Goal: Task Accomplishment & Management: Manage account settings

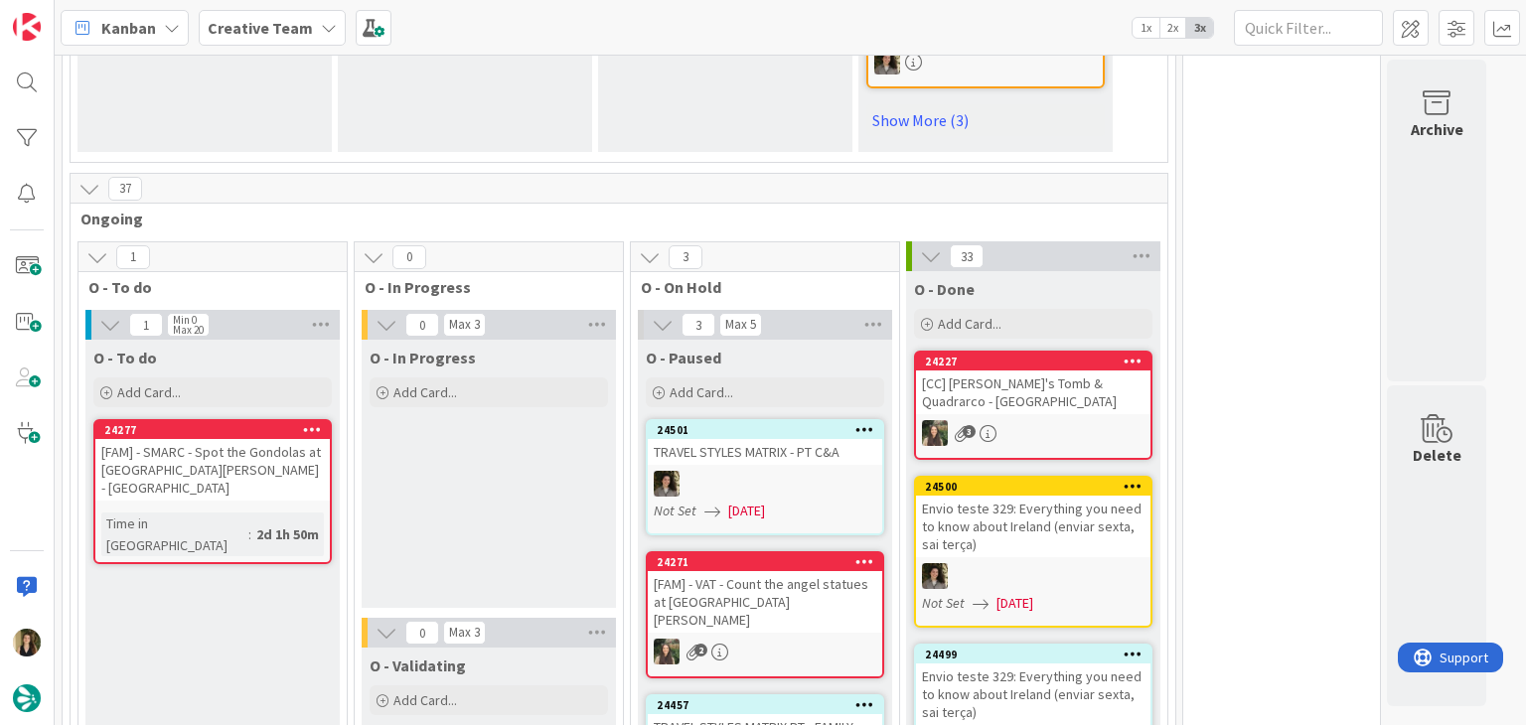
scroll to position [1689, 0]
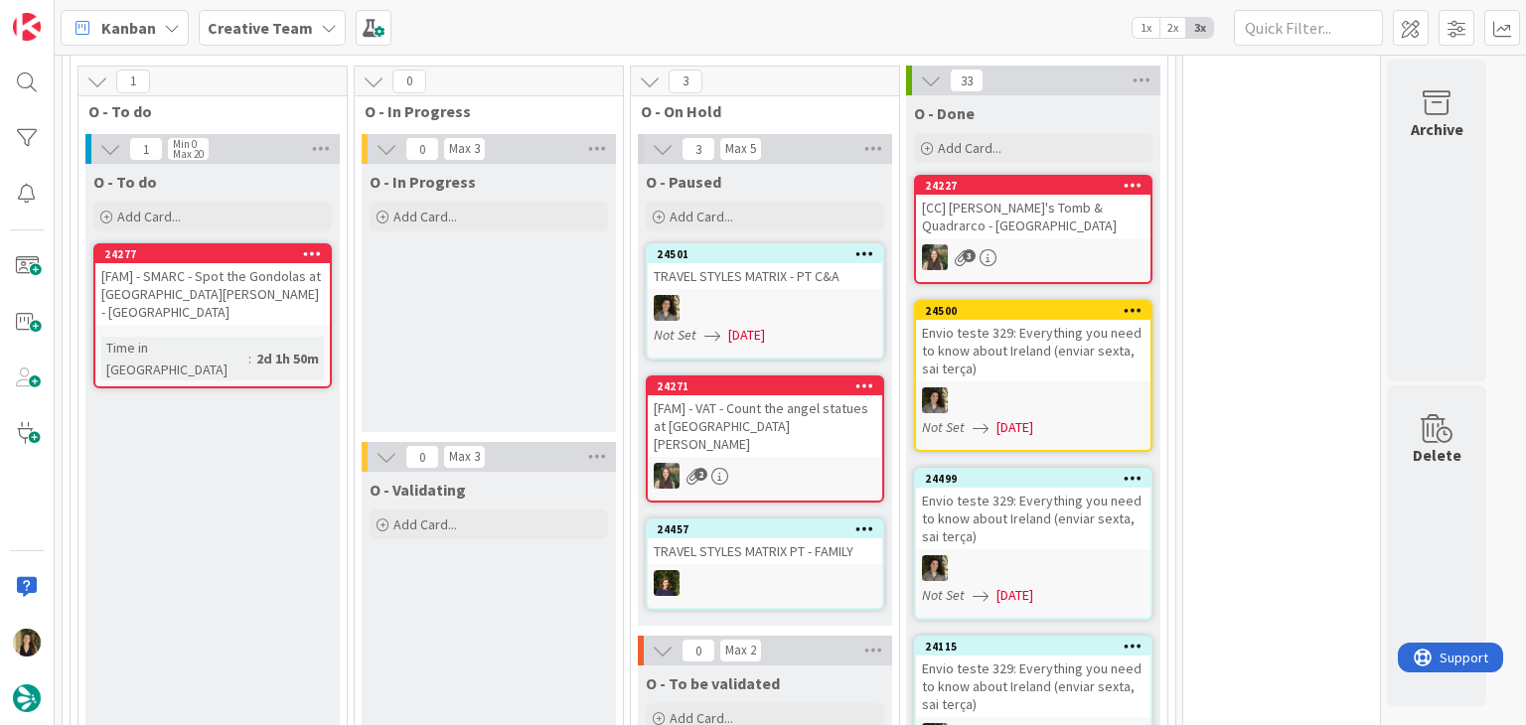
click at [483, 302] on div "O - In Progress Add Card..." at bounding box center [489, 298] width 254 height 268
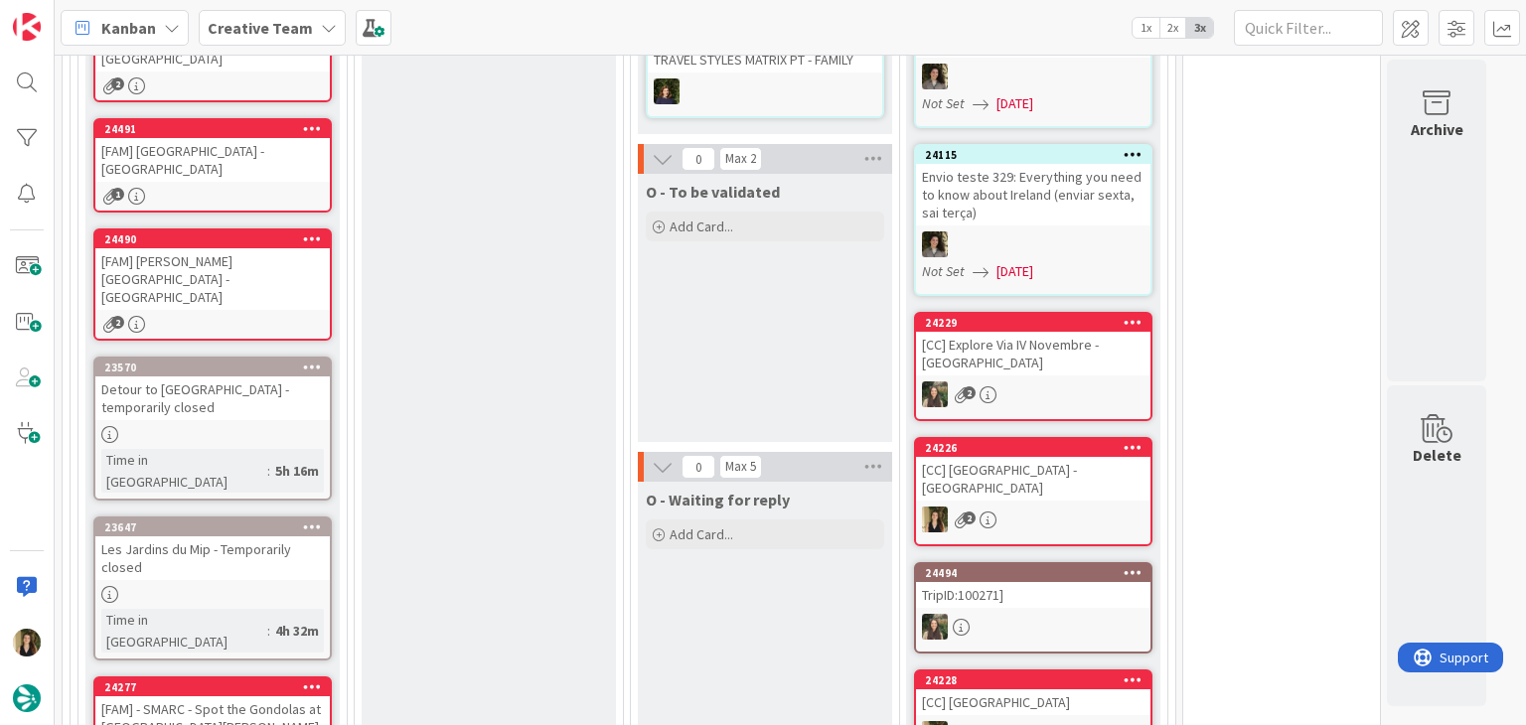
scroll to position [1788, 0]
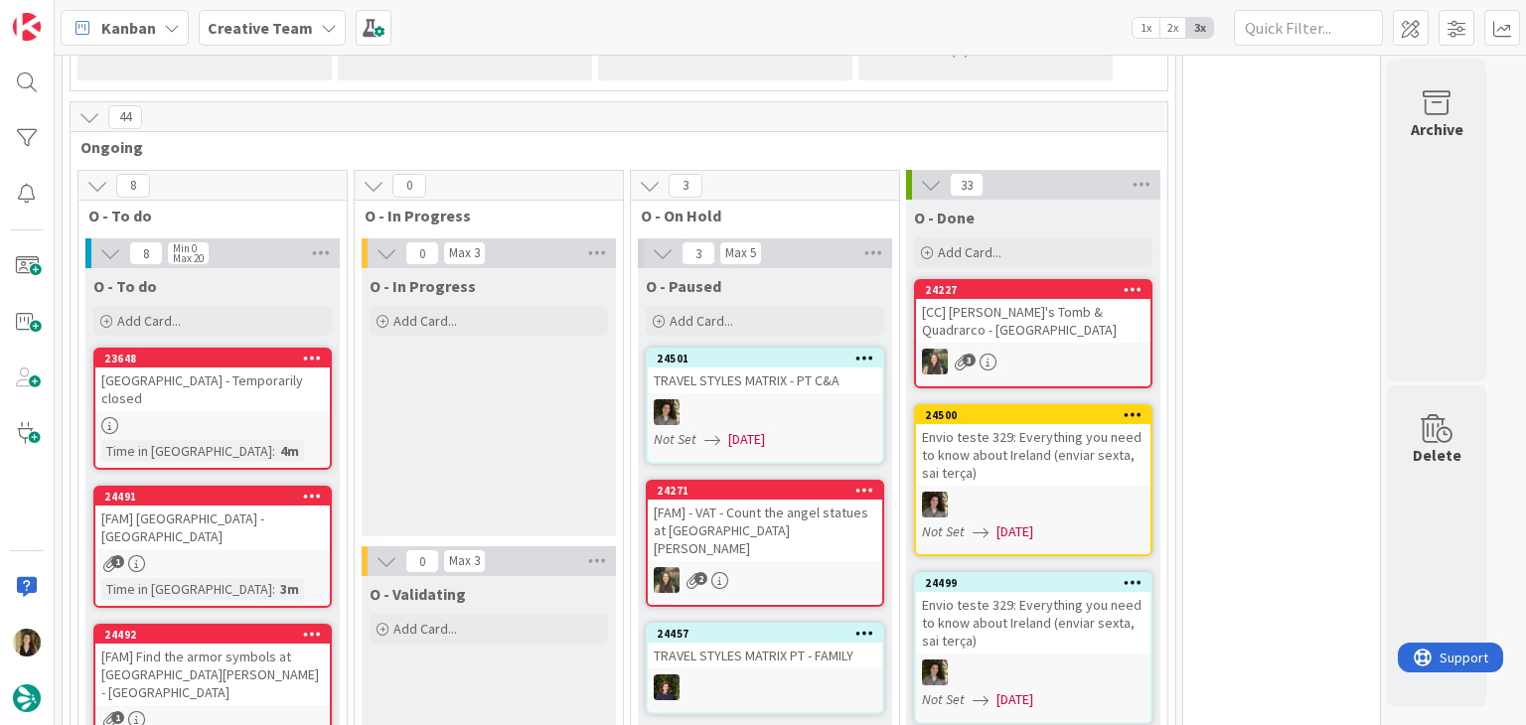
scroll to position [1589, 0]
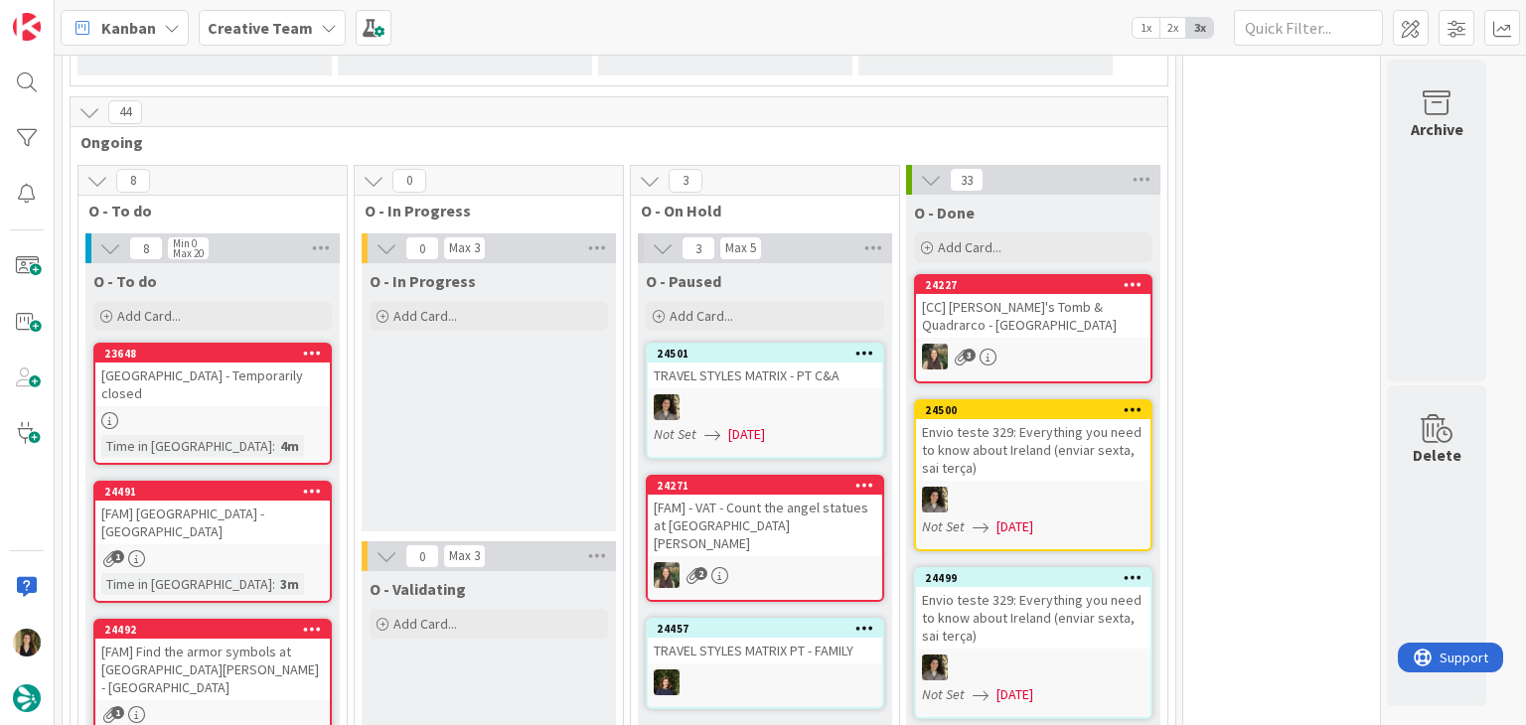
click at [524, 398] on div "O - In Progress Add Card..." at bounding box center [489, 397] width 254 height 268
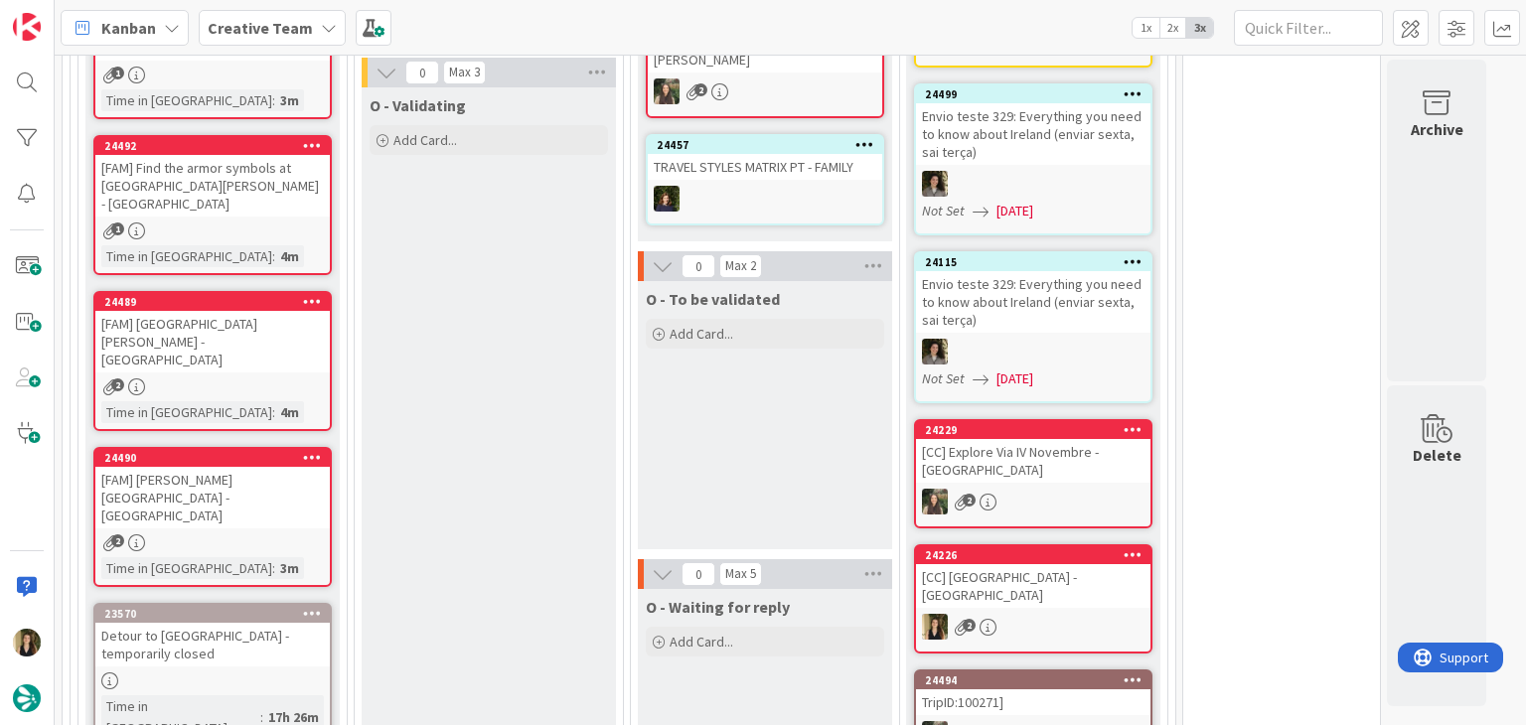
scroll to position [2086, 0]
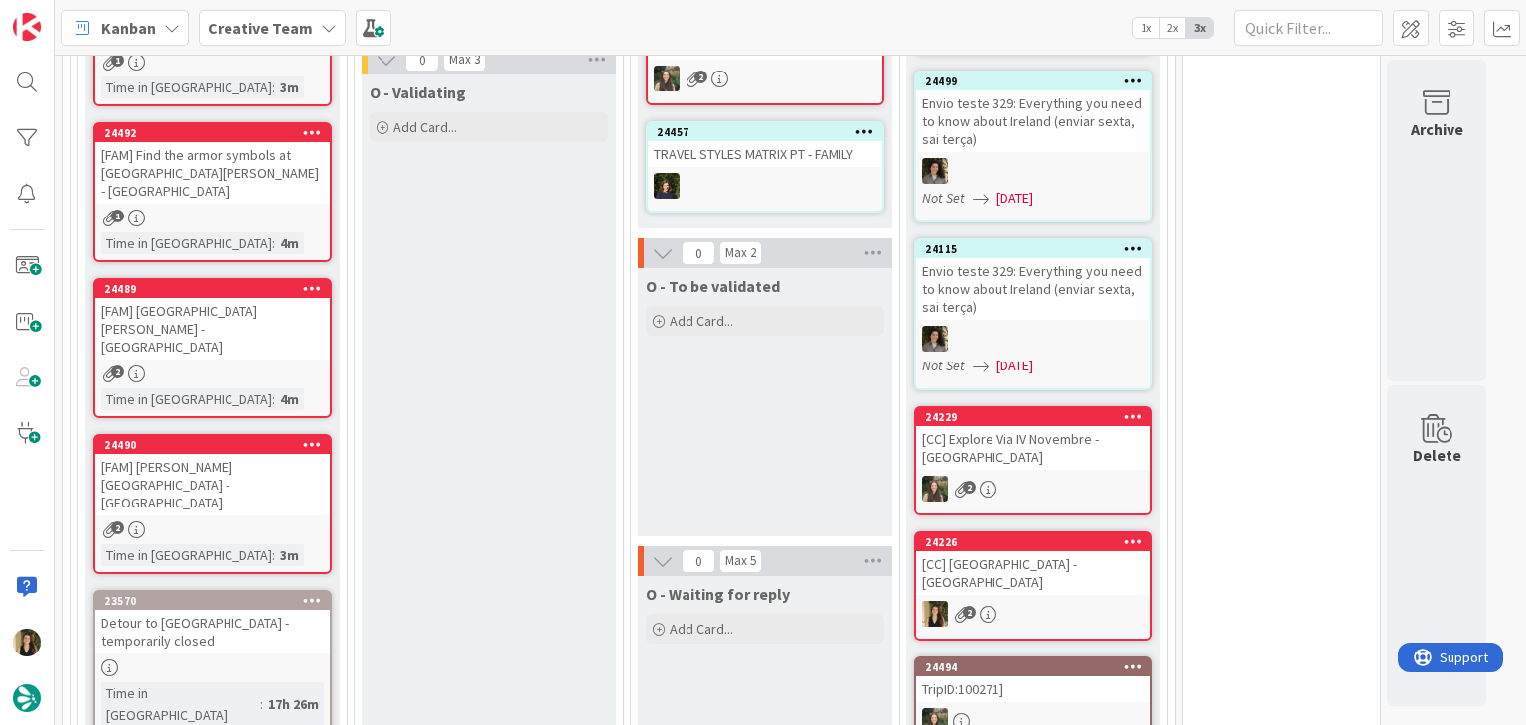
click at [281, 521] on div "2" at bounding box center [212, 529] width 234 height 17
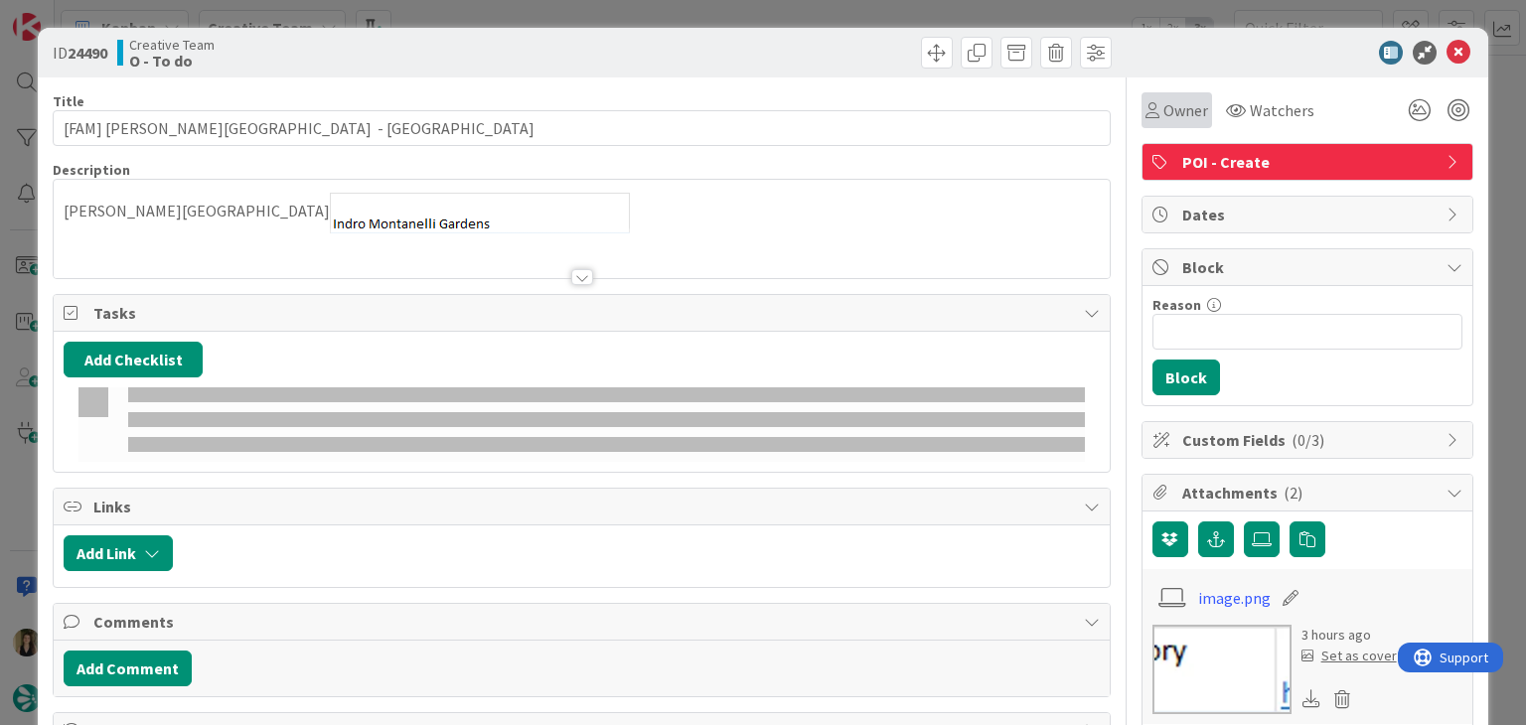
click at [1152, 124] on div "Owner" at bounding box center [1176, 110] width 71 height 36
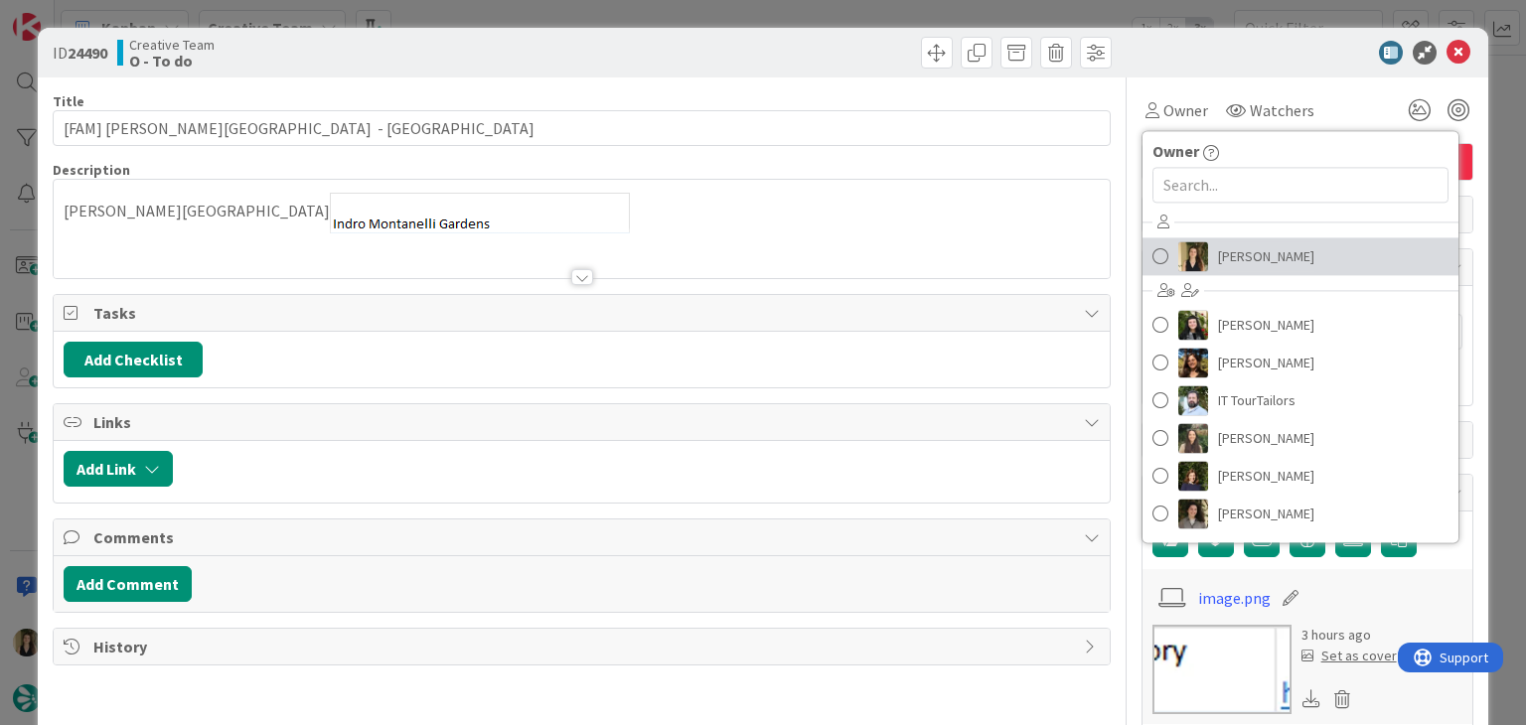
drag, startPoint x: 1248, startPoint y: 247, endPoint x: 1192, endPoint y: 247, distance: 55.6
click at [1248, 247] on span "[PERSON_NAME]" at bounding box center [1266, 256] width 96 height 30
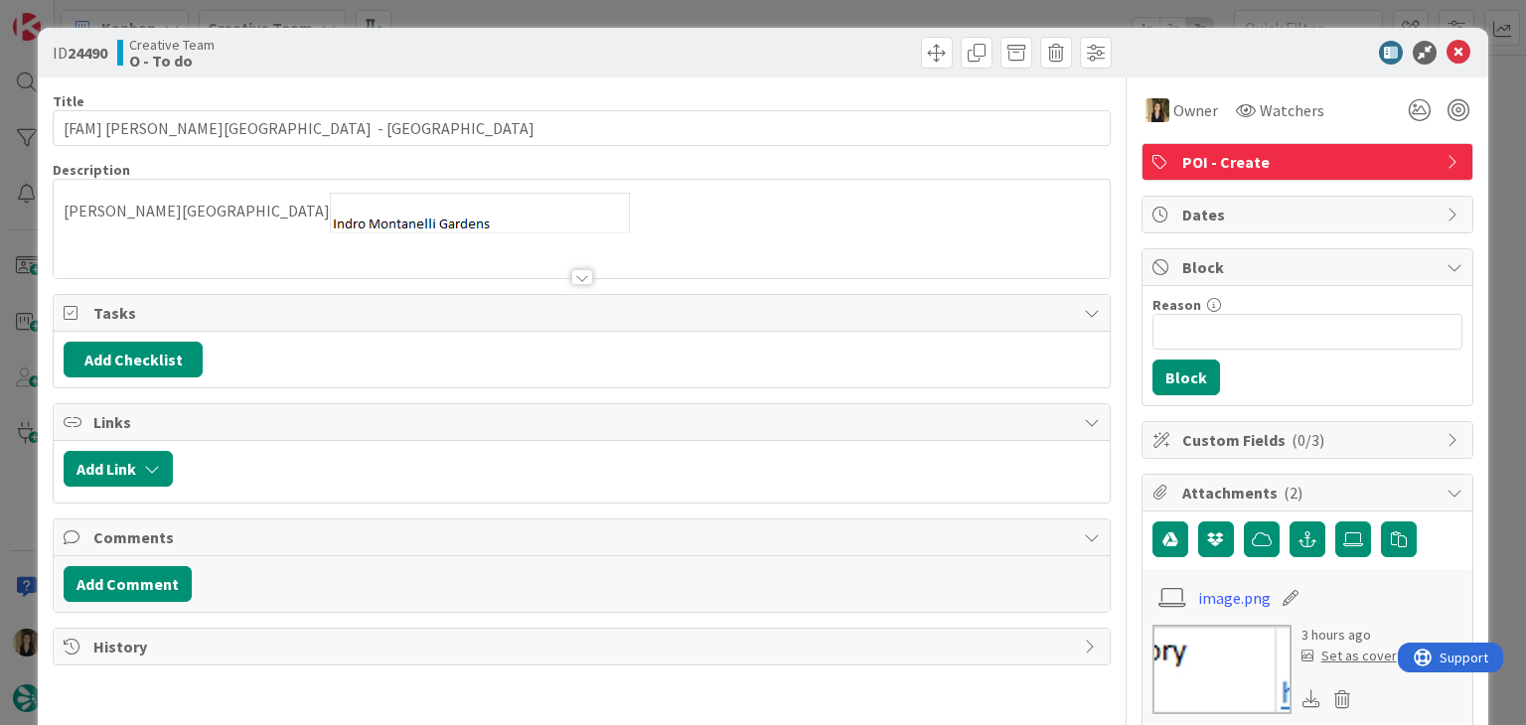
click at [571, 272] on div at bounding box center [582, 277] width 22 height 16
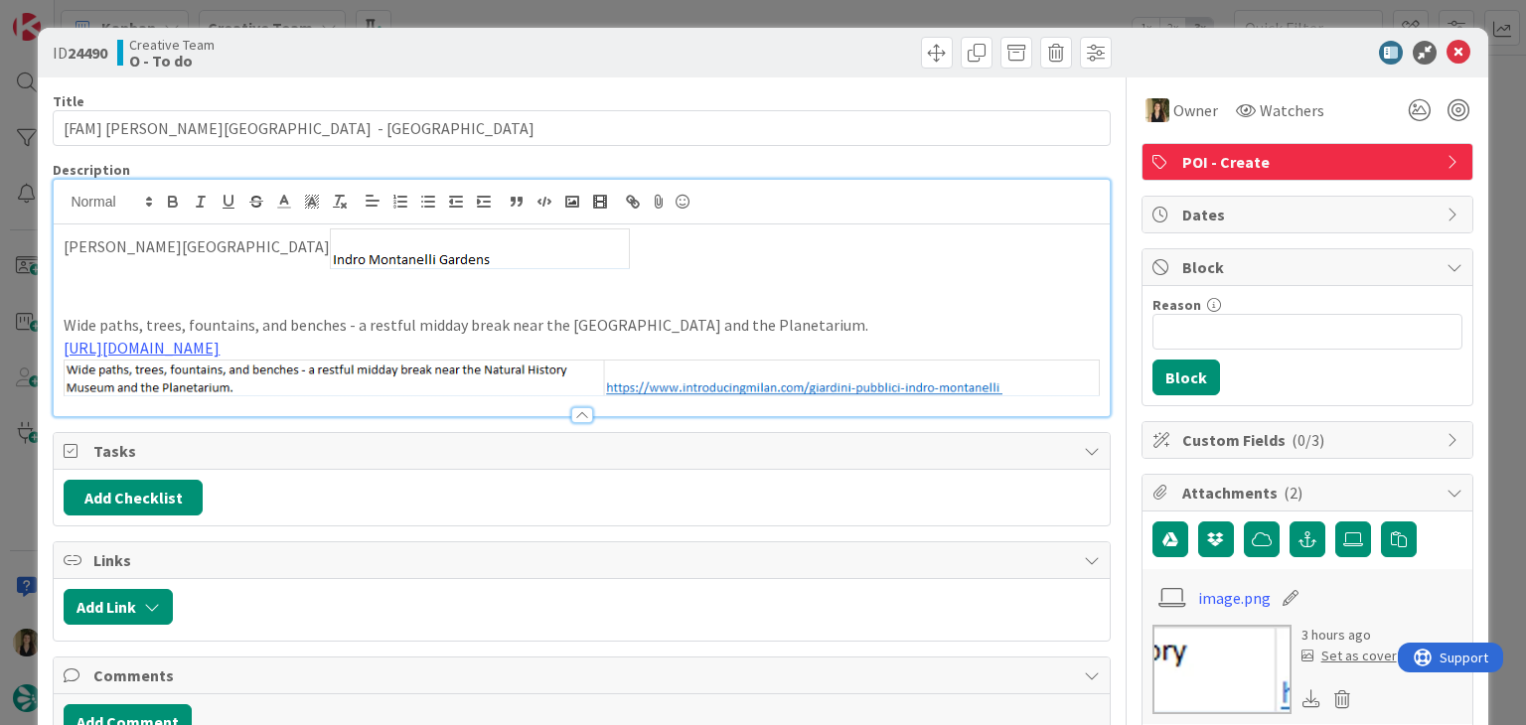
click at [536, 53] on div "Creative Team O - To do" at bounding box center [347, 53] width 460 height 32
click at [528, 15] on div "ID 24490 Creative Team O - To do Title 39 / 128 [FAM] Indro Montanelli Gardens …" at bounding box center [763, 362] width 1526 height 725
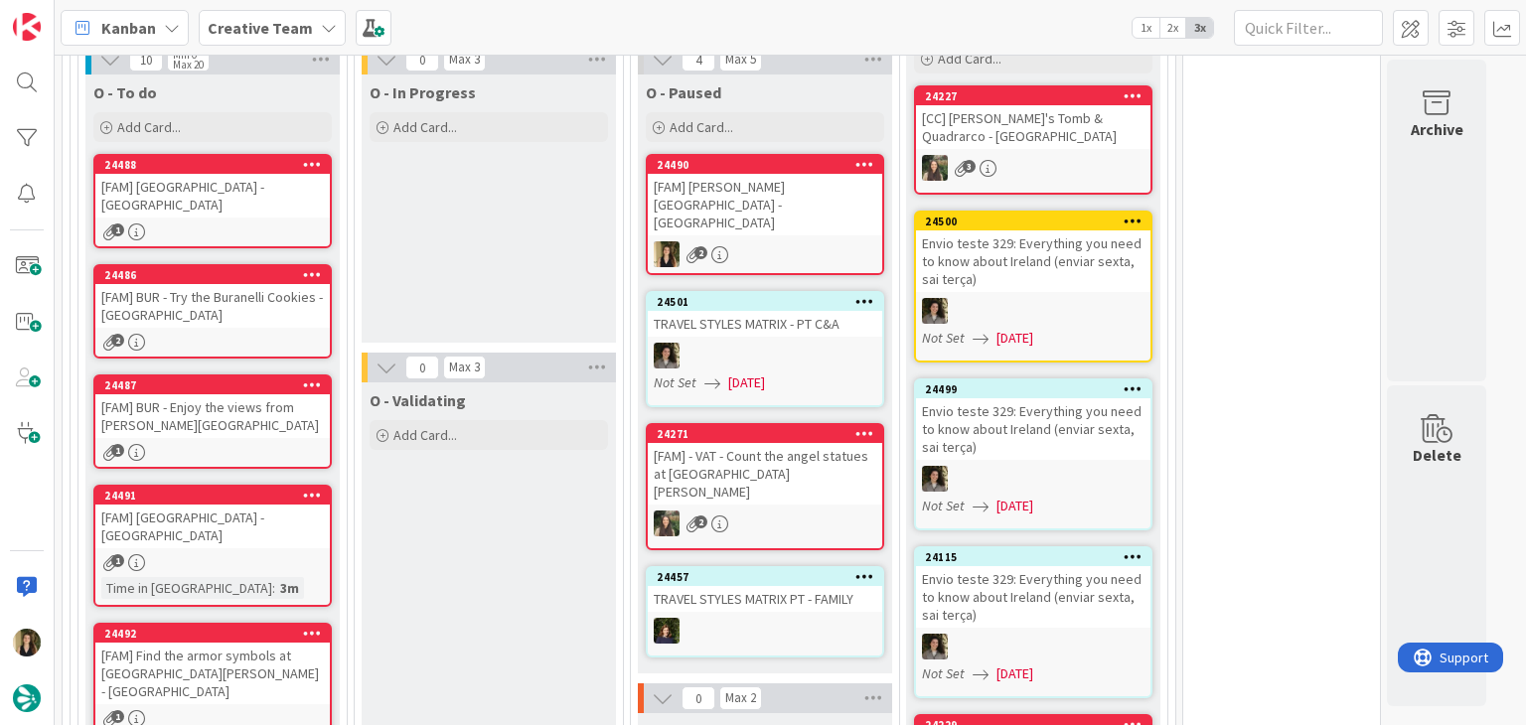
scroll to position [1788, 0]
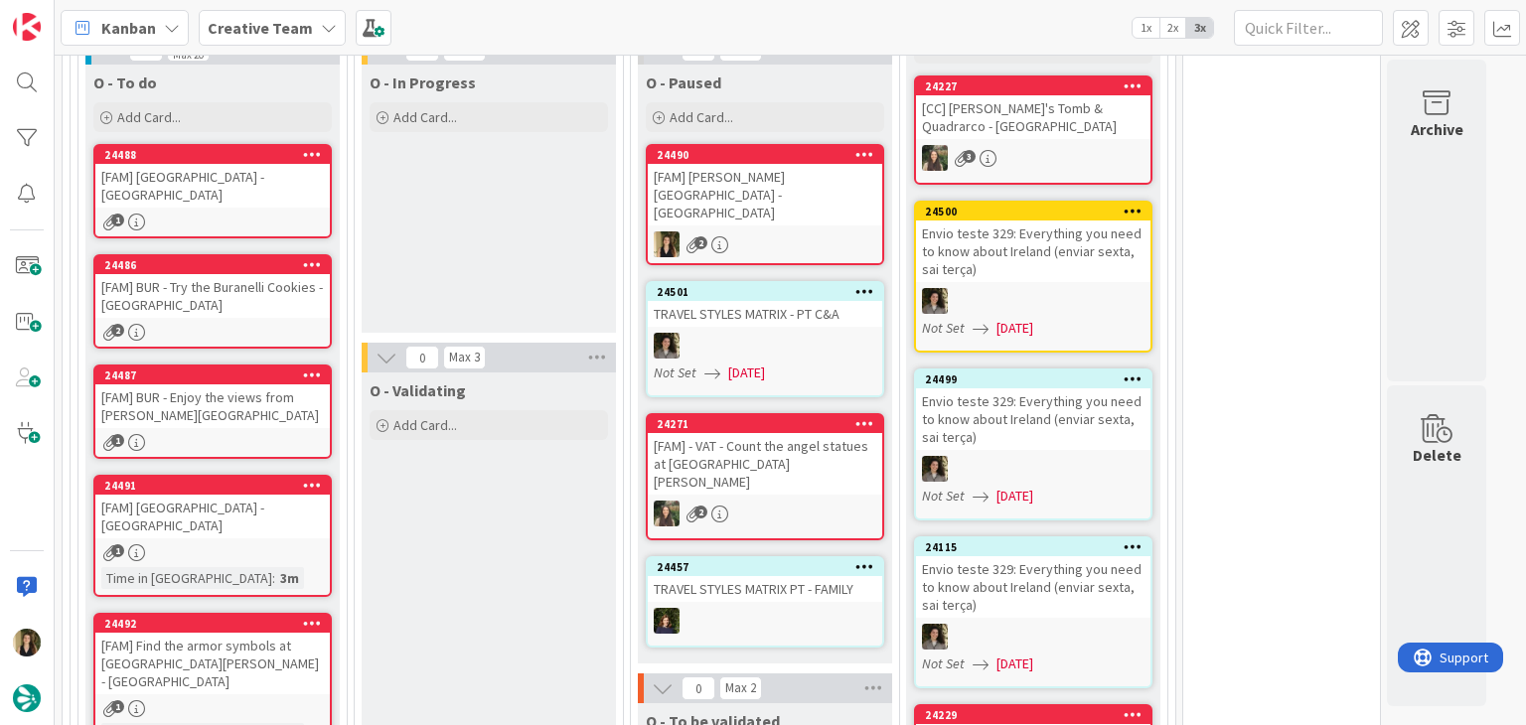
click at [471, 195] on div "O - In Progress Add Card..." at bounding box center [489, 199] width 254 height 268
click at [573, 231] on div "O - In Progress Add Card..." at bounding box center [489, 199] width 254 height 268
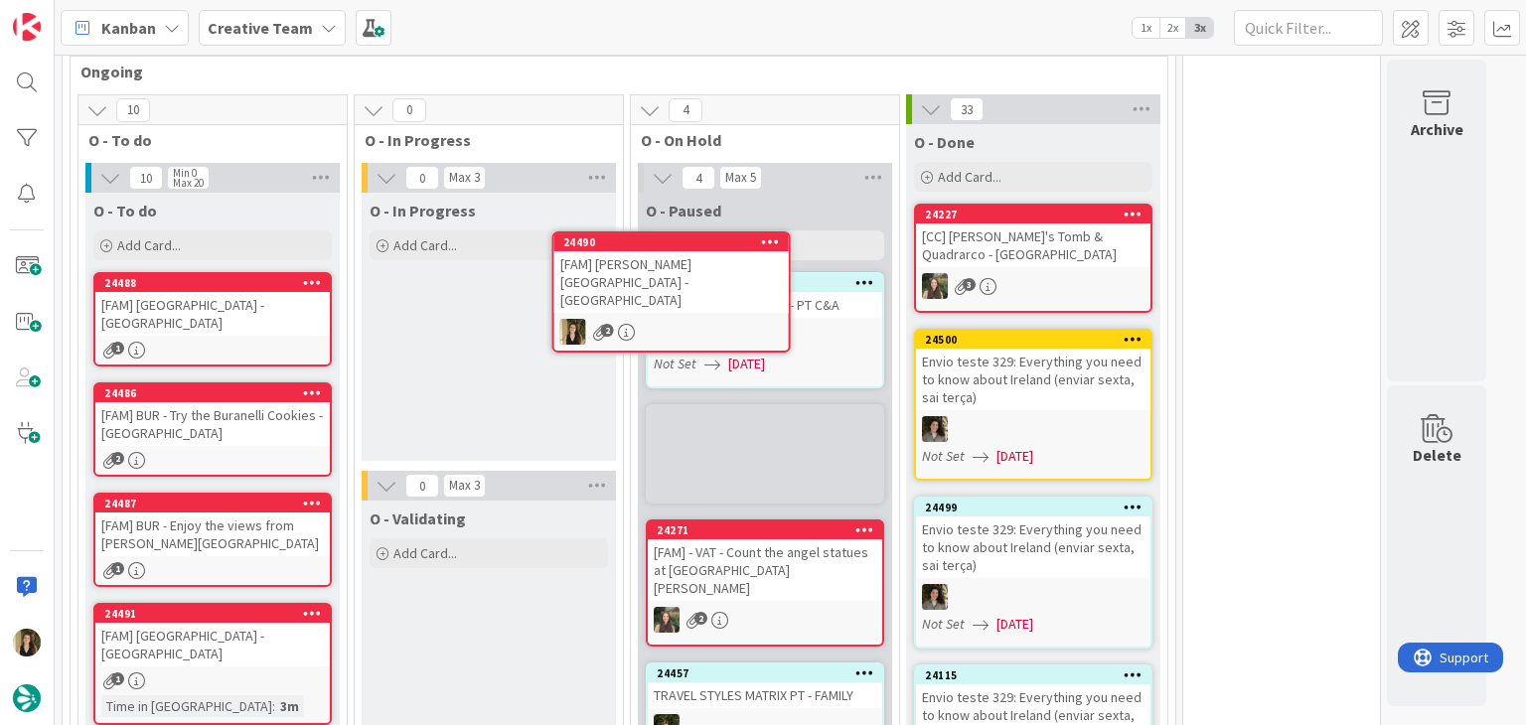
scroll to position [1656, 0]
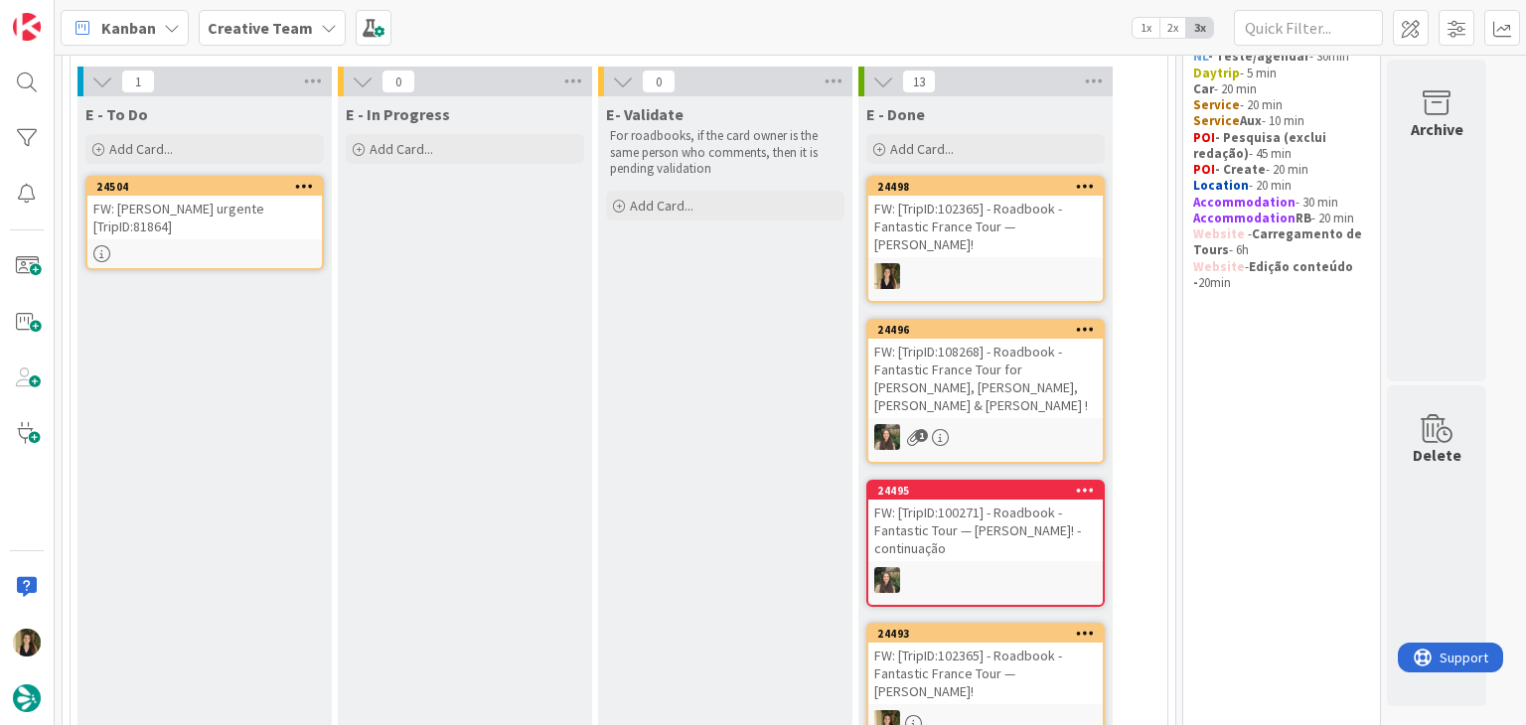
scroll to position [0, 0]
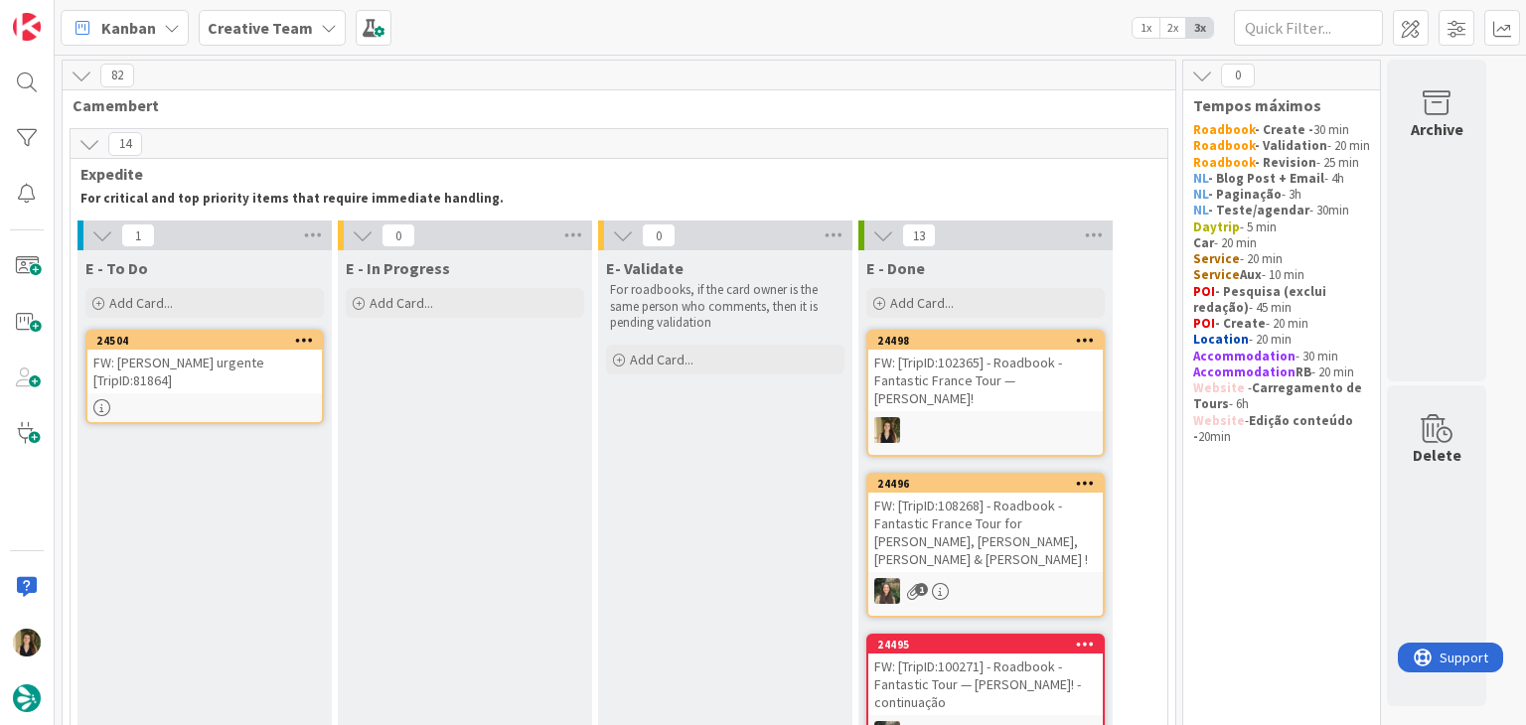
click at [203, 399] on div at bounding box center [204, 407] width 234 height 17
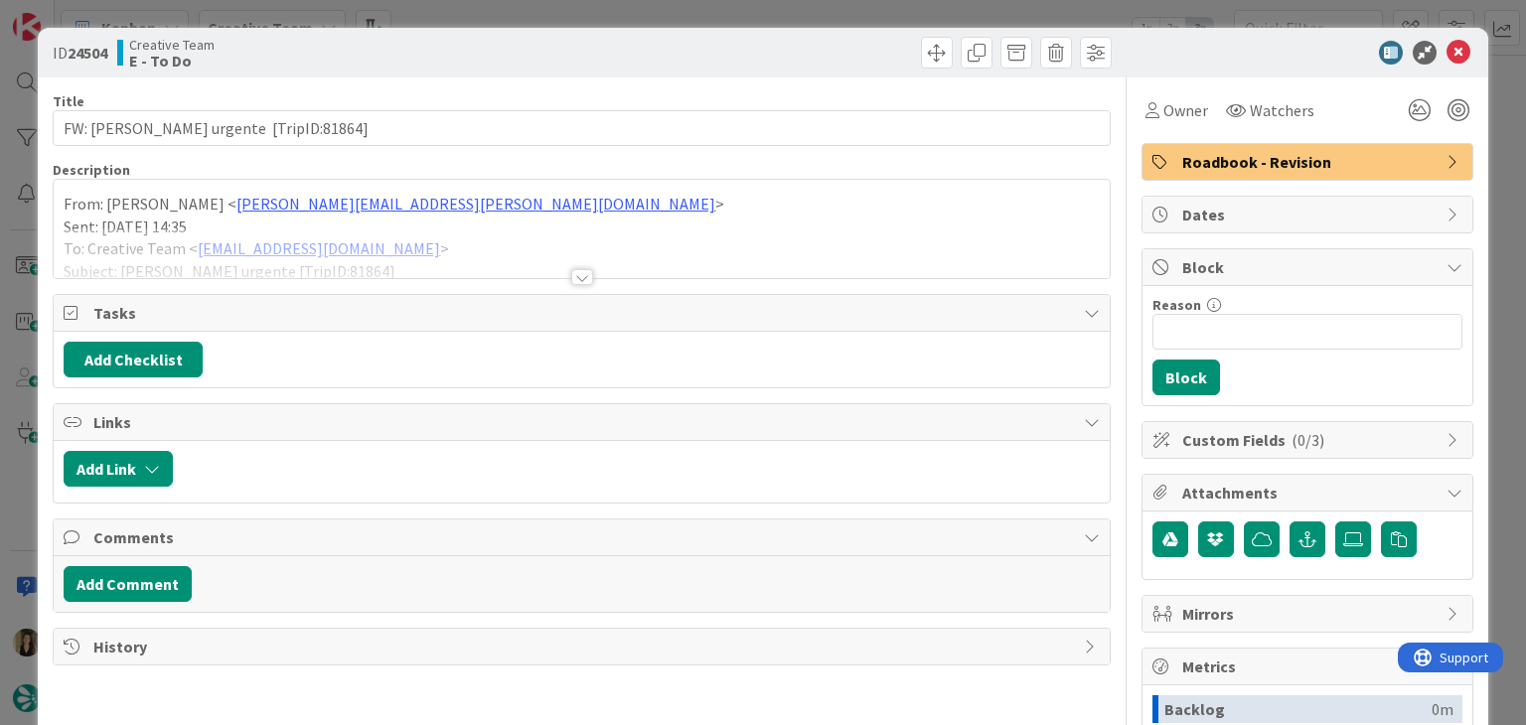
click at [577, 271] on div at bounding box center [582, 277] width 22 height 16
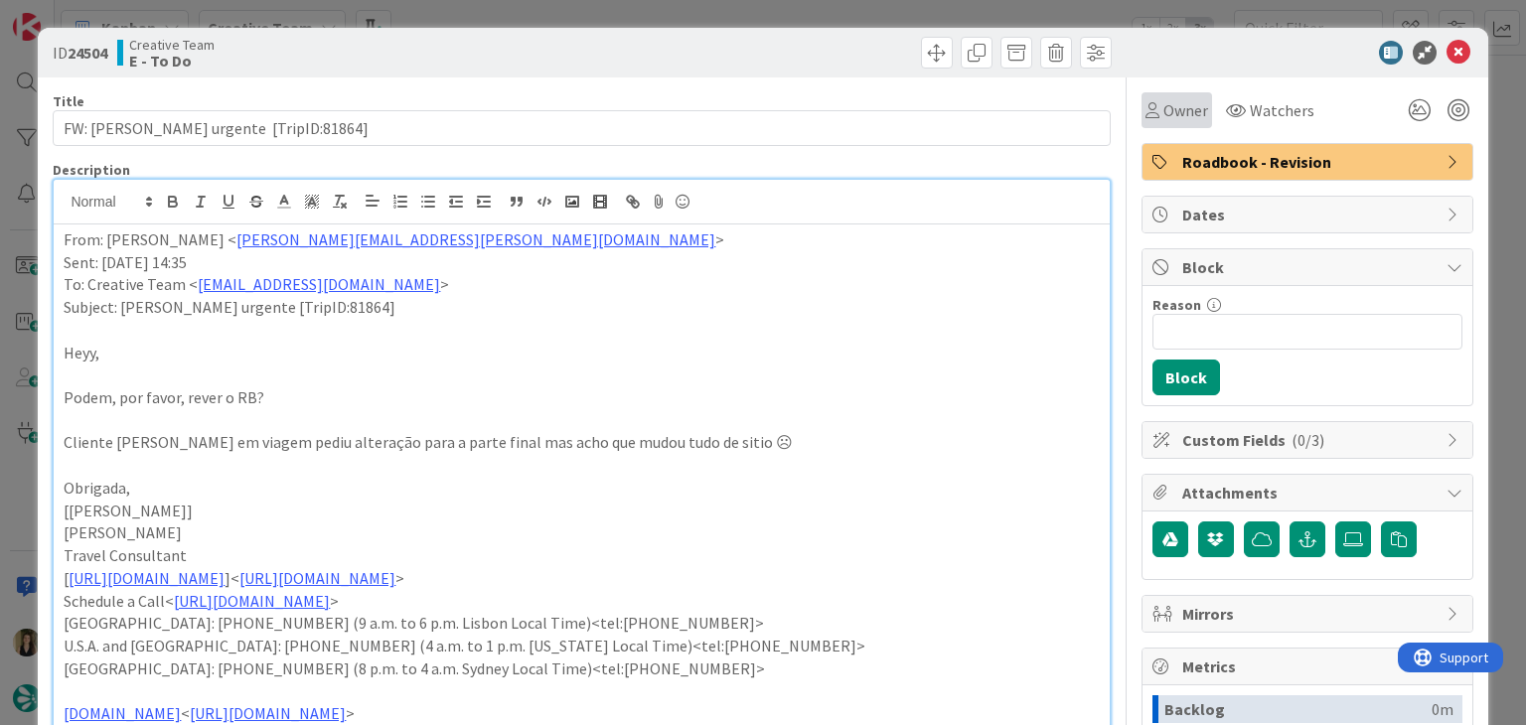
click at [1163, 119] on span "Owner" at bounding box center [1185, 110] width 45 height 24
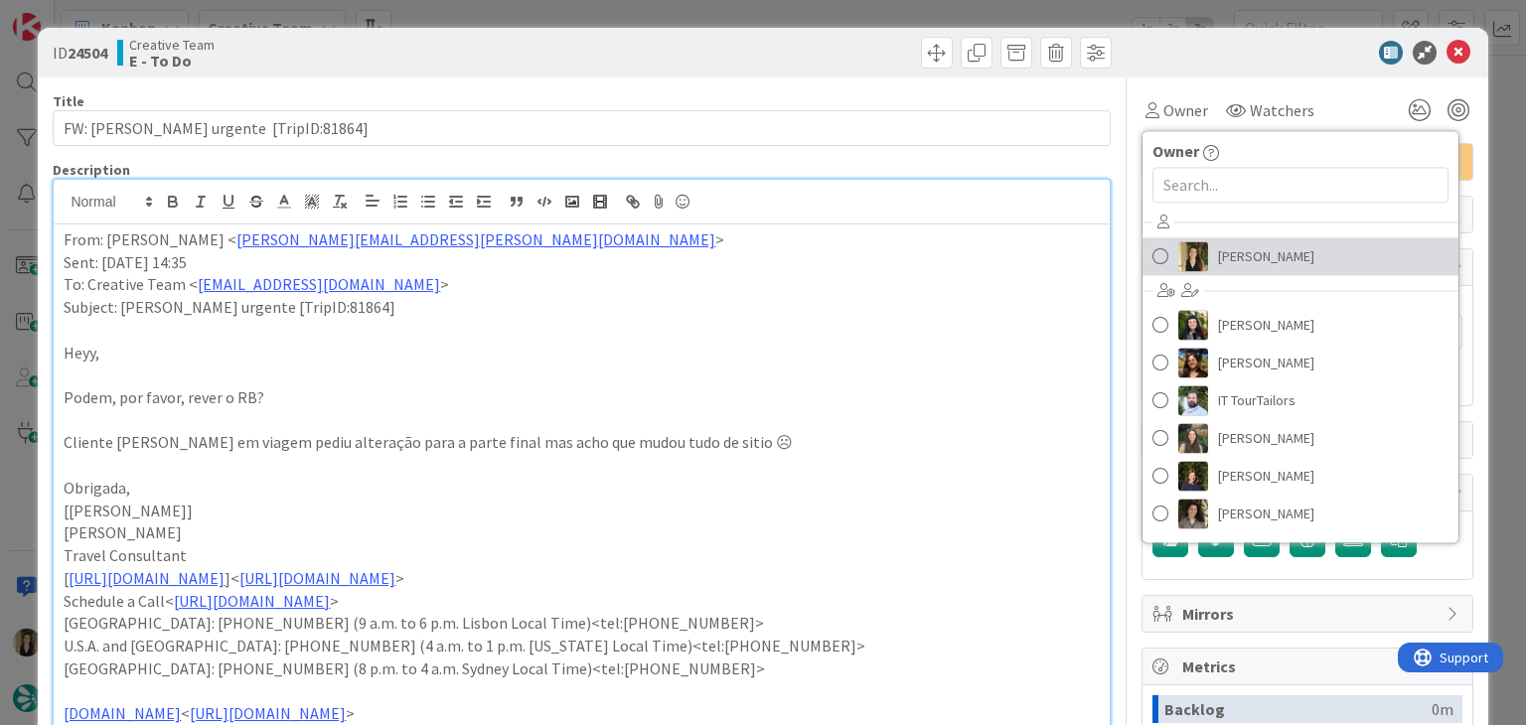
drag, startPoint x: 1232, startPoint y: 258, endPoint x: 1222, endPoint y: 256, distance: 10.1
click at [1232, 258] on span "[PERSON_NAME]" at bounding box center [1266, 256] width 96 height 30
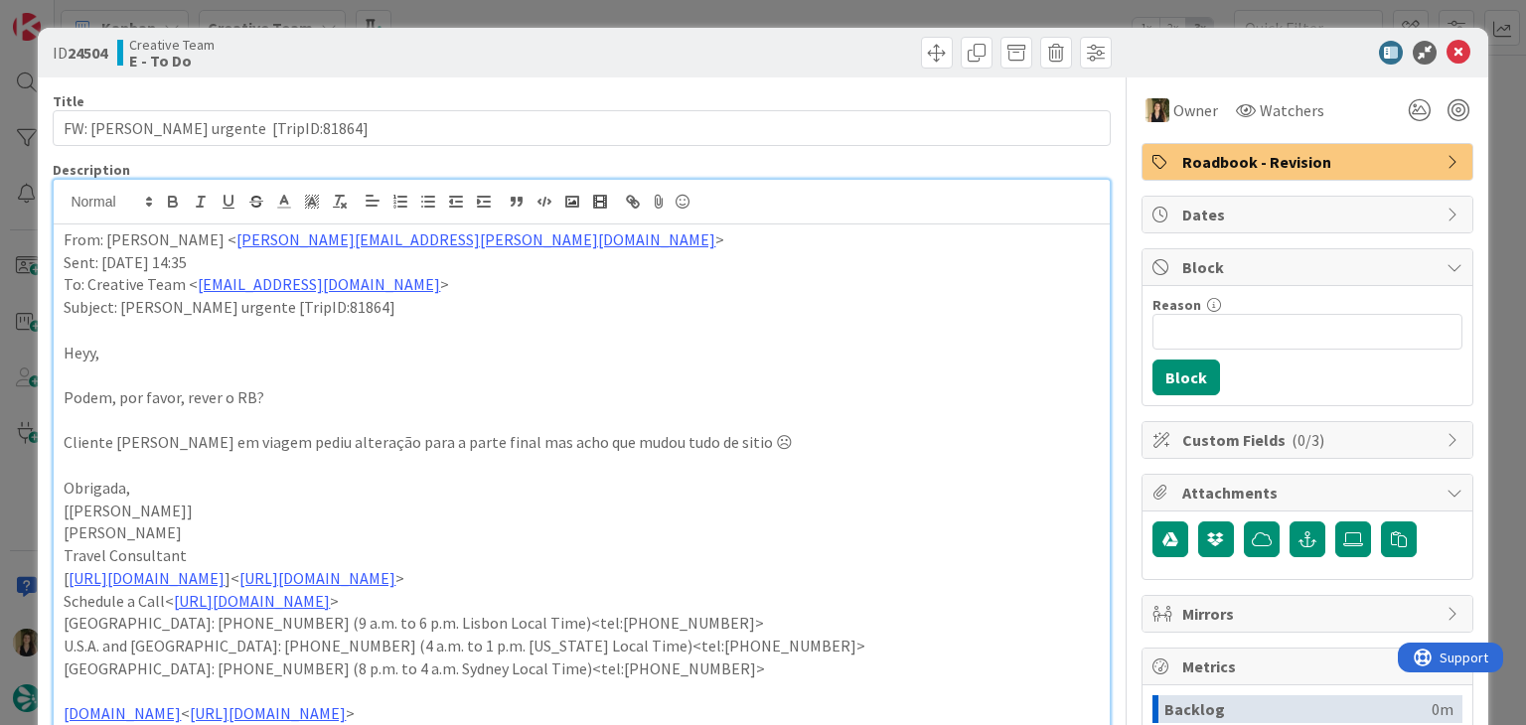
drag, startPoint x: 757, startPoint y: 61, endPoint x: 739, endPoint y: 21, distance: 43.6
click at [751, 53] on div at bounding box center [849, 53] width 524 height 32
click at [738, 18] on div "ID 24504 Creative Team E - To Do Title 36 / 128 FW: Rever Rb urgente [TripID:81…" at bounding box center [763, 362] width 1526 height 725
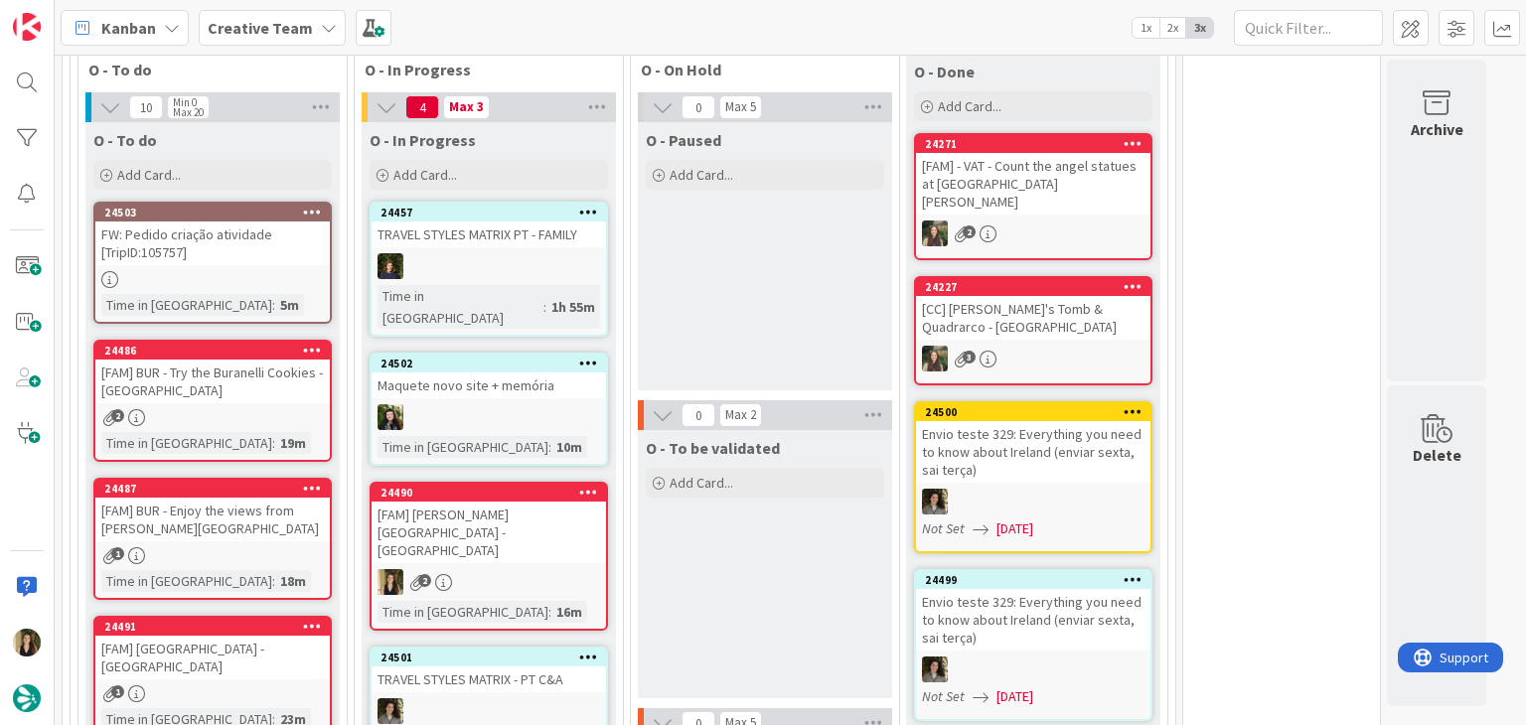
scroll to position [1744, 0]
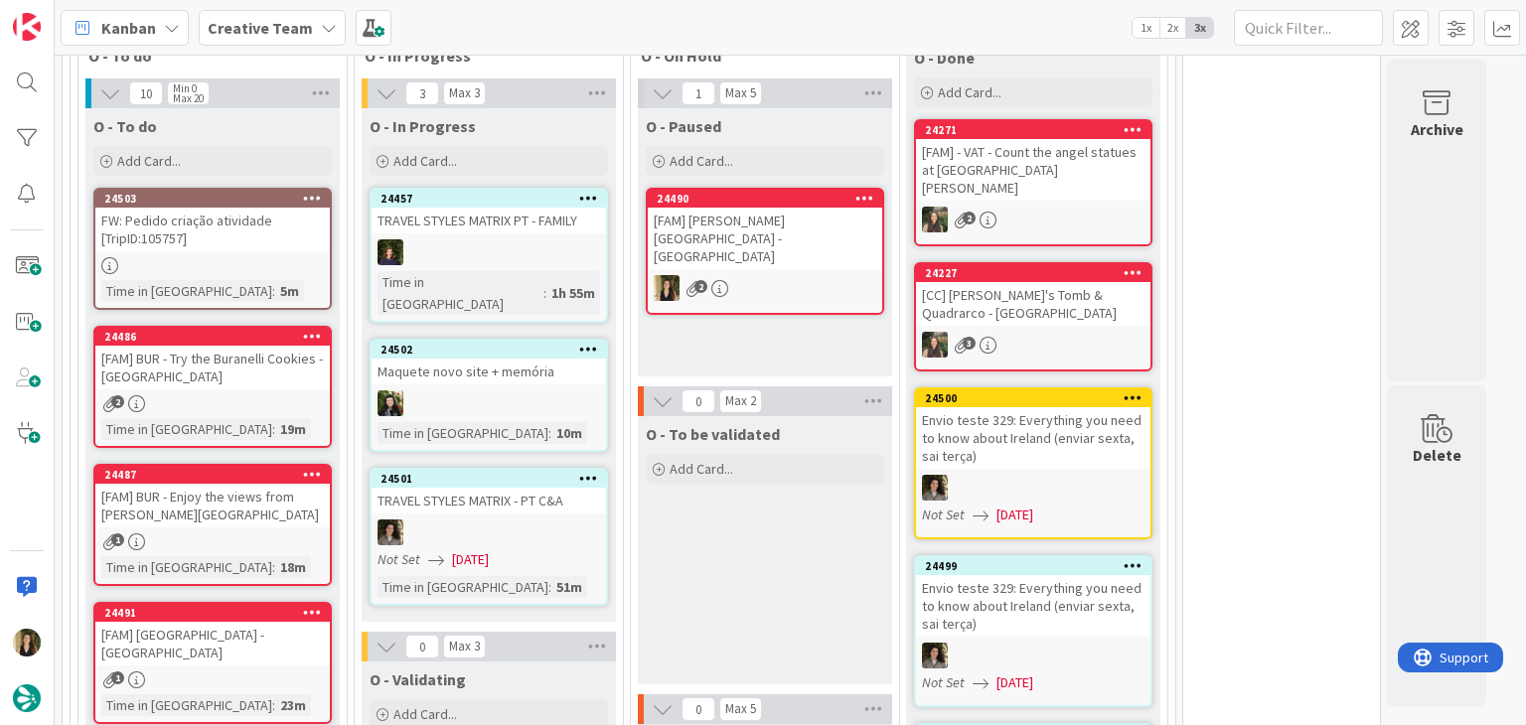
click at [759, 224] on div "24490 [FAM] [PERSON_NAME][GEOGRAPHIC_DATA] - [GEOGRAPHIC_DATA] 2" at bounding box center [765, 251] width 238 height 127
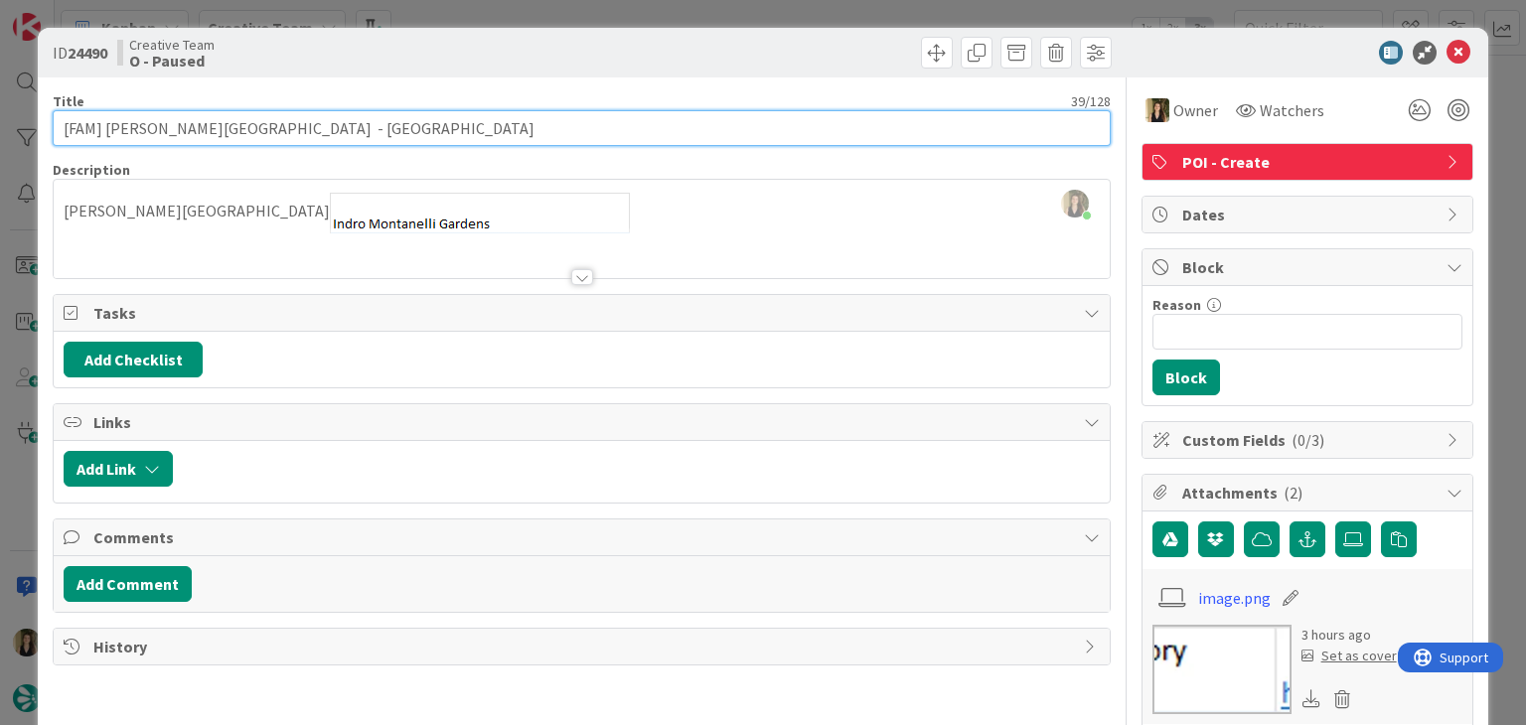
drag, startPoint x: 268, startPoint y: 124, endPoint x: 106, endPoint y: 132, distance: 162.1
click at [106, 132] on input "[FAM] [PERSON_NAME][GEOGRAPHIC_DATA] - [GEOGRAPHIC_DATA]" at bounding box center [581, 128] width 1057 height 36
drag, startPoint x: 397, startPoint y: 136, endPoint x: 350, endPoint y: 127, distance: 48.5
click at [393, 136] on input "[FAM] [PERSON_NAME][GEOGRAPHIC_DATA] - [GEOGRAPHIC_DATA]" at bounding box center [581, 128] width 1057 height 36
drag, startPoint x: 270, startPoint y: 128, endPoint x: 106, endPoint y: 124, distance: 163.9
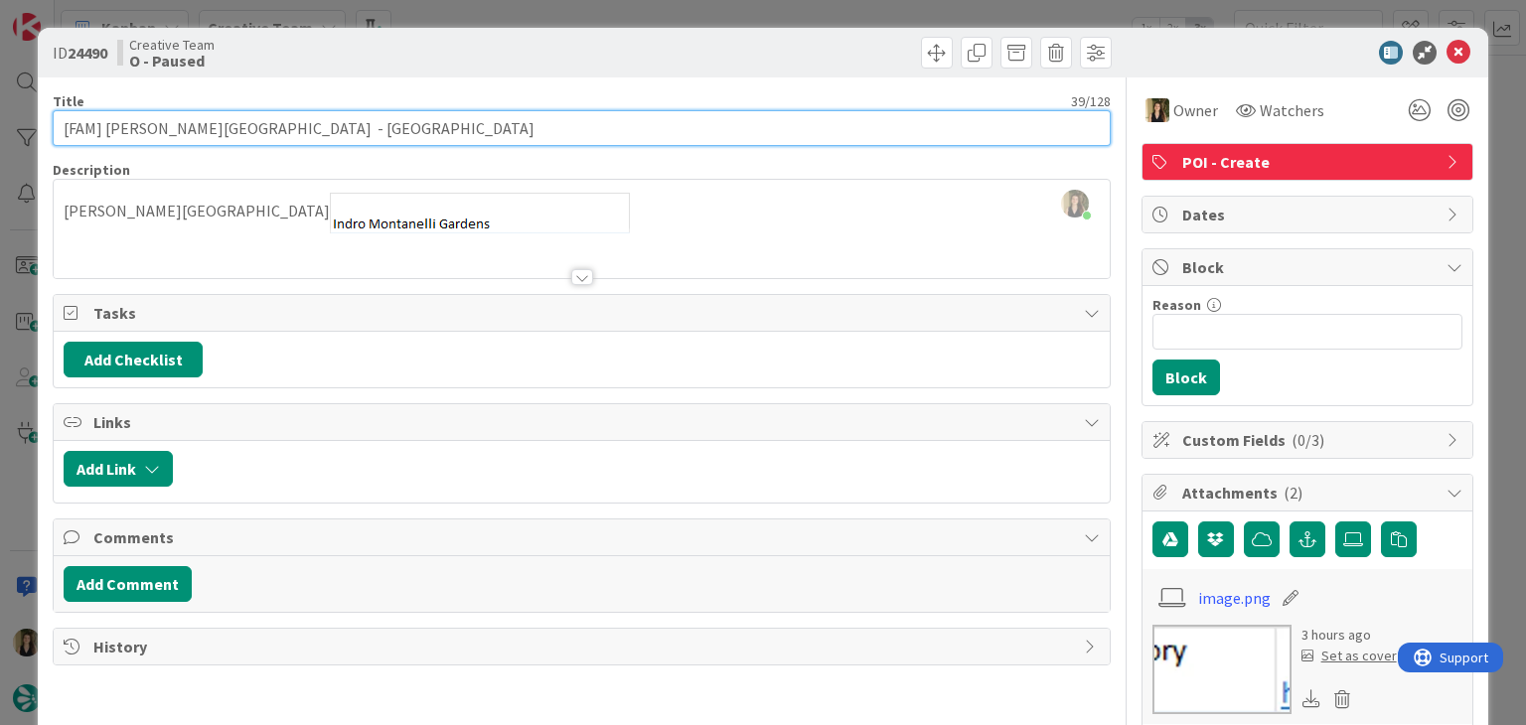
click at [103, 126] on input "[FAM] [PERSON_NAME][GEOGRAPHIC_DATA] - [GEOGRAPHIC_DATA]" at bounding box center [581, 128] width 1057 height 36
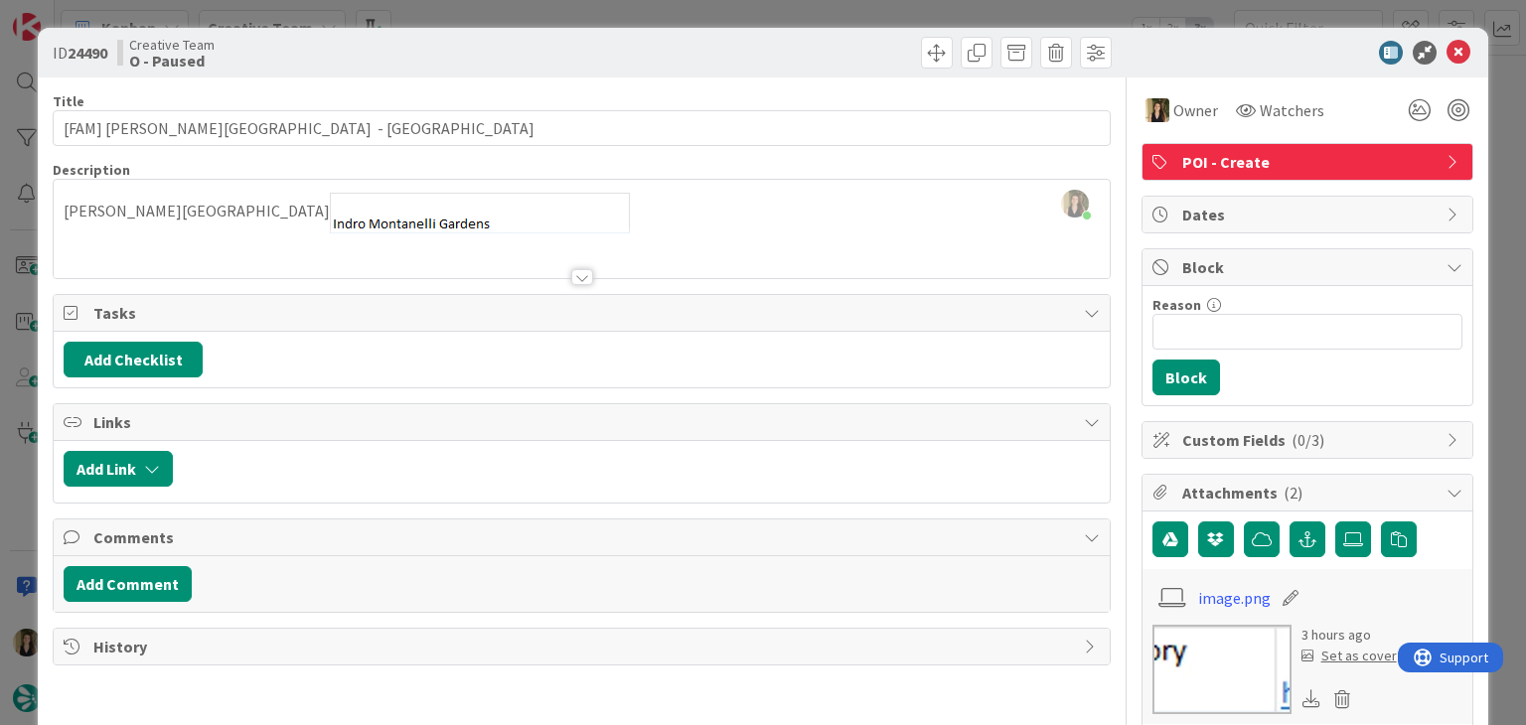
click at [437, 5] on div "ID 24490 Creative Team O - Paused Title 39 / 128 [FAM] [PERSON_NAME][GEOGRAPHIC…" at bounding box center [763, 362] width 1526 height 725
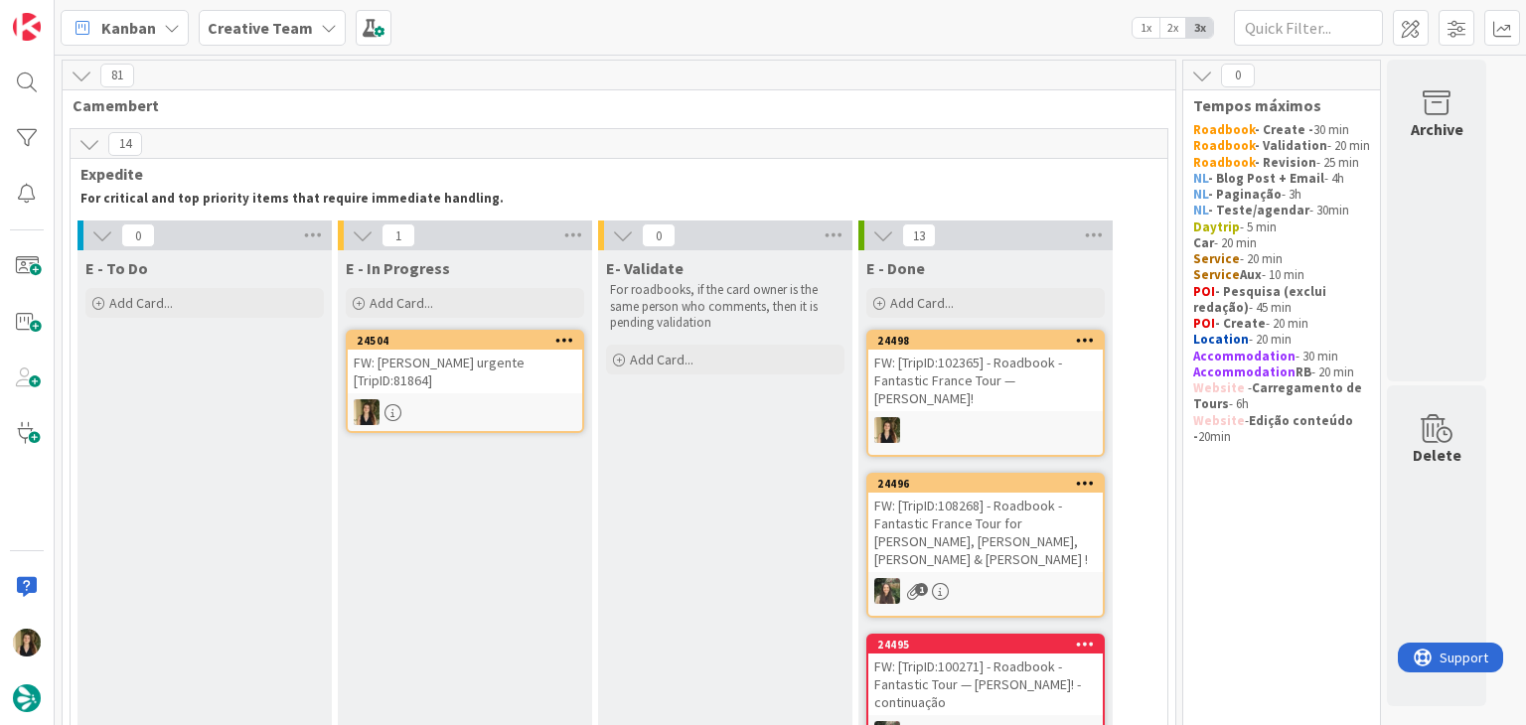
click at [474, 399] on div at bounding box center [465, 412] width 234 height 26
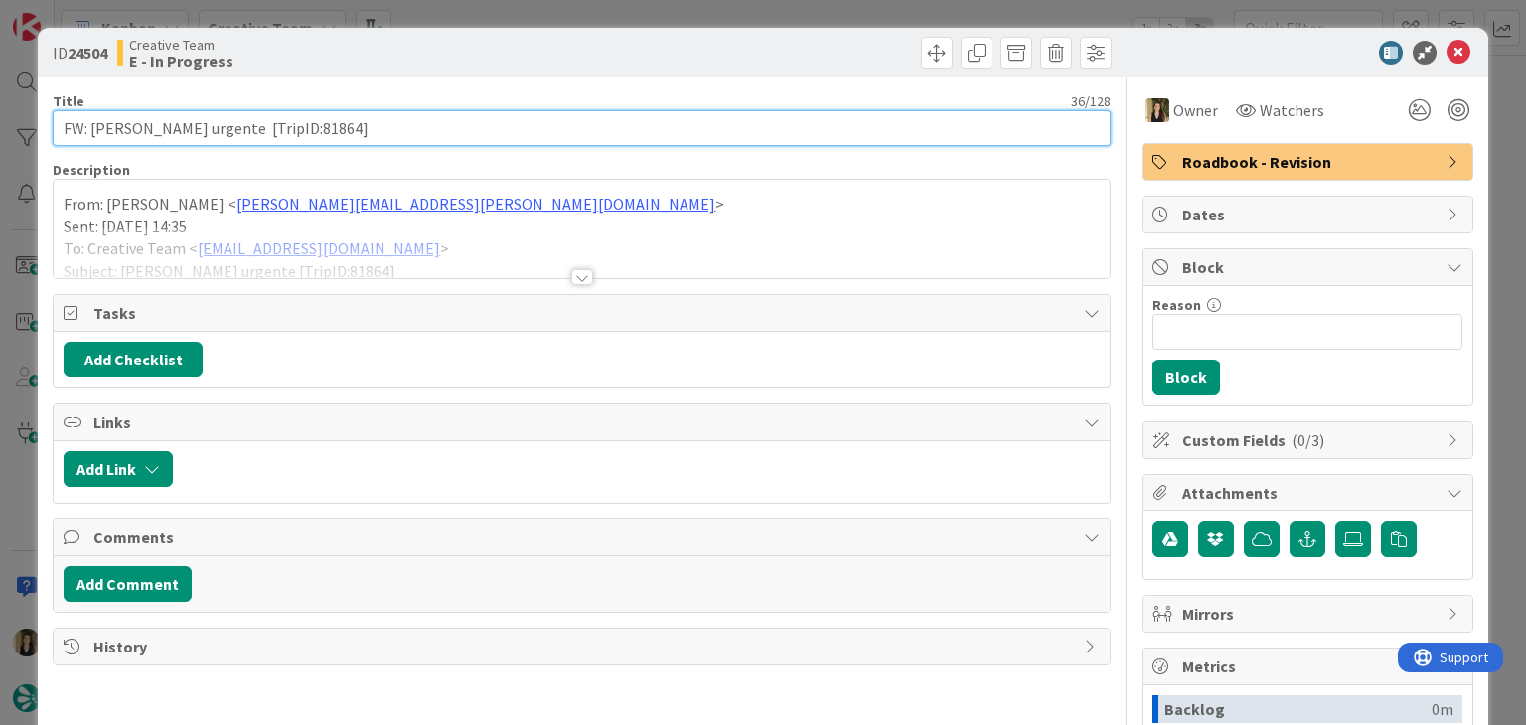
click at [268, 130] on input "FW: [PERSON_NAME] urgente [TripID:81864]" at bounding box center [581, 128] width 1057 height 36
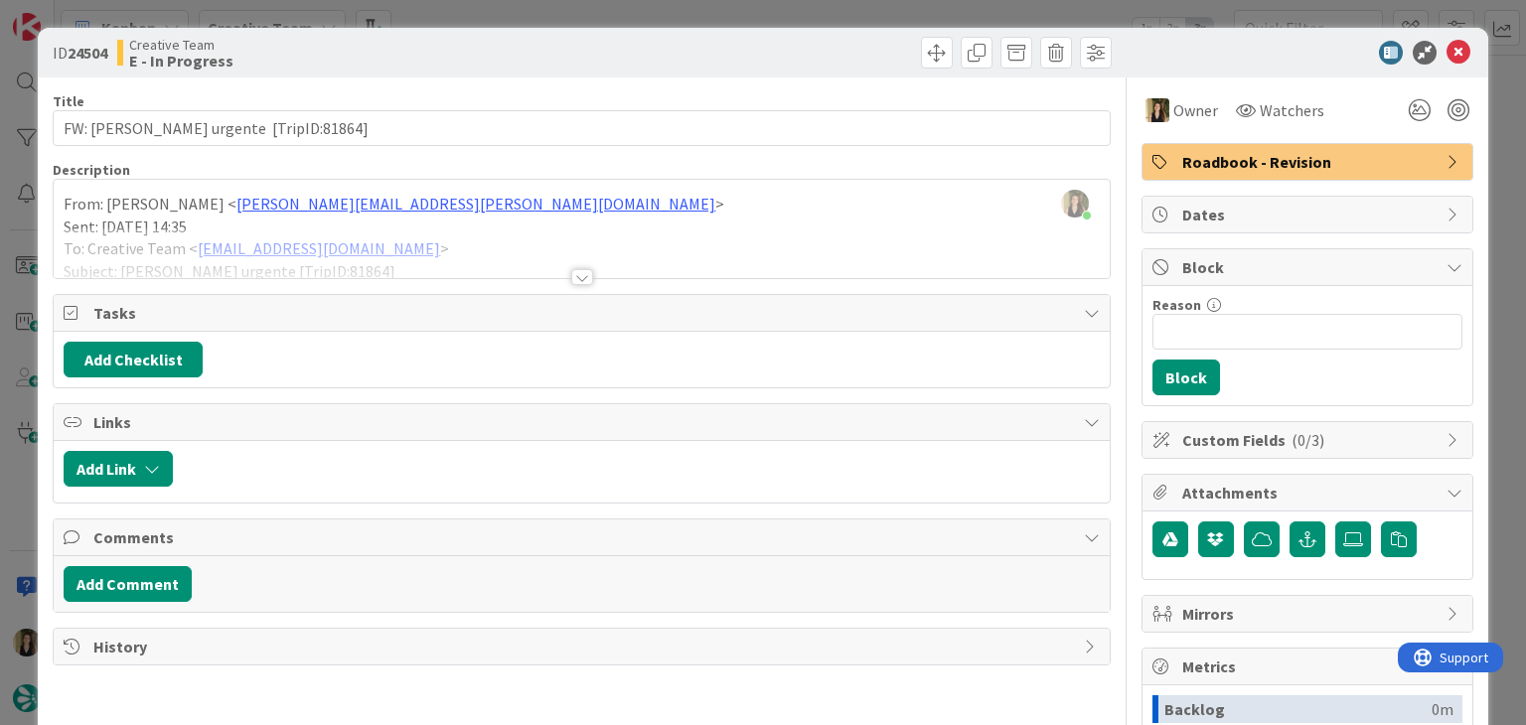
click at [577, 279] on div at bounding box center [582, 277] width 22 height 16
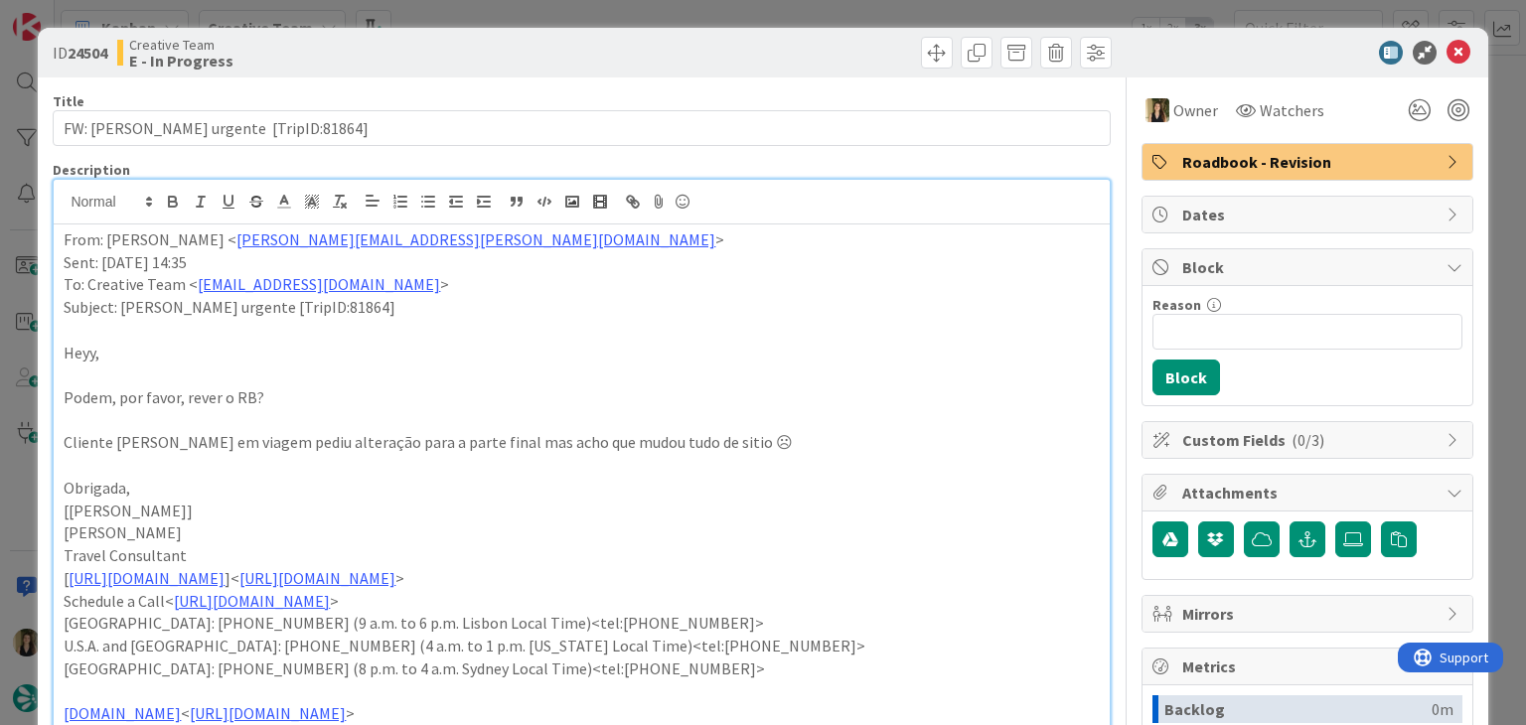
click at [495, 10] on div "ID 24504 Creative Team E - In Progress Title 36 / 128 FW: [PERSON_NAME] urgente…" at bounding box center [763, 362] width 1526 height 725
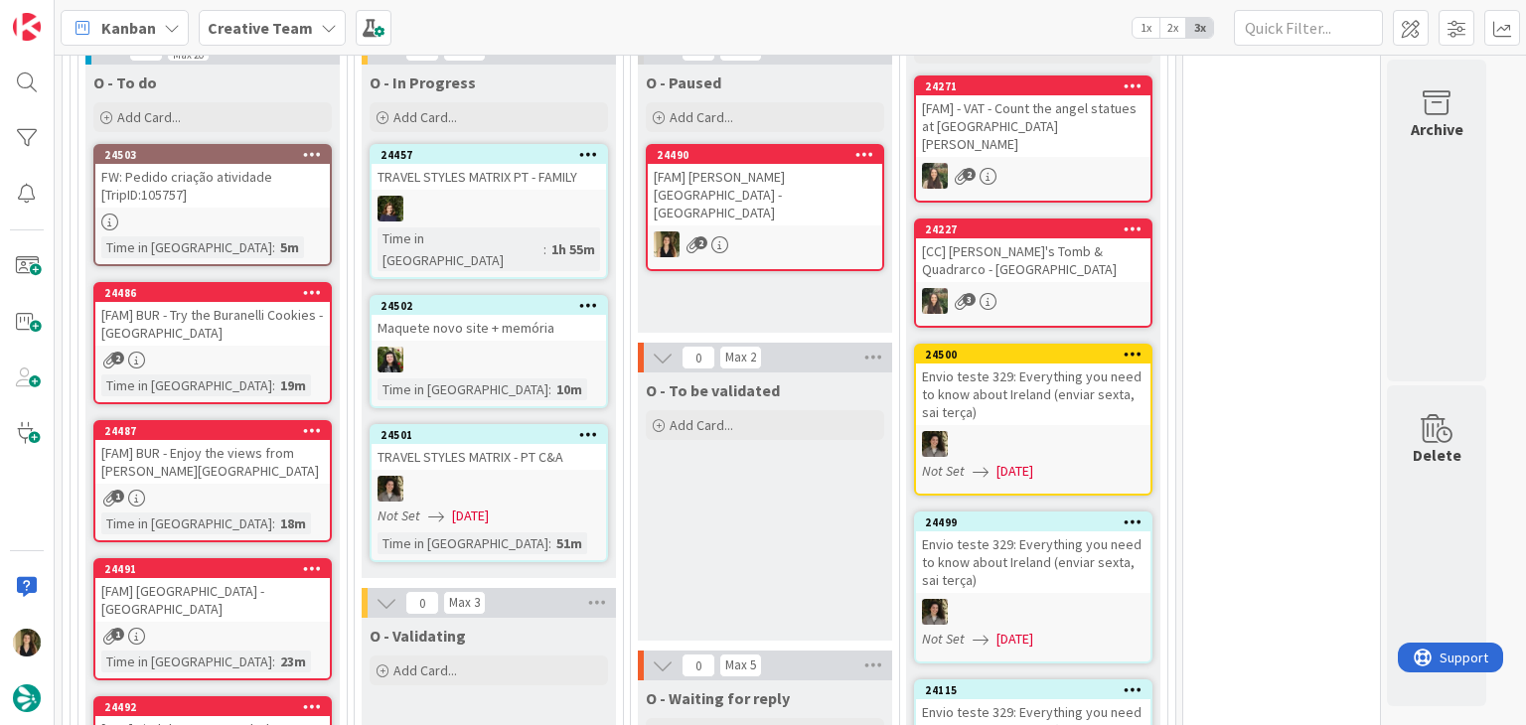
click at [792, 181] on div "24490 [FAM] [PERSON_NAME][GEOGRAPHIC_DATA] - [GEOGRAPHIC_DATA] 2" at bounding box center [765, 207] width 238 height 127
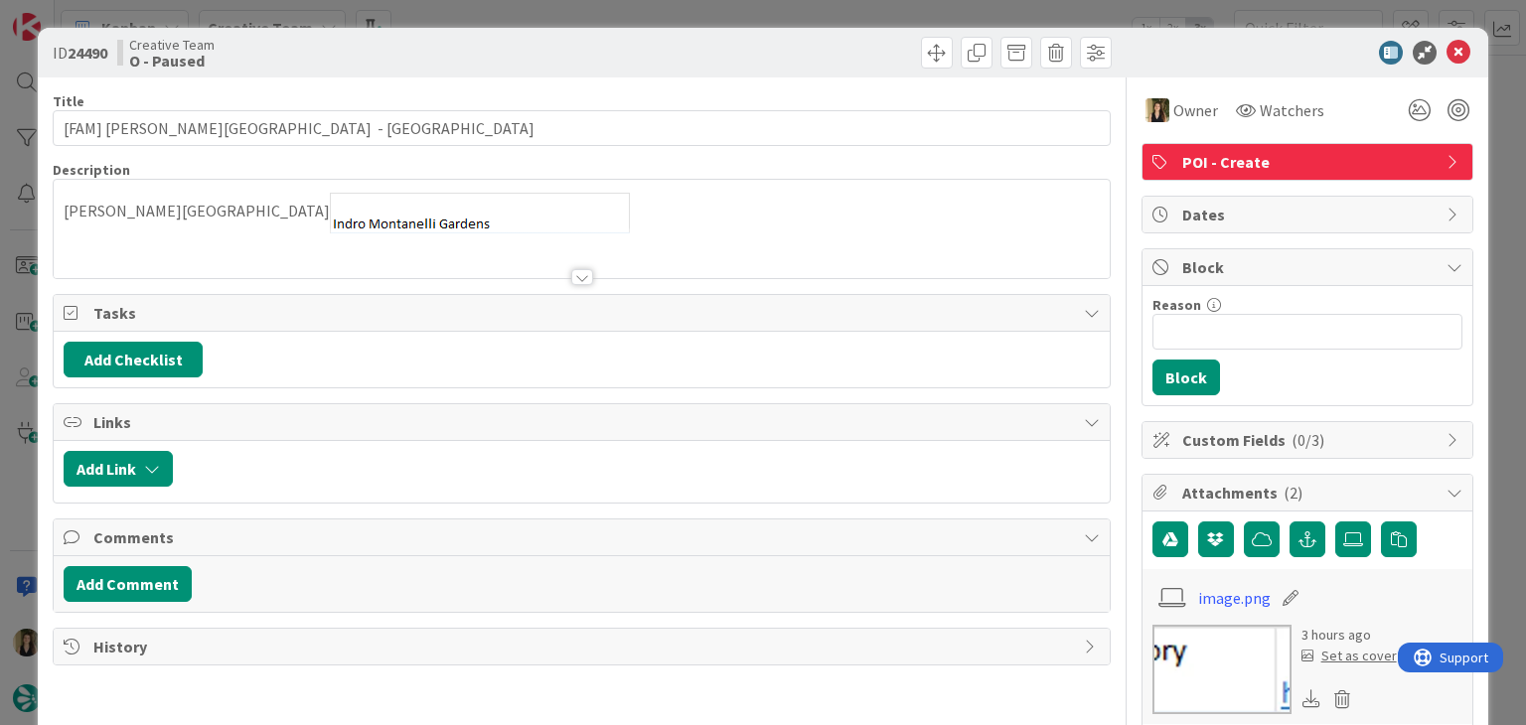
click at [568, 17] on div "ID 24490 Creative Team O - Paused Title 39 / 128 [FAM] [PERSON_NAME][GEOGRAPHIC…" at bounding box center [763, 362] width 1526 height 725
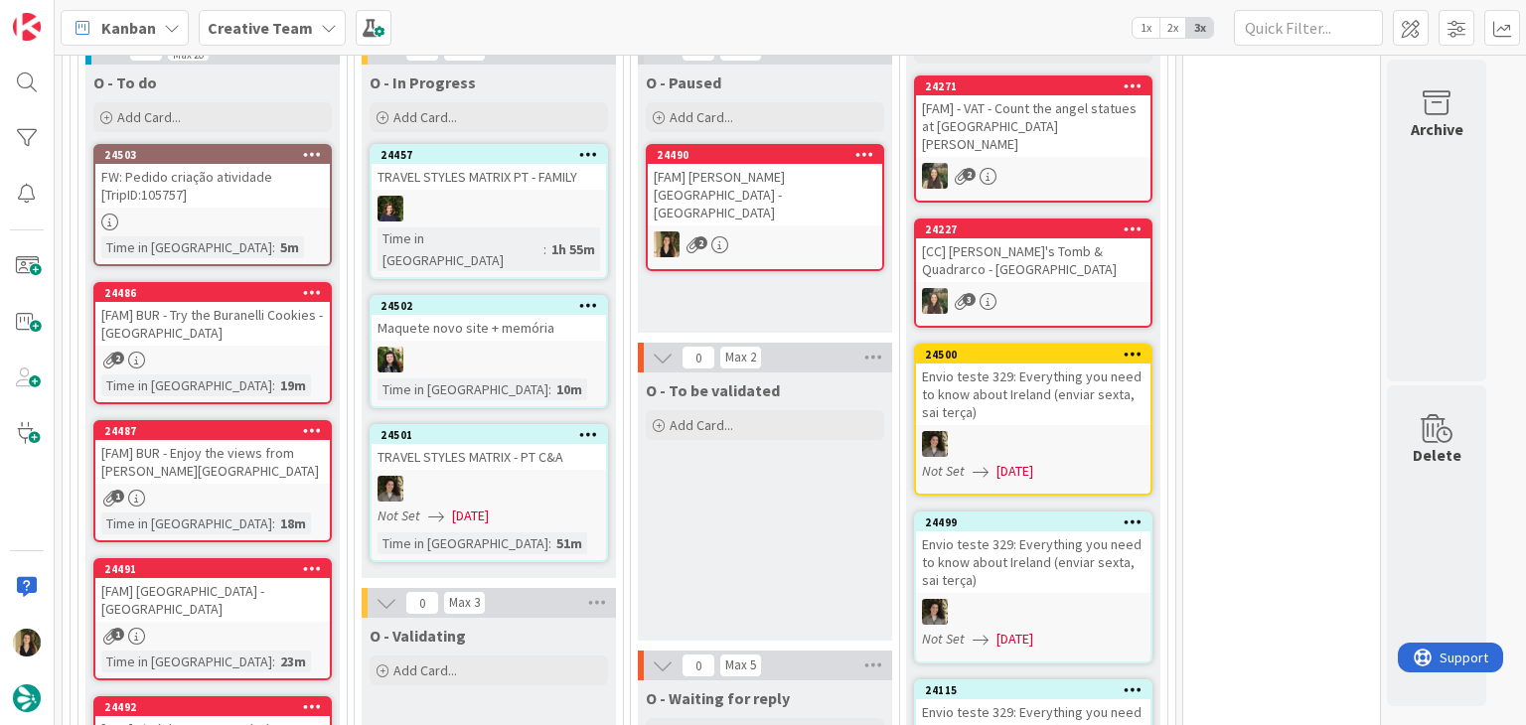
click at [864, 231] on div "2" at bounding box center [765, 244] width 234 height 26
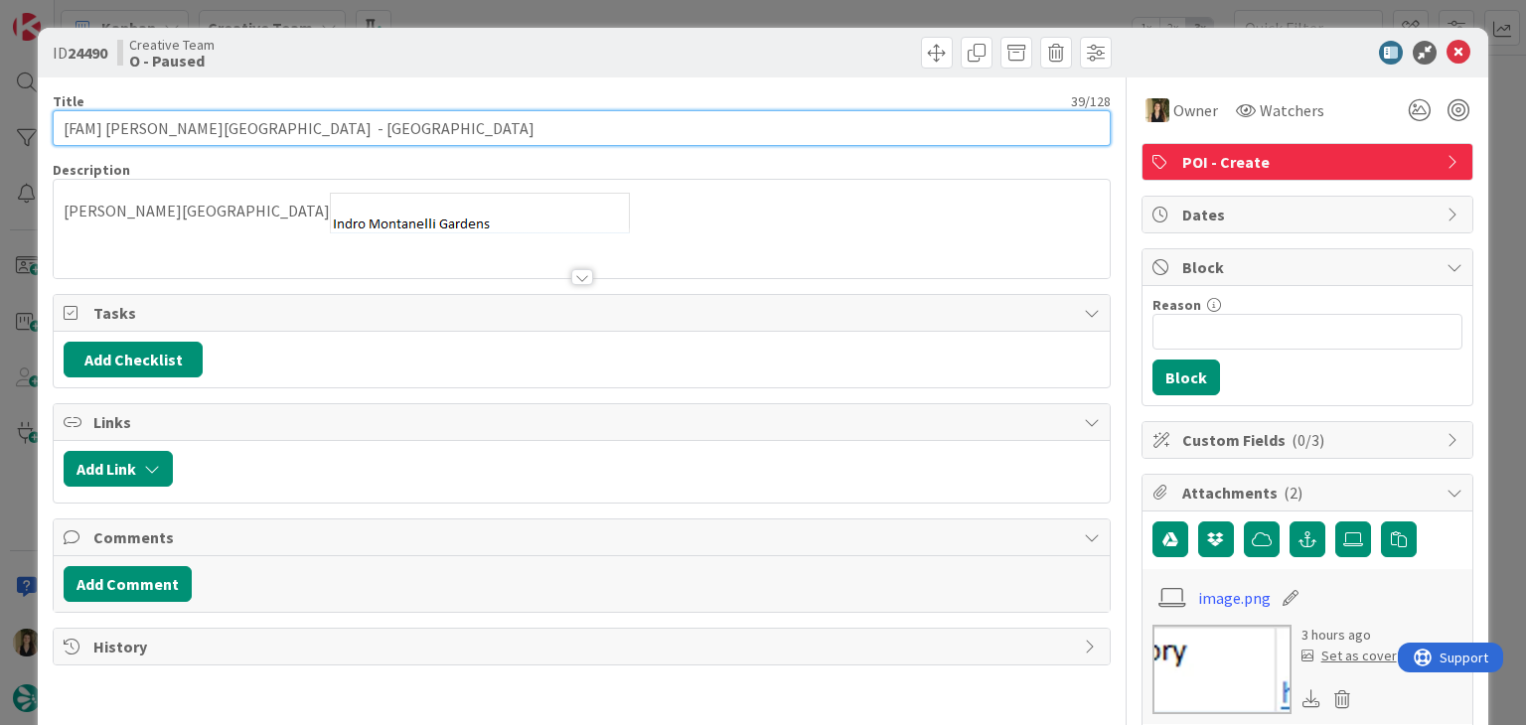
drag, startPoint x: 270, startPoint y: 130, endPoint x: 29, endPoint y: 129, distance: 241.4
click at [29, 129] on div "ID 24490 Creative Team O - Paused Title 39 / 128 [FAM] [PERSON_NAME][GEOGRAPHIC…" at bounding box center [763, 362] width 1526 height 725
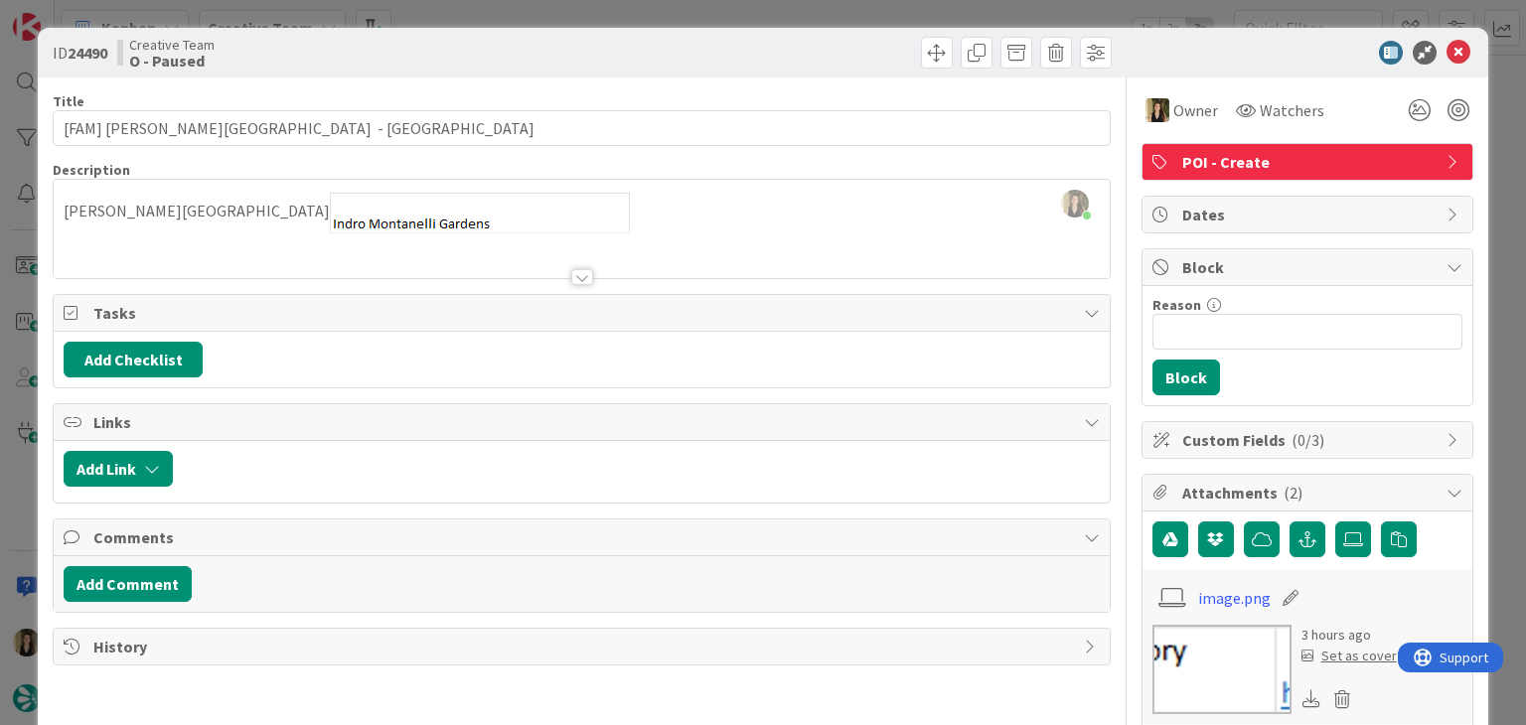
click at [658, 10] on div "ID 24490 Creative Team O - Paused Title 39 / 128 [FAM] [PERSON_NAME][GEOGRAPHIC…" at bounding box center [763, 362] width 1526 height 725
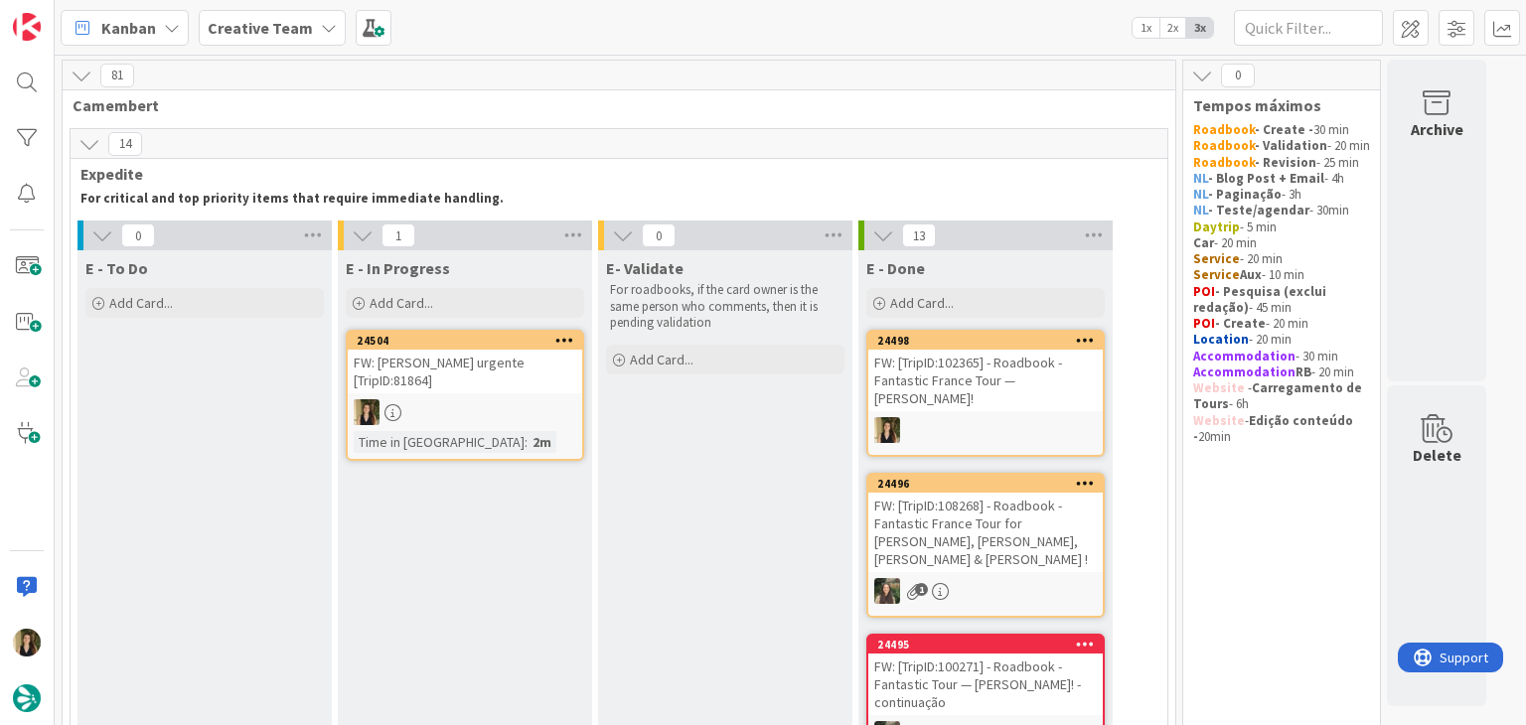
click at [521, 371] on div "FW: [PERSON_NAME] urgente [TripID:81864]" at bounding box center [465, 372] width 234 height 44
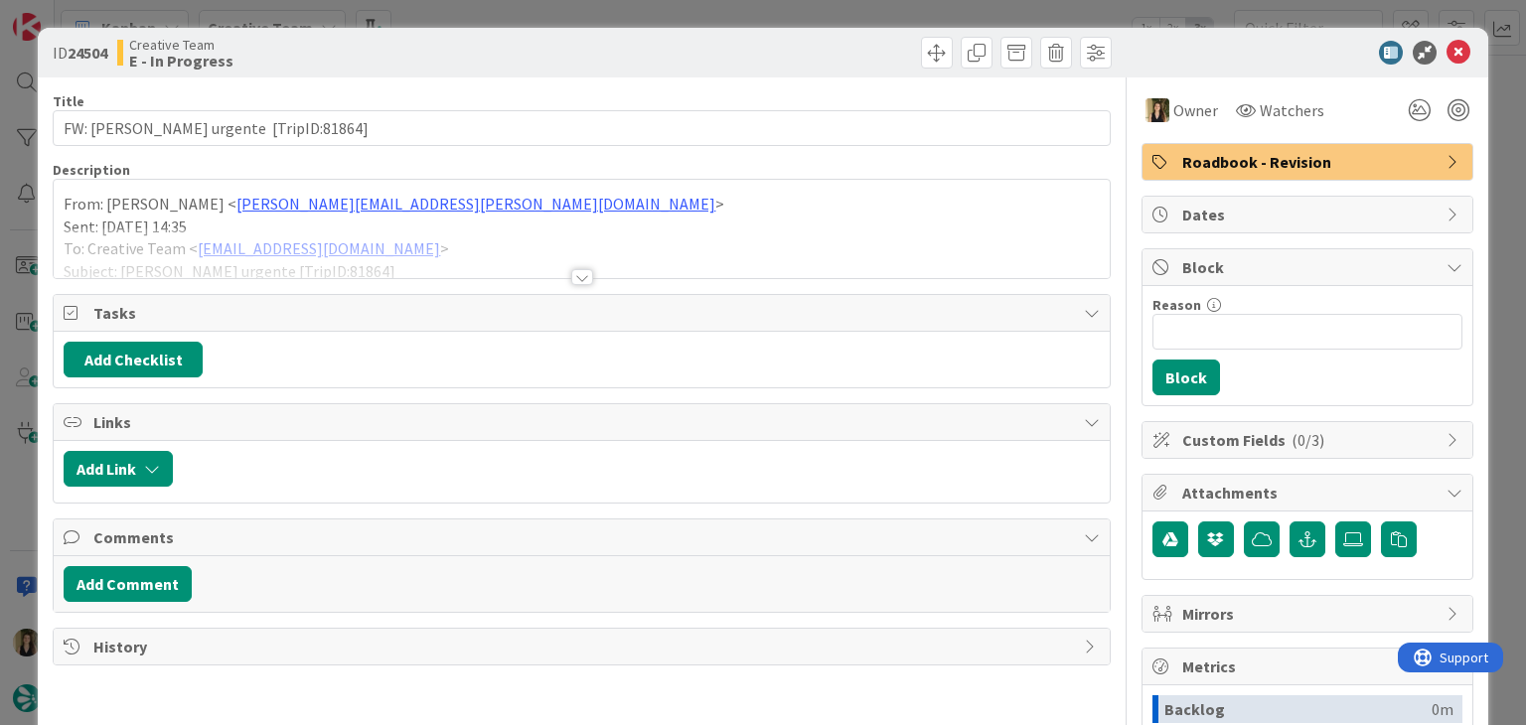
click at [1309, 157] on span "Roadbook - Revision" at bounding box center [1309, 162] width 254 height 24
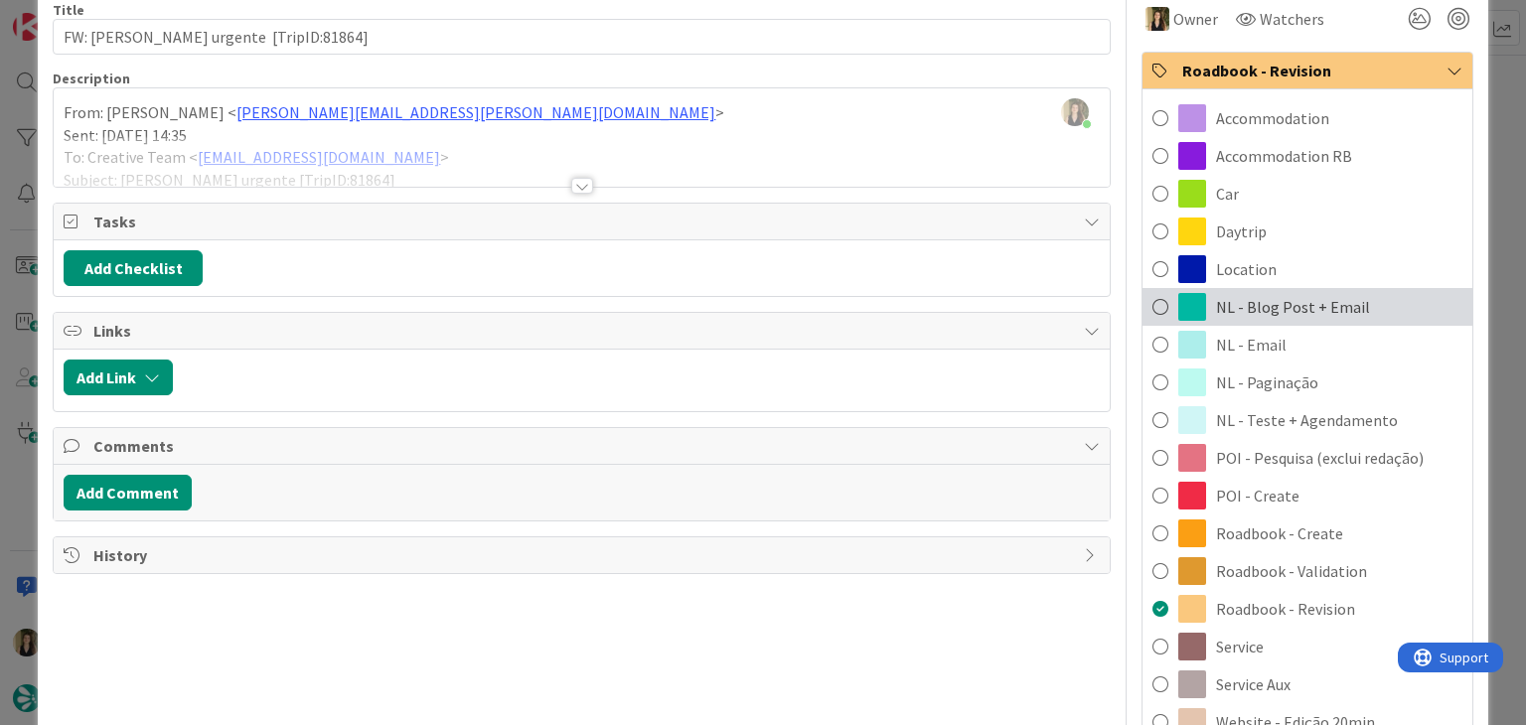
scroll to position [99, 0]
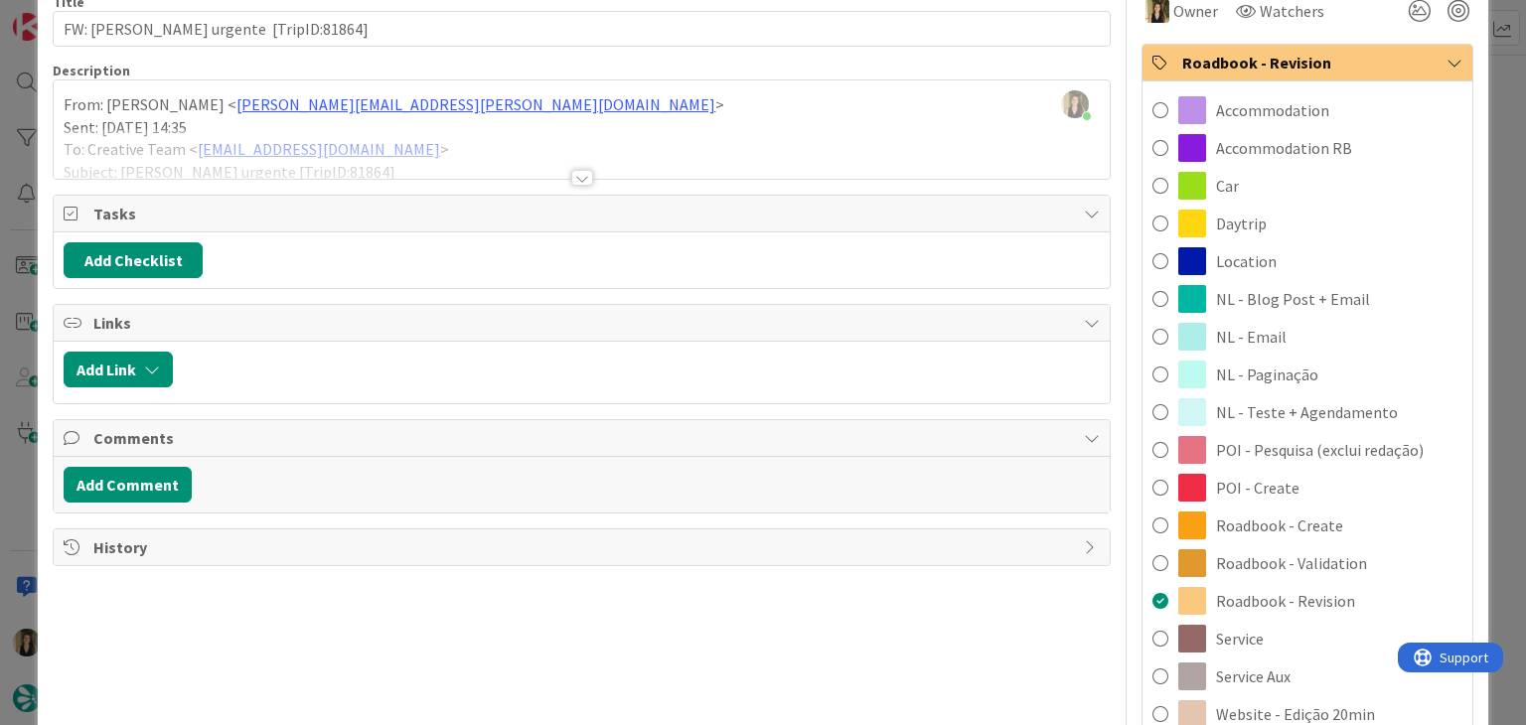
click at [1310, 559] on span "Roadbook - Validation" at bounding box center [1291, 563] width 151 height 24
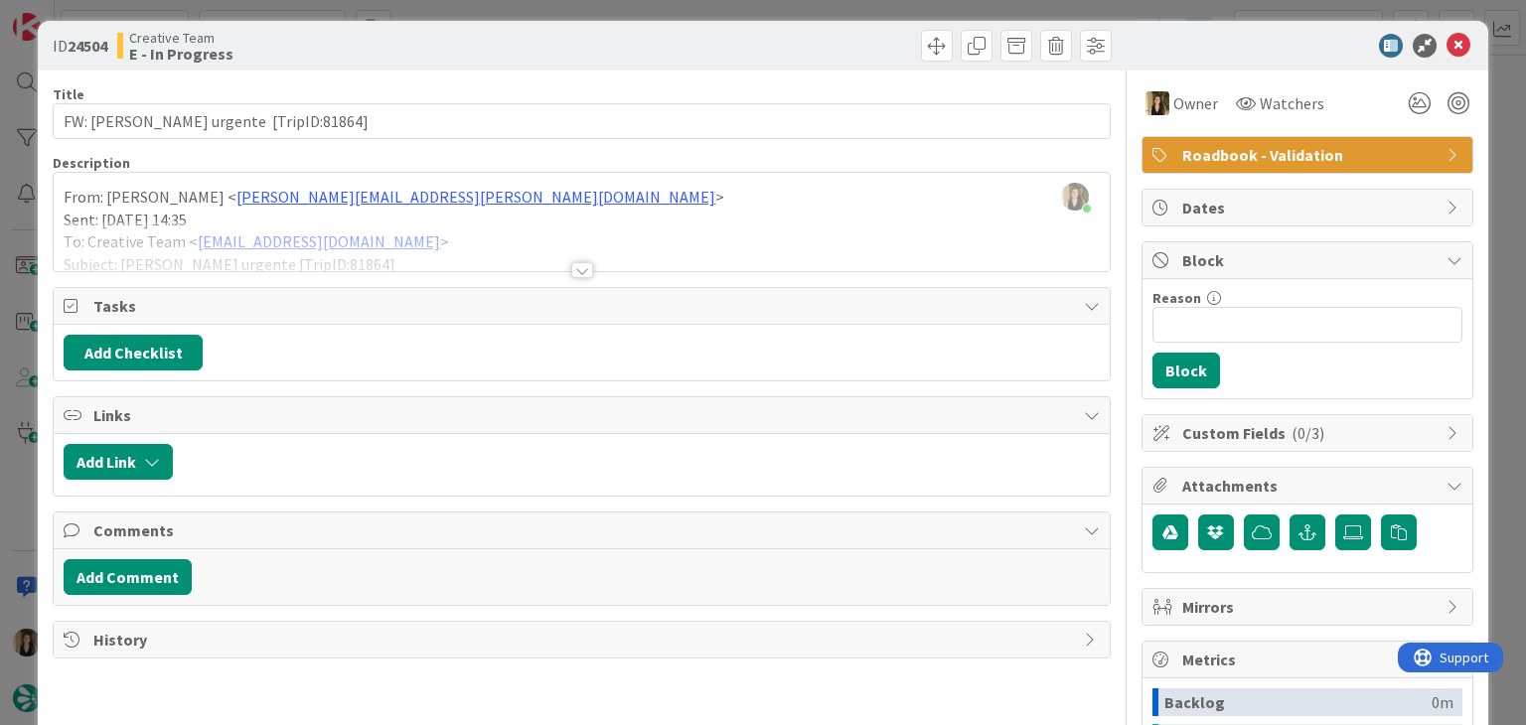
scroll to position [0, 0]
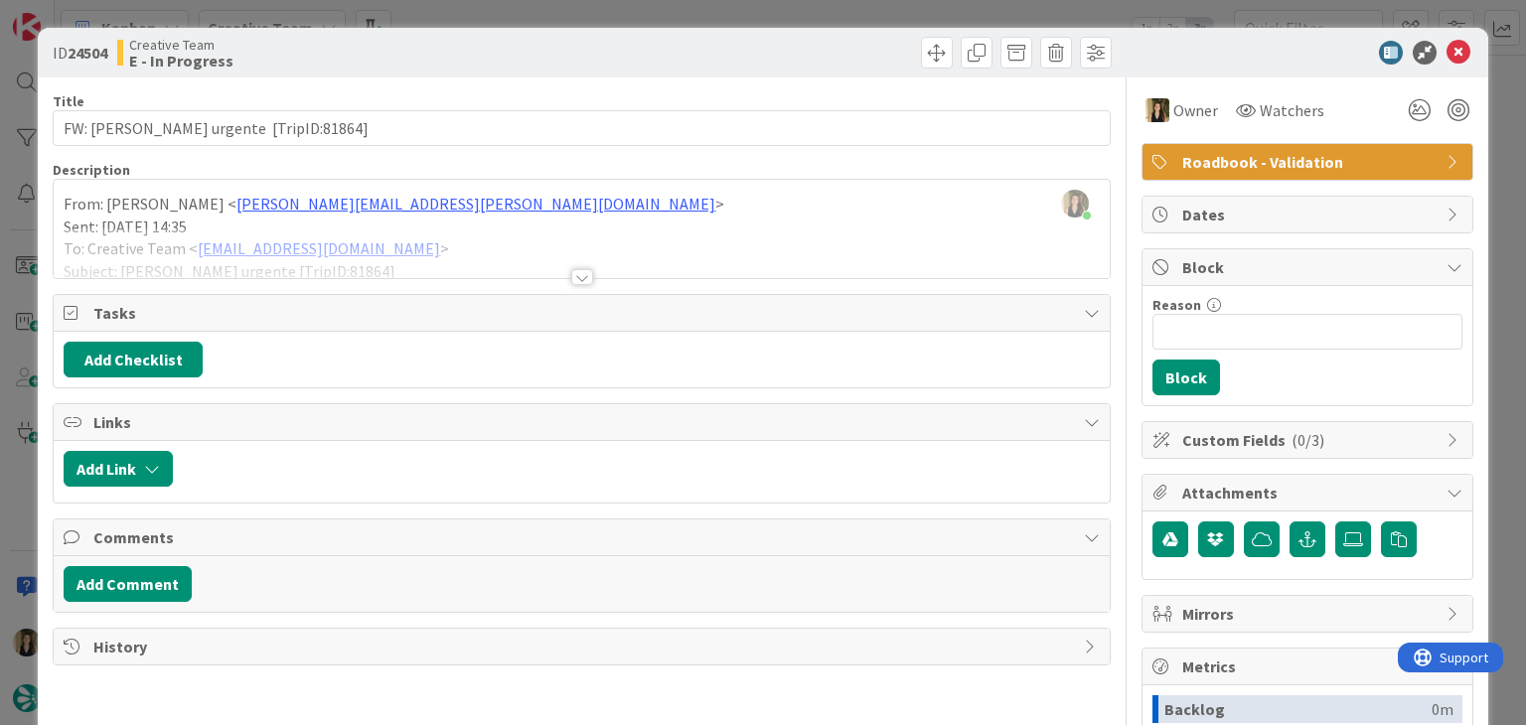
drag, startPoint x: 731, startPoint y: 45, endPoint x: 587, endPoint y: 3, distance: 150.0
click at [728, 45] on div at bounding box center [849, 53] width 524 height 32
drag, startPoint x: 454, startPoint y: 44, endPoint x: 450, endPoint y: 17, distance: 27.1
click at [453, 42] on div "Creative Team E - In Progress" at bounding box center [347, 53] width 460 height 32
click at [453, 8] on div "ID 24504 Creative Team E - In Progress Title 36 / 128 FW: [PERSON_NAME] urgente…" at bounding box center [763, 362] width 1526 height 725
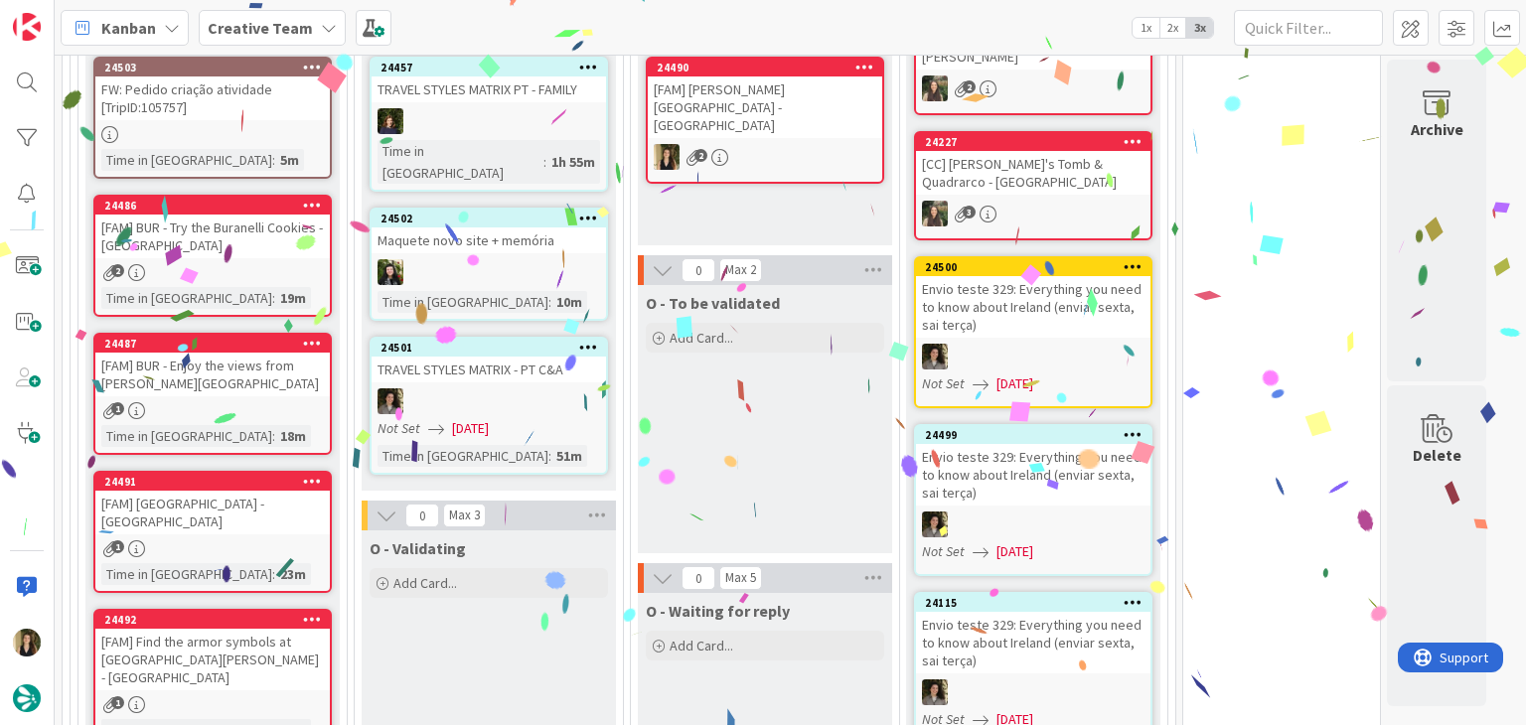
click at [695, 446] on div "O - To be validated Add Card..." at bounding box center [765, 419] width 254 height 268
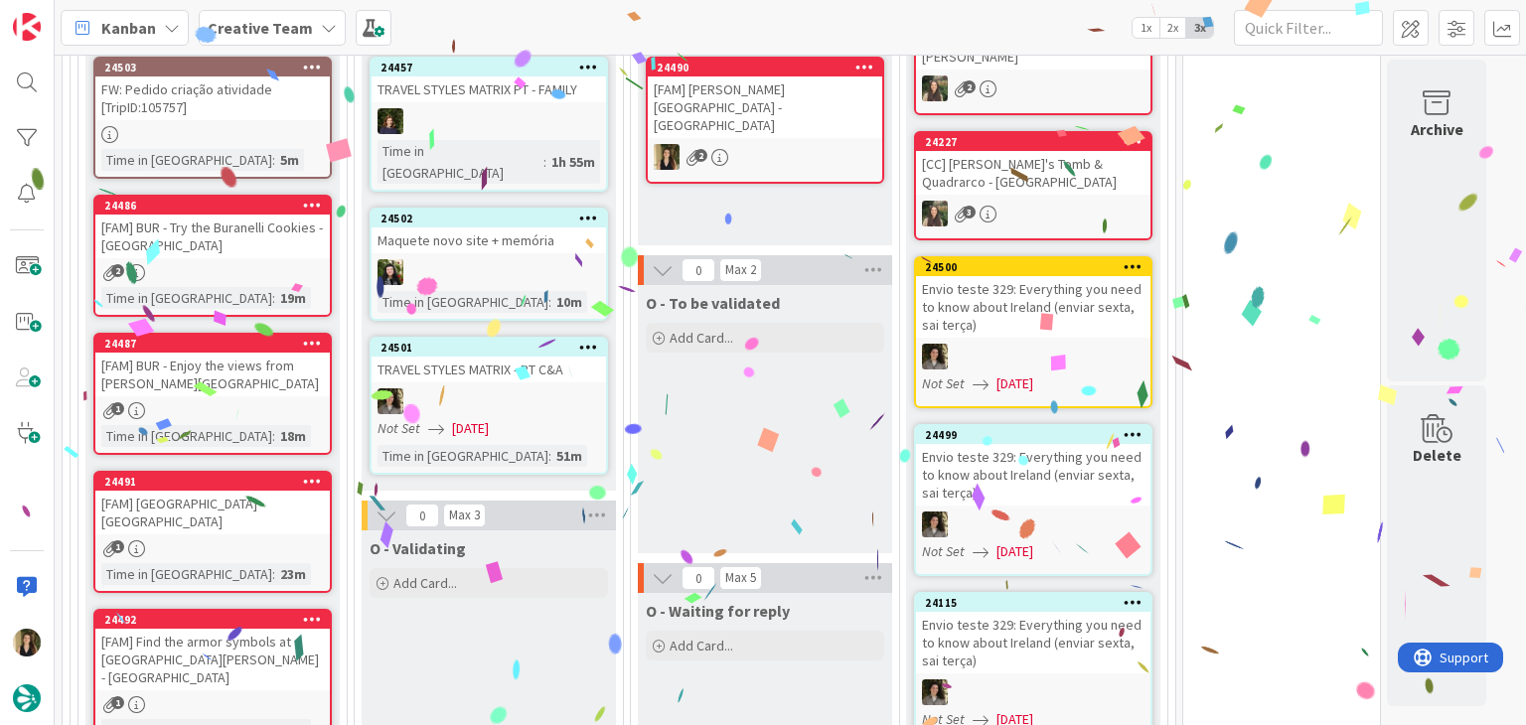
scroll to position [1589, 0]
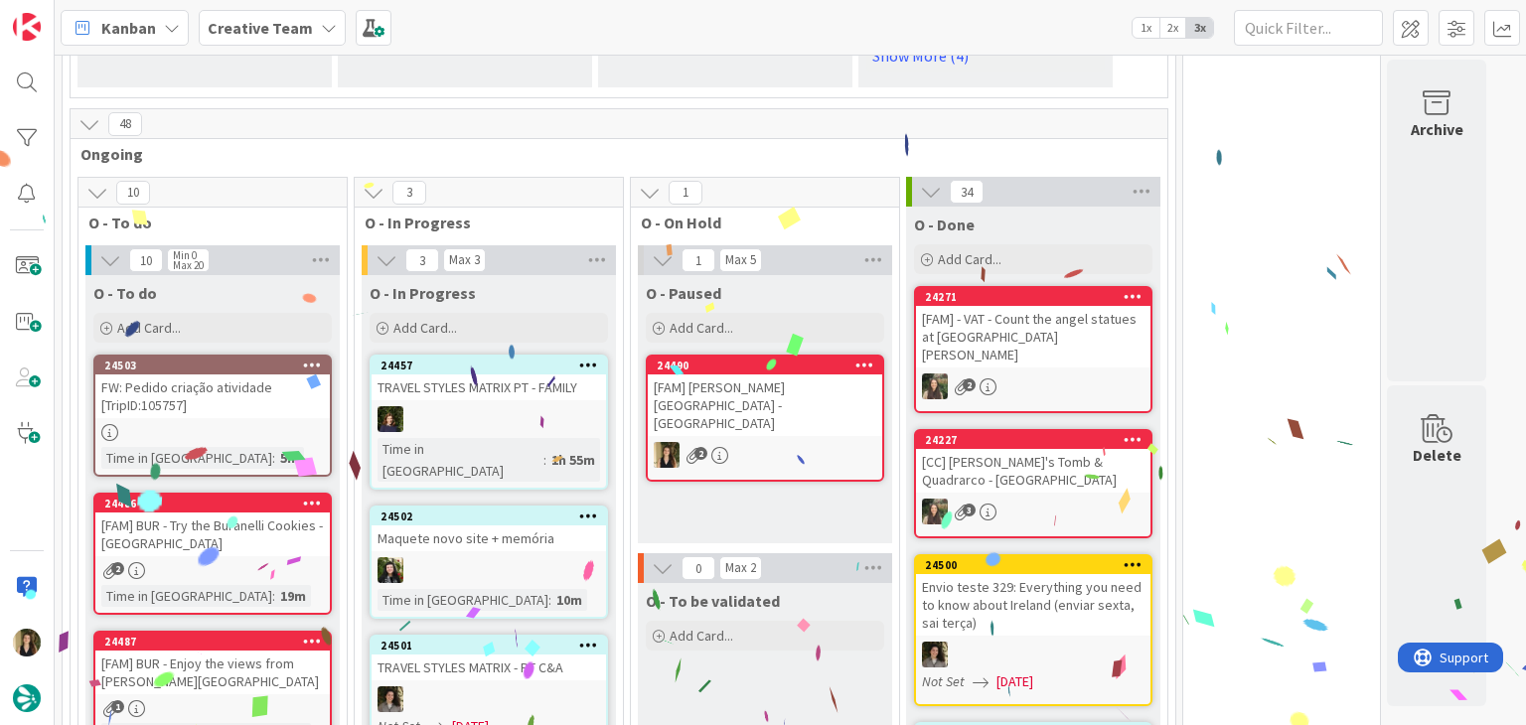
click at [277, 374] on div "24503 FW: Pedido criação atividade [TripID:105757] Time in Column : 5m" at bounding box center [212, 416] width 238 height 122
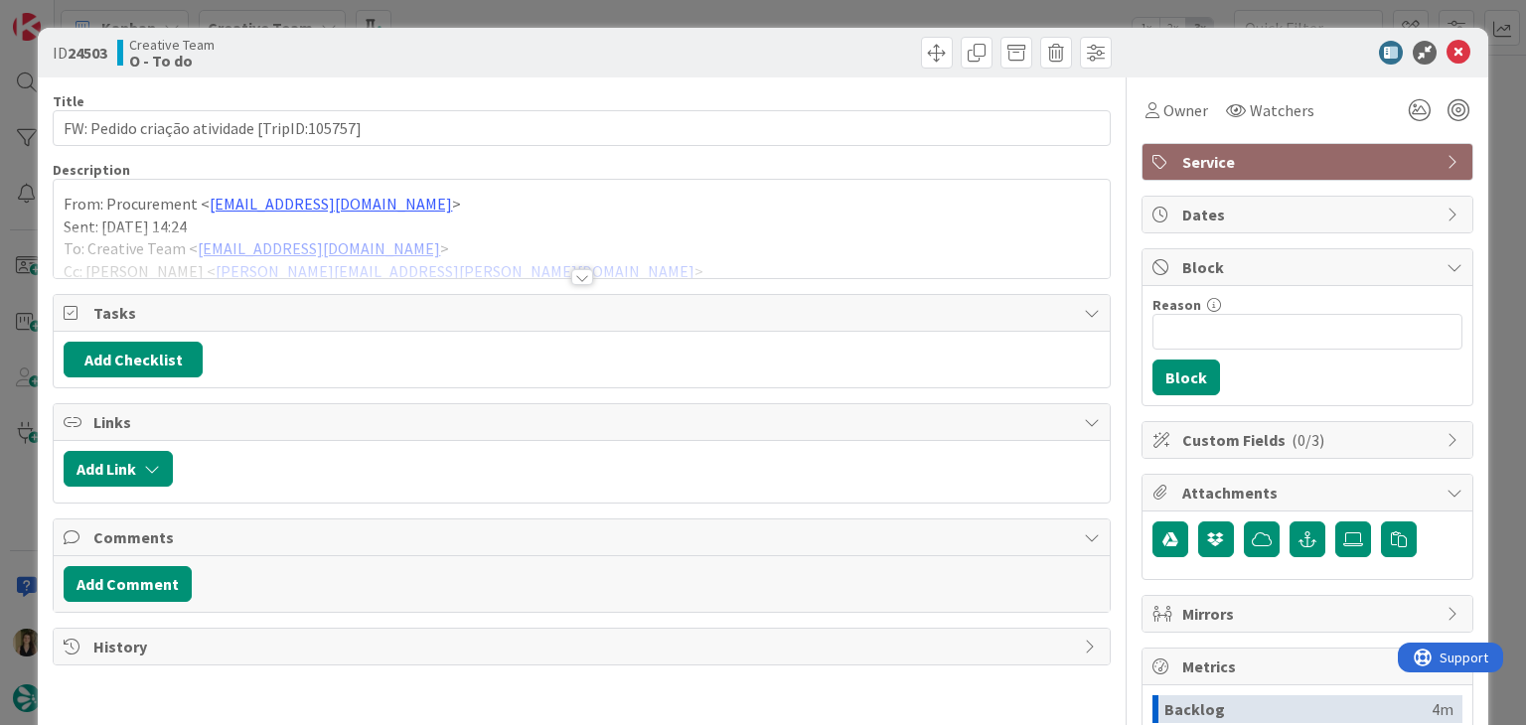
click at [577, 275] on div at bounding box center [582, 277] width 22 height 16
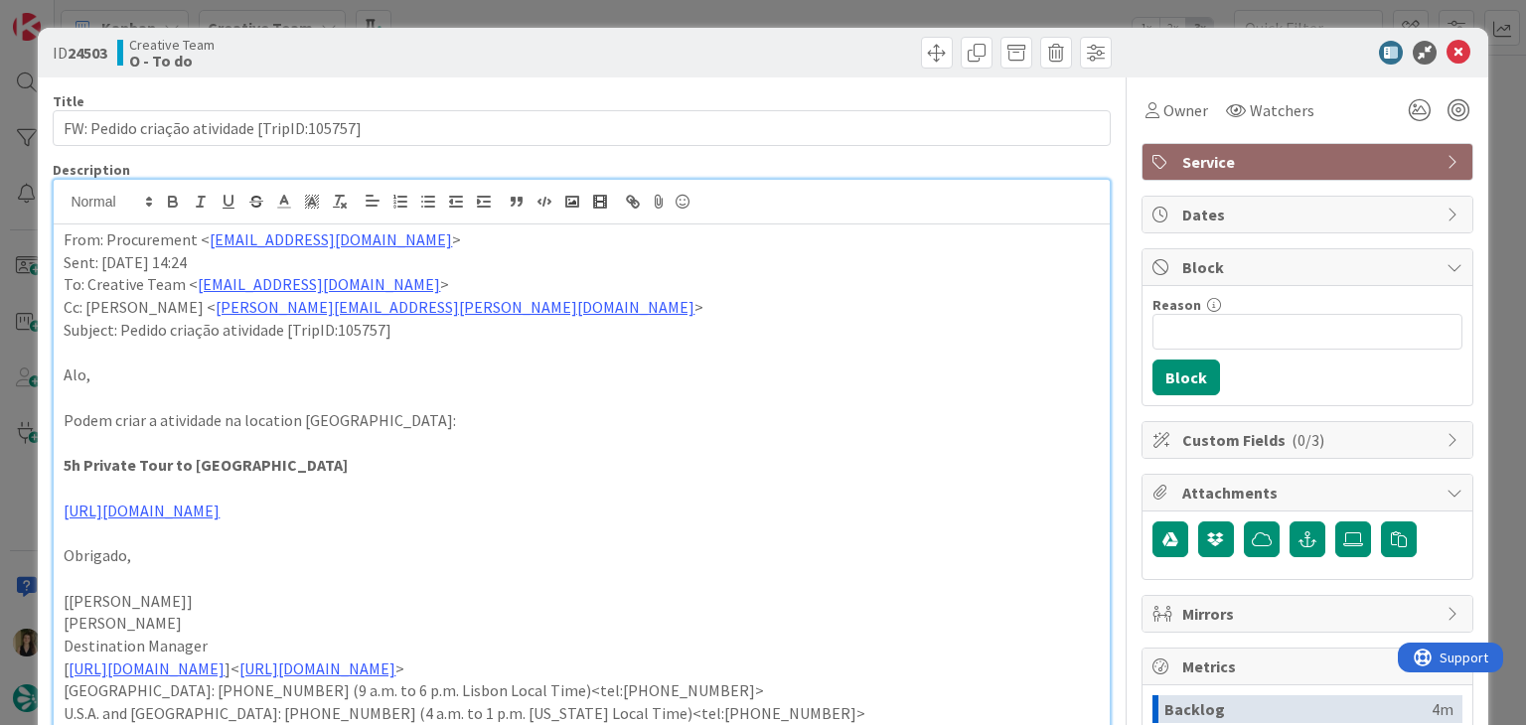
click at [670, 43] on div at bounding box center [849, 53] width 524 height 32
click at [669, 7] on div "ID 24503 Creative Team O - To do Title 44 / 128 FW: Pedido criação atividade [T…" at bounding box center [763, 362] width 1526 height 725
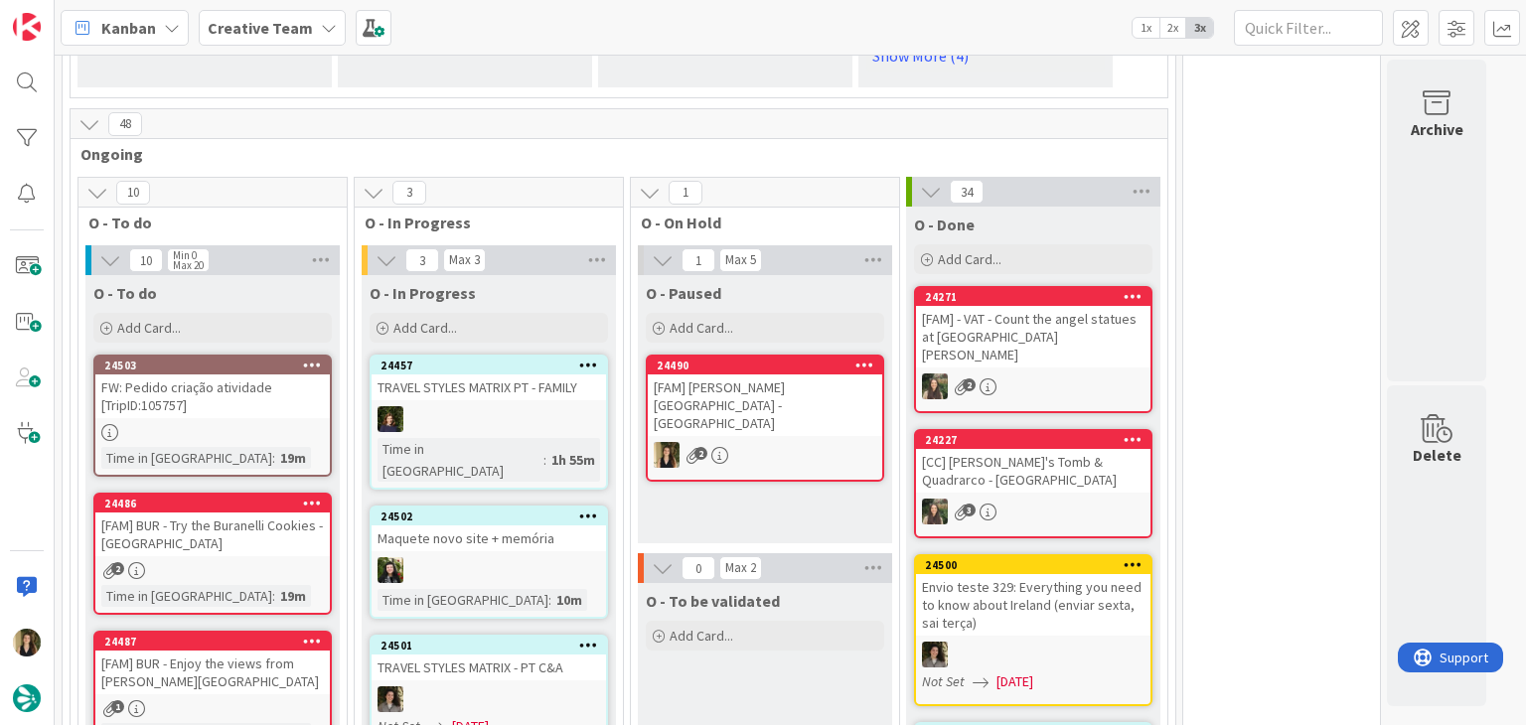
click at [787, 645] on div "O - To be validated Add Card..." at bounding box center [765, 717] width 254 height 268
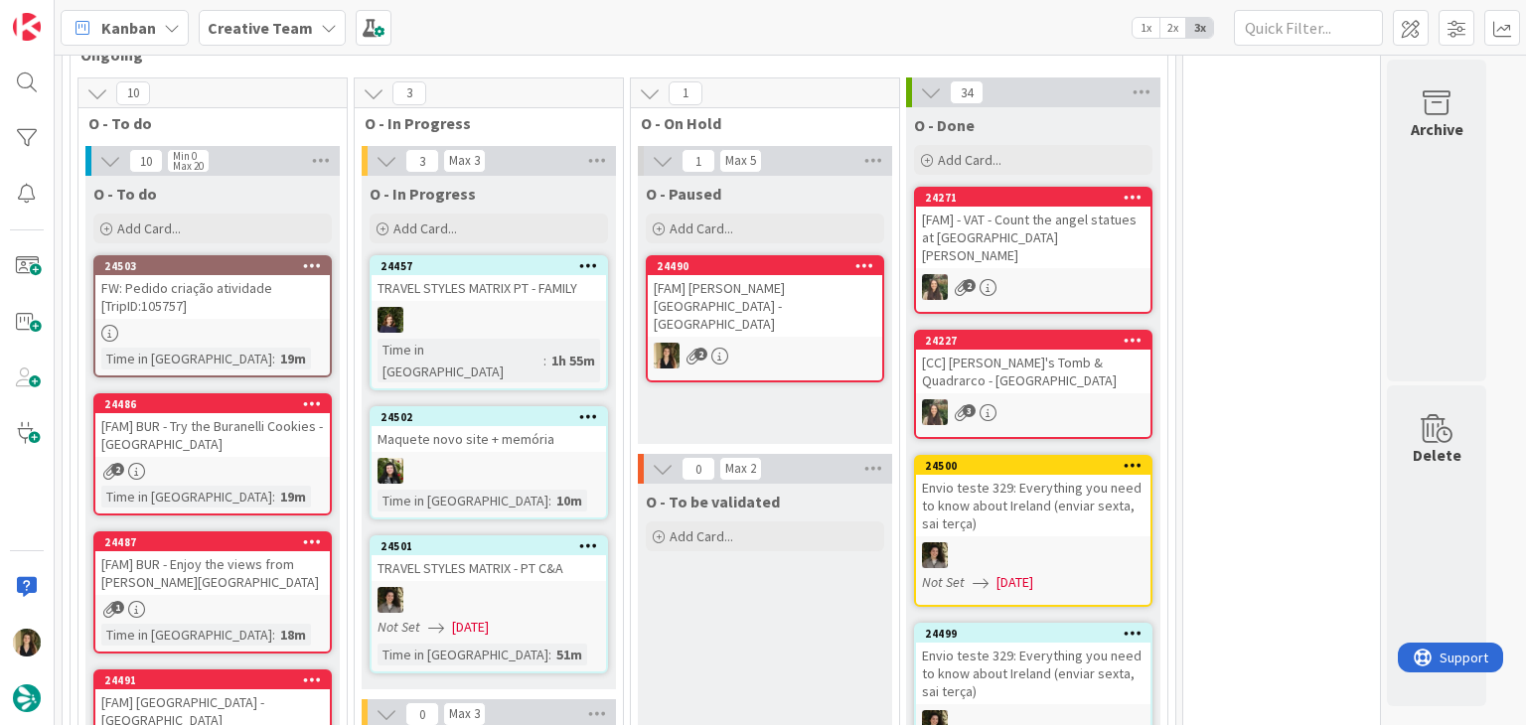
click at [767, 589] on div "O - To be validated Add Card..." at bounding box center [765, 618] width 254 height 268
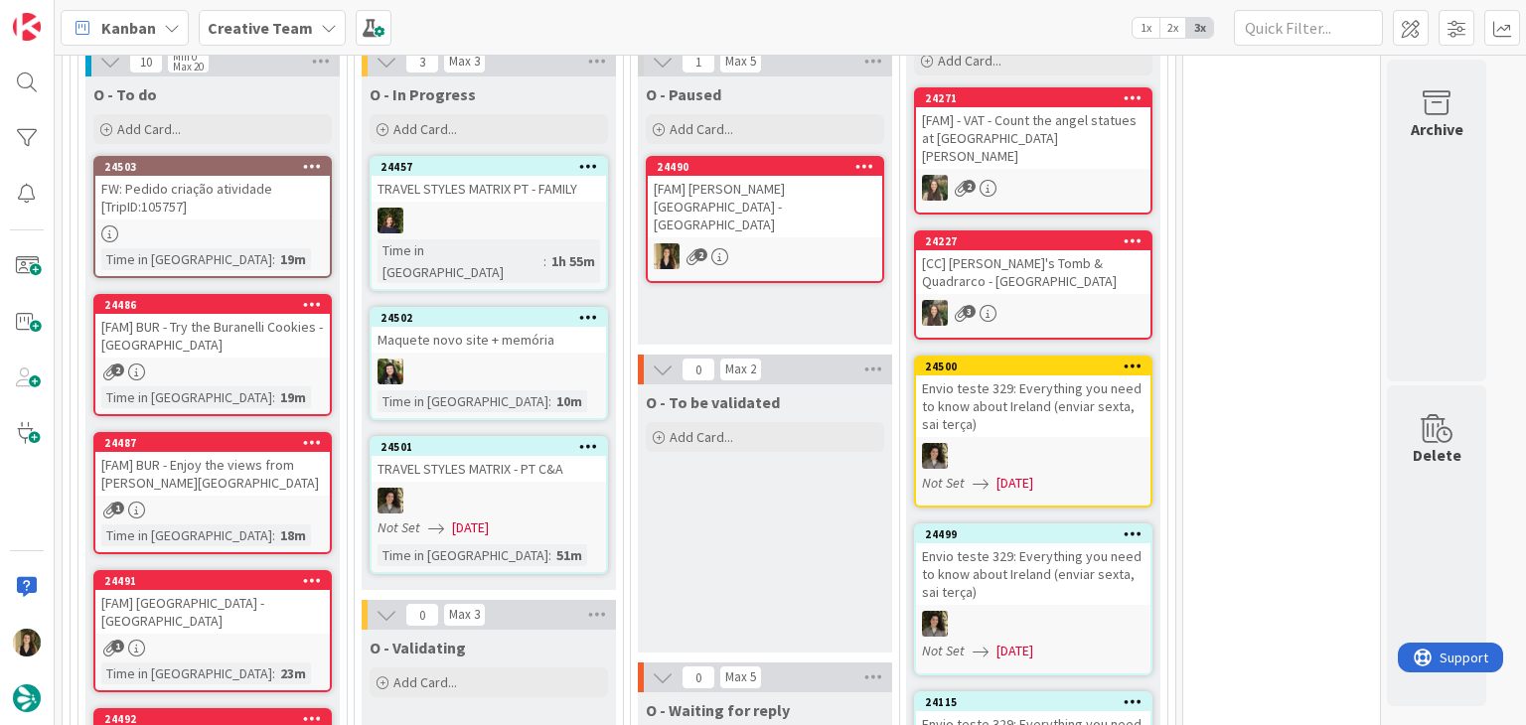
click at [735, 434] on div "O - To be validated Add Card..." at bounding box center [765, 518] width 254 height 268
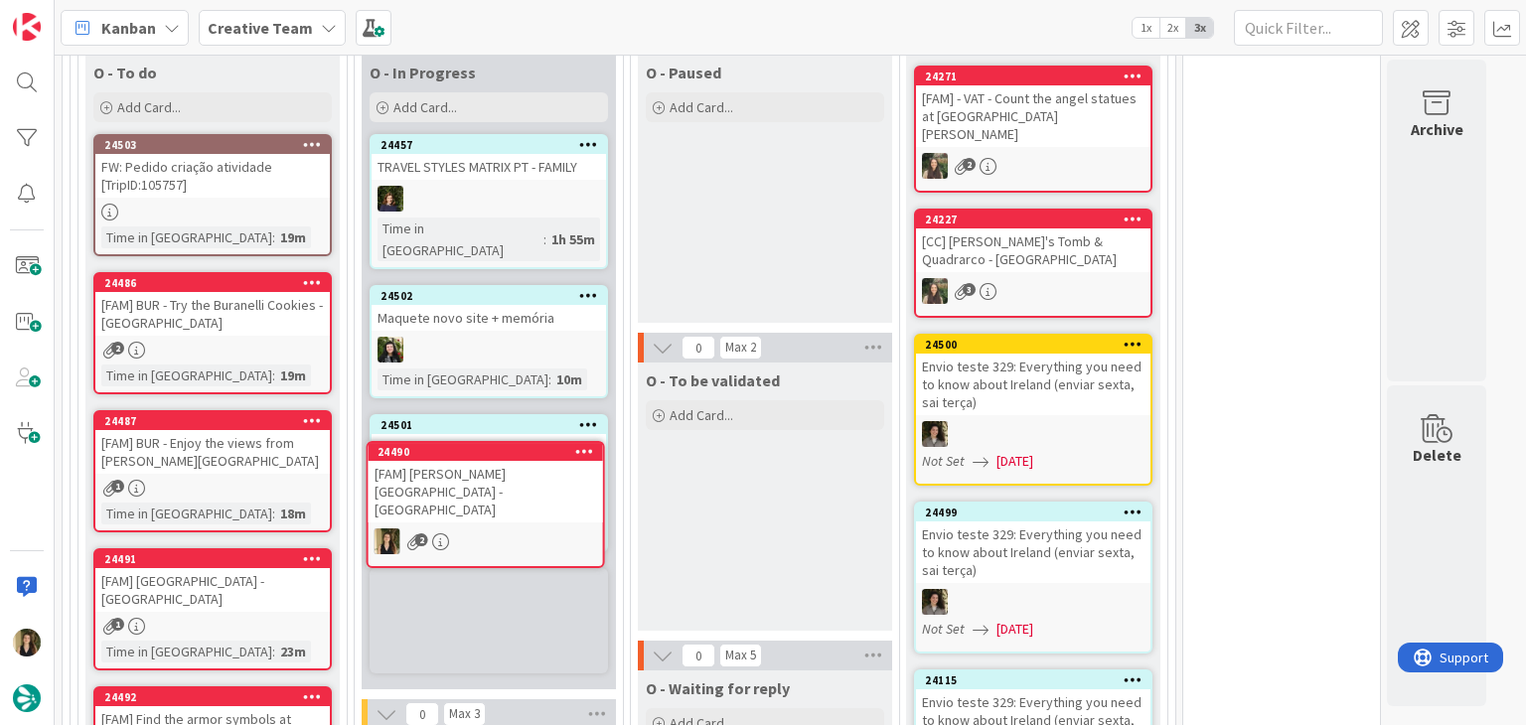
scroll to position [1820, 0]
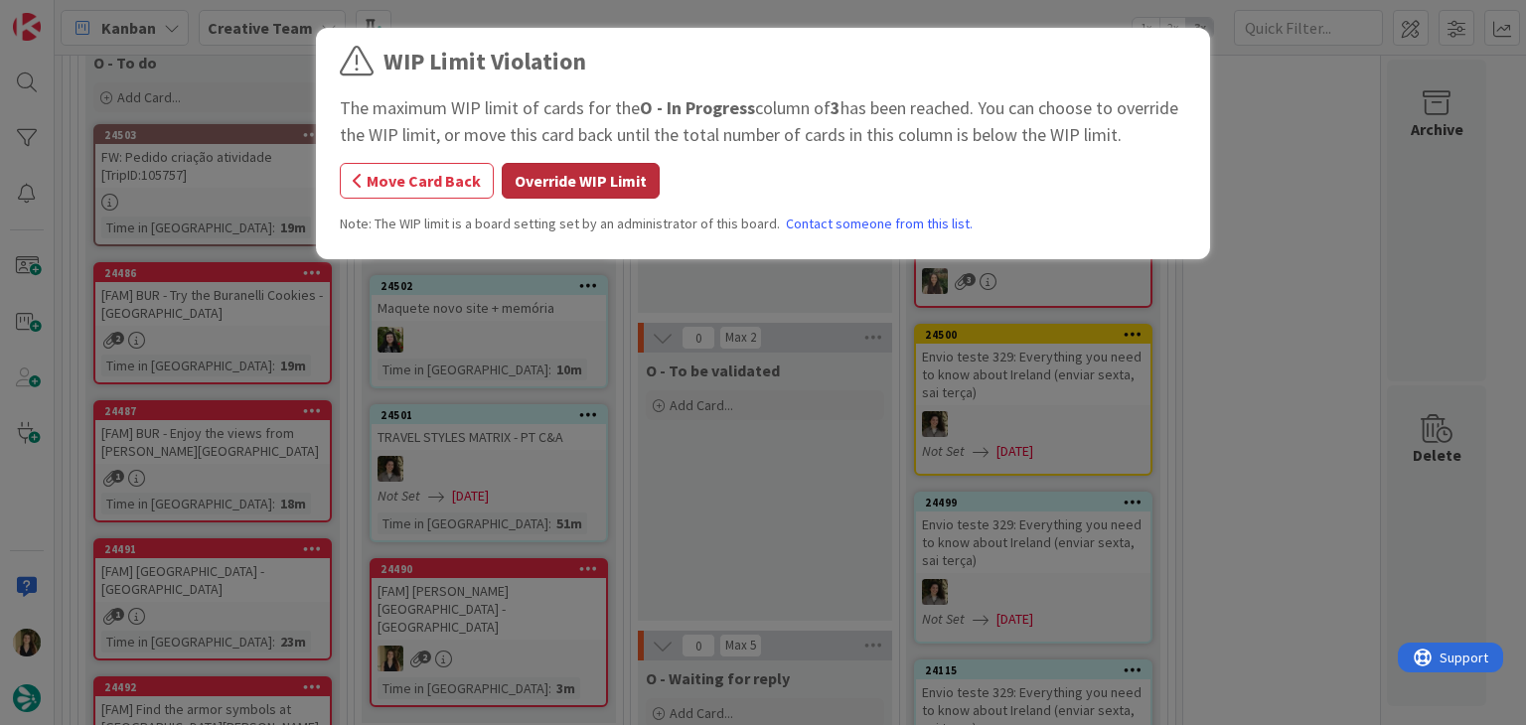
click at [573, 188] on button "Override WIP Limit" at bounding box center [581, 181] width 158 height 36
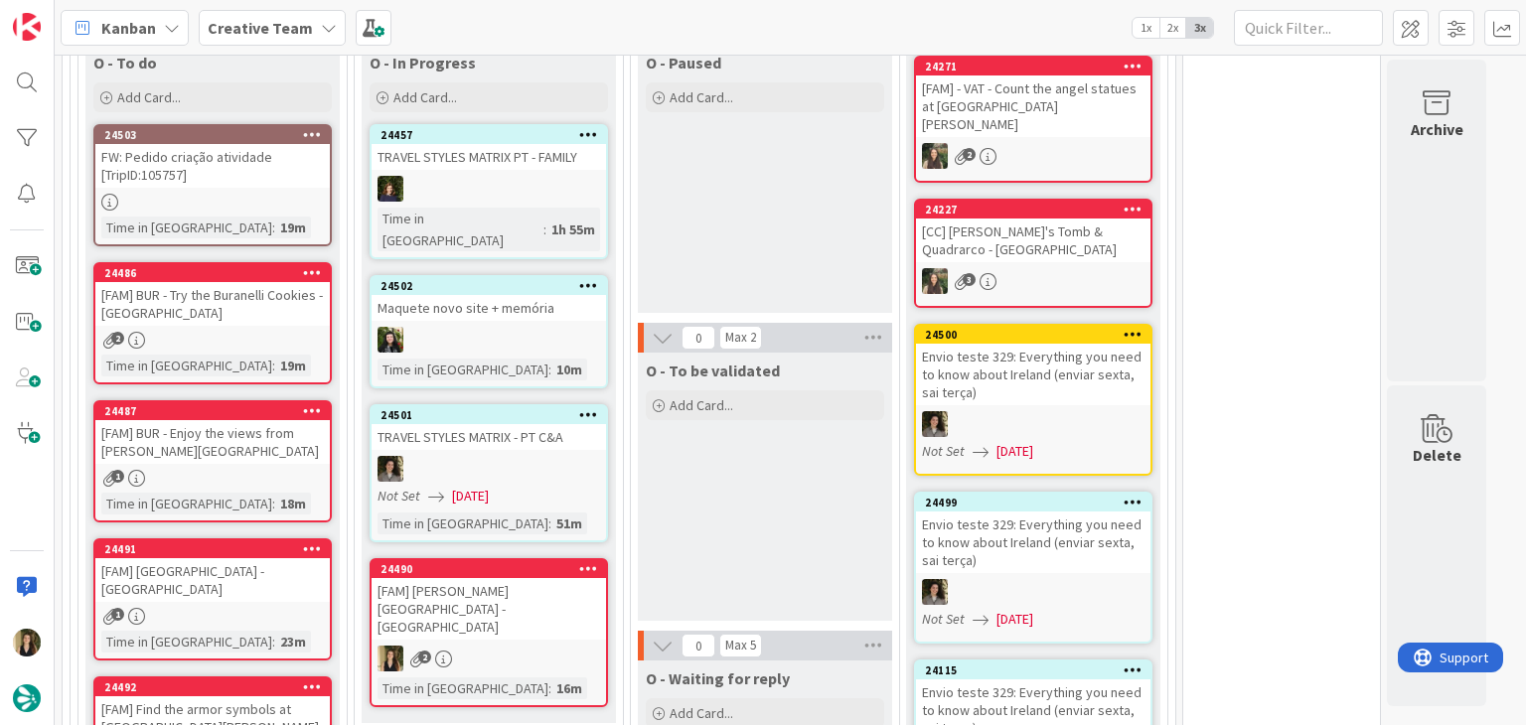
drag, startPoint x: 774, startPoint y: 475, endPoint x: 730, endPoint y: 483, distance: 44.4
click at [775, 475] on div "O - To be validated Add Card..." at bounding box center [765, 487] width 254 height 268
click at [567, 558] on div "24490 [FAM] [PERSON_NAME][GEOGRAPHIC_DATA] - [GEOGRAPHIC_DATA] 2 Time in [GEOGR…" at bounding box center [489, 632] width 238 height 149
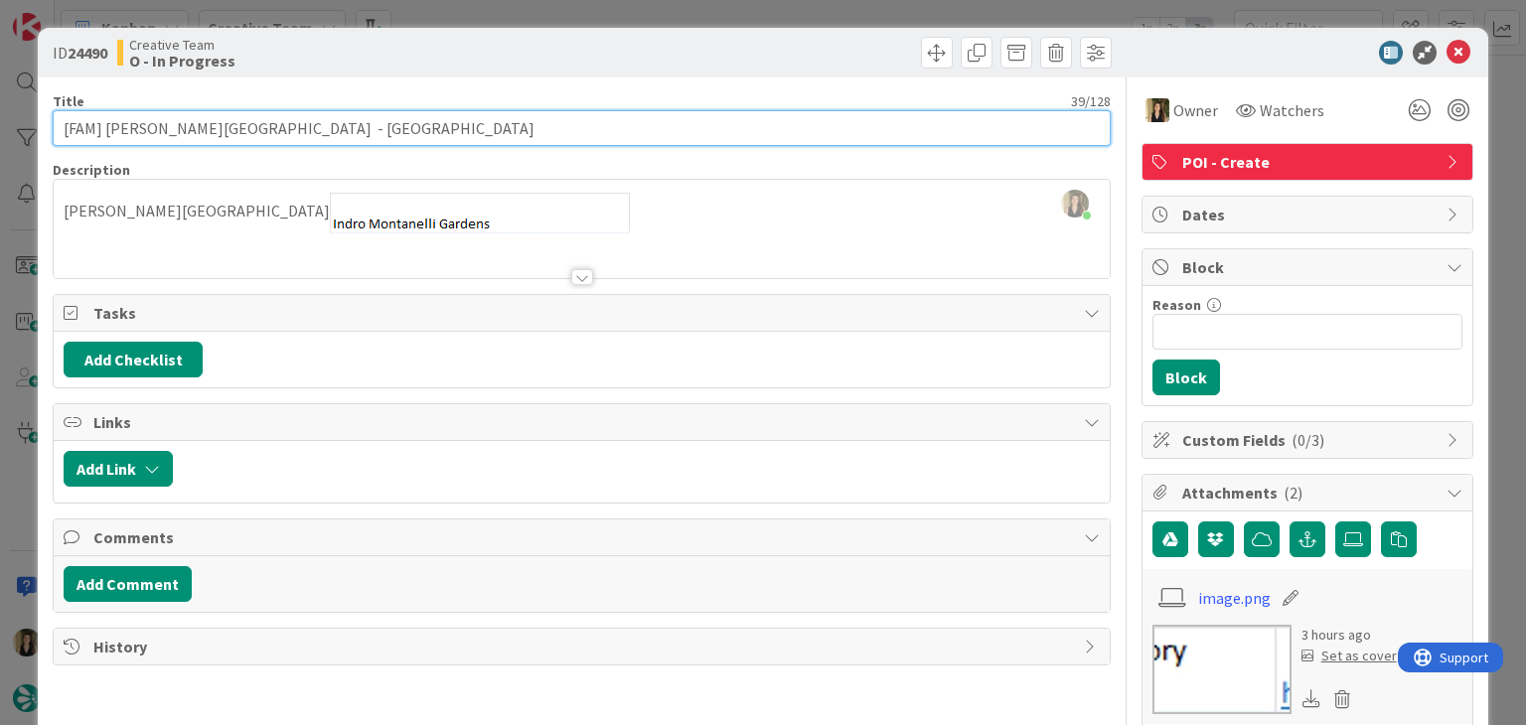
drag, startPoint x: 273, startPoint y: 125, endPoint x: 104, endPoint y: 129, distance: 168.9
click at [104, 129] on input "[FAM] [PERSON_NAME][GEOGRAPHIC_DATA] - [GEOGRAPHIC_DATA]" at bounding box center [581, 128] width 1057 height 36
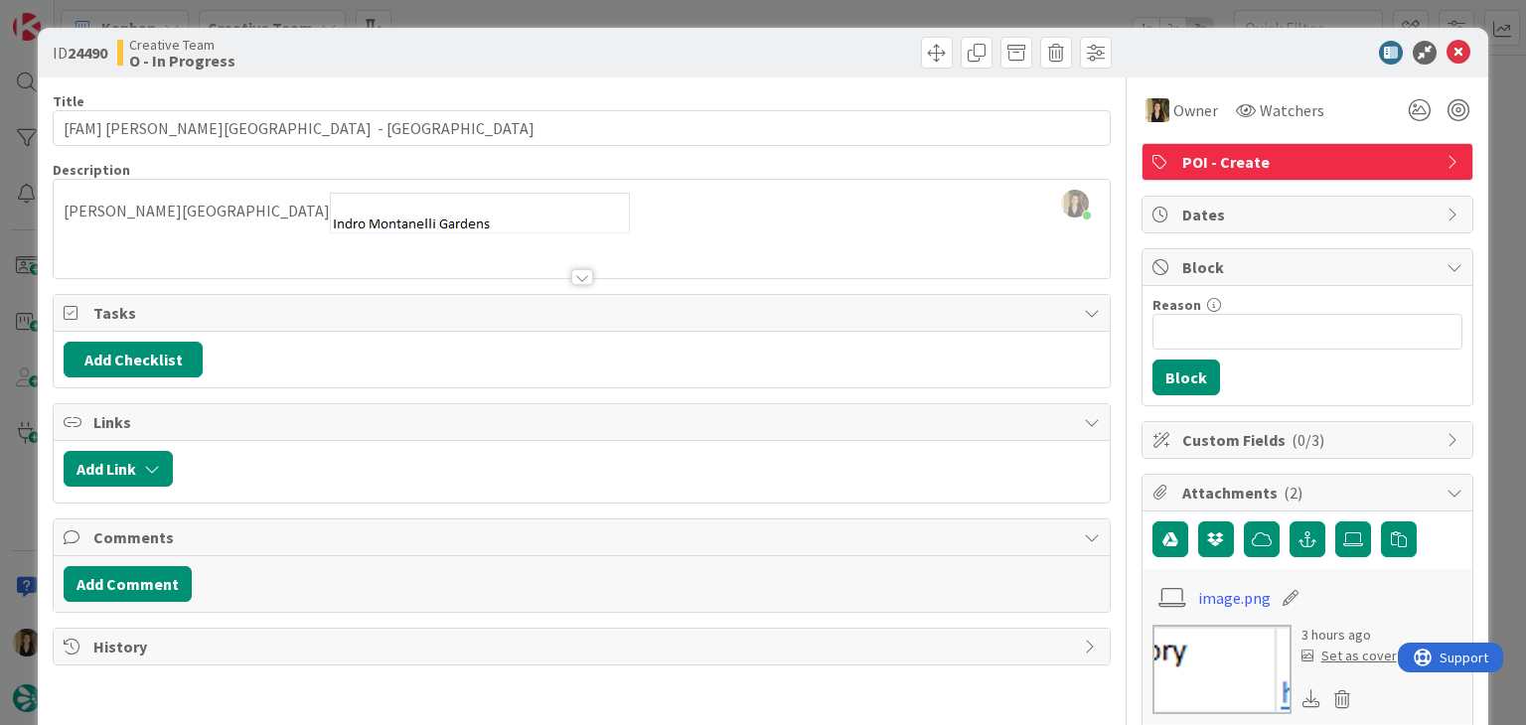
drag, startPoint x: 559, startPoint y: 60, endPoint x: 558, endPoint y: 20, distance: 39.7
click at [559, 58] on div "Creative Team O - In Progress" at bounding box center [347, 53] width 460 height 32
click at [557, 16] on div "ID 24490 Creative Team O - In Progress Title 39 / 128 [FAM] [PERSON_NAME][GEOGR…" at bounding box center [763, 362] width 1526 height 725
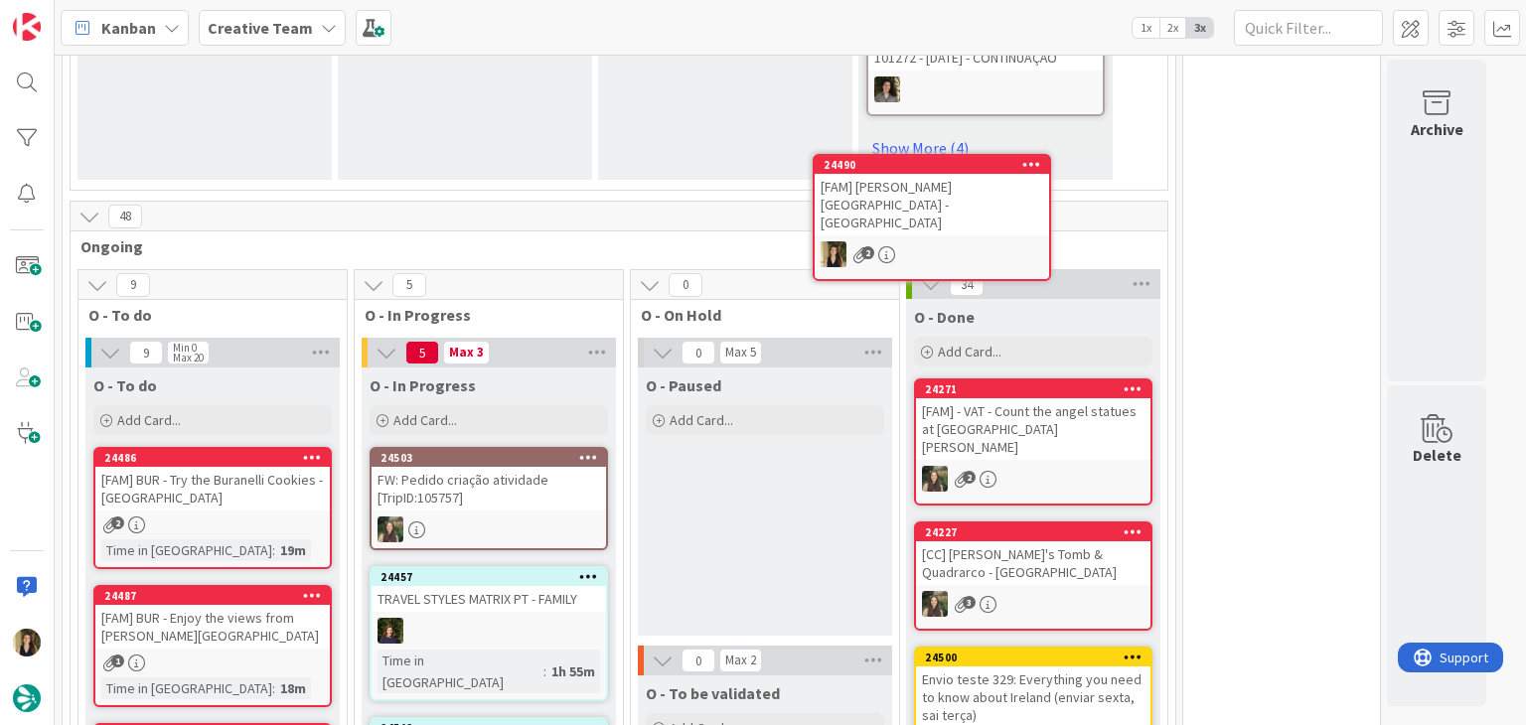
scroll to position [1383, 0]
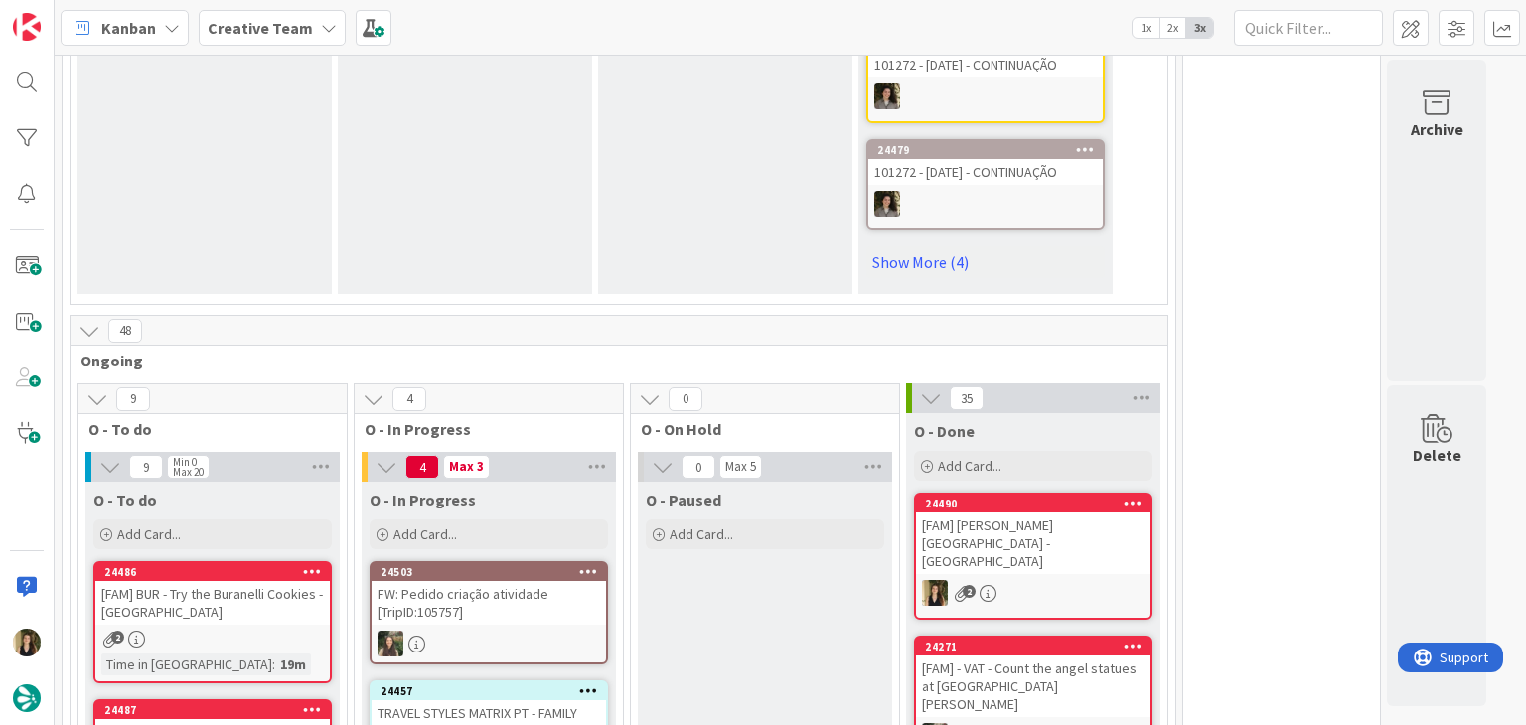
click at [1046, 513] on div "[FAM] [PERSON_NAME][GEOGRAPHIC_DATA] - [GEOGRAPHIC_DATA]" at bounding box center [1033, 544] width 234 height 62
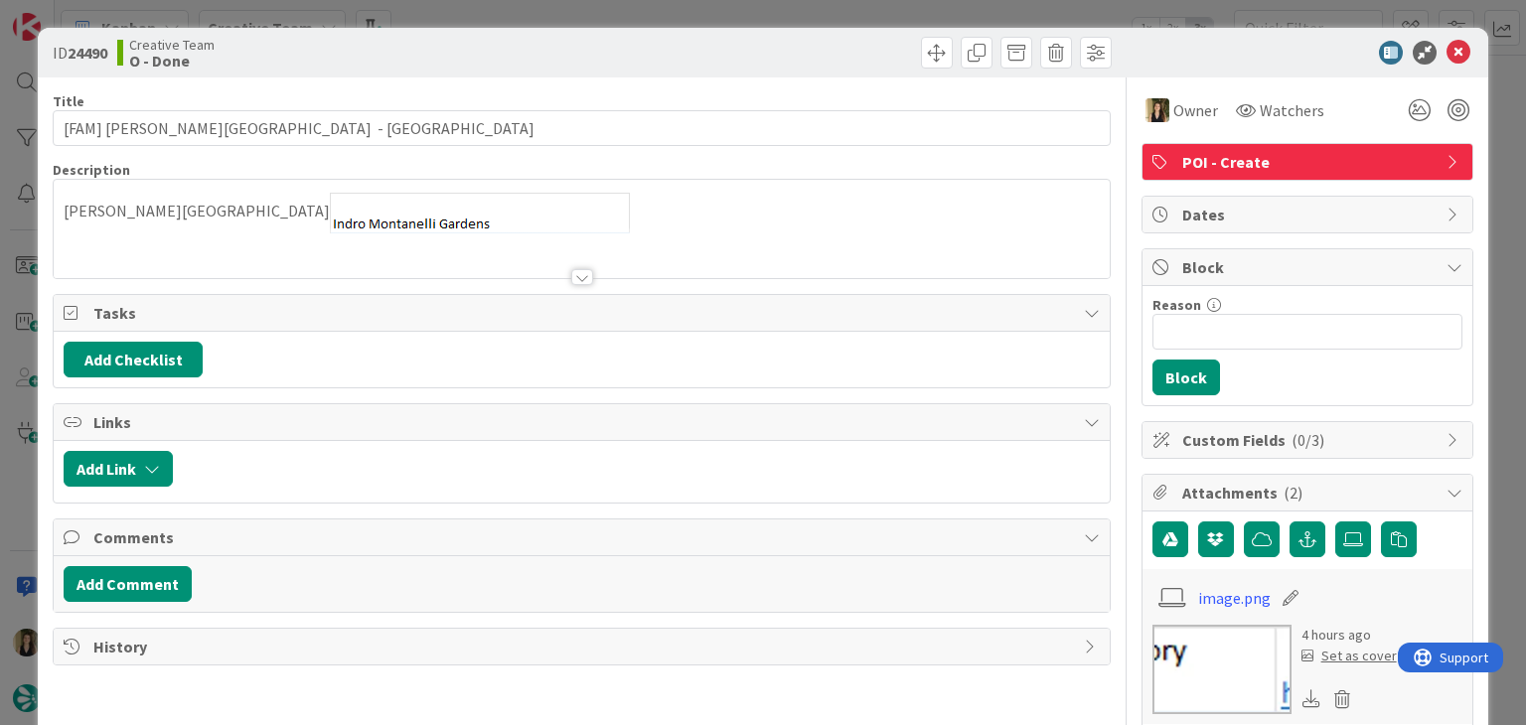
click at [755, 18] on div "ID 24490 Creative Team O - Done Title 39 / 128 [FAM] [PERSON_NAME][GEOGRAPHIC_D…" at bounding box center [763, 362] width 1526 height 725
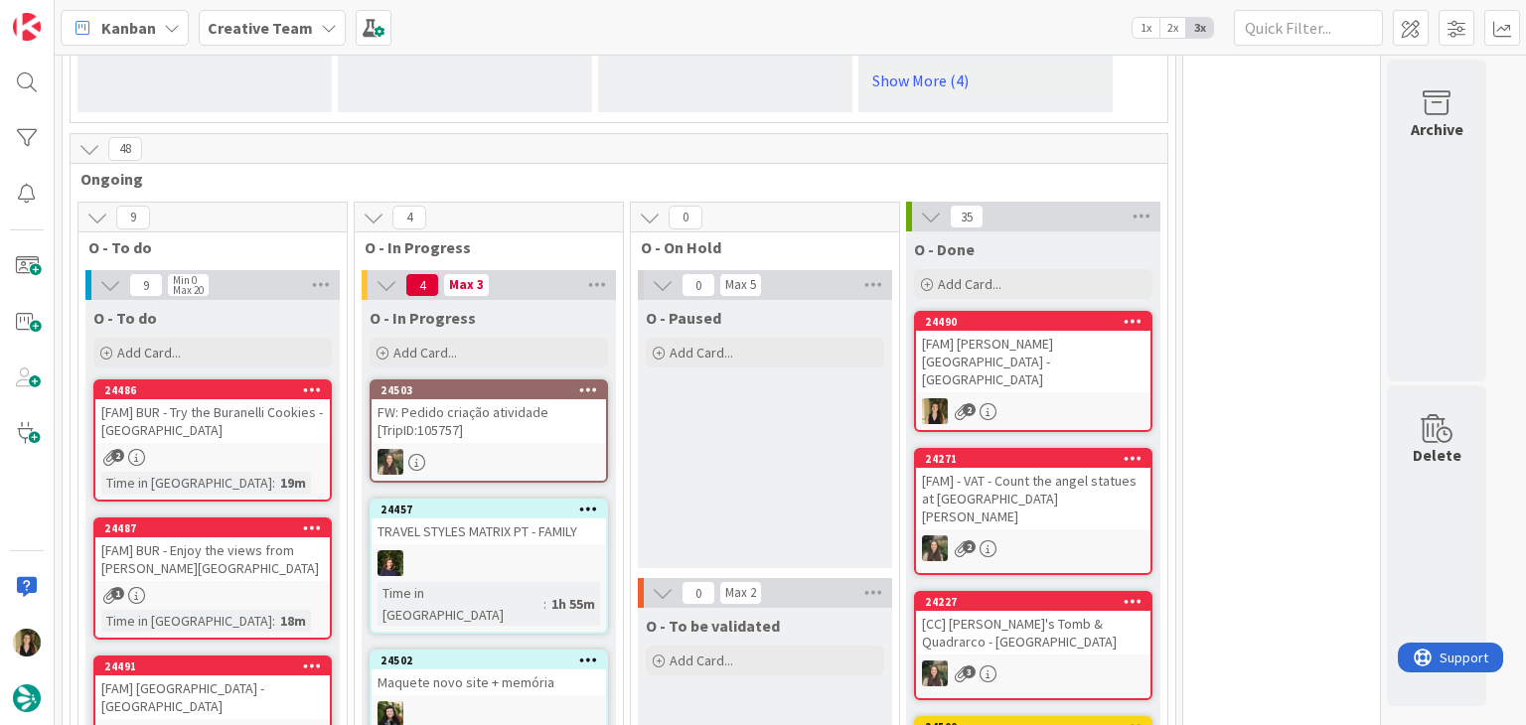
scroll to position [1780, 0]
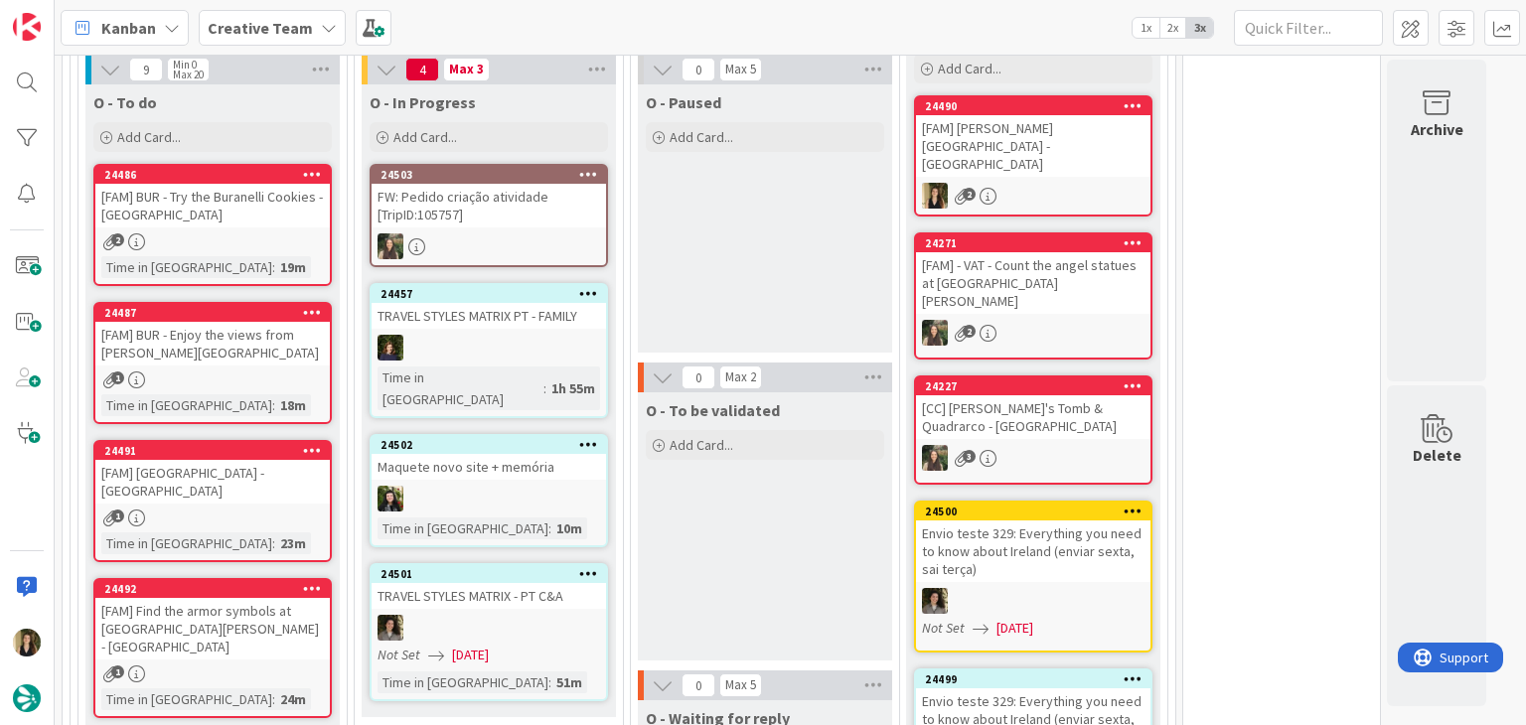
drag, startPoint x: 749, startPoint y: 498, endPoint x: 729, endPoint y: 485, distance: 23.7
click at [749, 498] on div "O - To be validated Add Card..." at bounding box center [765, 526] width 254 height 268
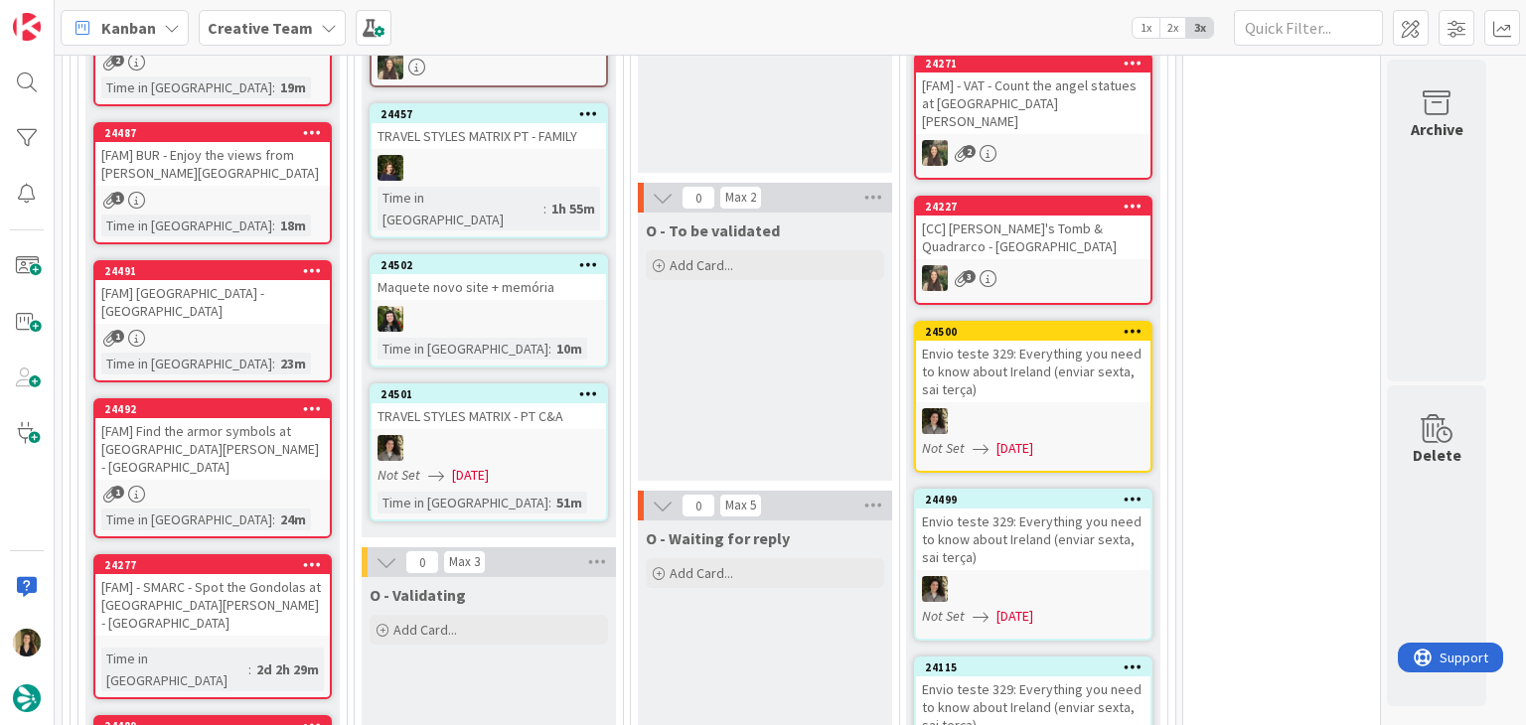
scroll to position [1979, 0]
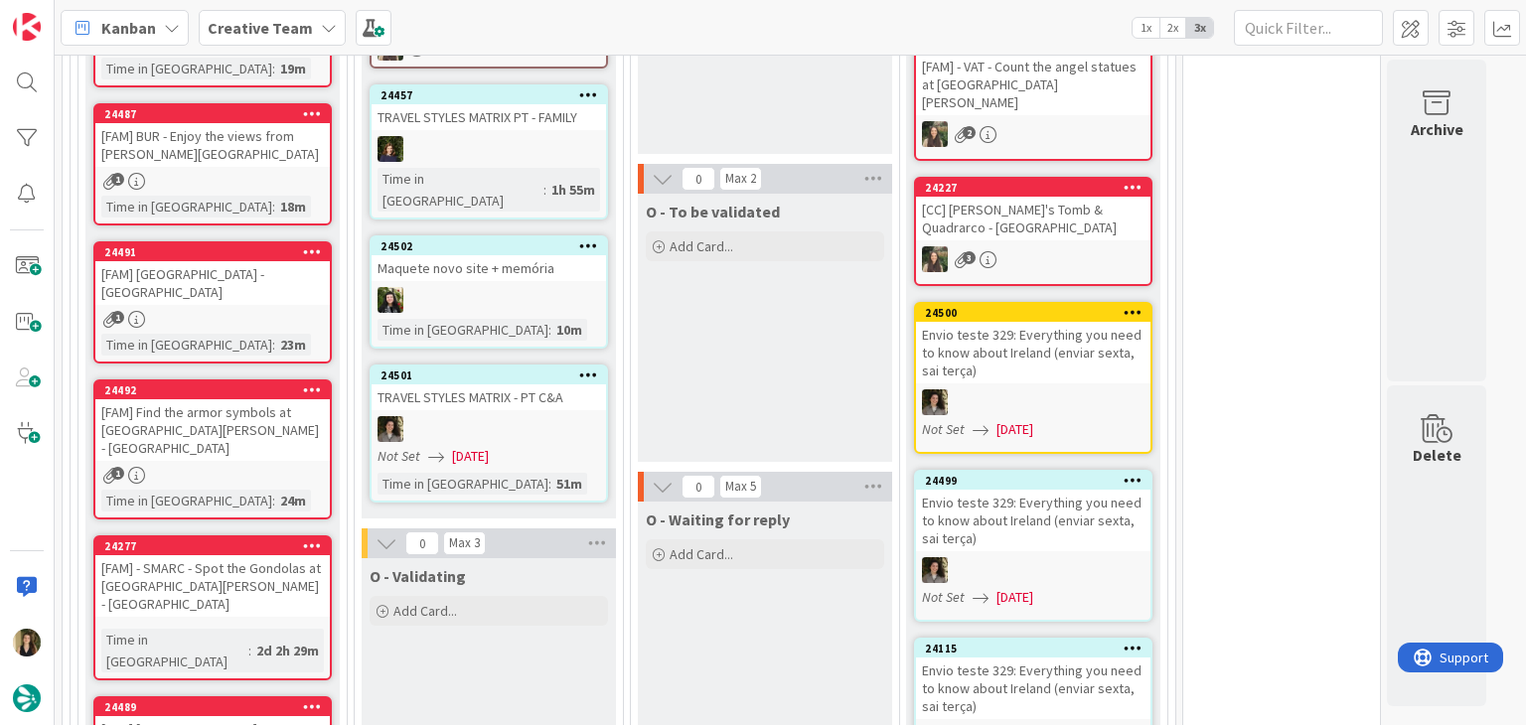
click at [852, 312] on div "O - To be validated Add Card..." at bounding box center [765, 328] width 254 height 268
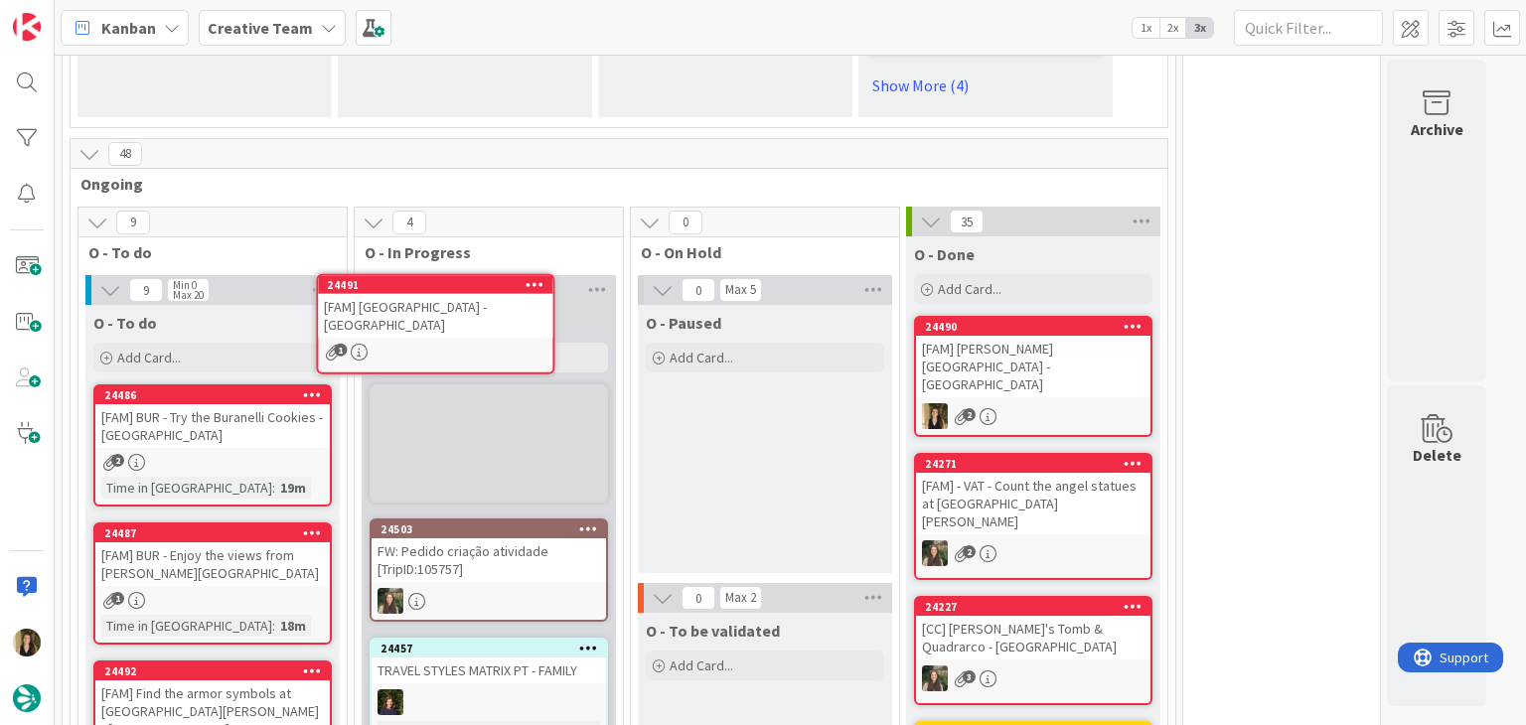
scroll to position [1548, 0]
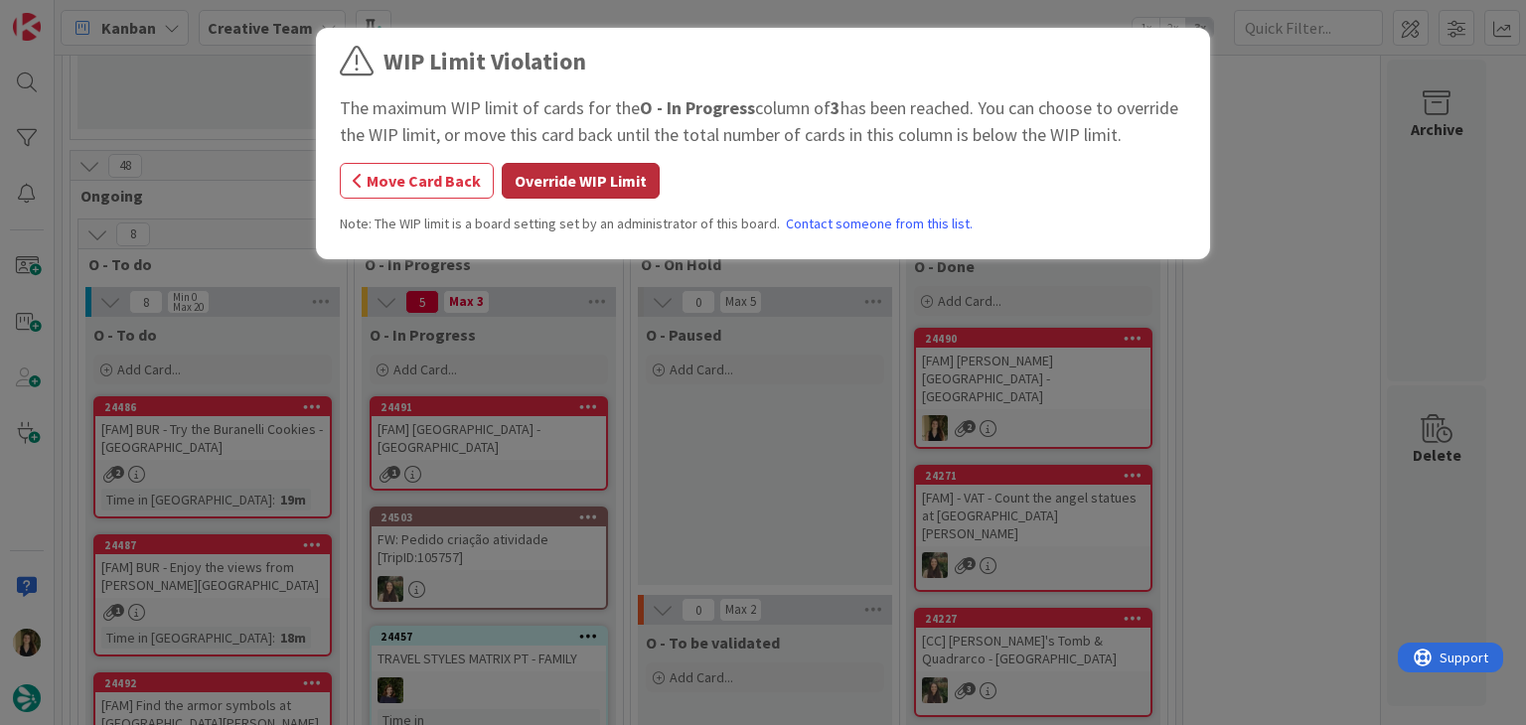
click at [615, 166] on button "Override WIP Limit" at bounding box center [581, 181] width 158 height 36
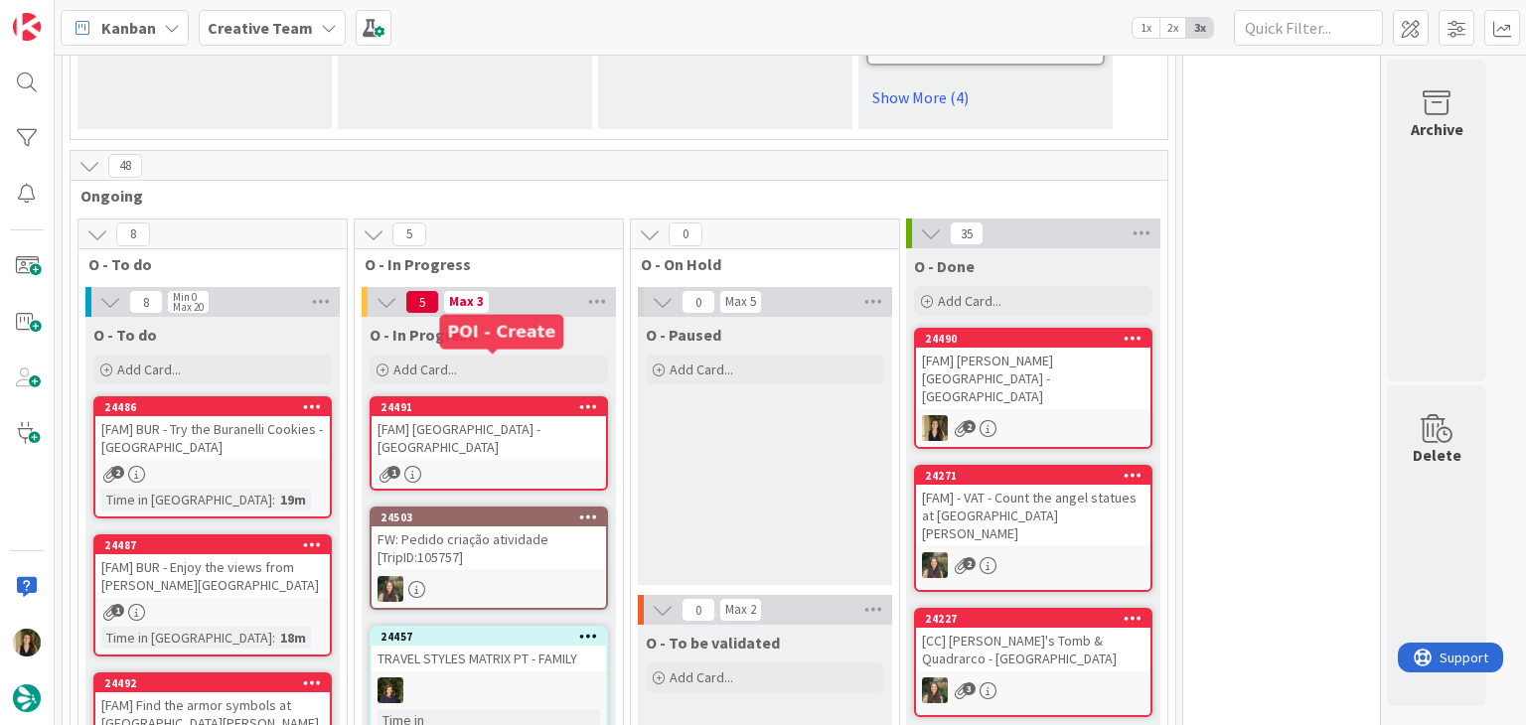
click at [535, 416] on div "[FAM] [GEOGRAPHIC_DATA] - [GEOGRAPHIC_DATA]" at bounding box center [489, 438] width 234 height 44
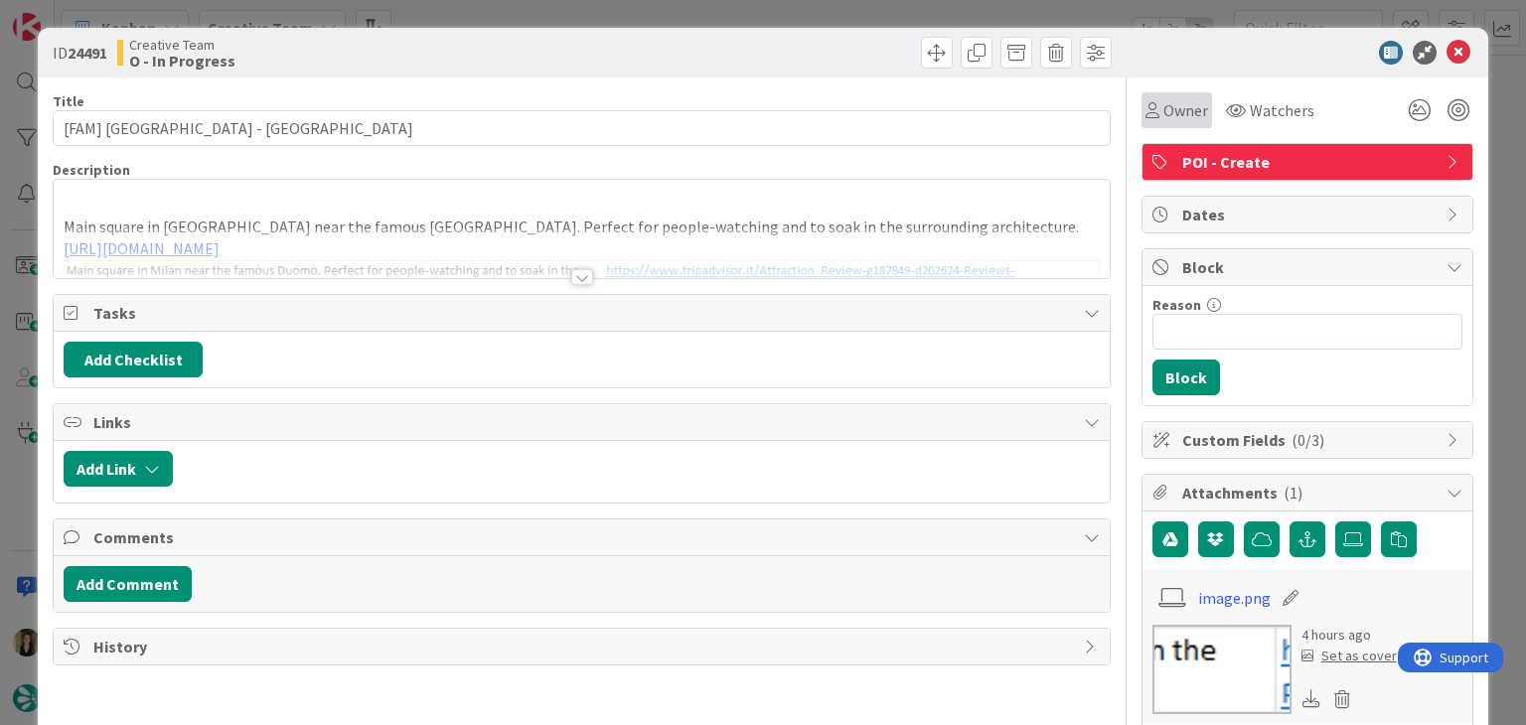
click at [1145, 104] on div "Owner" at bounding box center [1176, 110] width 63 height 24
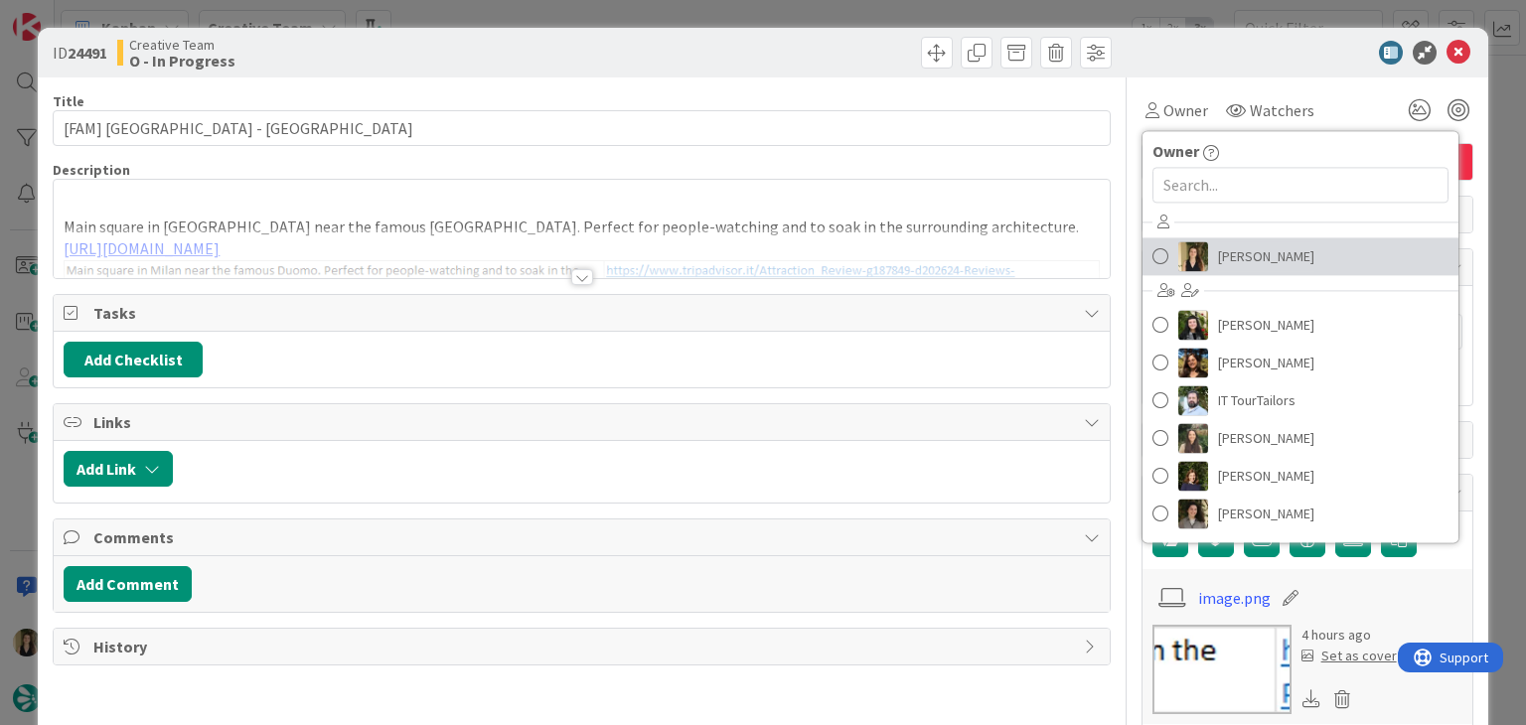
drag, startPoint x: 1220, startPoint y: 249, endPoint x: 1151, endPoint y: 220, distance: 74.7
click at [1220, 249] on span "[PERSON_NAME]" at bounding box center [1266, 256] width 96 height 30
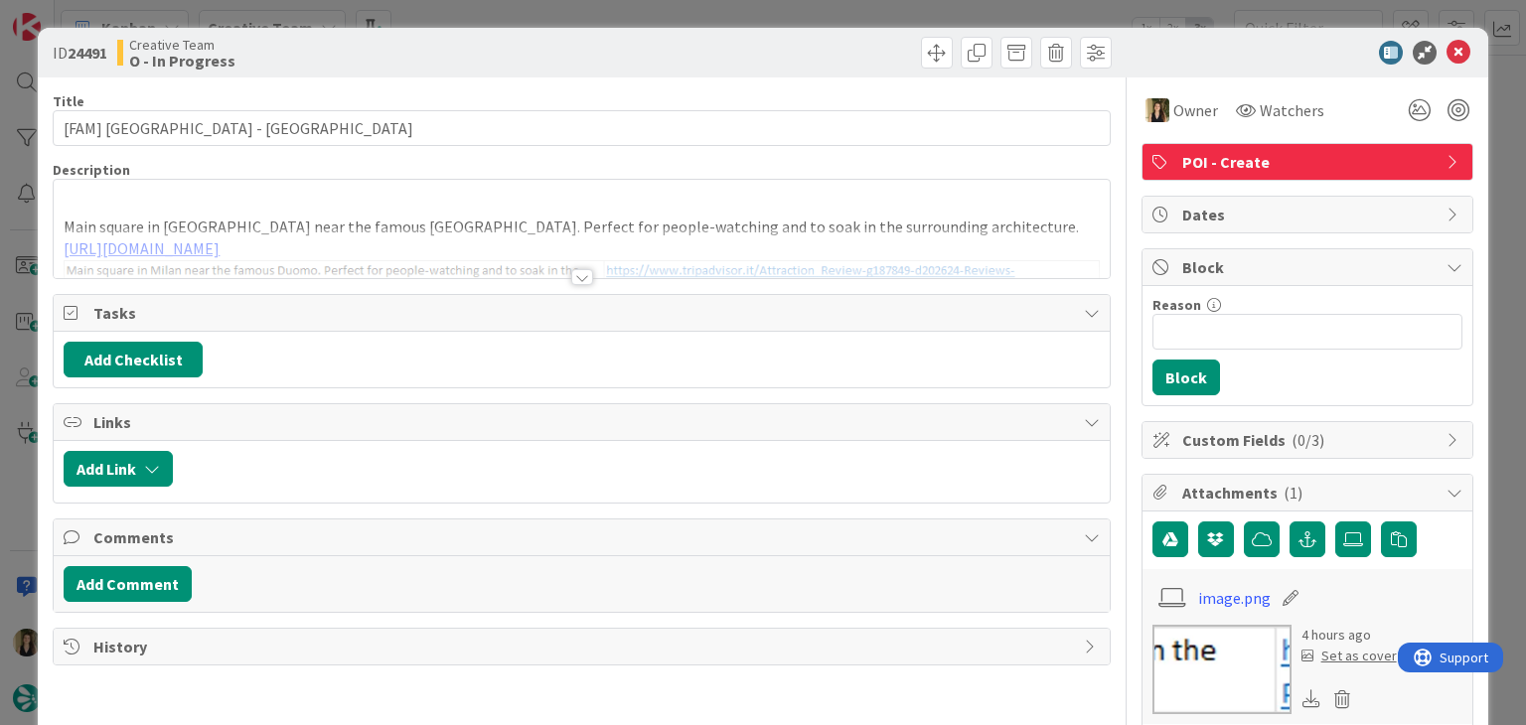
click at [797, 58] on div at bounding box center [849, 53] width 524 height 32
click at [822, 24] on div "ID 24491 Creative Team O - In Progress Title 40 / 128 [FAM] [GEOGRAPHIC_DATA] -…" at bounding box center [763, 362] width 1526 height 725
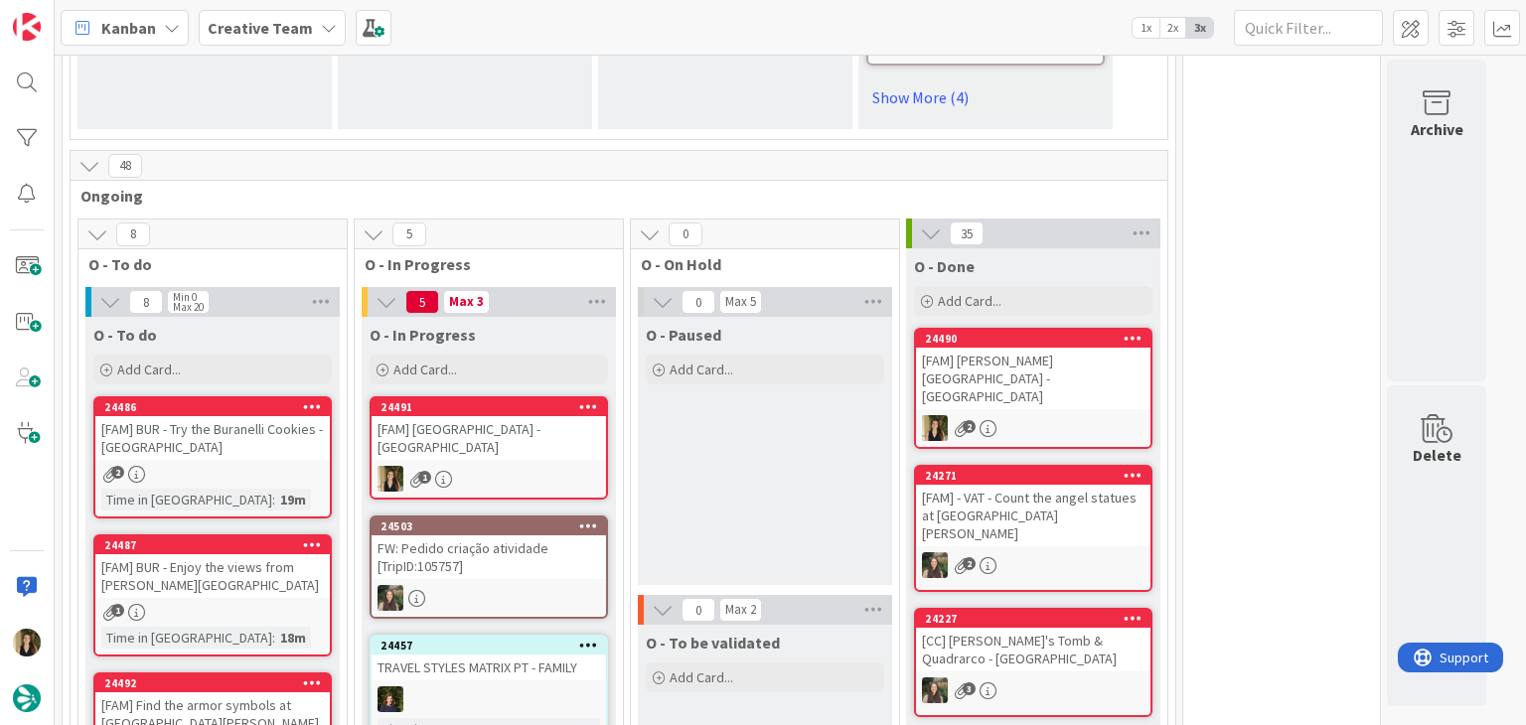
drag, startPoint x: 1275, startPoint y: 541, endPoint x: 1256, endPoint y: 523, distance: 26.7
click at [557, 416] on div "[FAM] [GEOGRAPHIC_DATA] - [GEOGRAPHIC_DATA]" at bounding box center [489, 438] width 234 height 44
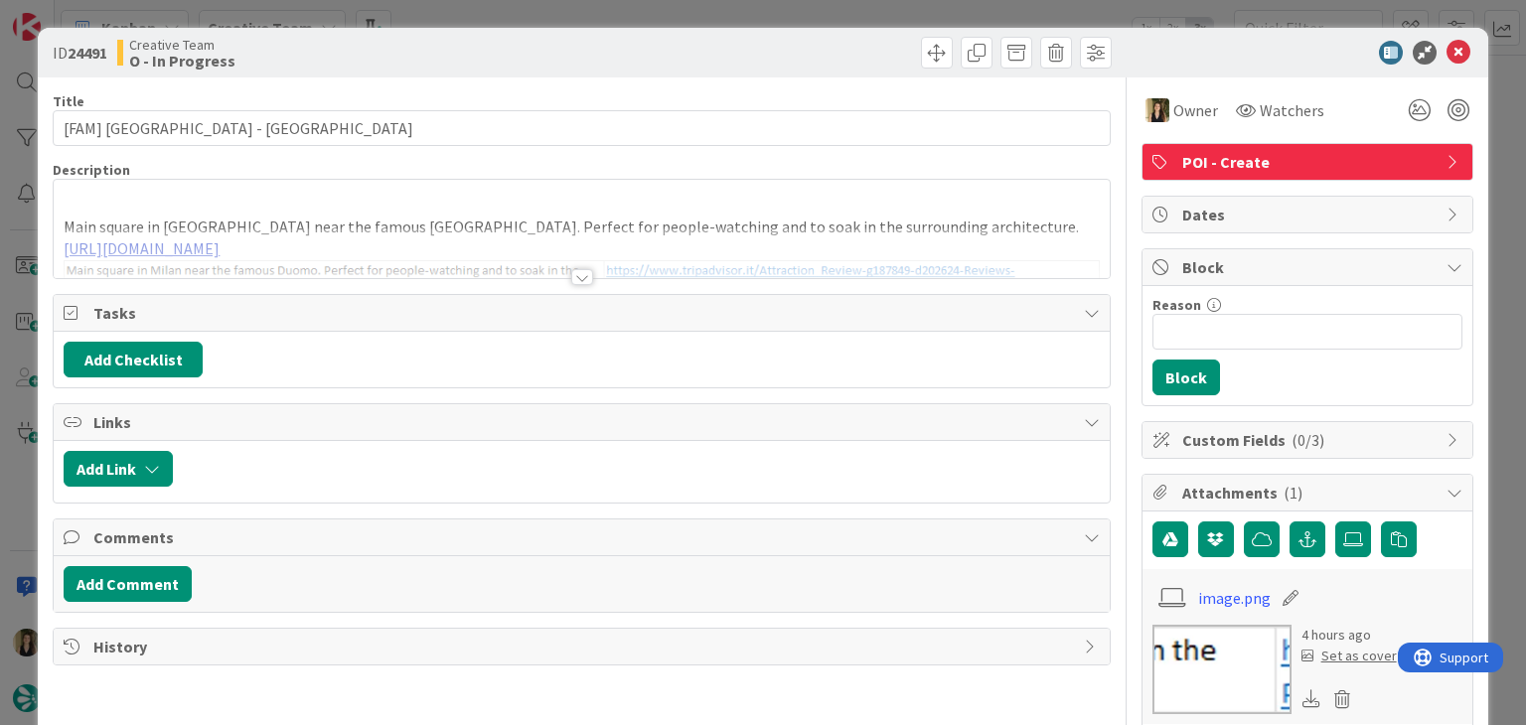
click at [576, 277] on div at bounding box center [582, 277] width 22 height 16
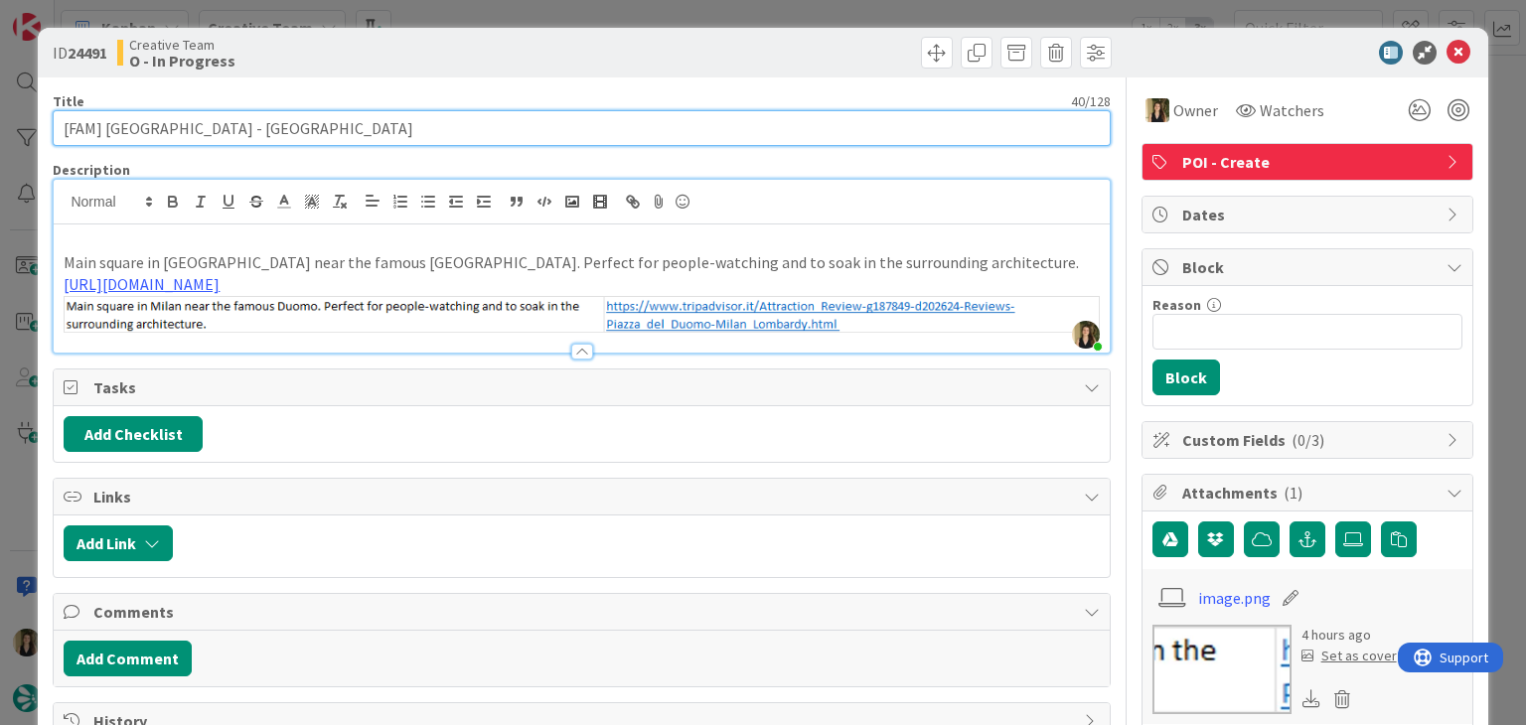
drag, startPoint x: 285, startPoint y: 133, endPoint x: 52, endPoint y: 129, distance: 233.5
click at [53, 129] on input "[FAM] [GEOGRAPHIC_DATA] - [GEOGRAPHIC_DATA]" at bounding box center [581, 128] width 1057 height 36
click at [351, 127] on input "[FAM] [GEOGRAPHIC_DATA] - [GEOGRAPHIC_DATA]" at bounding box center [581, 128] width 1057 height 36
drag, startPoint x: 286, startPoint y: 130, endPoint x: 107, endPoint y: 121, distance: 179.0
click at [107, 121] on input "[FAM] [GEOGRAPHIC_DATA] - [GEOGRAPHIC_DATA]" at bounding box center [581, 128] width 1057 height 36
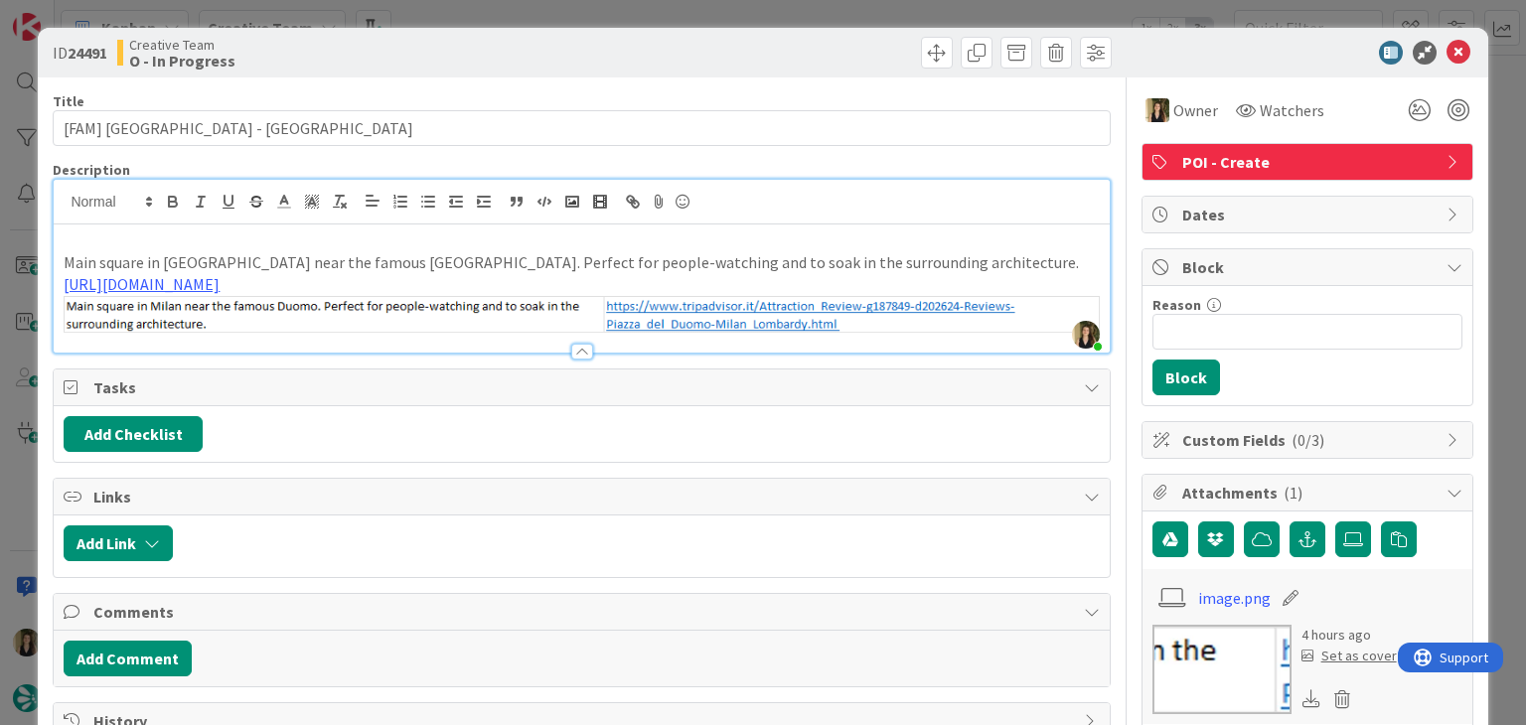
drag, startPoint x: 519, startPoint y: 65, endPoint x: 528, endPoint y: 19, distance: 46.8
click at [518, 60] on div "Creative Team O - In Progress" at bounding box center [347, 53] width 460 height 32
click at [528, 17] on div "ID 24491 Creative Team O - In Progress Title 40 / 128 [FAM] [GEOGRAPHIC_DATA] -…" at bounding box center [763, 362] width 1526 height 725
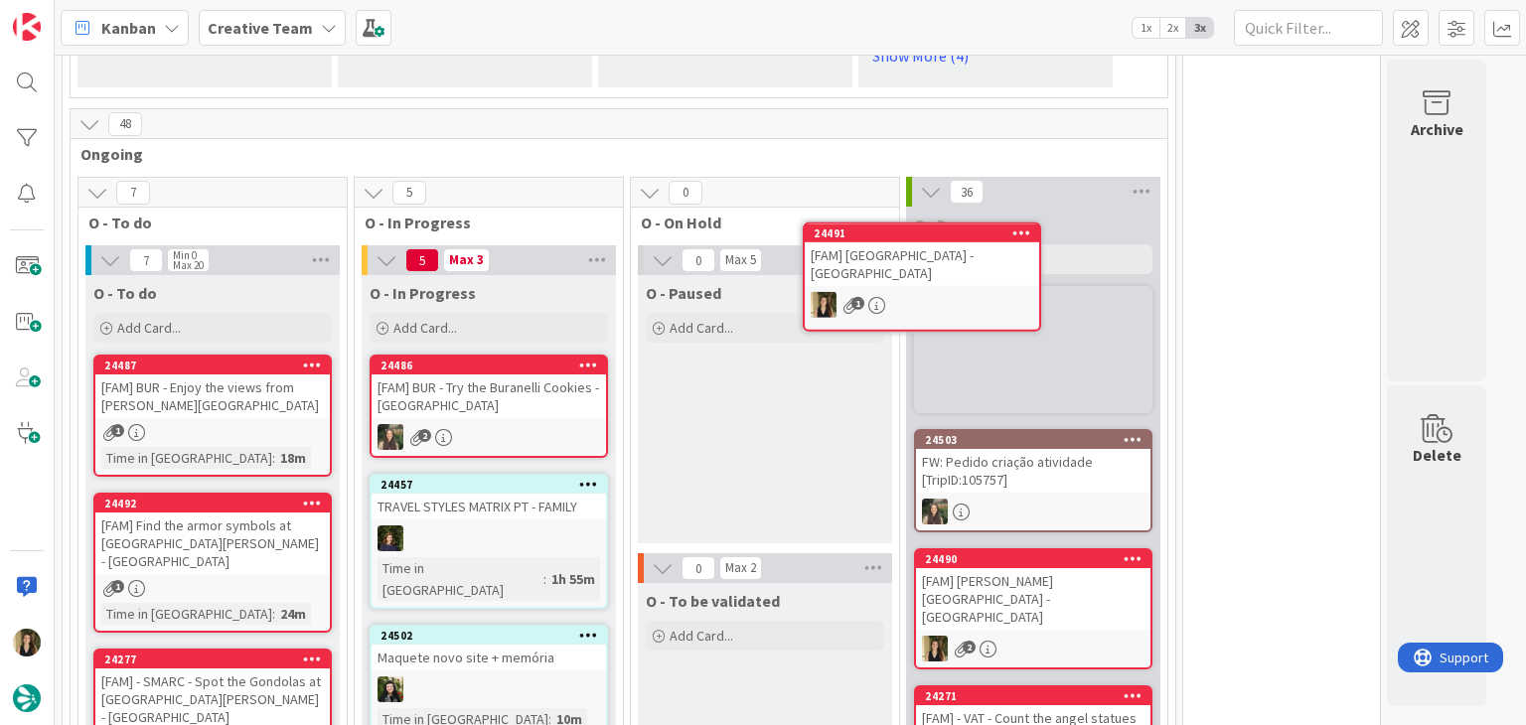
scroll to position [1579, 0]
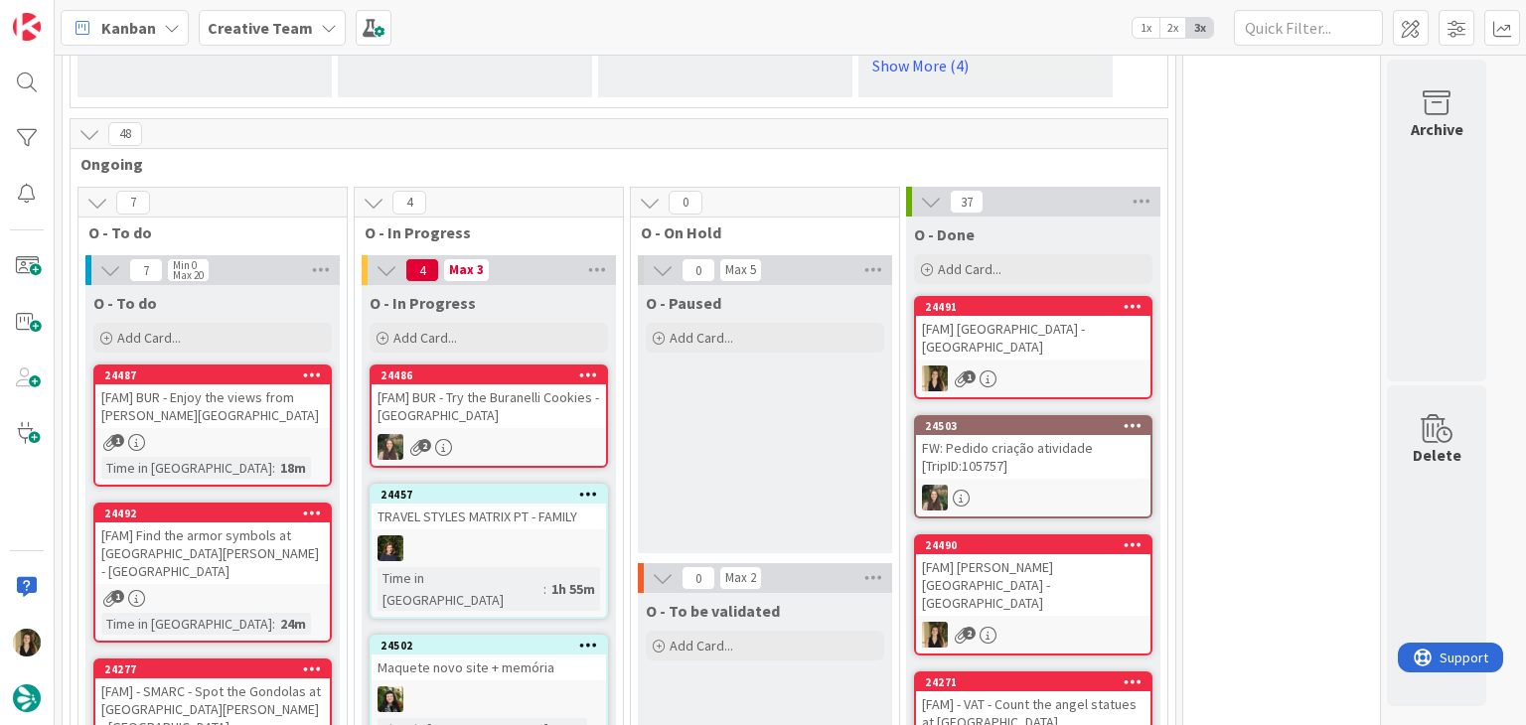
click at [1077, 366] on div "1" at bounding box center [1033, 379] width 234 height 26
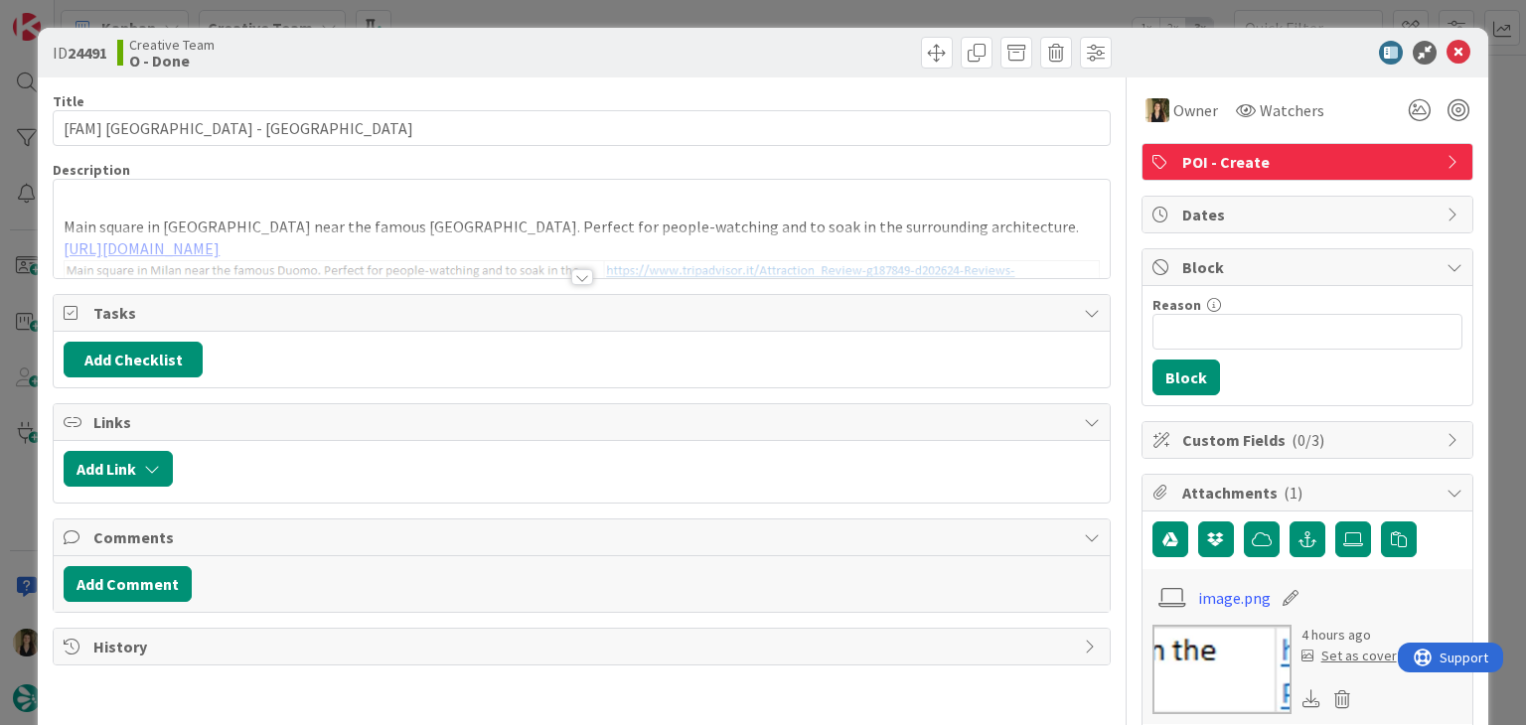
click at [833, 5] on div "ID 24491 Creative Team O - Done Title 40 / 128 [FAM] [GEOGRAPHIC_DATA] - [GEOGR…" at bounding box center [763, 362] width 1526 height 725
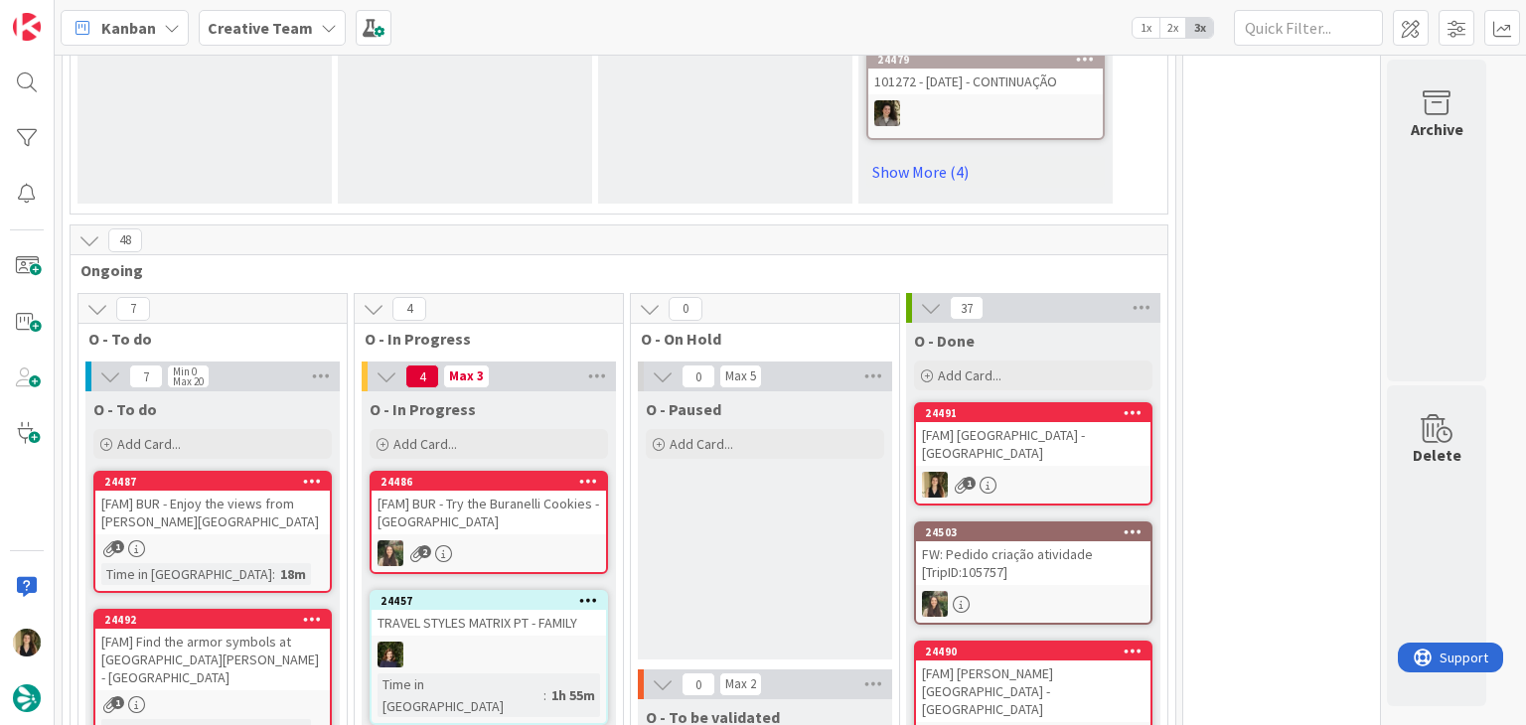
scroll to position [1788, 0]
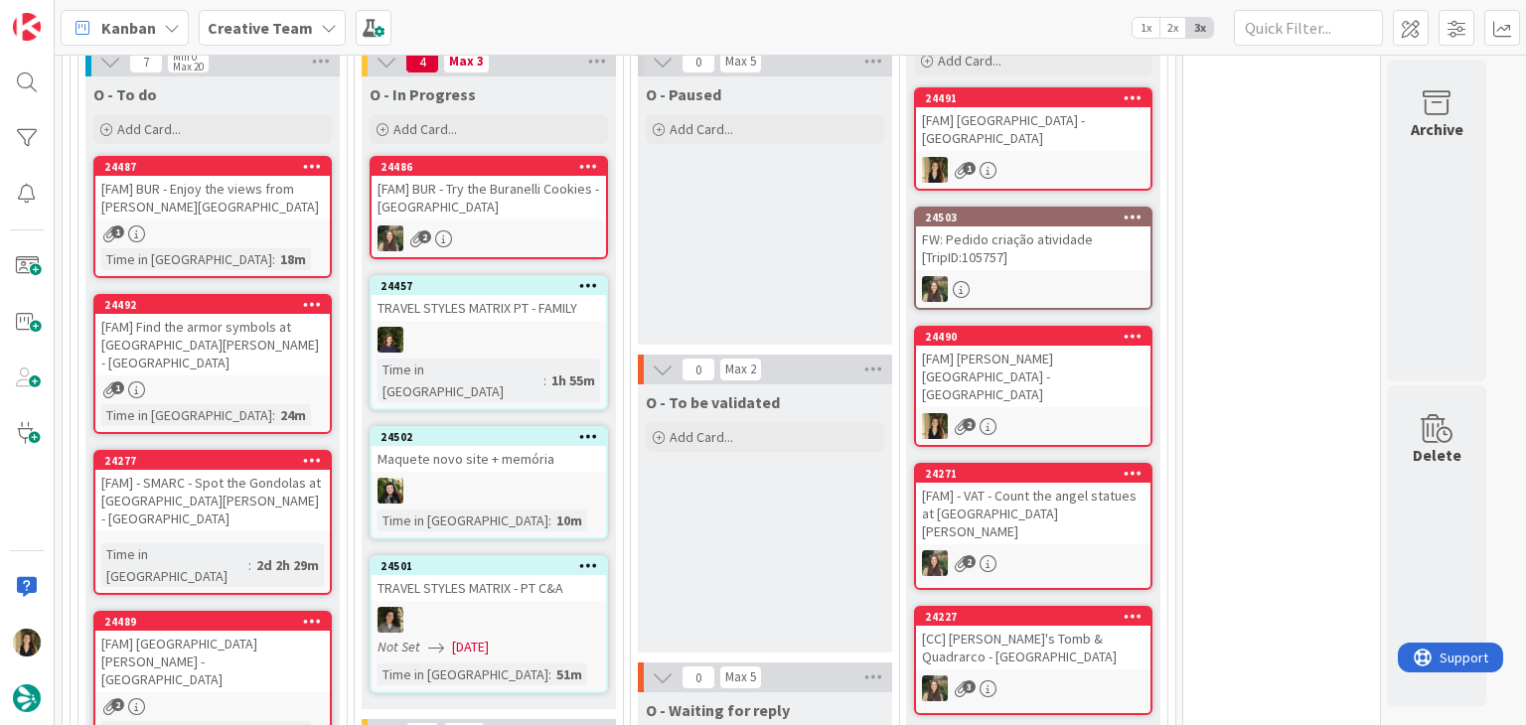
click at [742, 214] on div "O - Paused Add Card..." at bounding box center [765, 210] width 254 height 268
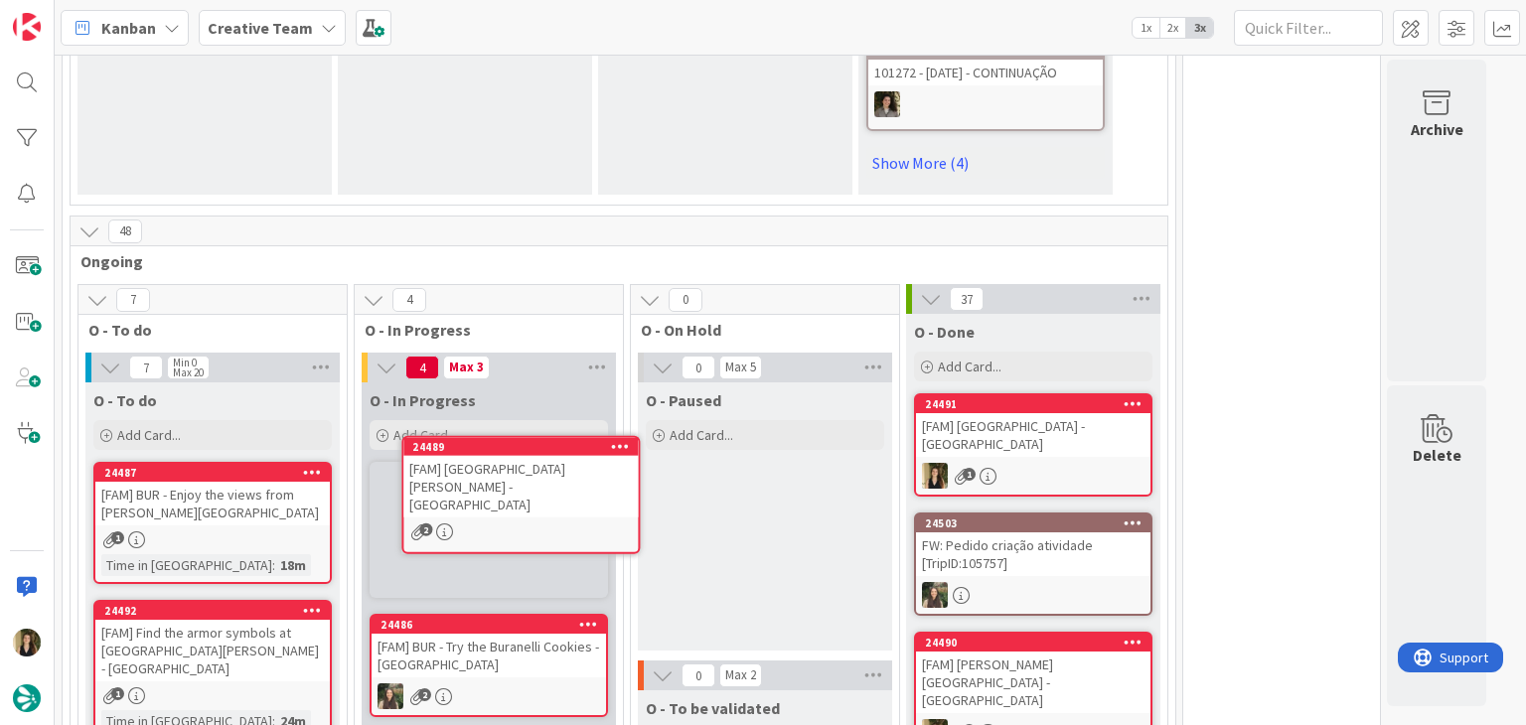
scroll to position [1496, 0]
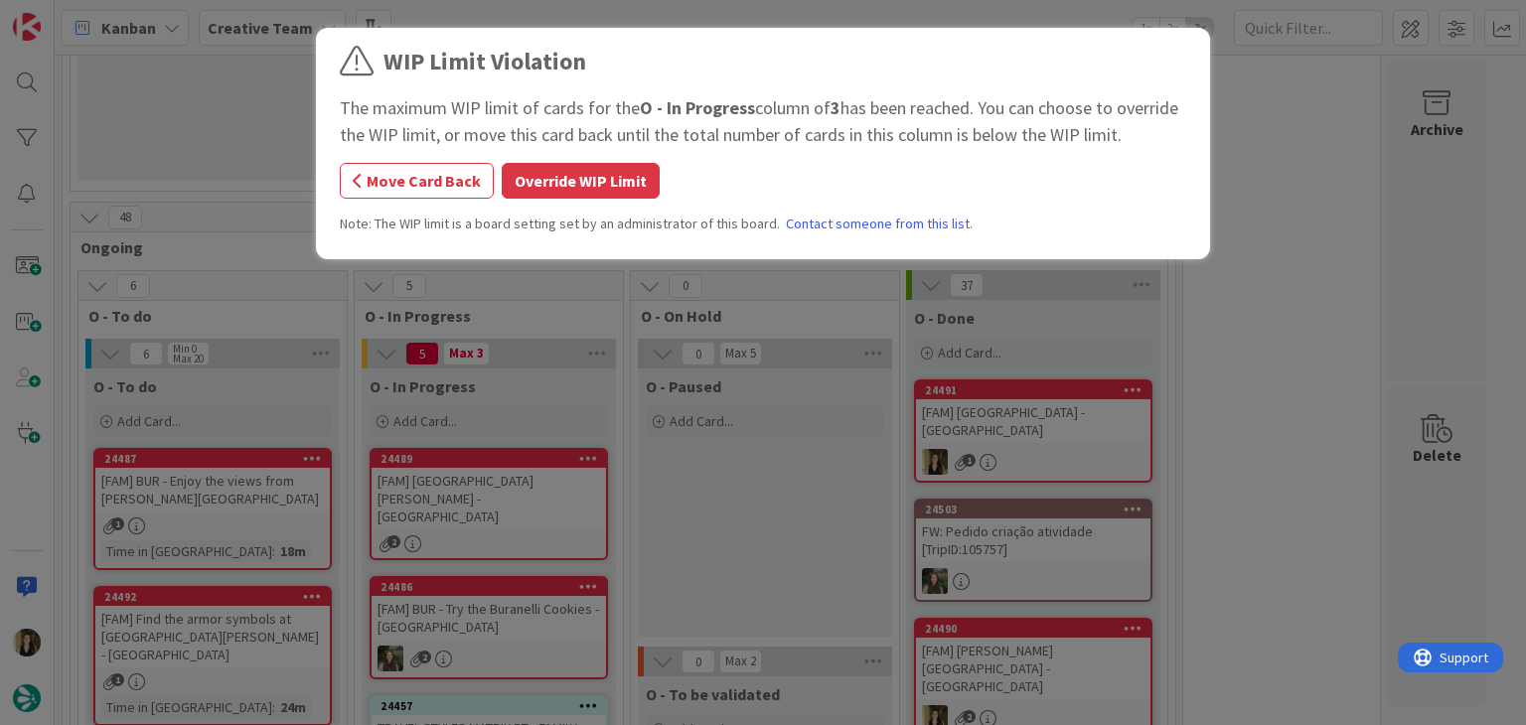
click at [576, 189] on button "Override WIP Limit" at bounding box center [581, 181] width 158 height 36
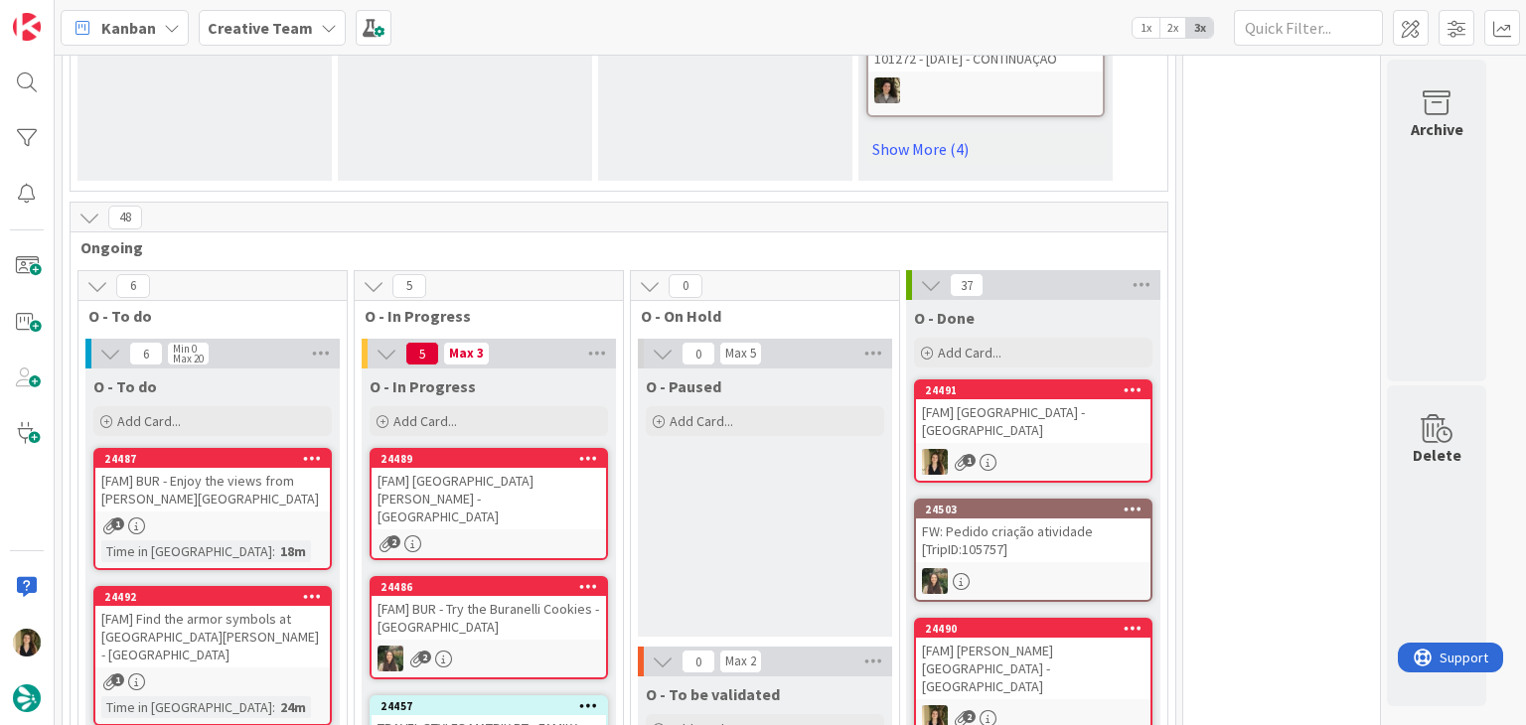
click at [553, 488] on div "24489 [FAM] [GEOGRAPHIC_DATA] [PERSON_NAME] - [GEOGRAPHIC_DATA] 2" at bounding box center [489, 504] width 238 height 112
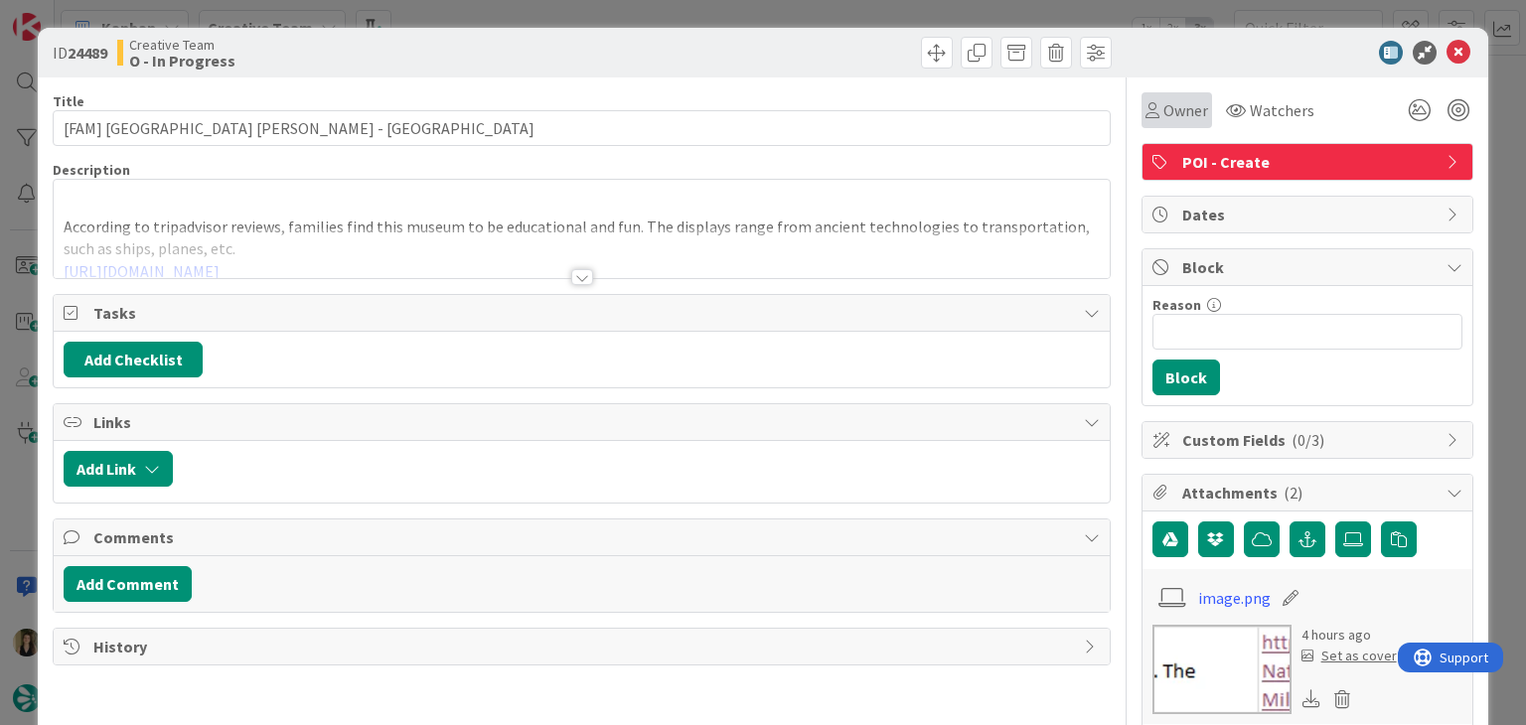
click at [1163, 116] on span "Owner" at bounding box center [1185, 110] width 45 height 24
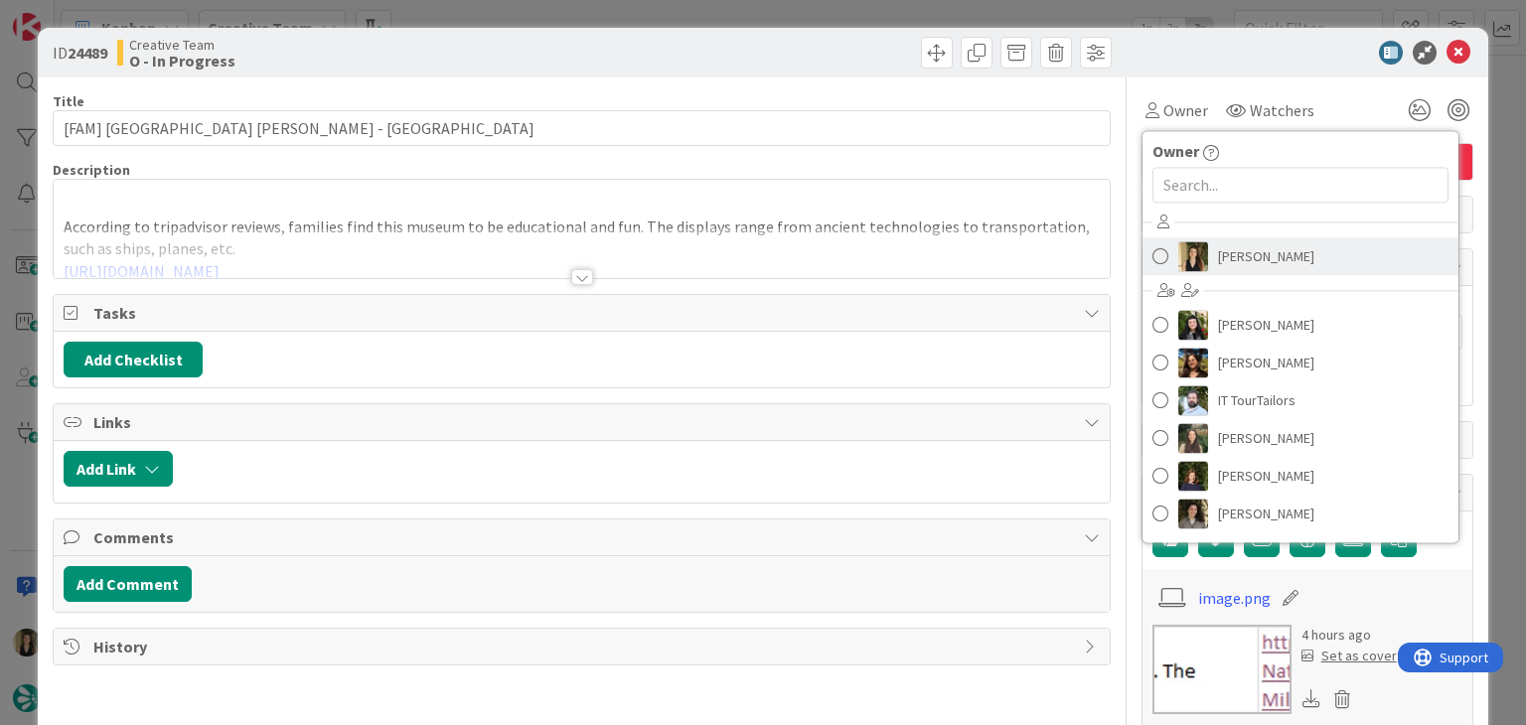
click at [1218, 264] on span "[PERSON_NAME]" at bounding box center [1266, 256] width 96 height 30
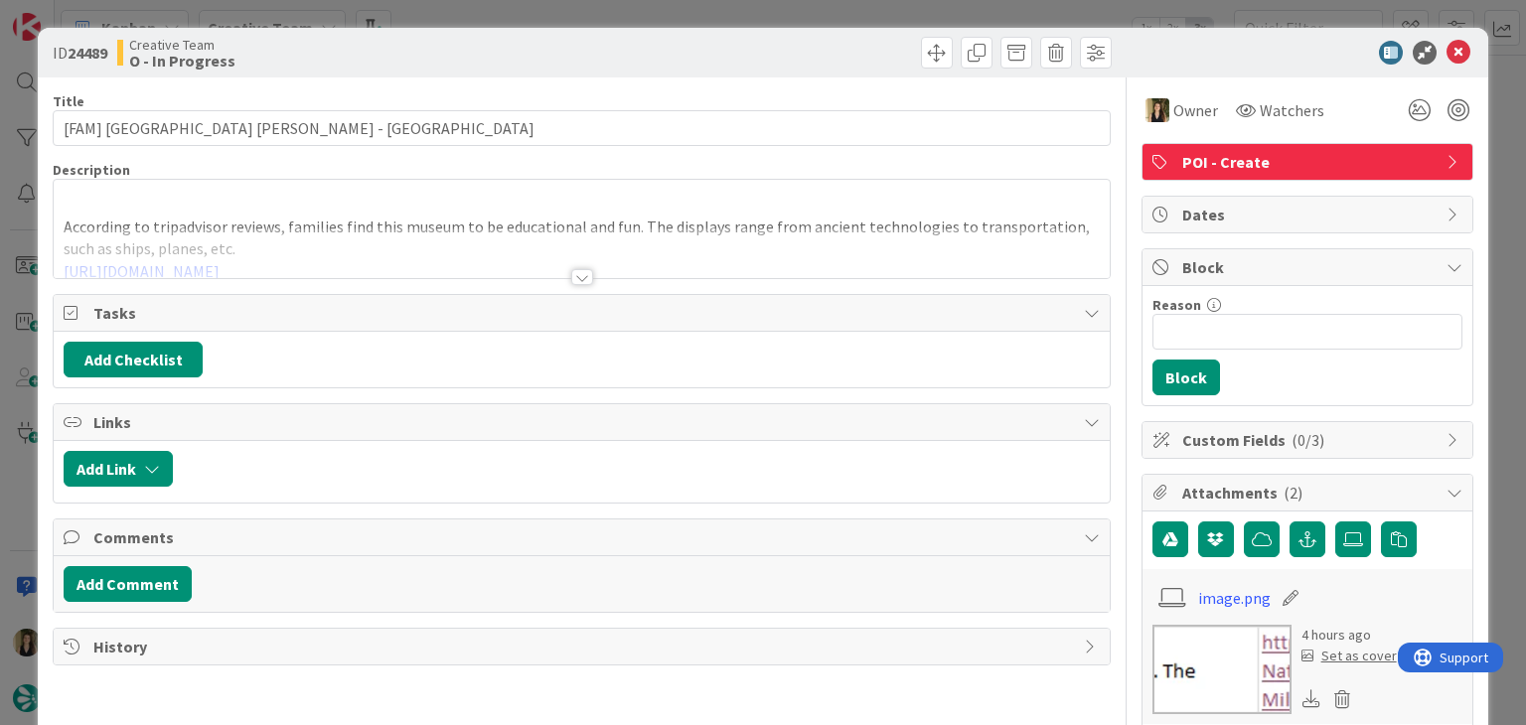
click at [832, 61] on div at bounding box center [849, 53] width 524 height 32
click at [575, 277] on div at bounding box center [582, 277] width 22 height 16
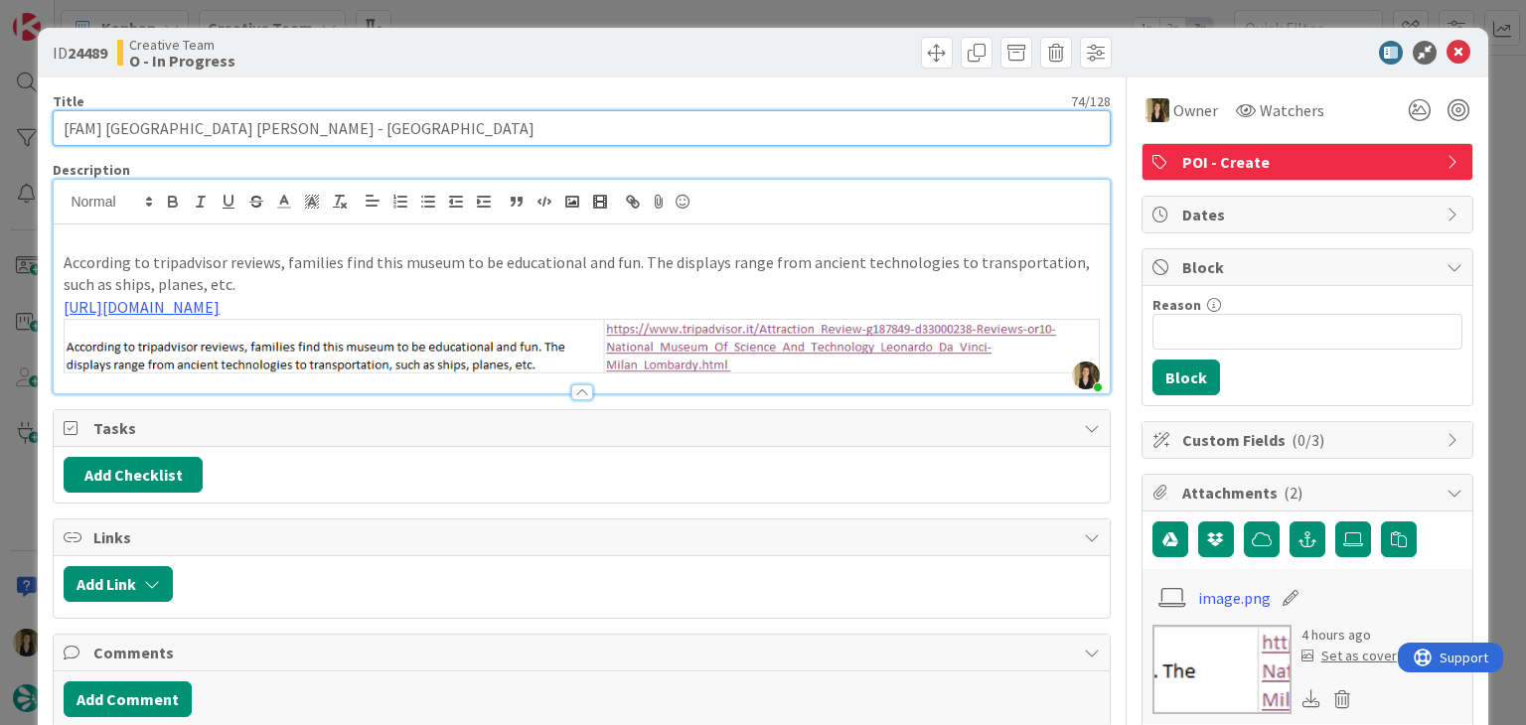
drag, startPoint x: 525, startPoint y: 125, endPoint x: 49, endPoint y: 127, distance: 476.8
click at [49, 127] on div "ID 24489 Creative Team O - In Progress Title 74 / 128 [FAM] [GEOGRAPHIC_DATA] a…" at bounding box center [762, 693] width 1449 height 1331
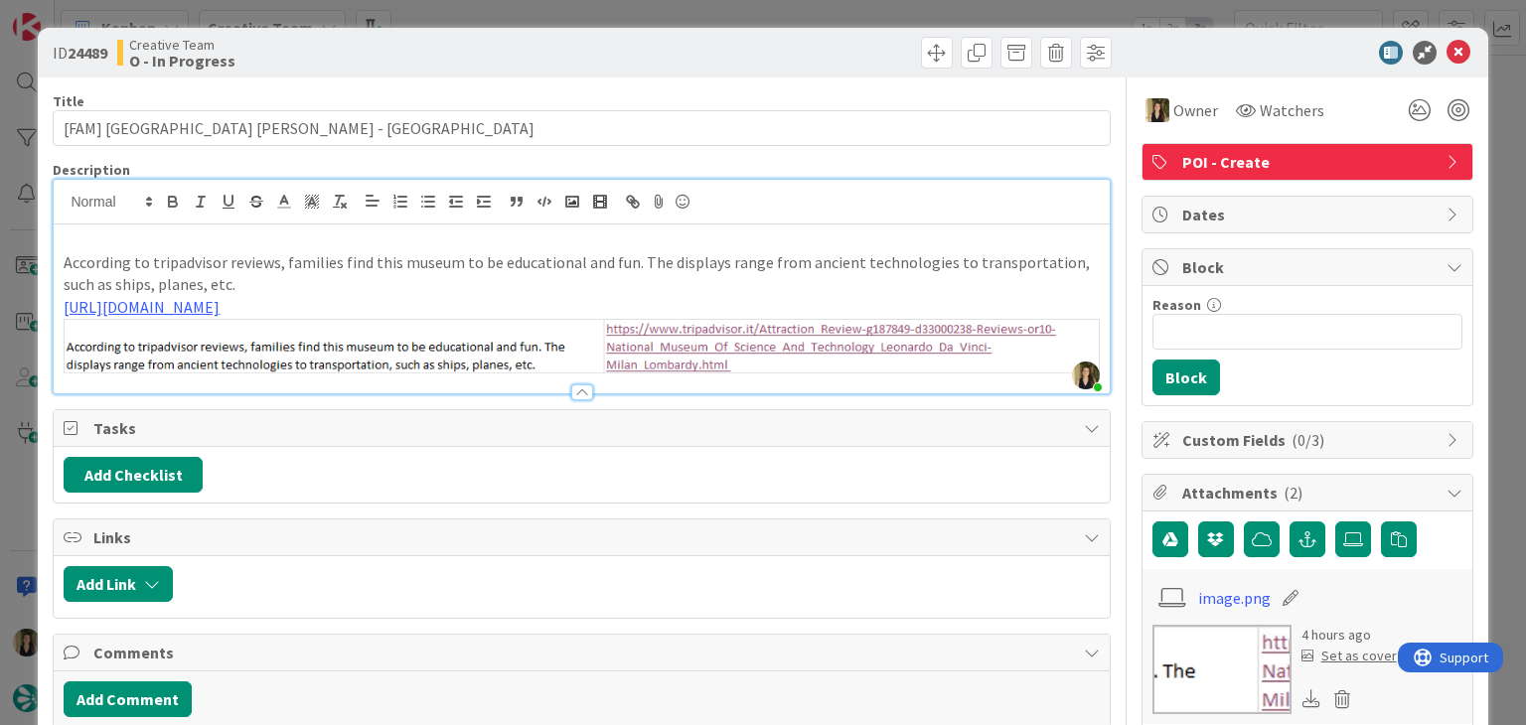
click at [535, 251] on p "According to tripadvisor reviews, families find this museum to be educational a…" at bounding box center [581, 273] width 1035 height 45
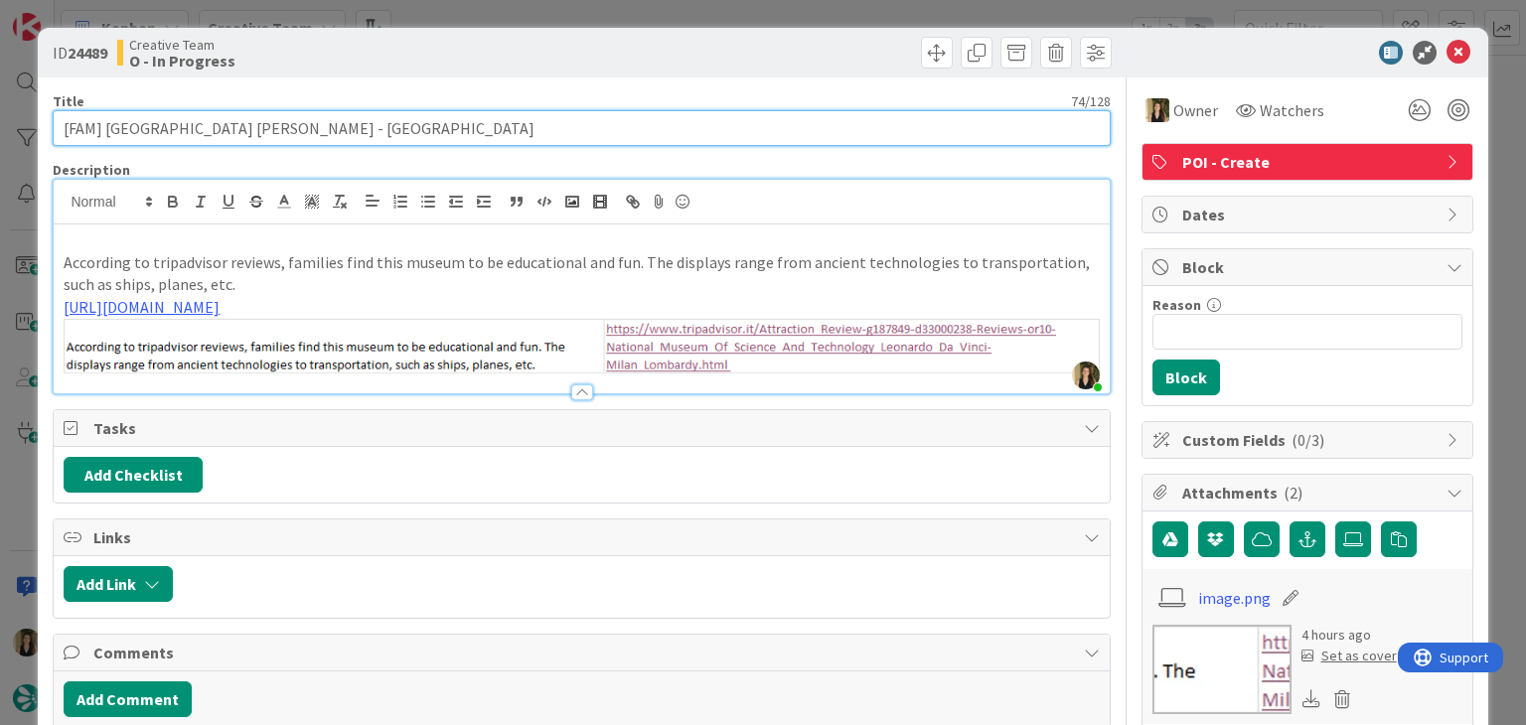
drag, startPoint x: 521, startPoint y: 127, endPoint x: 217, endPoint y: 104, distance: 304.8
click at [104, 133] on input "[FAM] [GEOGRAPHIC_DATA] [PERSON_NAME] - [GEOGRAPHIC_DATA]" at bounding box center [581, 128] width 1057 height 36
drag, startPoint x: 571, startPoint y: 128, endPoint x: 506, endPoint y: 127, distance: 65.6
click at [566, 128] on input "[FAM] [GEOGRAPHIC_DATA] [PERSON_NAME] - [GEOGRAPHIC_DATA]" at bounding box center [581, 128] width 1057 height 36
drag, startPoint x: 397, startPoint y: 129, endPoint x: 166, endPoint y: 128, distance: 231.4
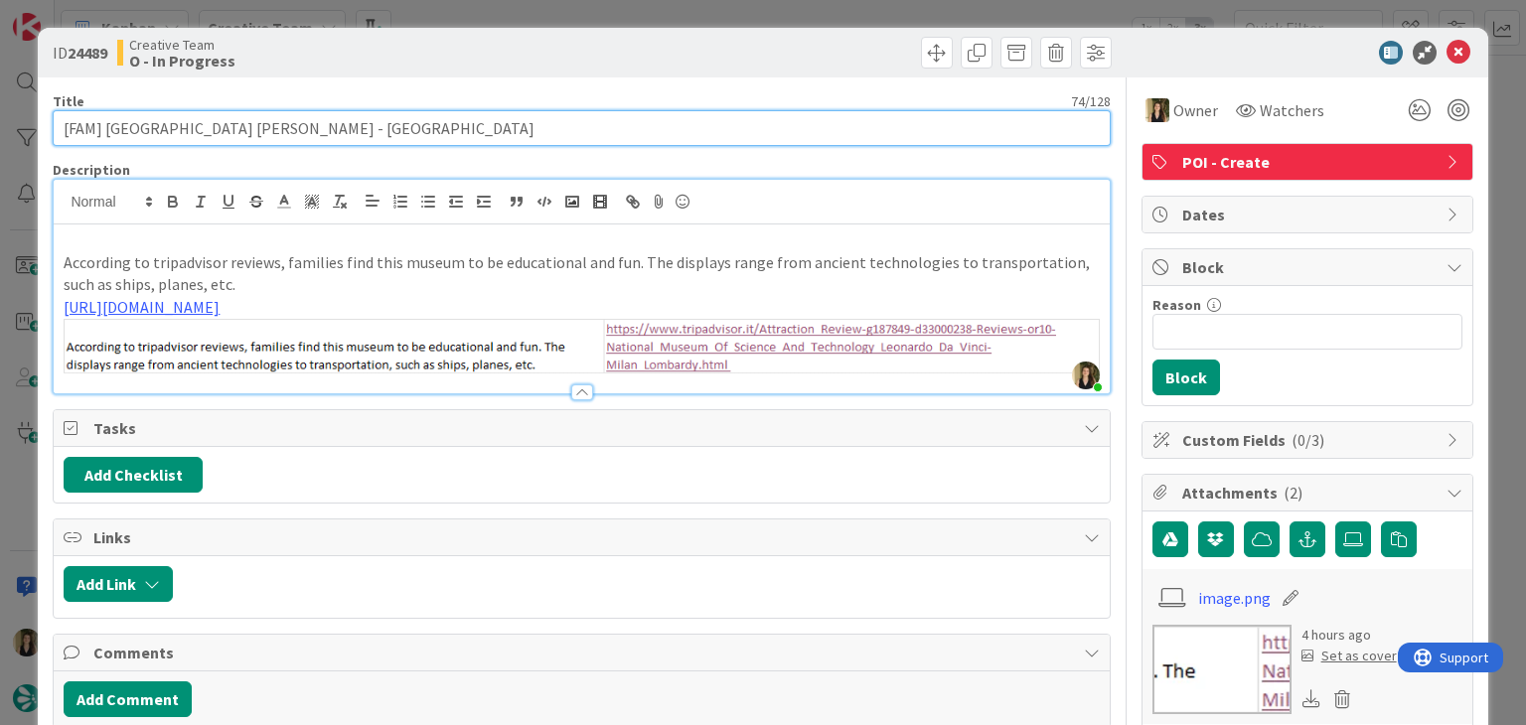
click at [166, 128] on input "[FAM] [GEOGRAPHIC_DATA] [PERSON_NAME] - [GEOGRAPHIC_DATA]" at bounding box center [581, 128] width 1057 height 36
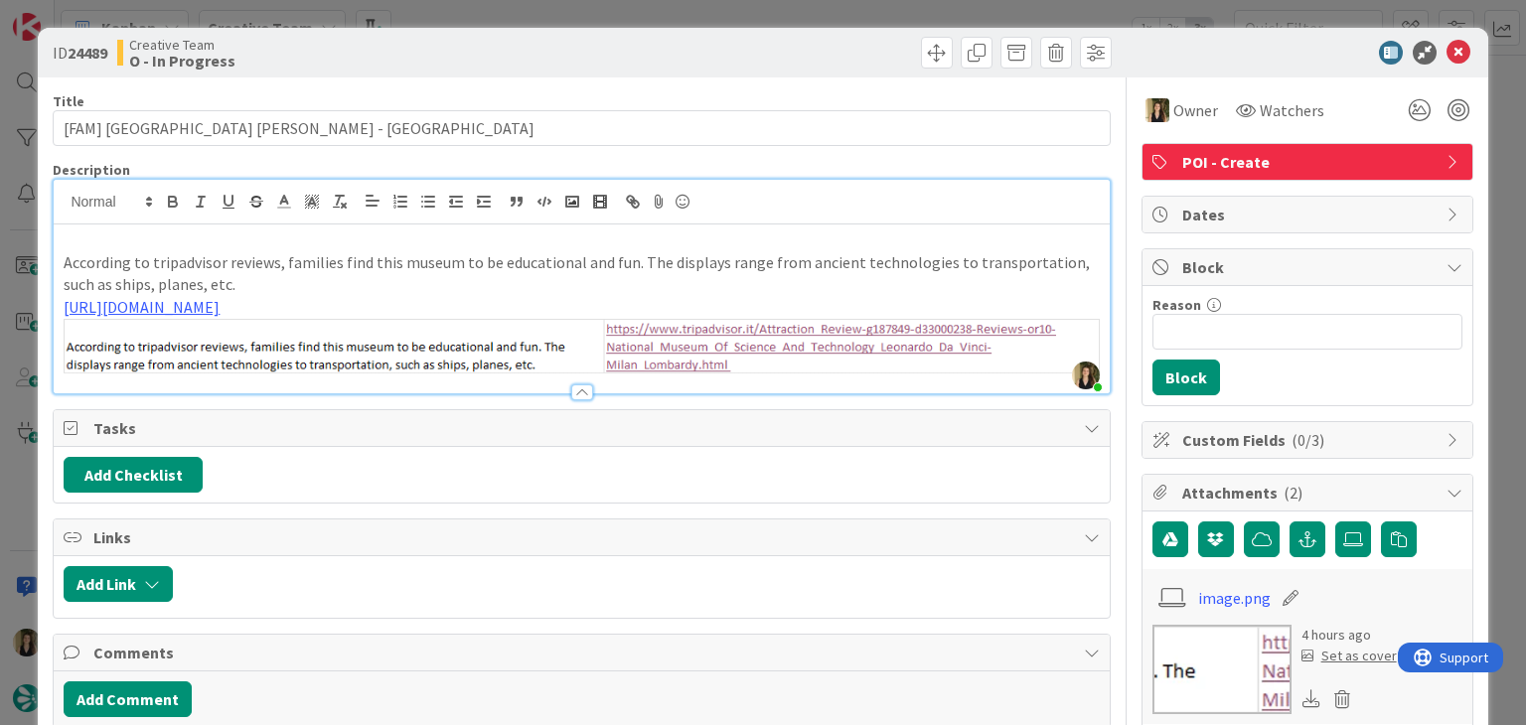
type input "[FAM] [GEOGRAPHIC_DATA] [PERSON_NAME] - [GEOGRAPHIC_DATA]"
click at [517, 52] on div "Creative Team O - In Progress" at bounding box center [347, 53] width 460 height 32
click at [522, 7] on div "ID 24489 Creative Team O - In Progress Title 74 / 128 [FAM] National Museum of …" at bounding box center [763, 362] width 1526 height 725
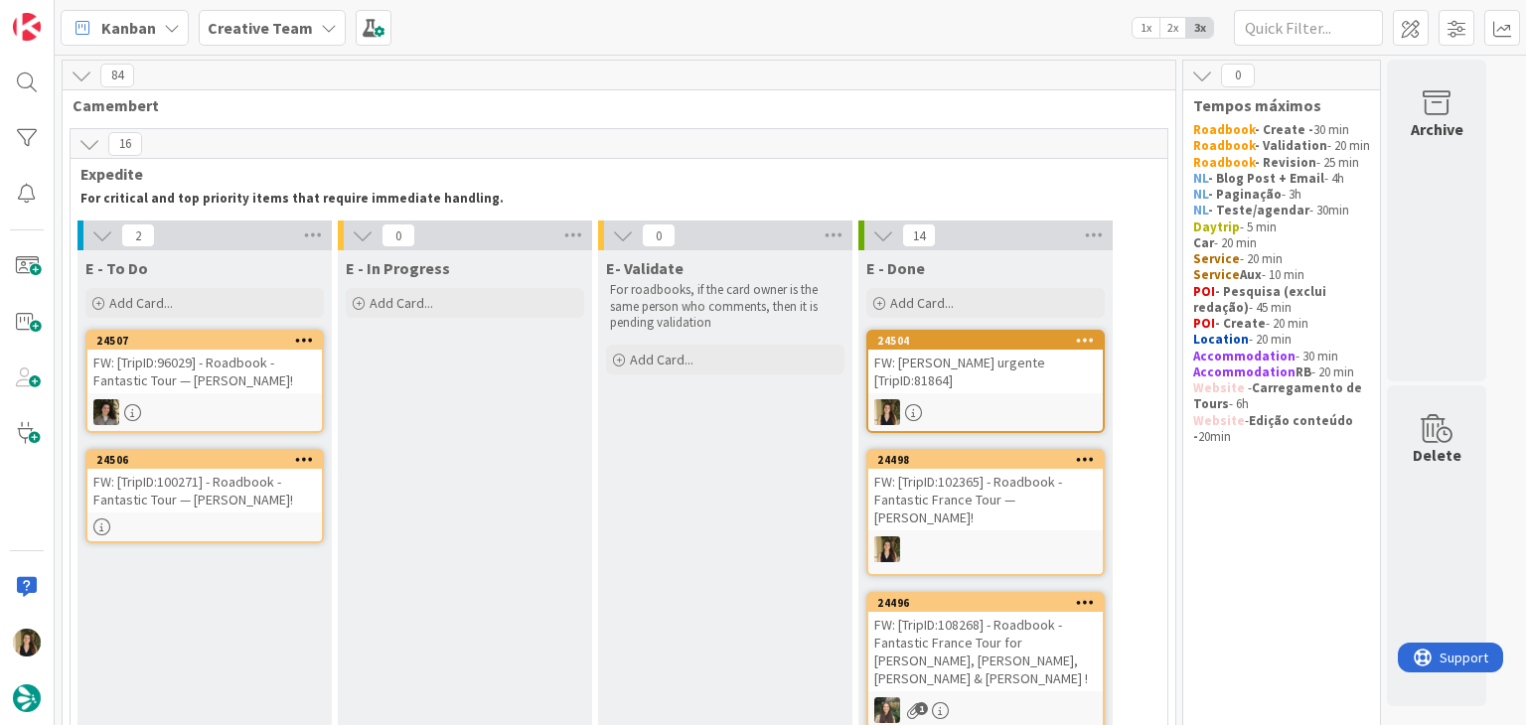
click at [167, 524] on div at bounding box center [204, 527] width 234 height 17
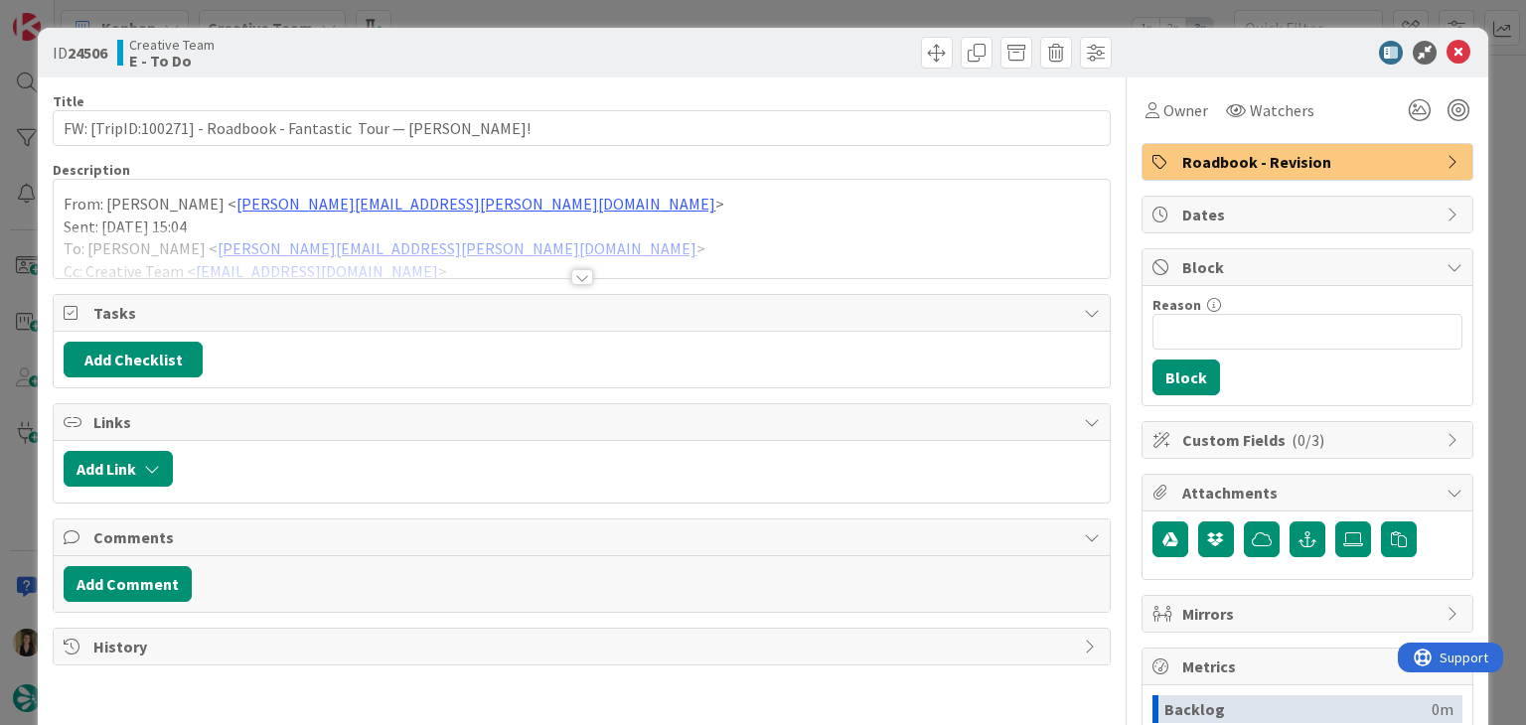
click at [581, 271] on div at bounding box center [582, 277] width 22 height 16
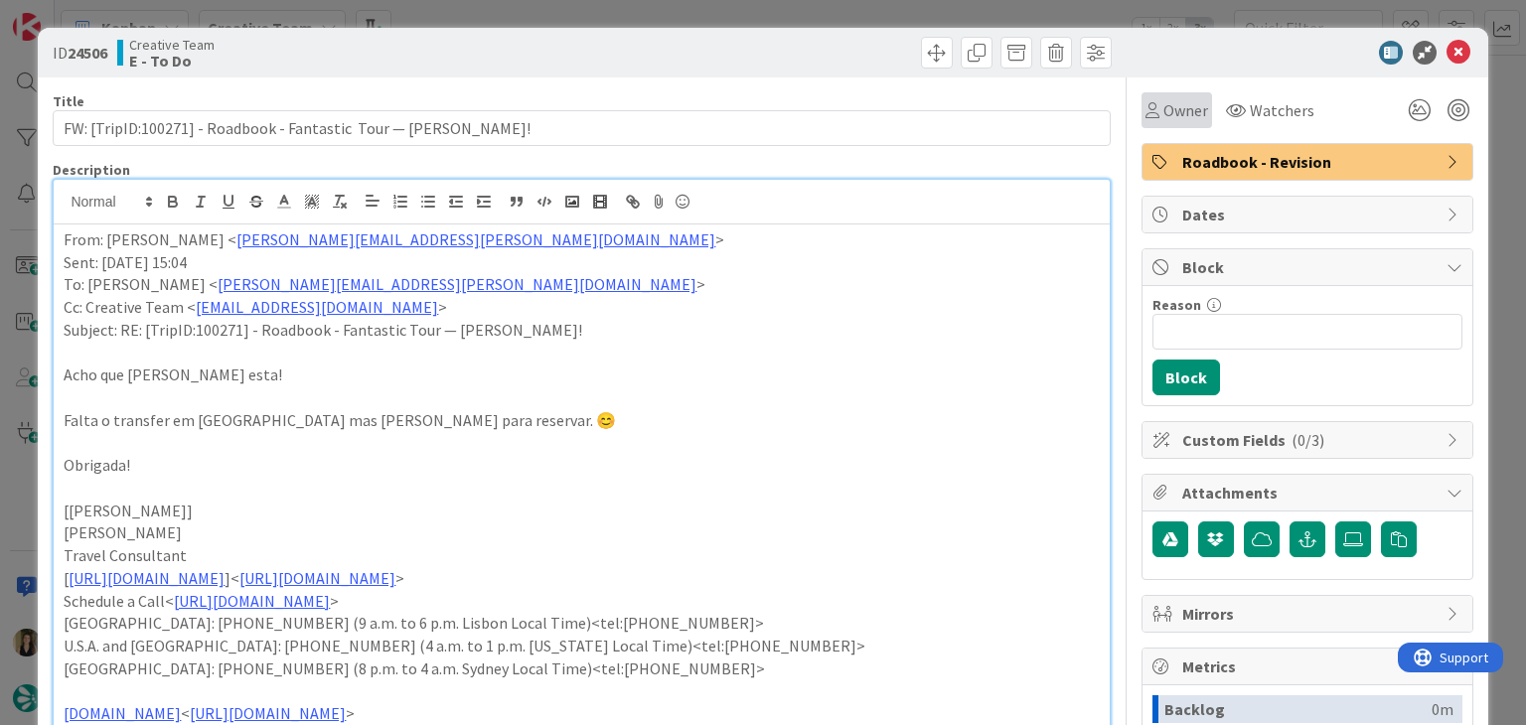
click at [1185, 118] on span "Owner" at bounding box center [1185, 110] width 45 height 24
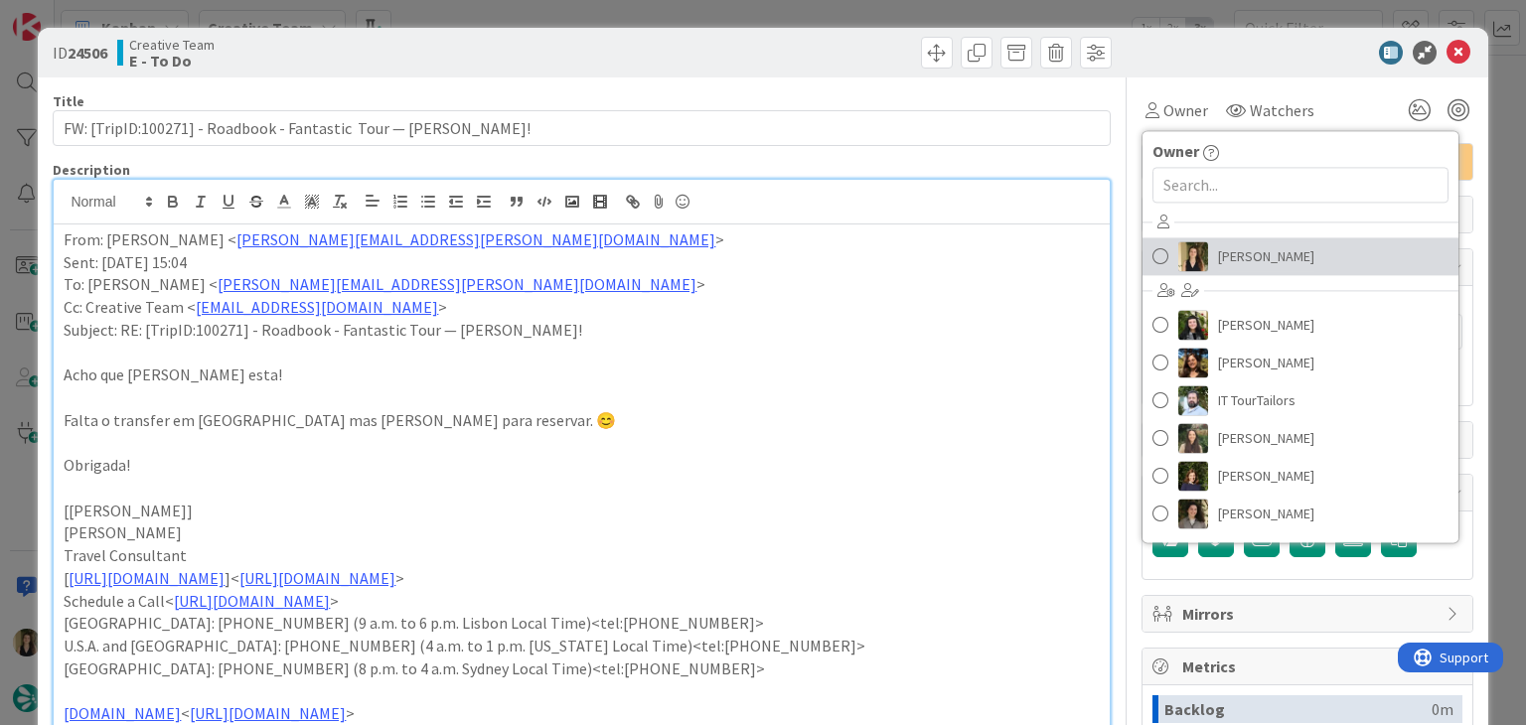
drag, startPoint x: 1250, startPoint y: 242, endPoint x: 1240, endPoint y: 239, distance: 10.4
click at [1251, 242] on span "[PERSON_NAME]" at bounding box center [1266, 256] width 96 height 30
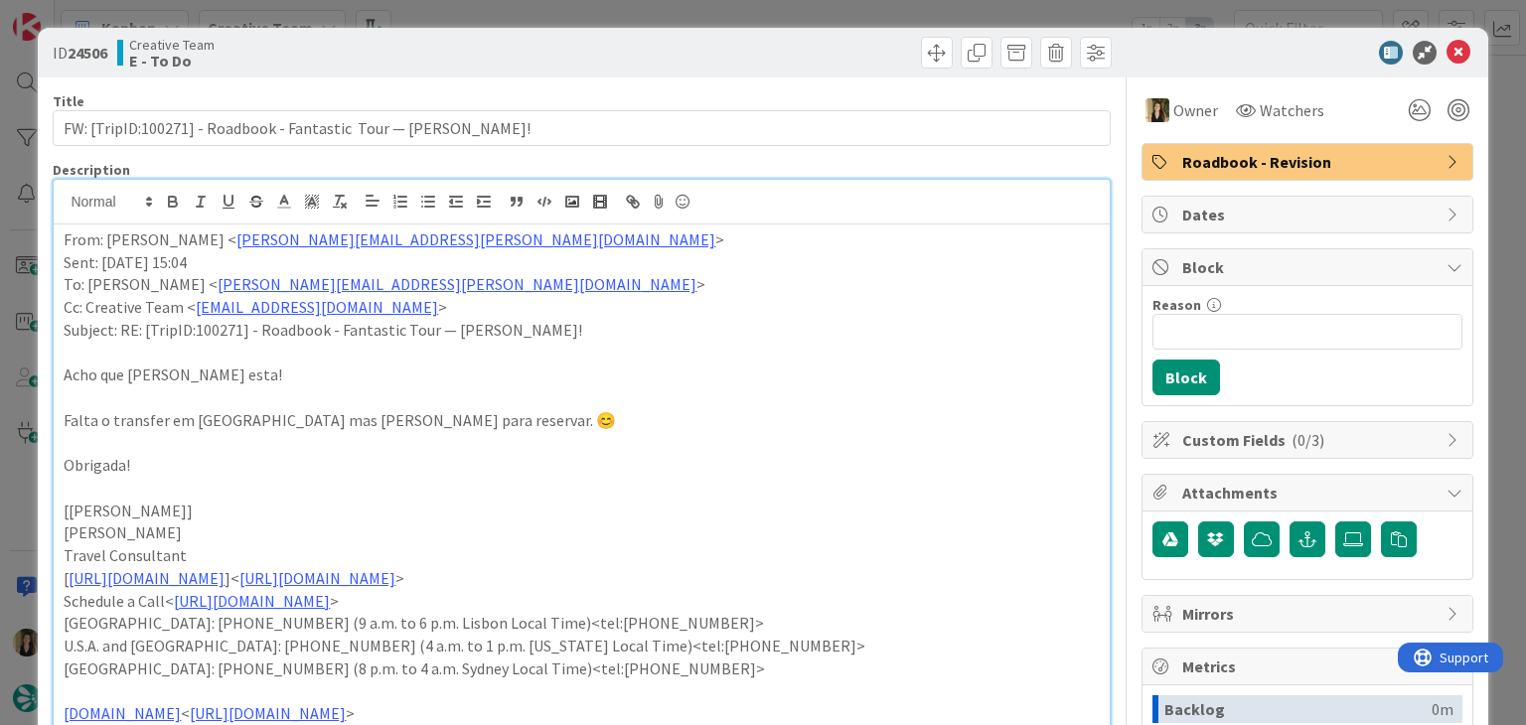
drag, startPoint x: 883, startPoint y: 62, endPoint x: 863, endPoint y: 33, distance: 35.0
click at [880, 59] on div at bounding box center [849, 53] width 524 height 32
click at [854, 21] on div "ID 24506 Creative Team E - To Do Title 64 / 128 FW: [TripID:100271] - Roadbook …" at bounding box center [763, 362] width 1526 height 725
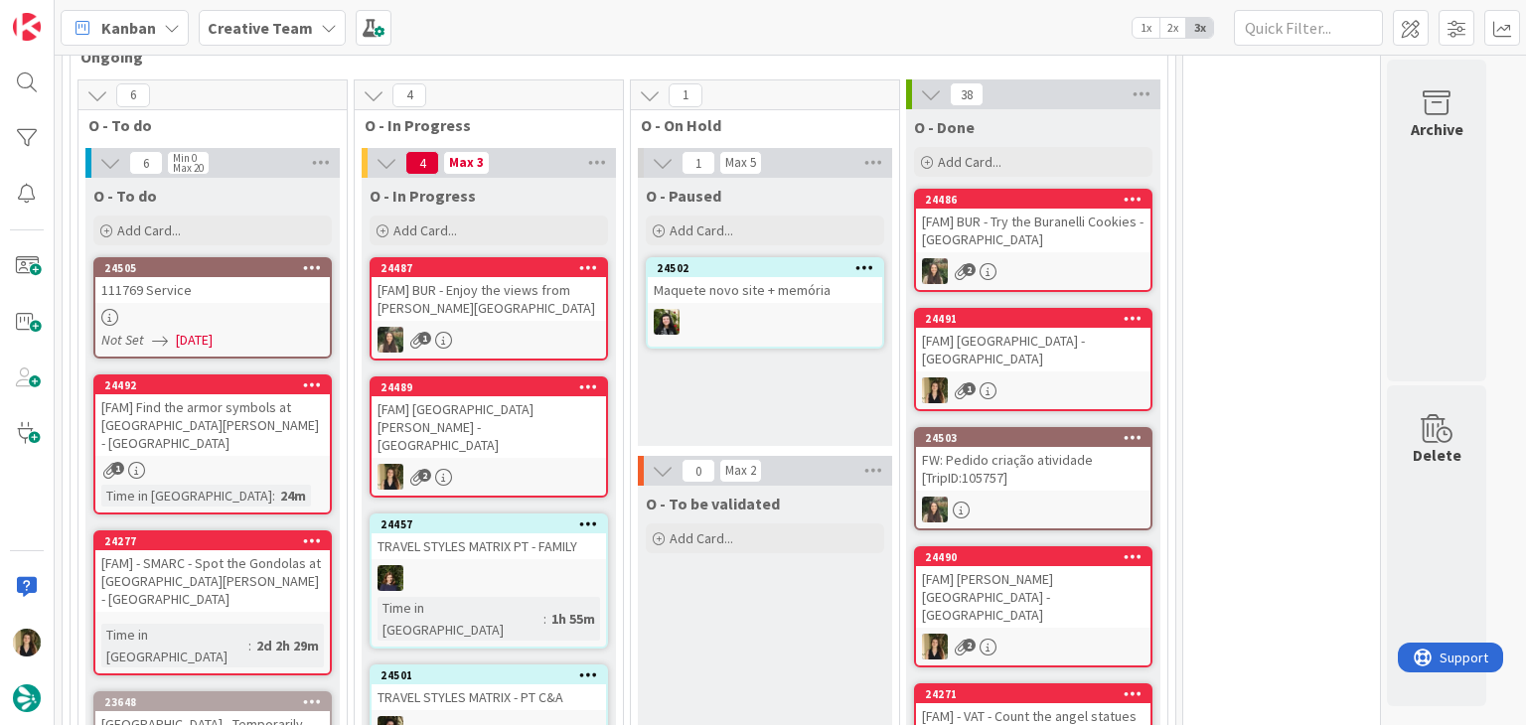
scroll to position [1689, 0]
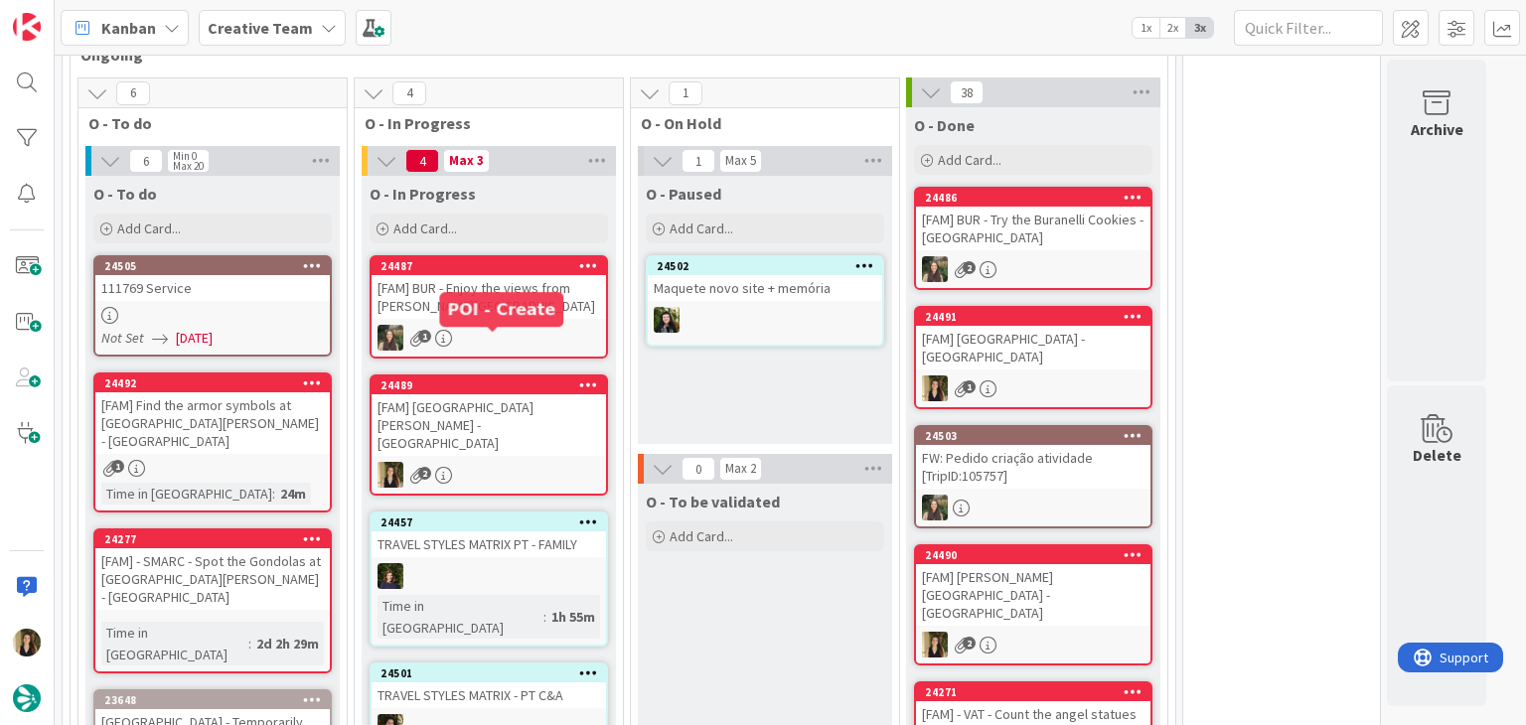
click at [536, 394] on div "[FAM] [GEOGRAPHIC_DATA] [PERSON_NAME] - [GEOGRAPHIC_DATA]" at bounding box center [489, 425] width 234 height 62
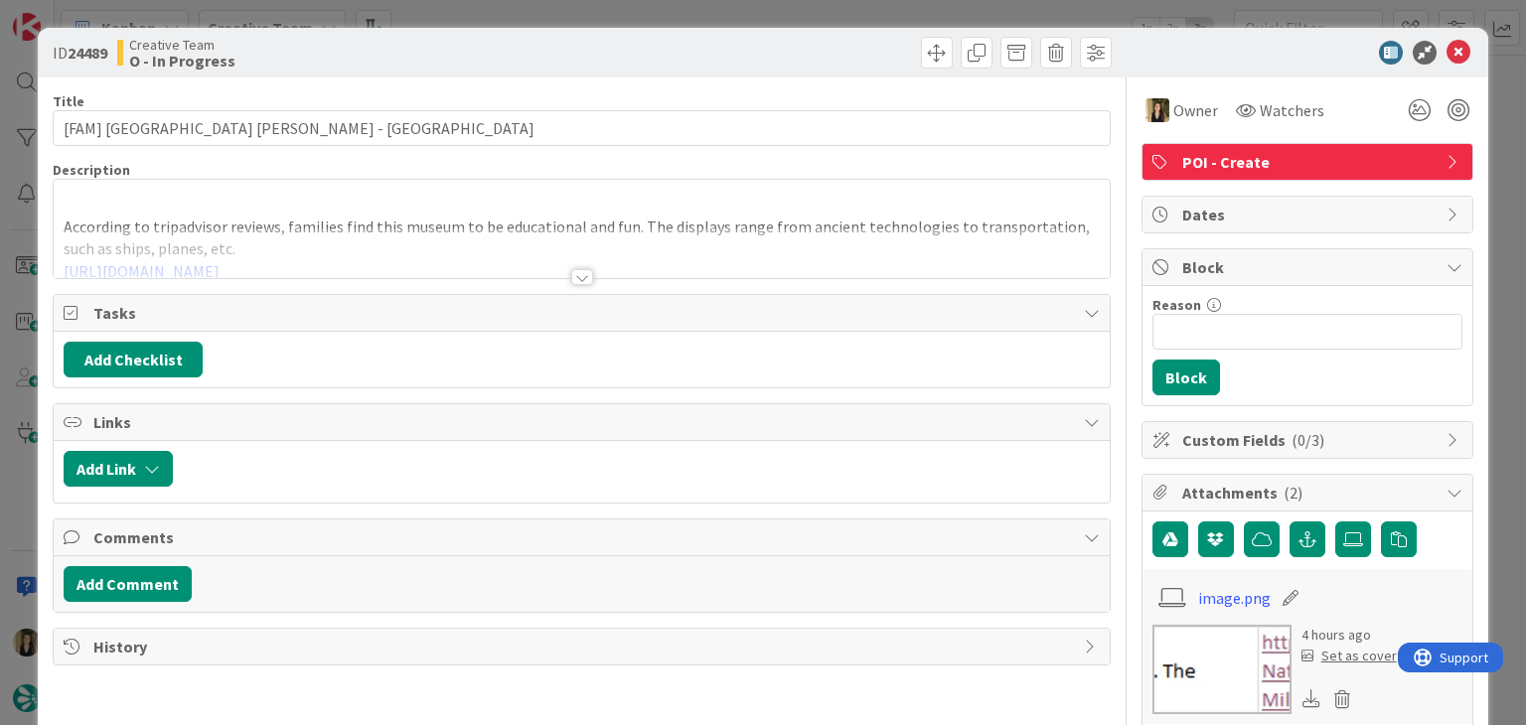
type input "[FAM] [GEOGRAPHIC_DATA] [PERSON_NAME] - [GEOGRAPHIC_DATA]"
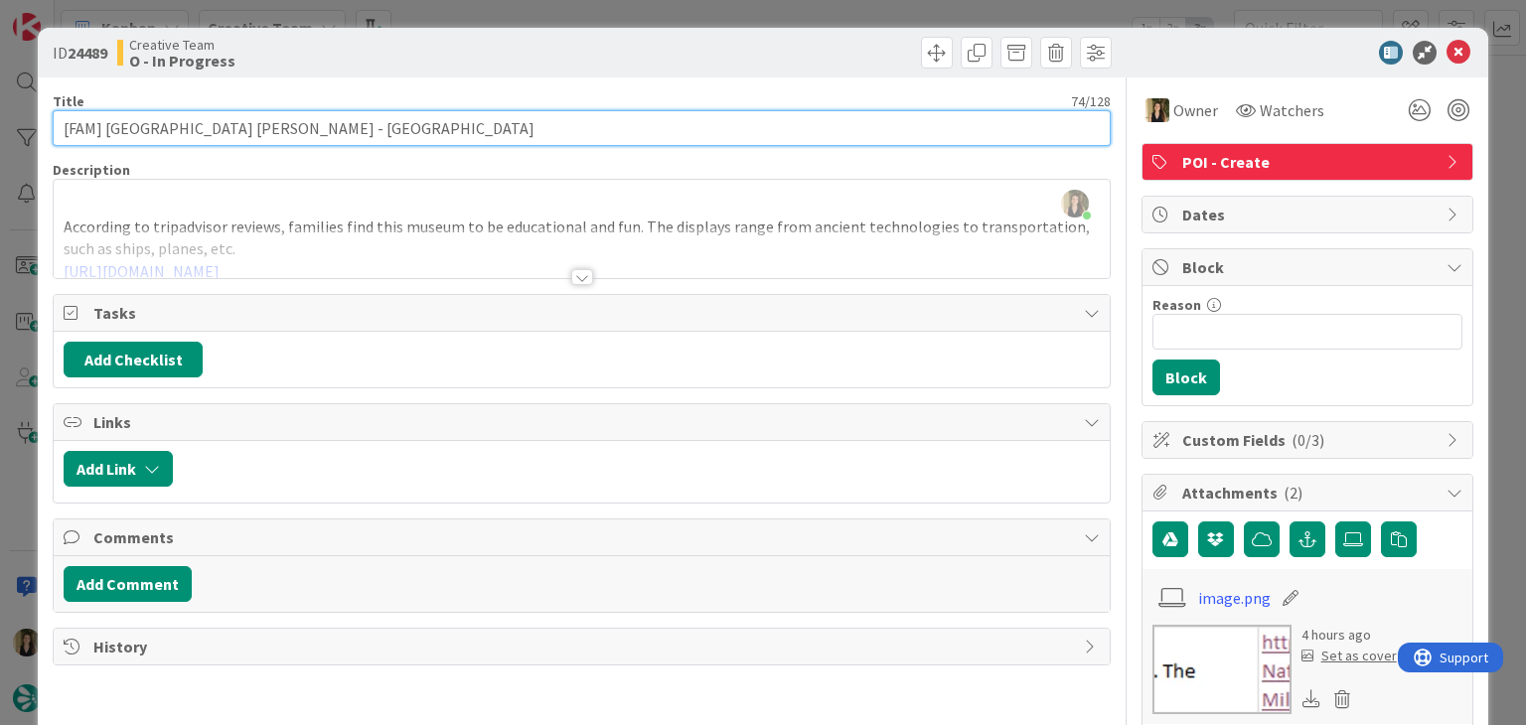
drag, startPoint x: 521, startPoint y: 128, endPoint x: 103, endPoint y: 124, distance: 417.2
click at [103, 124] on input "[FAM] [GEOGRAPHIC_DATA] [PERSON_NAME] - [GEOGRAPHIC_DATA]" at bounding box center [581, 128] width 1057 height 36
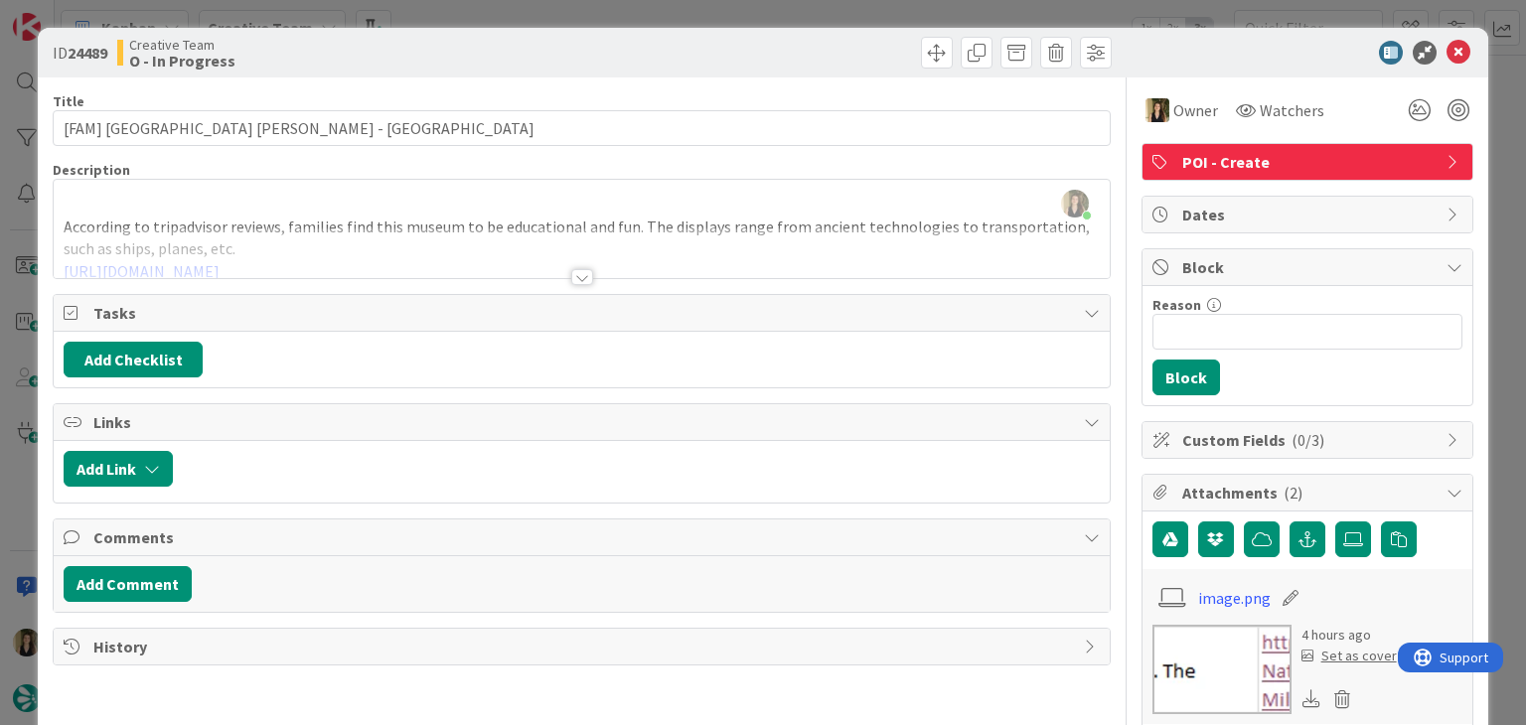
click at [687, 41] on div at bounding box center [849, 53] width 524 height 32
click at [679, 5] on div "ID 24489 Creative Team O - In Progress Title 74 / 128 [FAM] National Museum of …" at bounding box center [763, 362] width 1526 height 725
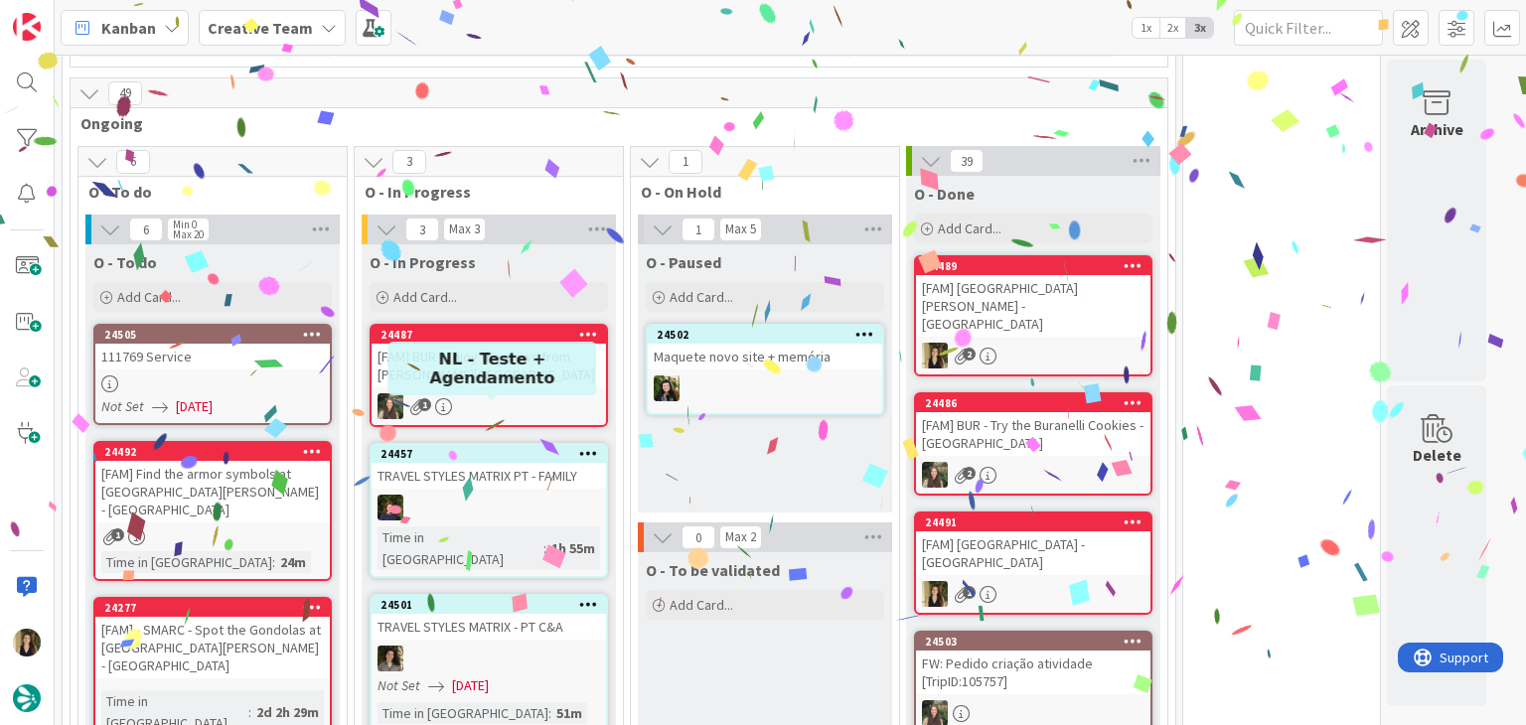
click at [270, 396] on div "Not Set [DATE]" at bounding box center [215, 406] width 228 height 21
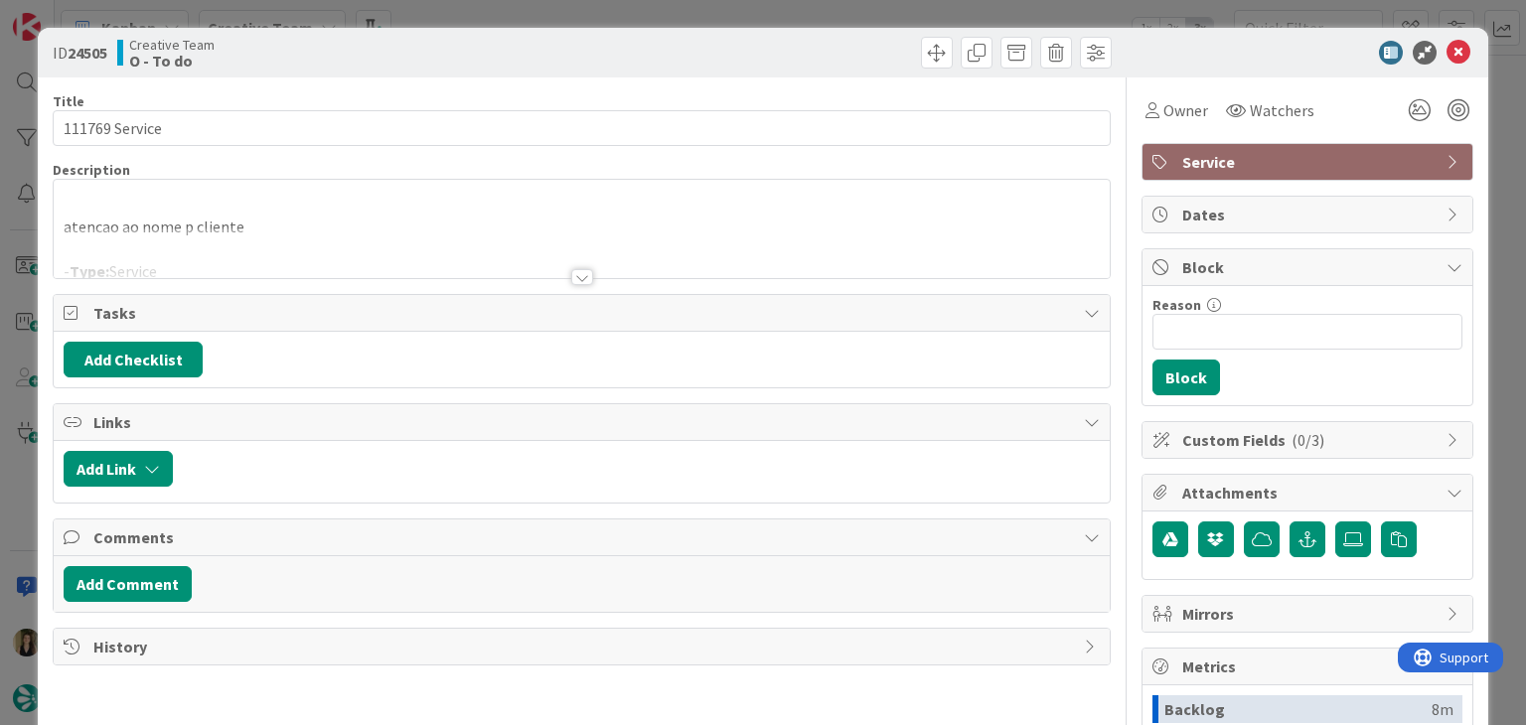
click at [581, 280] on div at bounding box center [582, 277] width 22 height 16
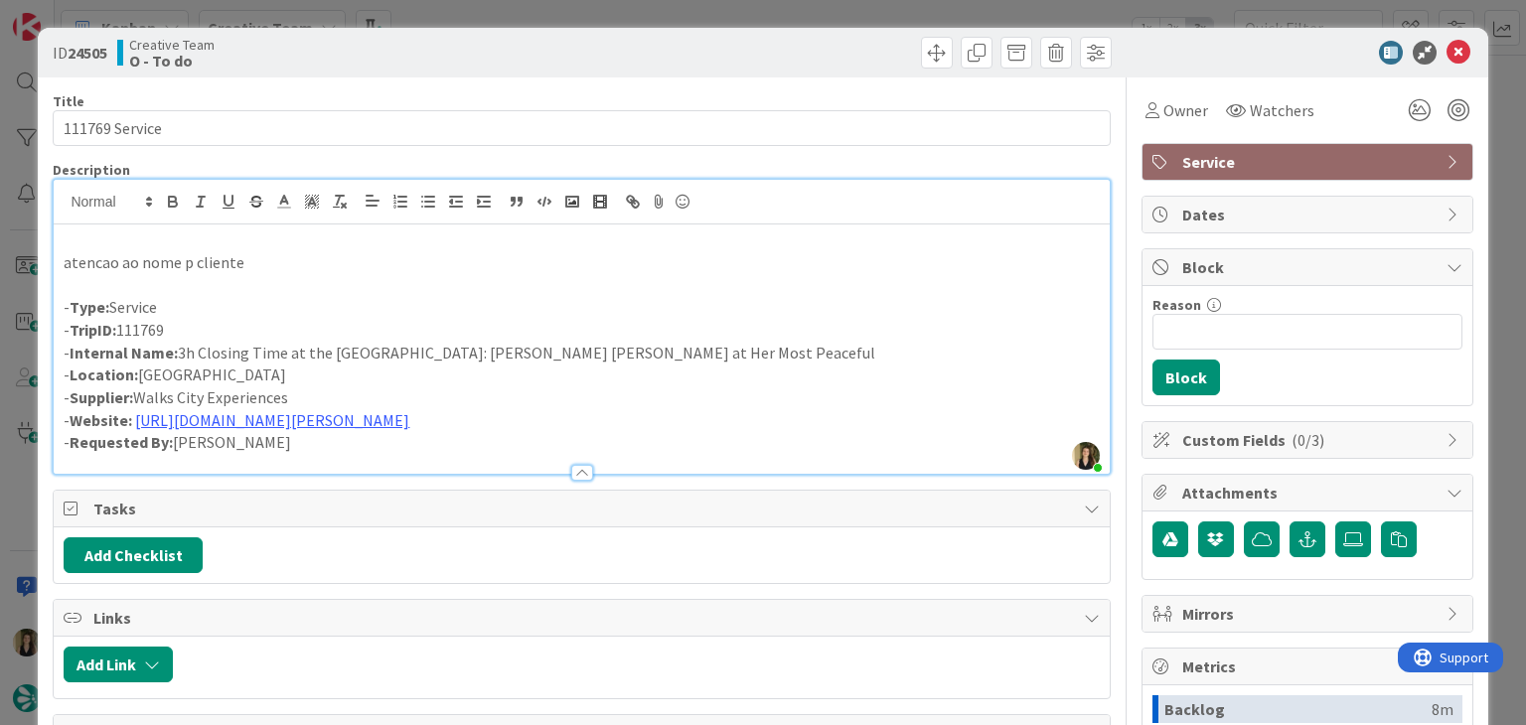
click at [697, 10] on div "ID 24505 Creative Team O - To do Title 14 / 128 111769 Service Description [PER…" at bounding box center [763, 362] width 1526 height 725
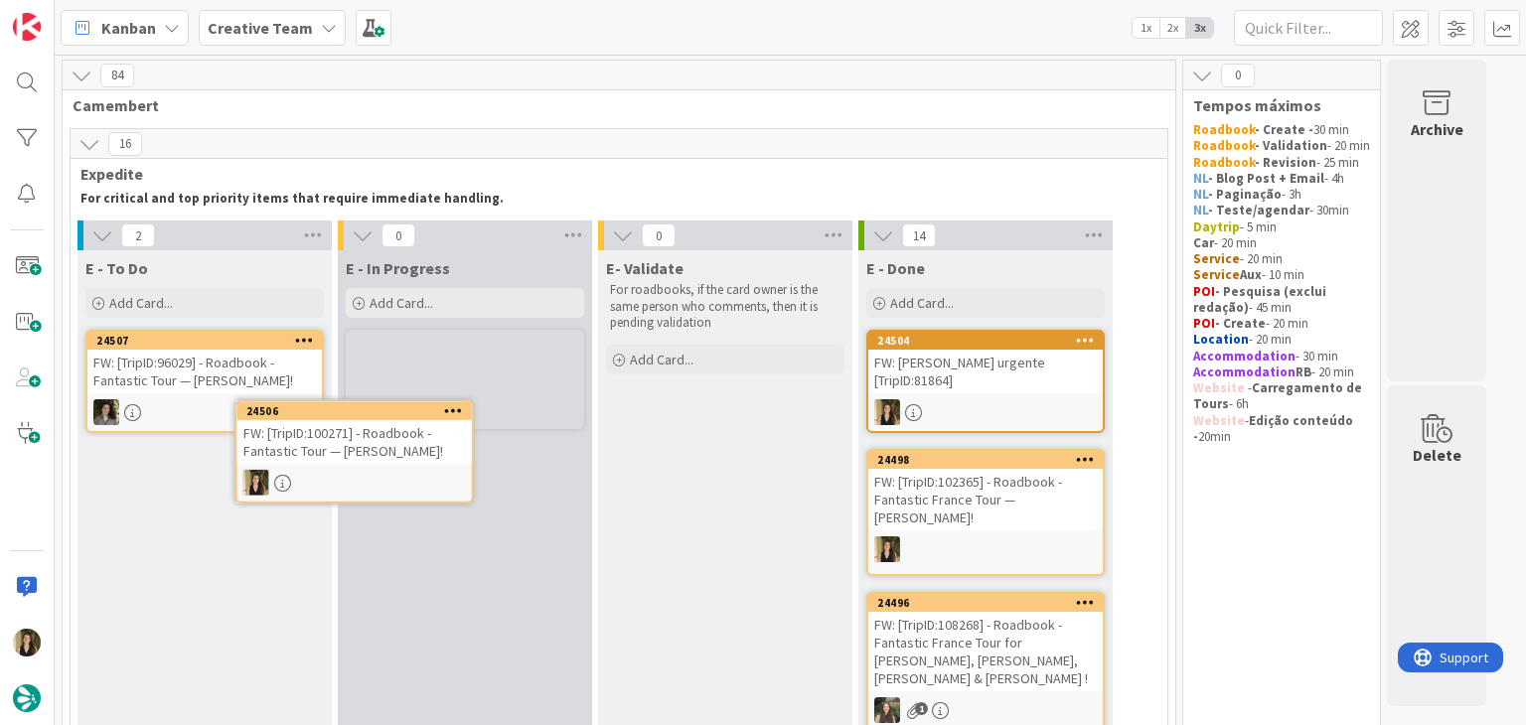
scroll to position [12, 0]
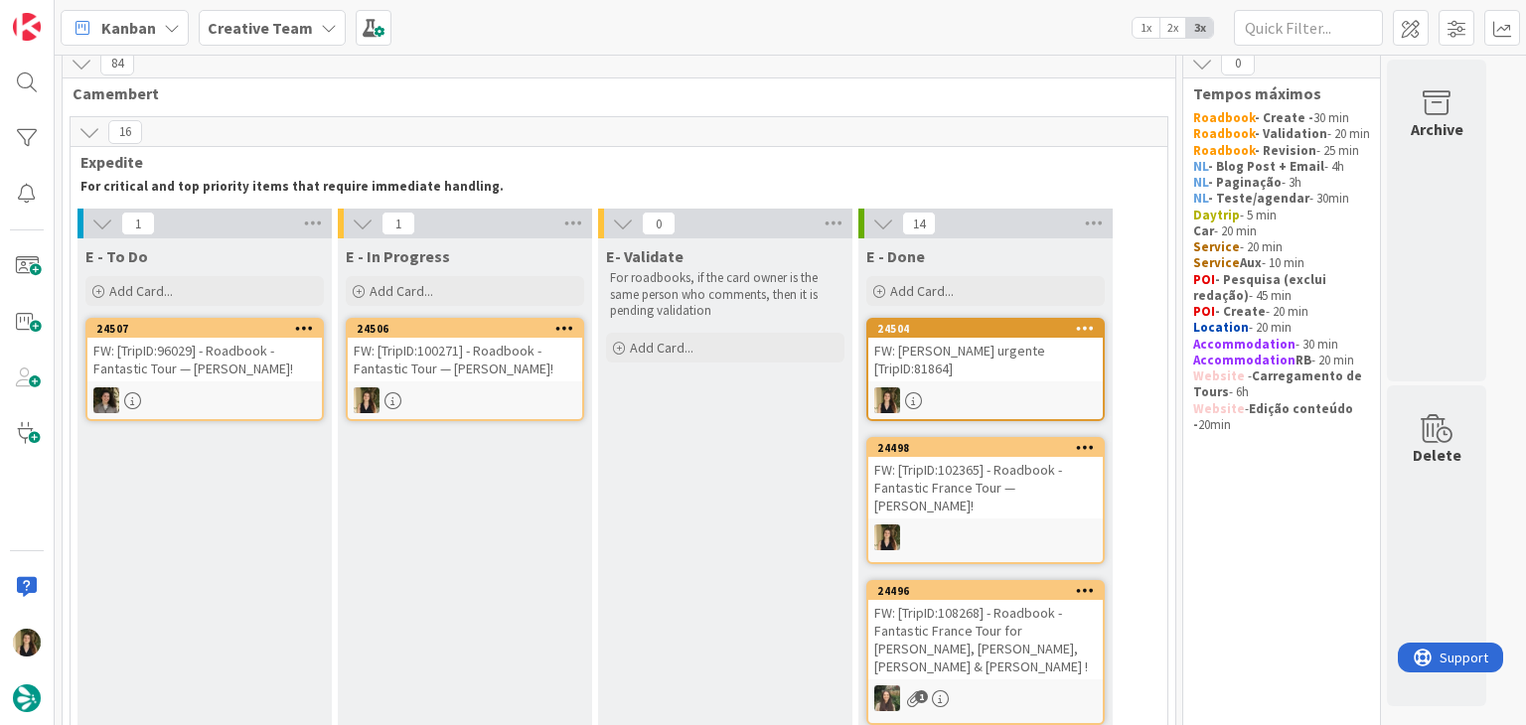
click at [524, 377] on div "FW: [TripID:100271] - Roadbook - Fantastic Tour — [PERSON_NAME]!" at bounding box center [465, 360] width 234 height 44
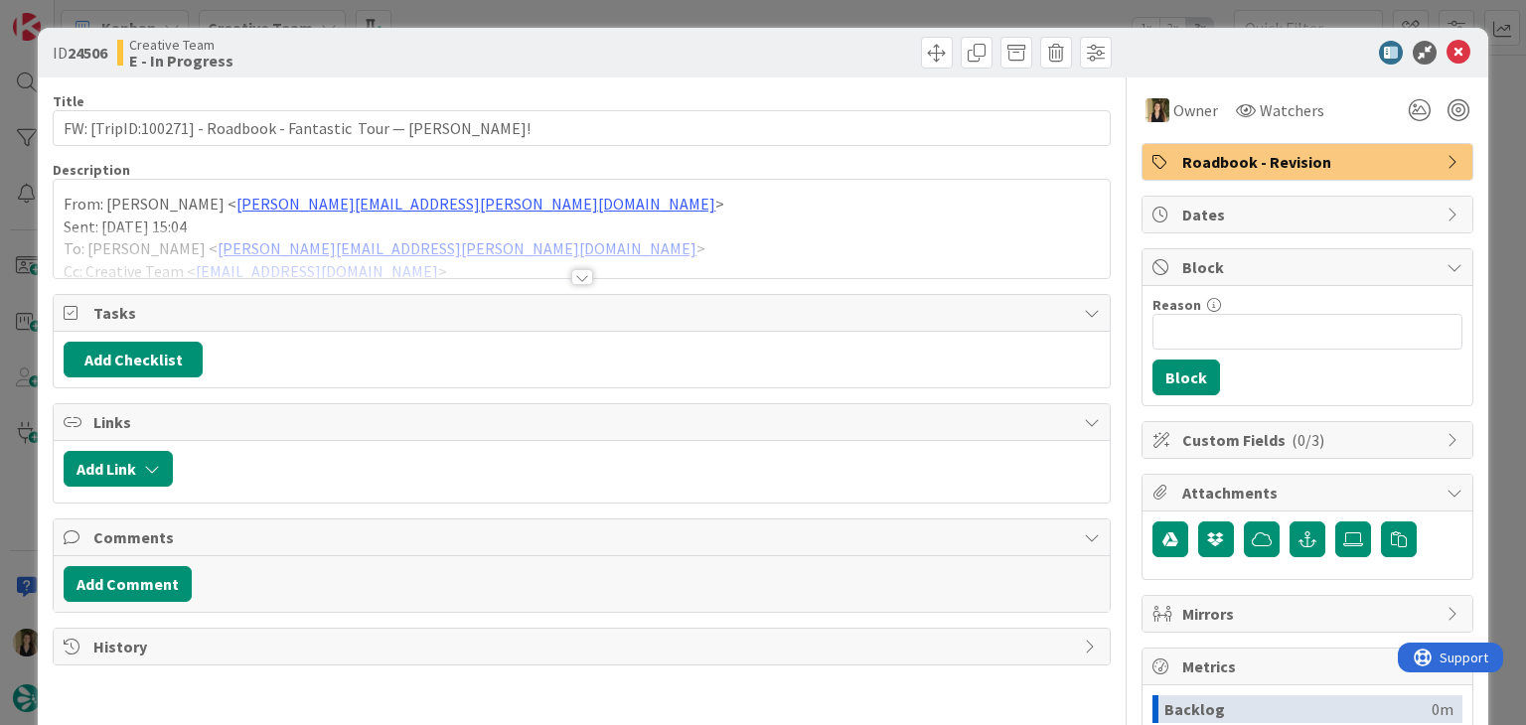
click at [592, 277] on div at bounding box center [581, 268] width 1057 height 22
drag, startPoint x: 581, startPoint y: 277, endPoint x: 433, endPoint y: 246, distance: 151.2
click at [580, 277] on div at bounding box center [582, 277] width 22 height 16
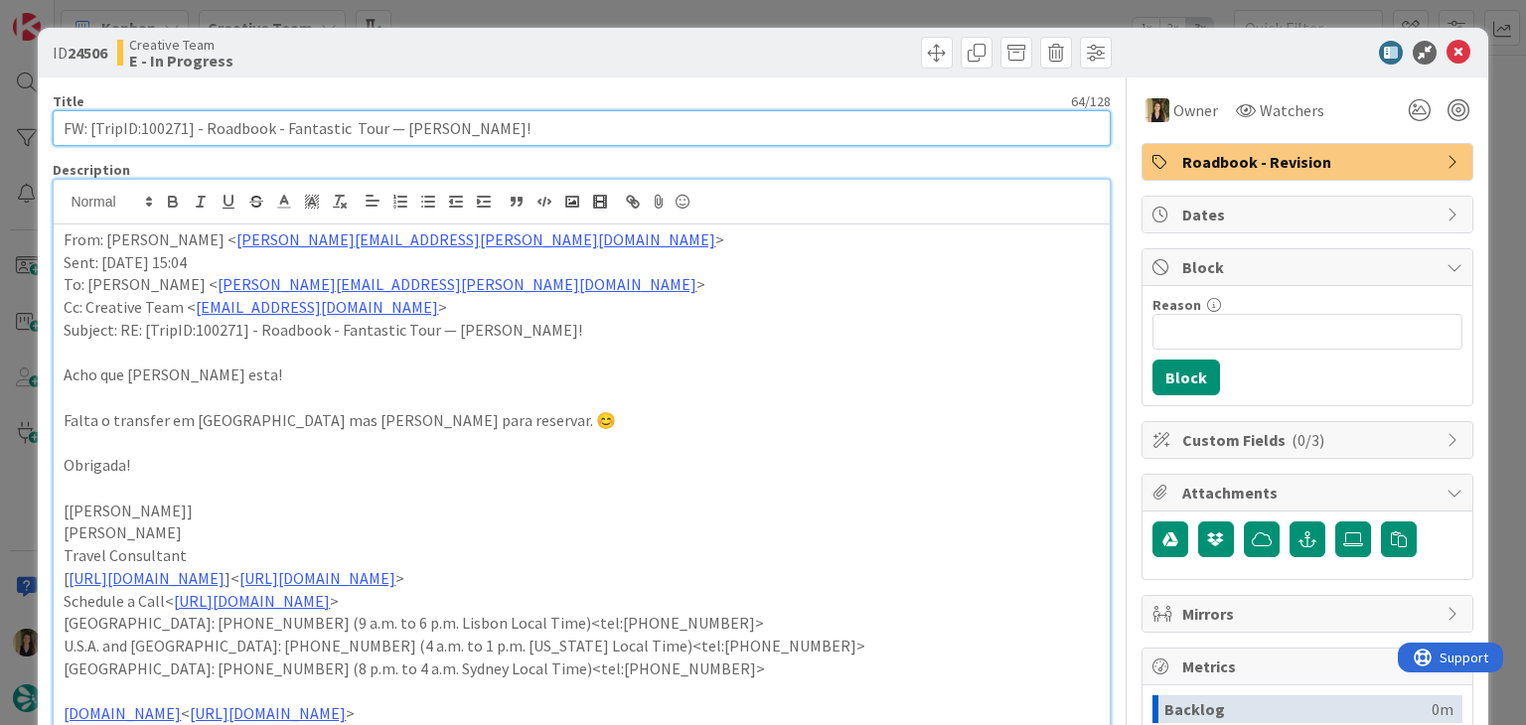
click at [167, 131] on input "FW: [TripID:100271] - Roadbook - Fantastic Tour — [PERSON_NAME]!" at bounding box center [581, 128] width 1057 height 36
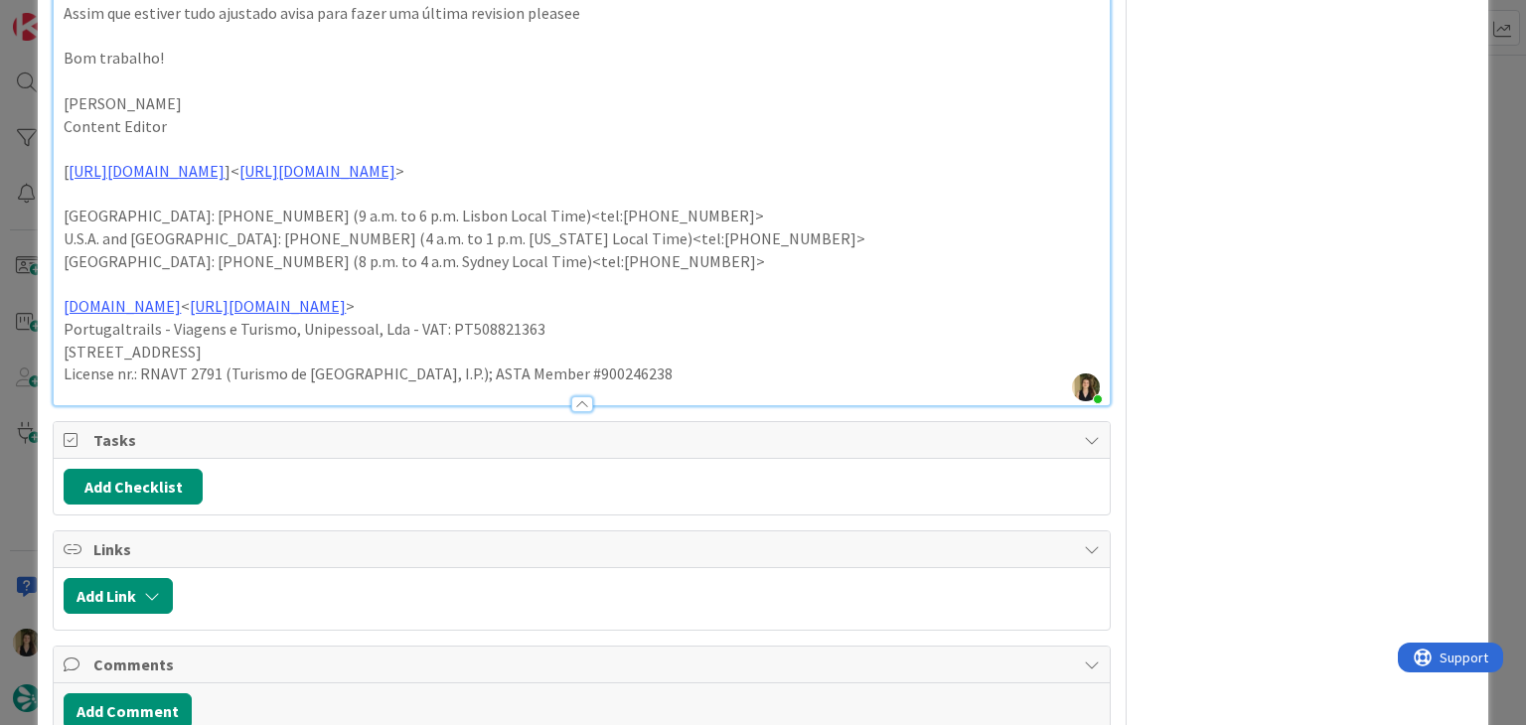
scroll to position [1415, 0]
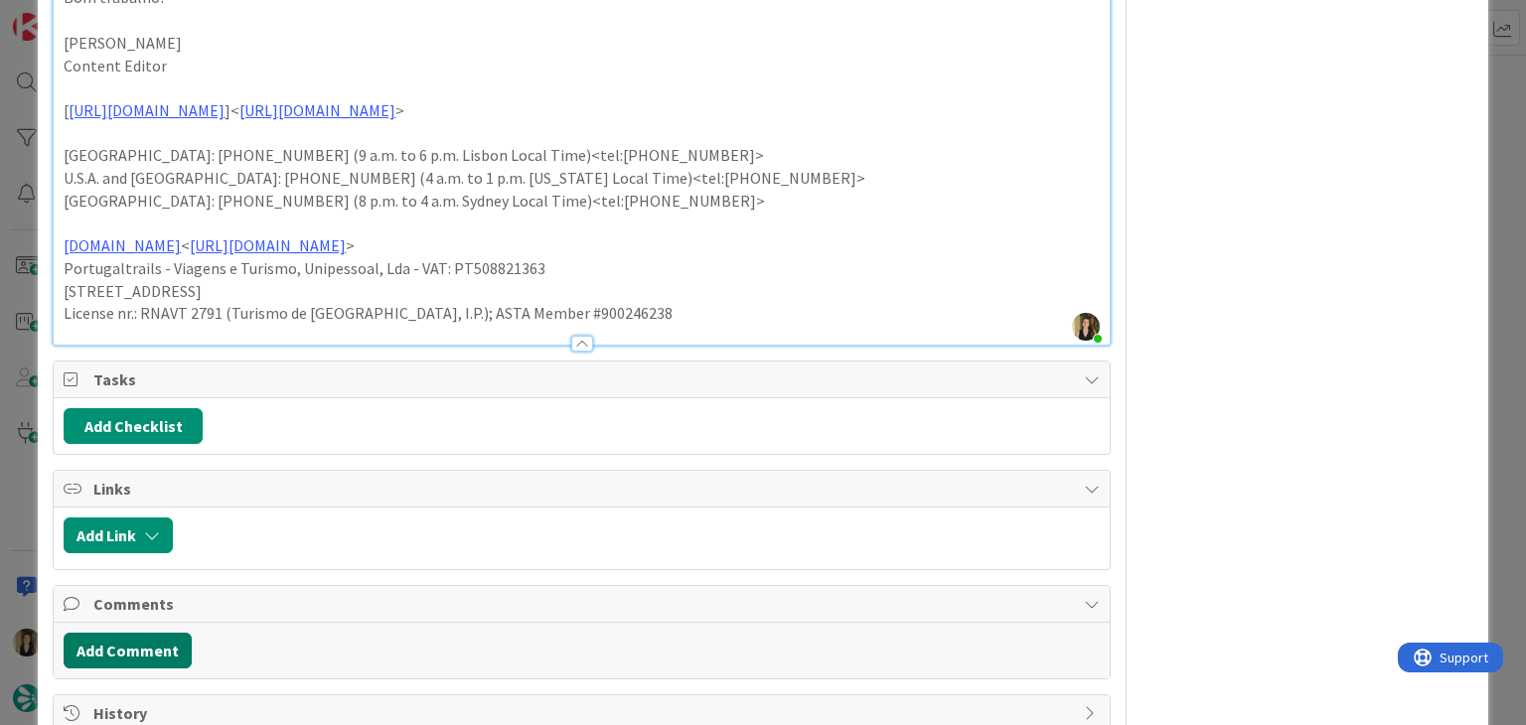
click at [174, 633] on button "Add Comment" at bounding box center [128, 651] width 128 height 36
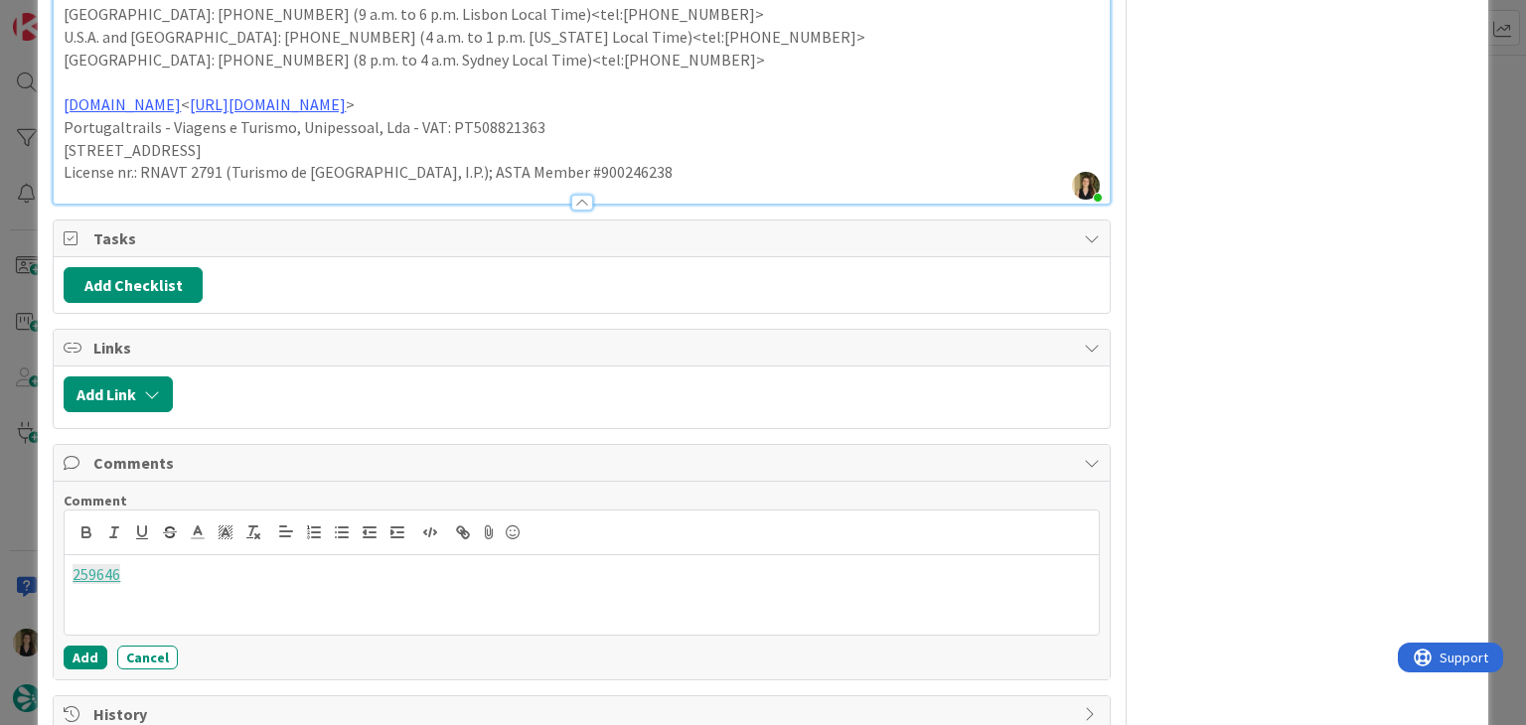
scroll to position [1558, 0]
click at [83, 645] on button "Add" at bounding box center [86, 657] width 44 height 24
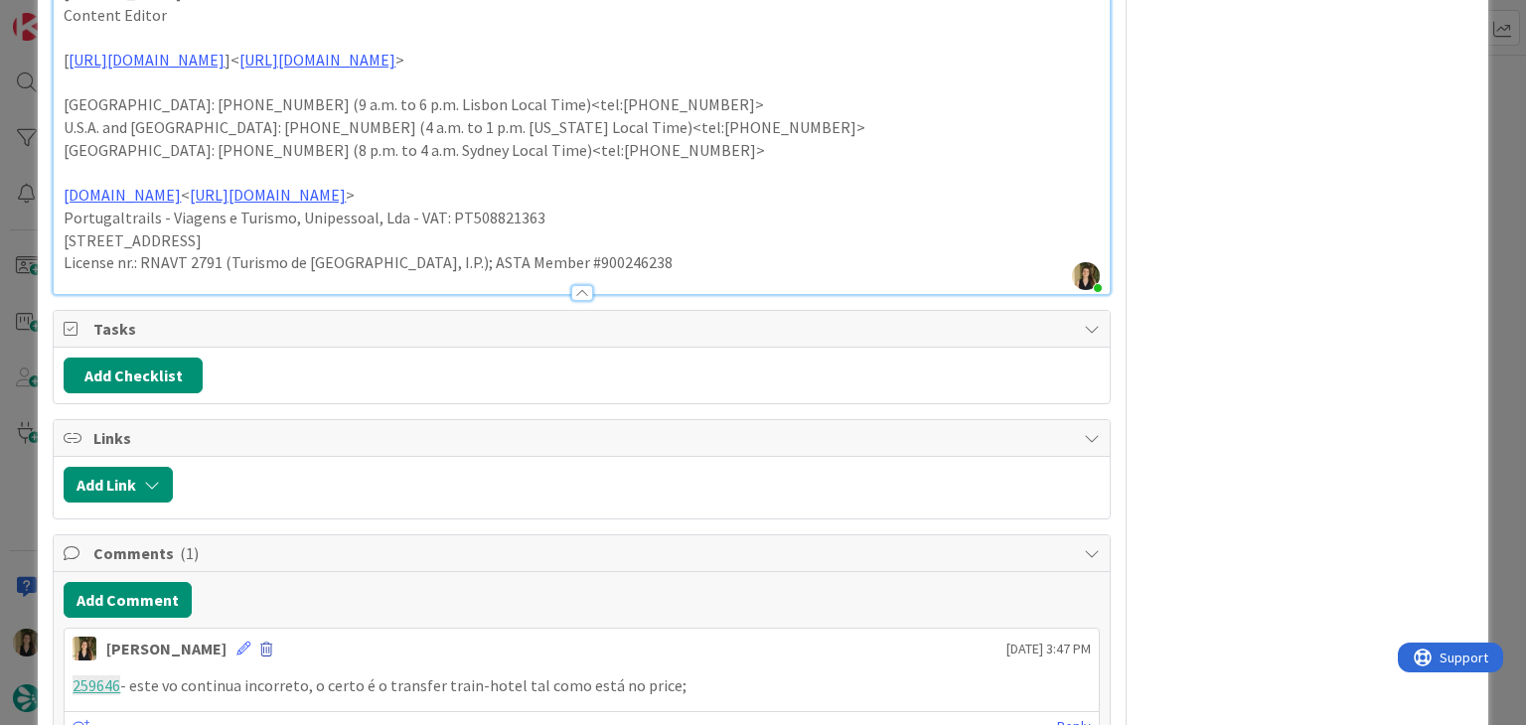
scroll to position [1539, 0]
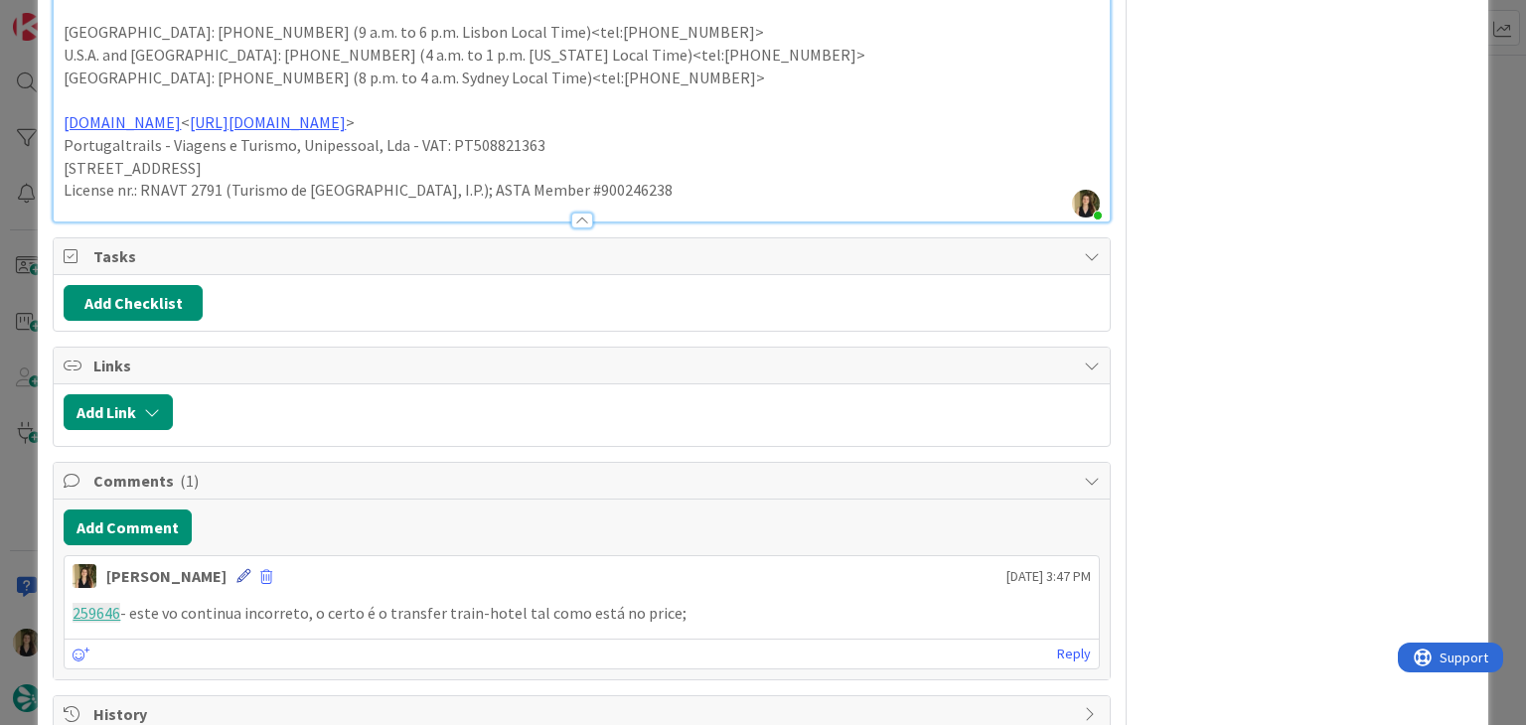
click at [236, 569] on icon at bounding box center [243, 576] width 14 height 14
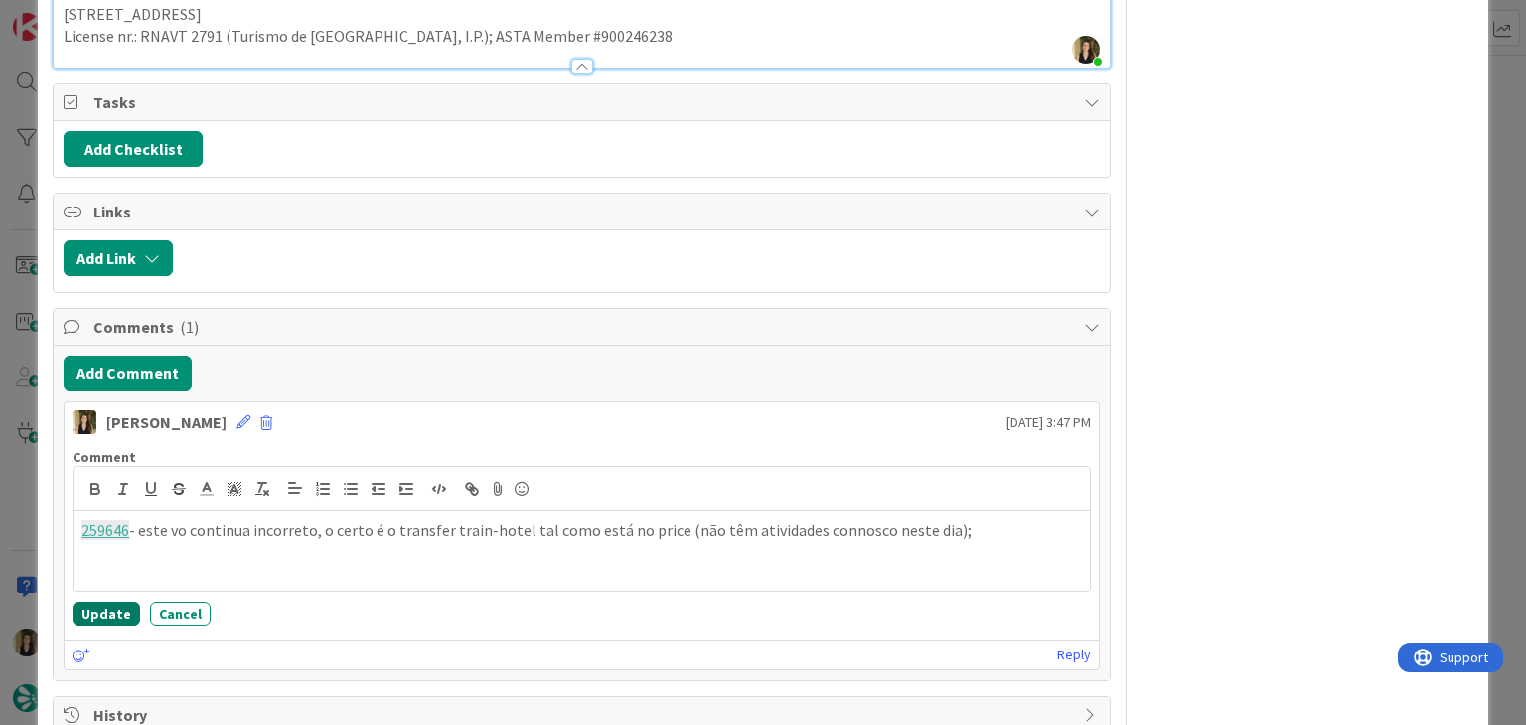
click at [85, 602] on button "Update" at bounding box center [107, 614] width 68 height 24
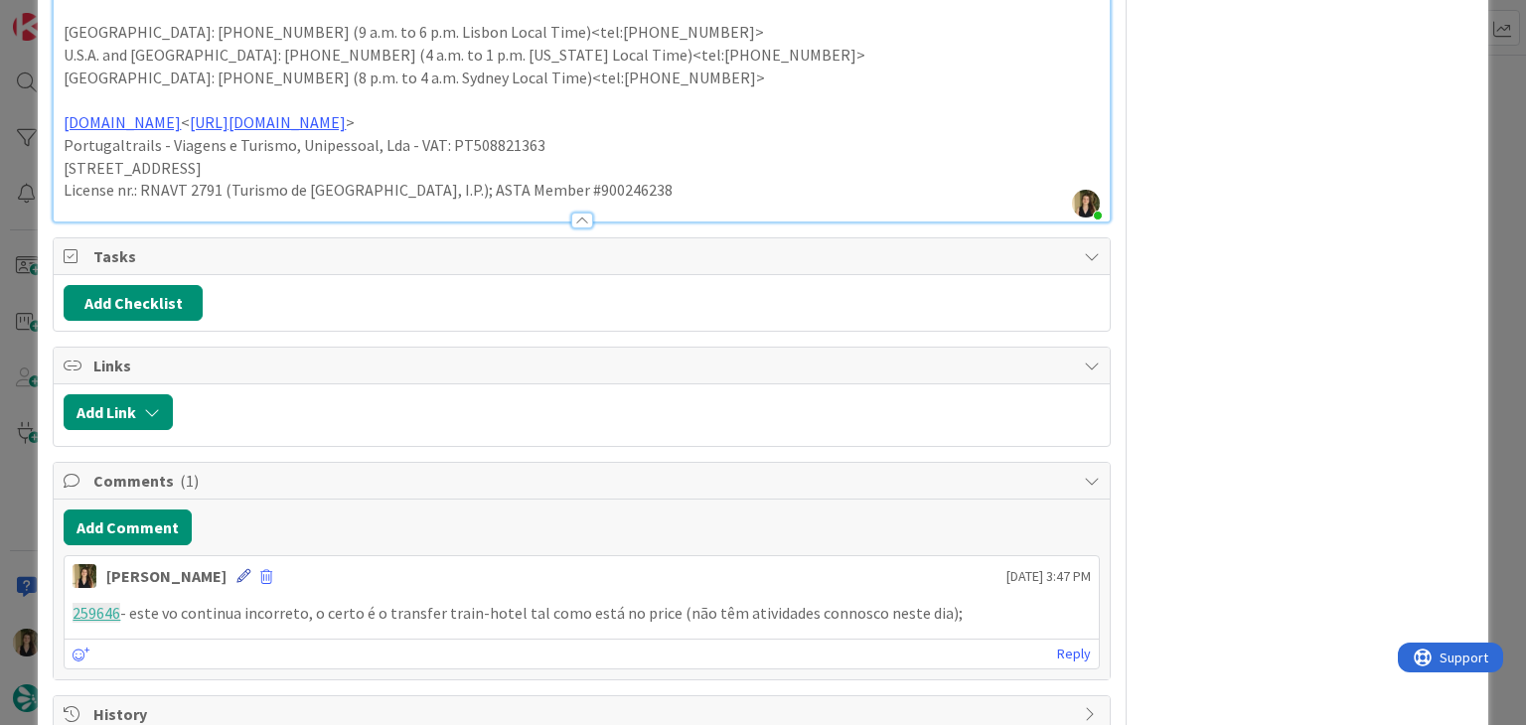
drag, startPoint x: 199, startPoint y: 526, endPoint x: 505, endPoint y: 533, distance: 306.0
click at [236, 569] on icon at bounding box center [243, 576] width 14 height 14
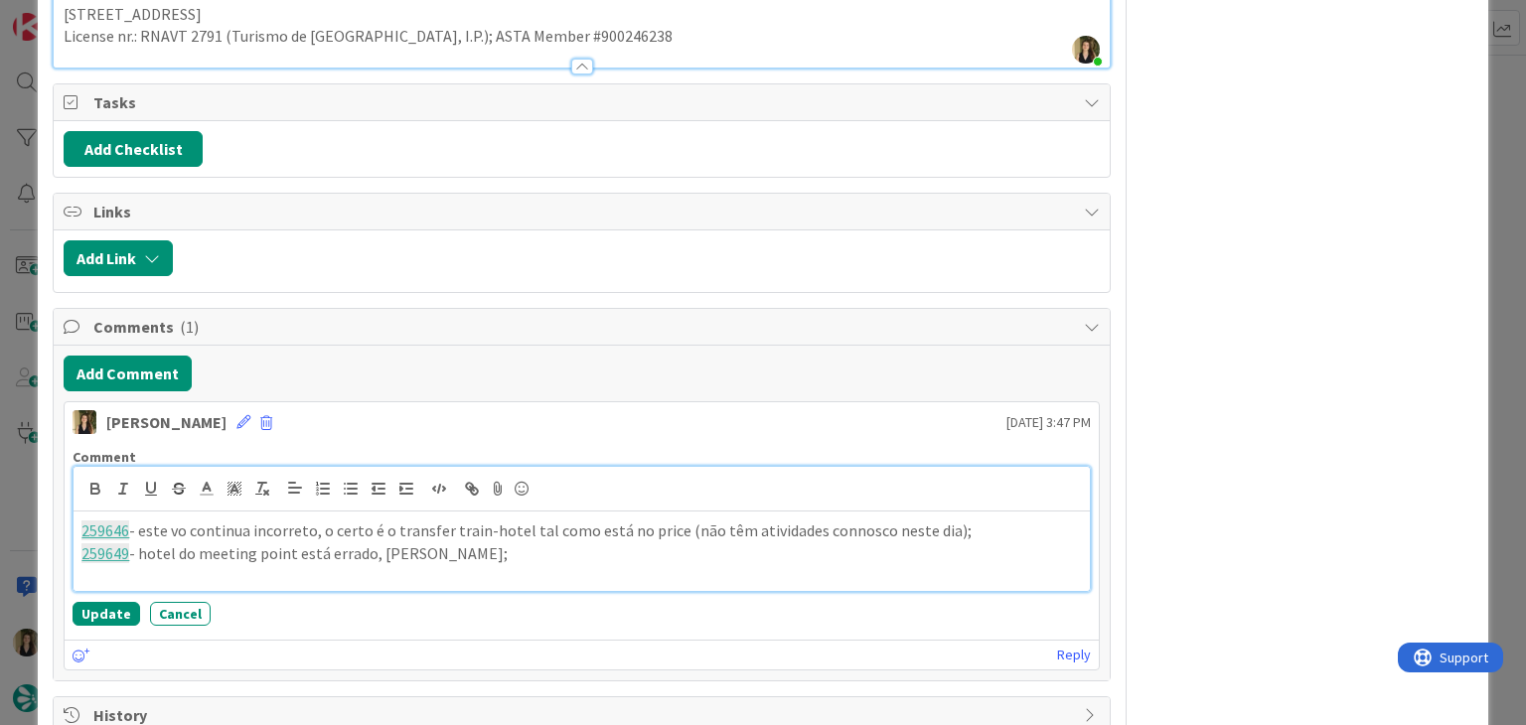
click at [401, 542] on p "259649 - hotel do meeting point está errado, [PERSON_NAME];" at bounding box center [580, 553] width 999 height 23
drag, startPoint x: 397, startPoint y: 506, endPoint x: 448, endPoint y: 483, distance: 55.6
click at [398, 542] on p "259649 - hotel do meeting point está errado, [PERSON_NAME];" at bounding box center [580, 553] width 999 height 23
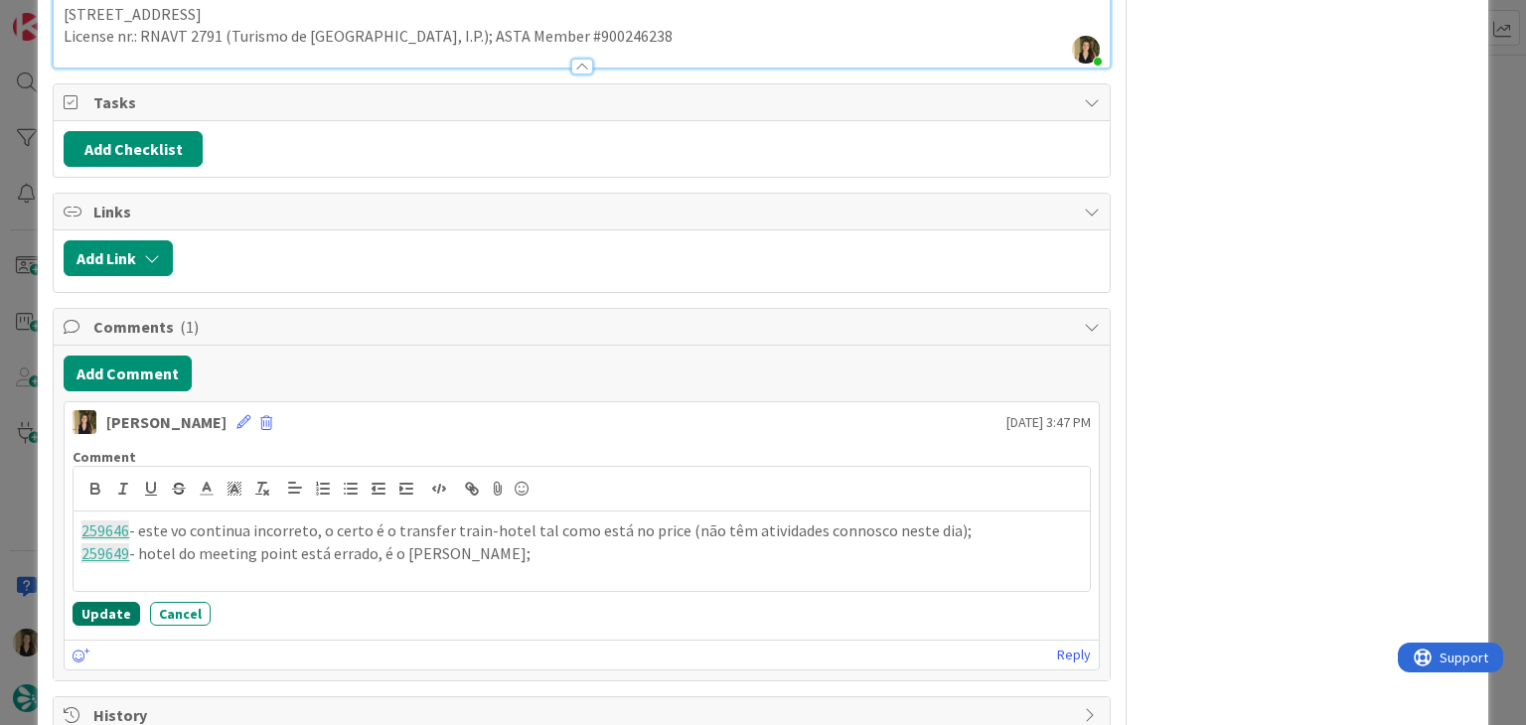
click at [121, 602] on button "Update" at bounding box center [107, 614] width 68 height 24
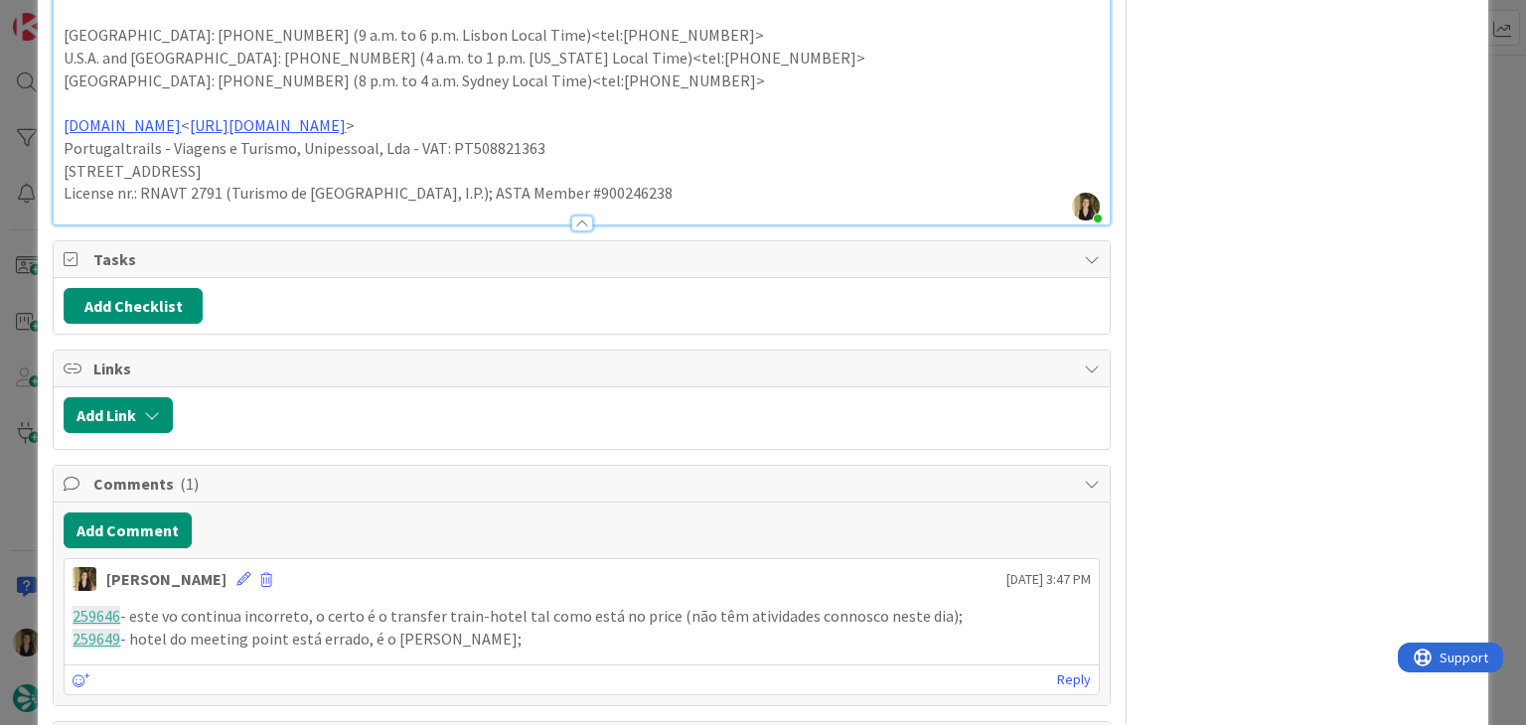
scroll to position [1562, 0]
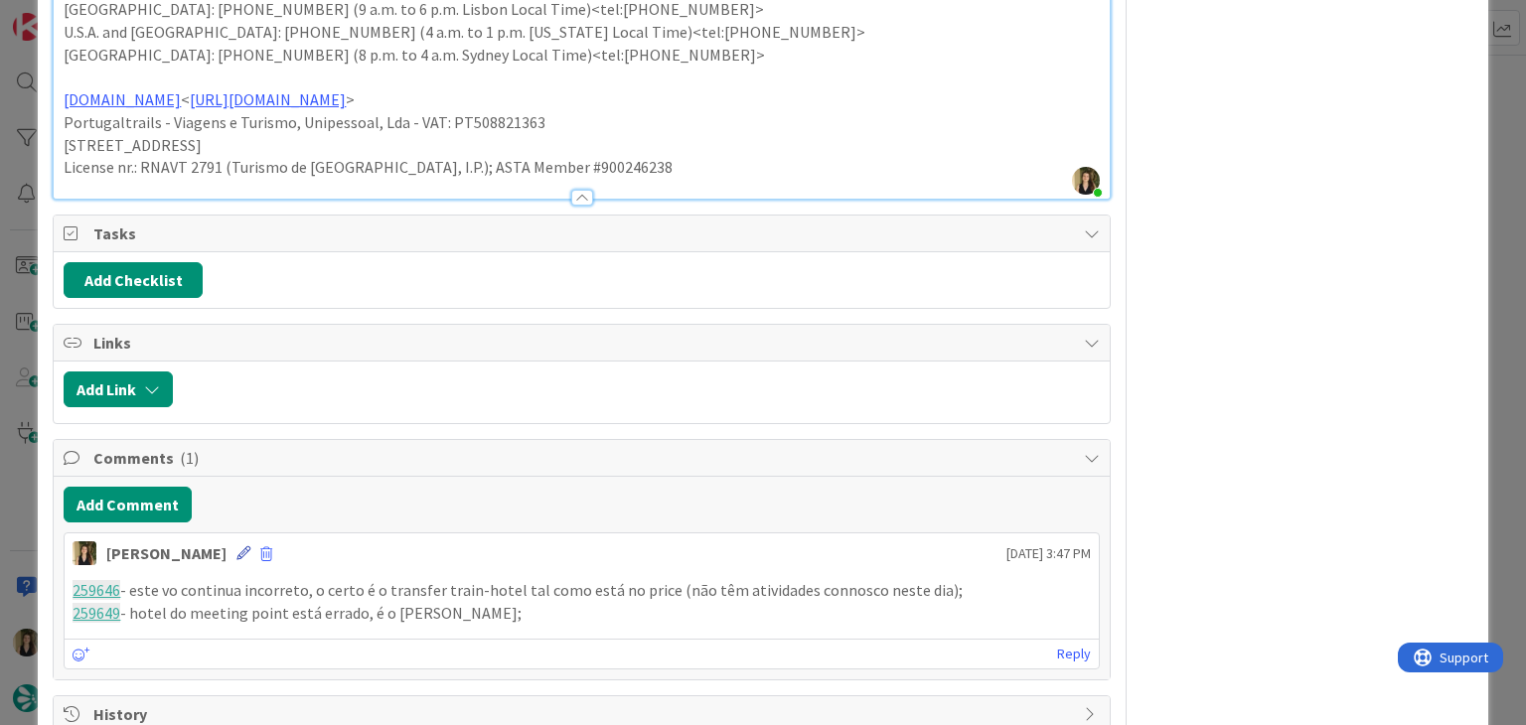
click at [236, 546] on icon at bounding box center [243, 553] width 14 height 14
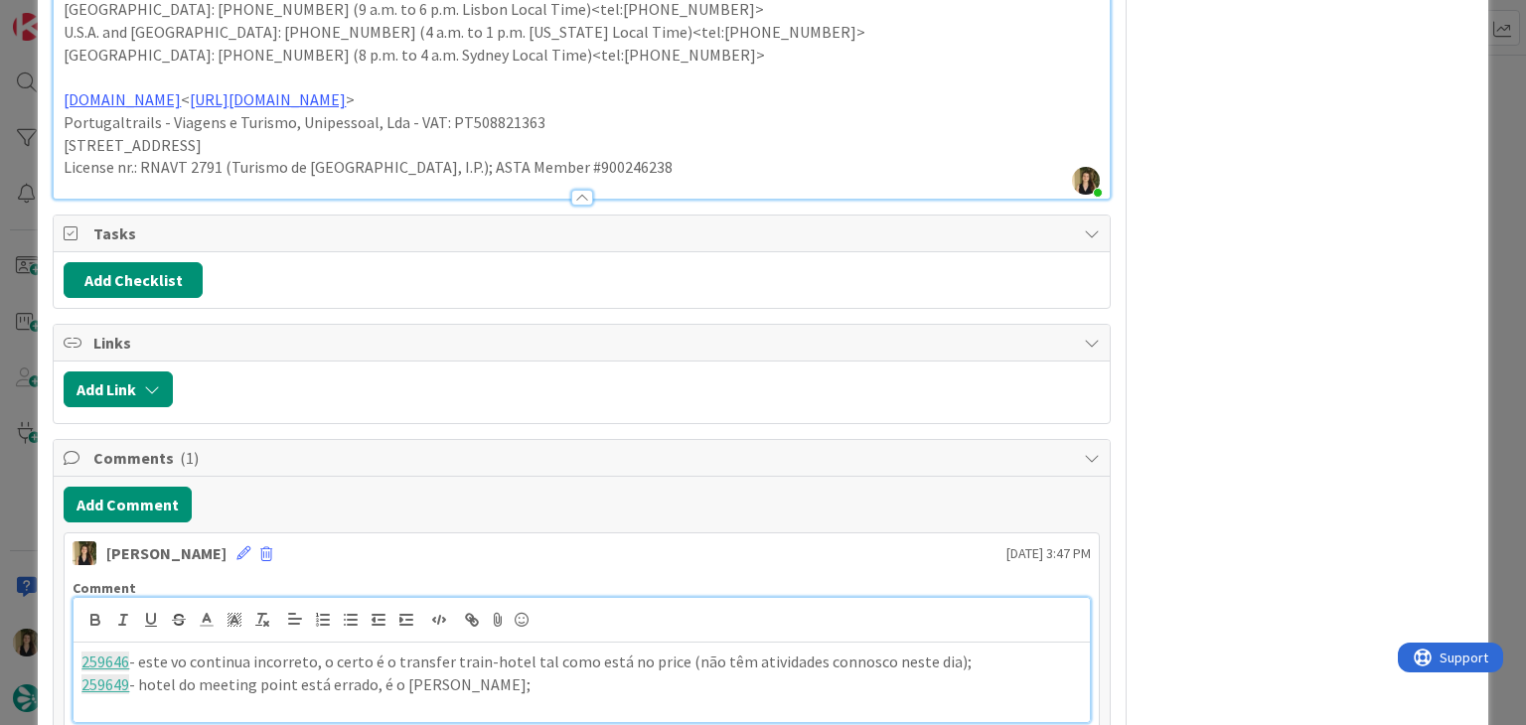
drag, startPoint x: 607, startPoint y: 645, endPoint x: 568, endPoint y: 634, distance: 40.3
click at [607, 673] on p "259649 - hotel do meeting point está errado, é o [PERSON_NAME];" at bounding box center [580, 684] width 999 height 23
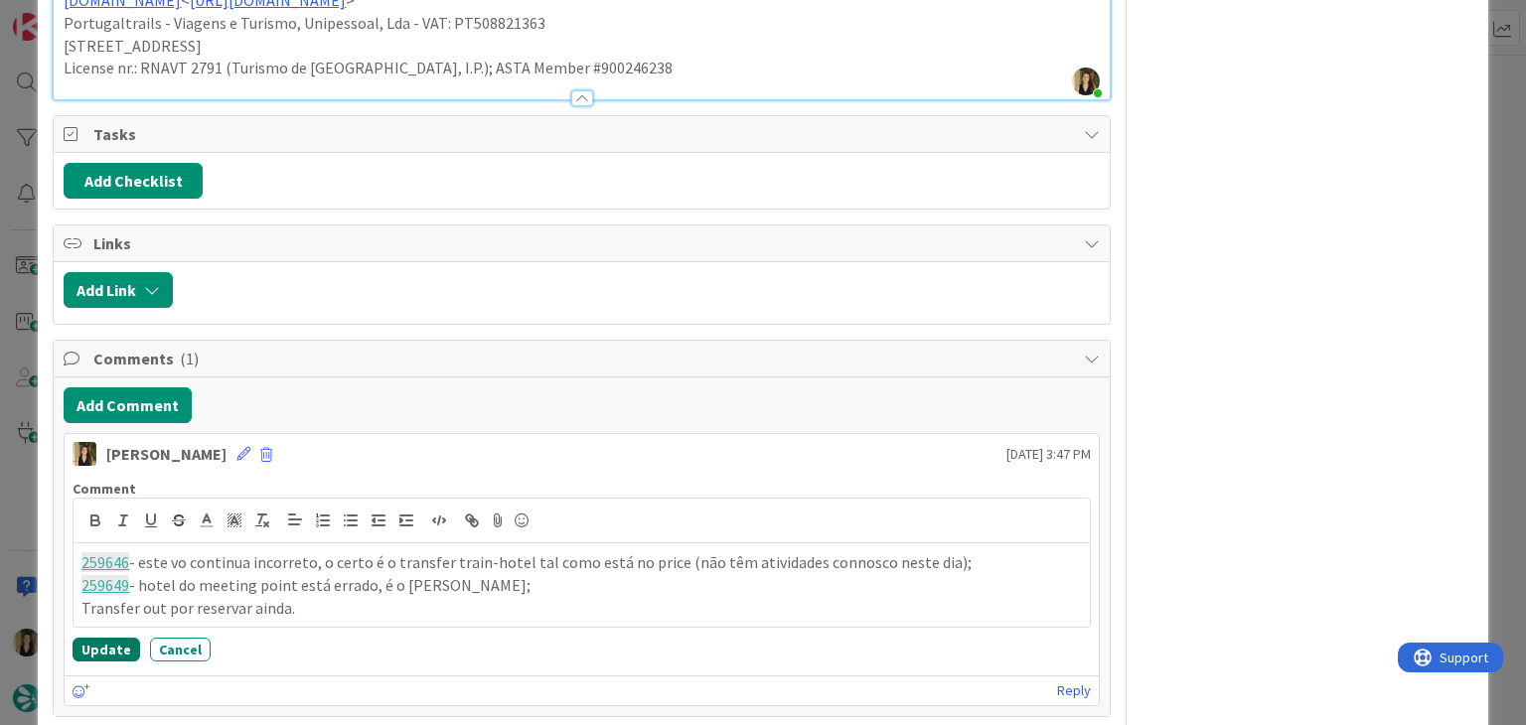
click at [112, 638] on button "Update" at bounding box center [107, 650] width 68 height 24
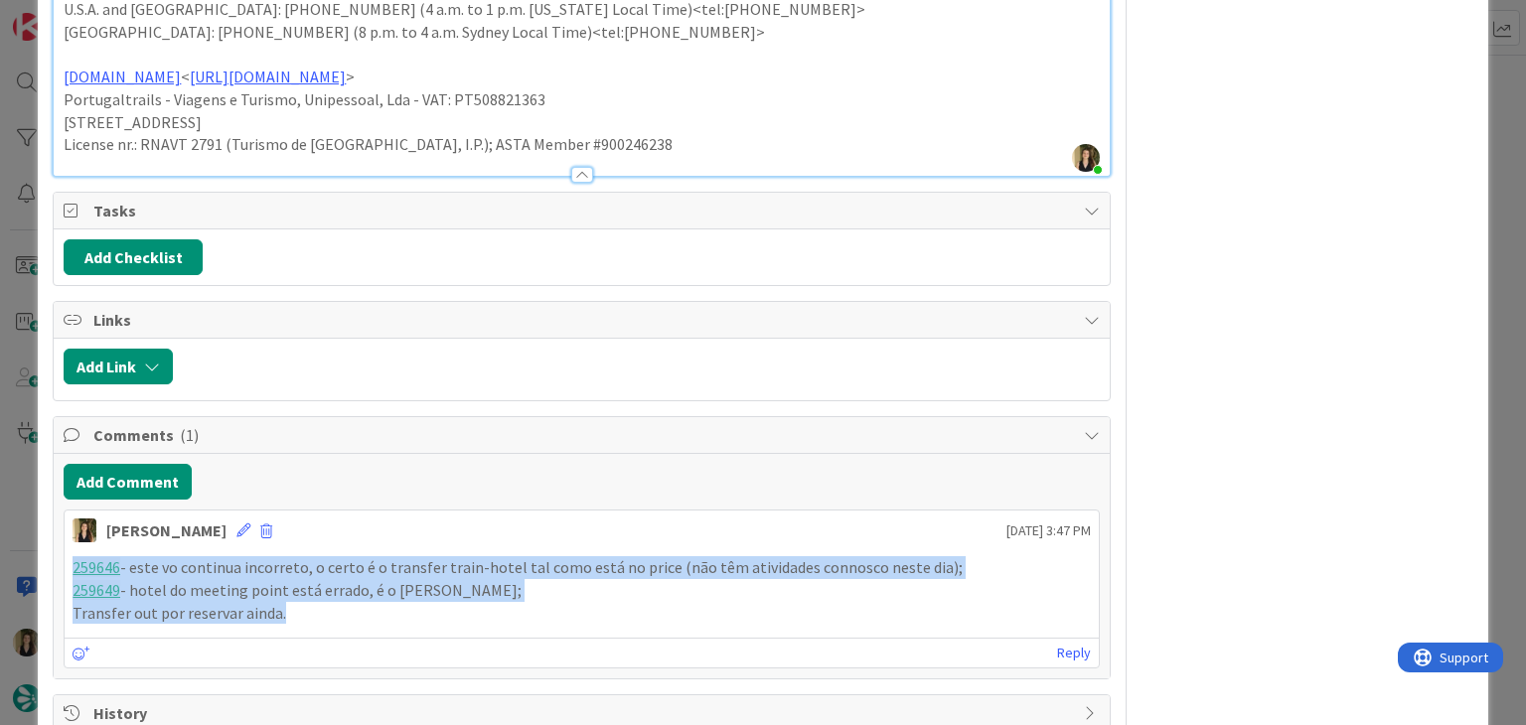
drag, startPoint x: 304, startPoint y: 564, endPoint x: 40, endPoint y: 504, distance: 271.1
copy div "259646 - este vo continua incorreto, o certo é o transfer train-hotel tal como …"
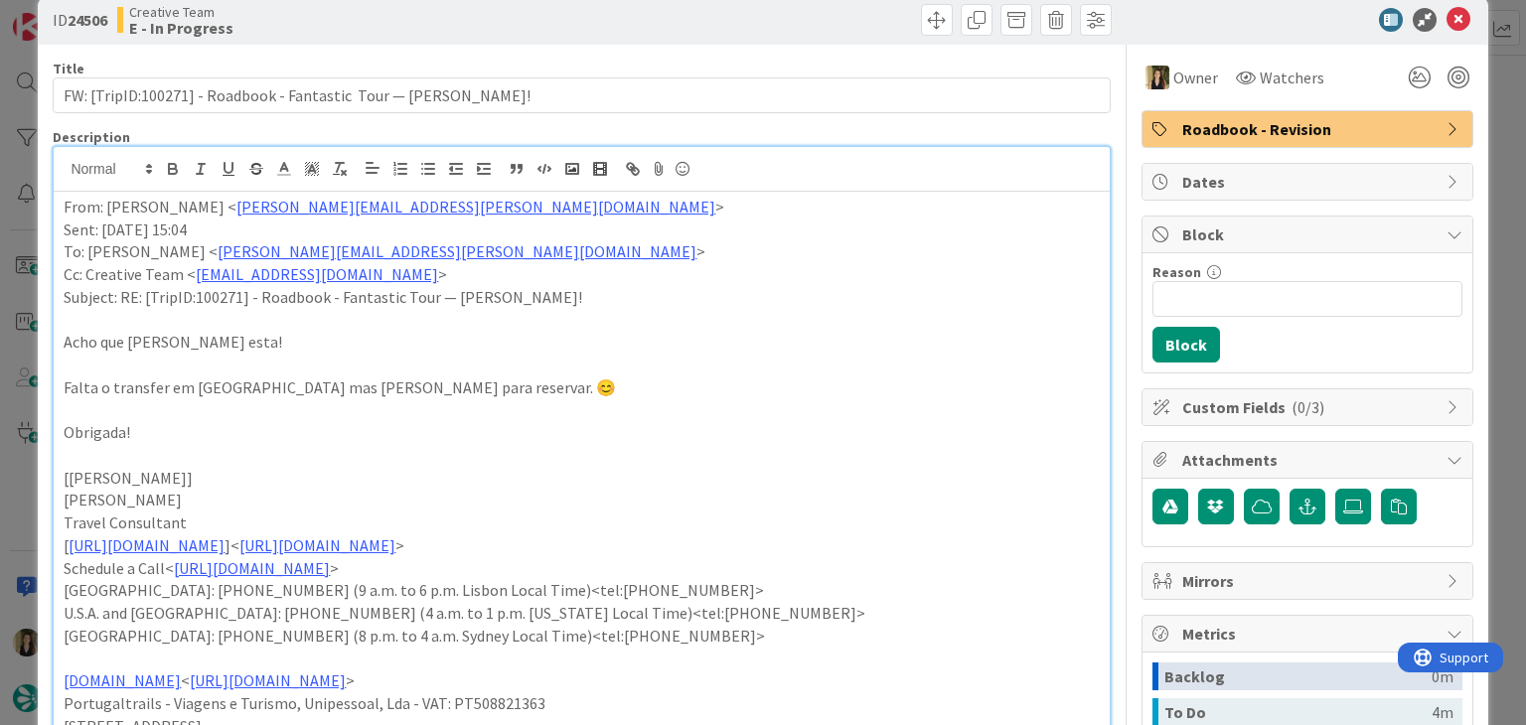
scroll to position [0, 0]
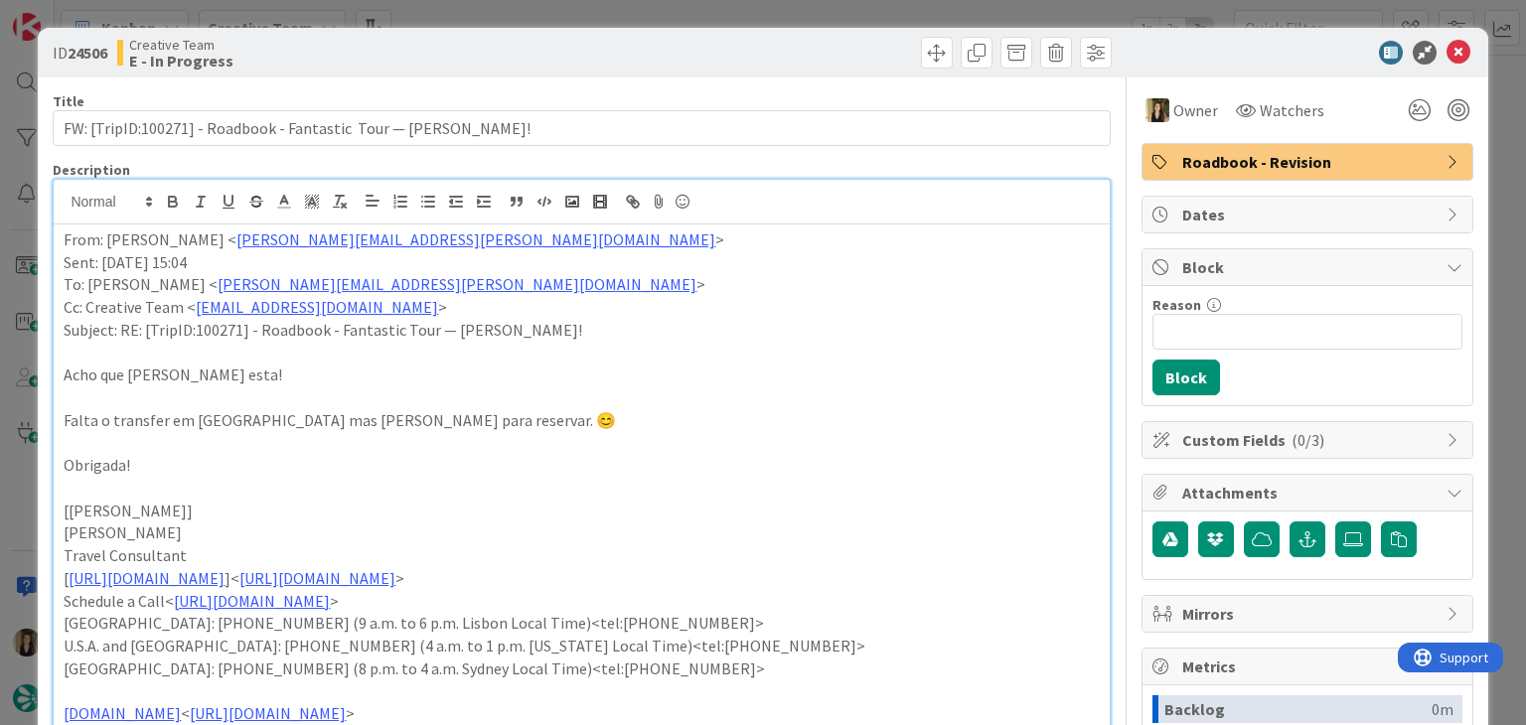
click at [752, 13] on div "ID 24506 Creative Team E - In Progress Title 64 / 128 FW: [TripID:100271] - Roa…" at bounding box center [763, 362] width 1526 height 725
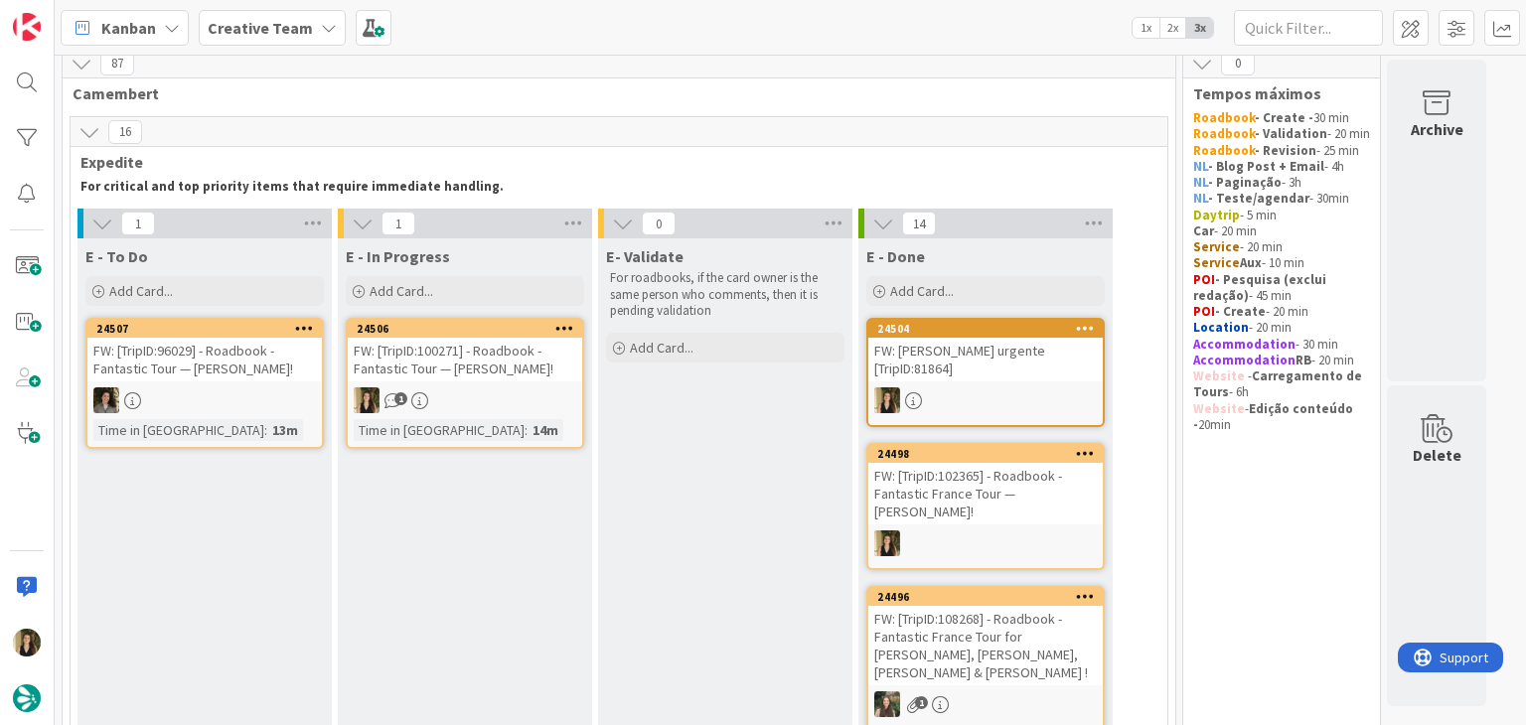
click at [575, 406] on div "1" at bounding box center [465, 400] width 234 height 26
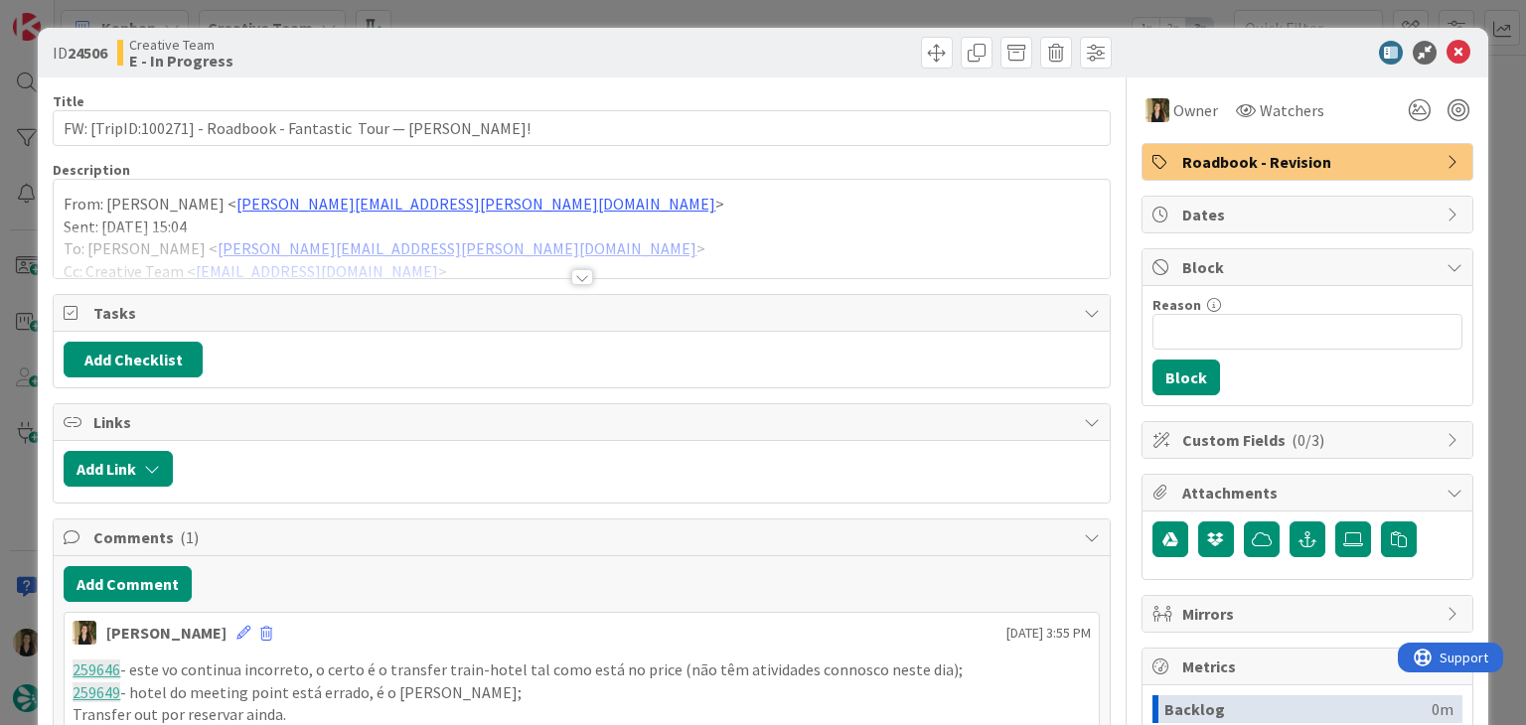
drag, startPoint x: 863, startPoint y: 9, endPoint x: 727, endPoint y: 170, distance: 210.7
click at [861, 9] on div "ID 24506 Creative Team E - In Progress Title 64 / 128 FW: [TripID:100271] - Roa…" at bounding box center [763, 362] width 1526 height 725
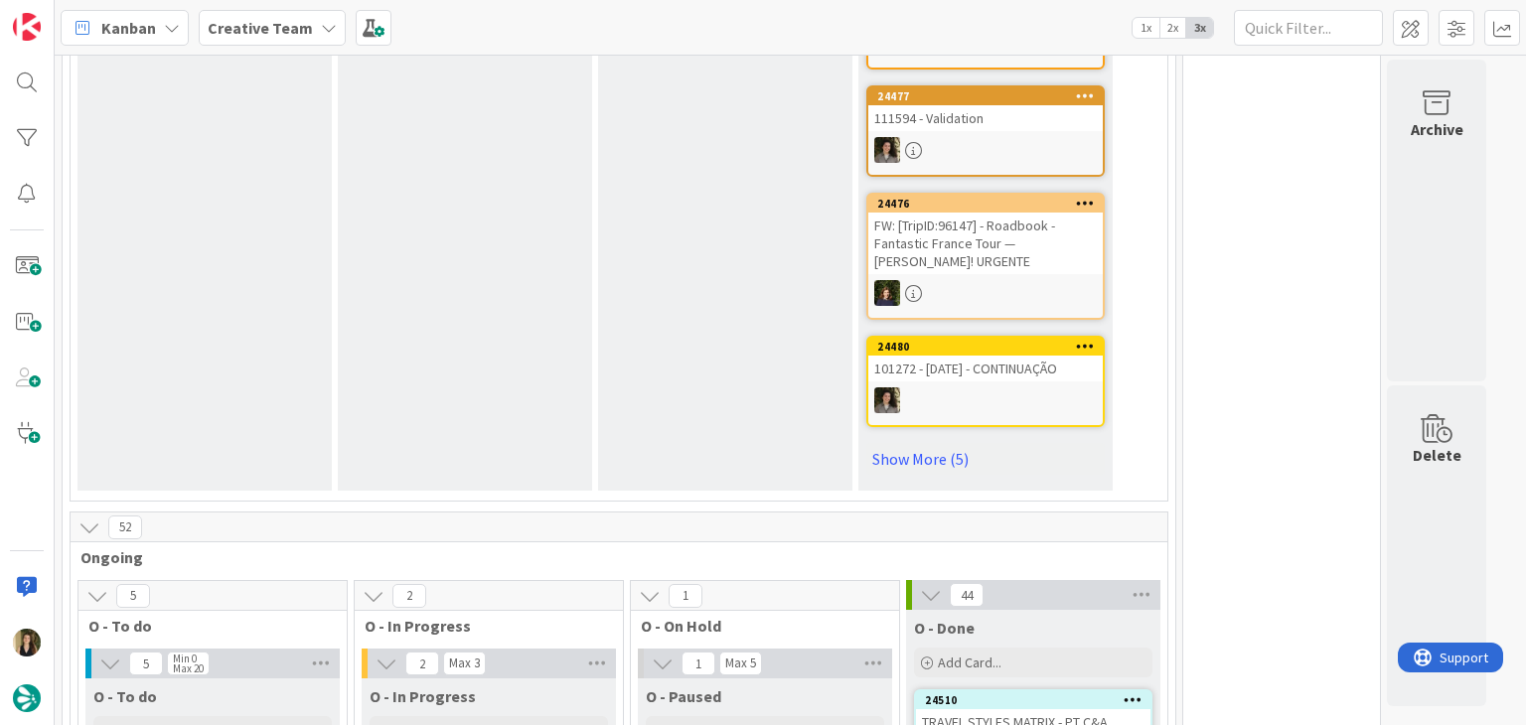
scroll to position [1800, 0]
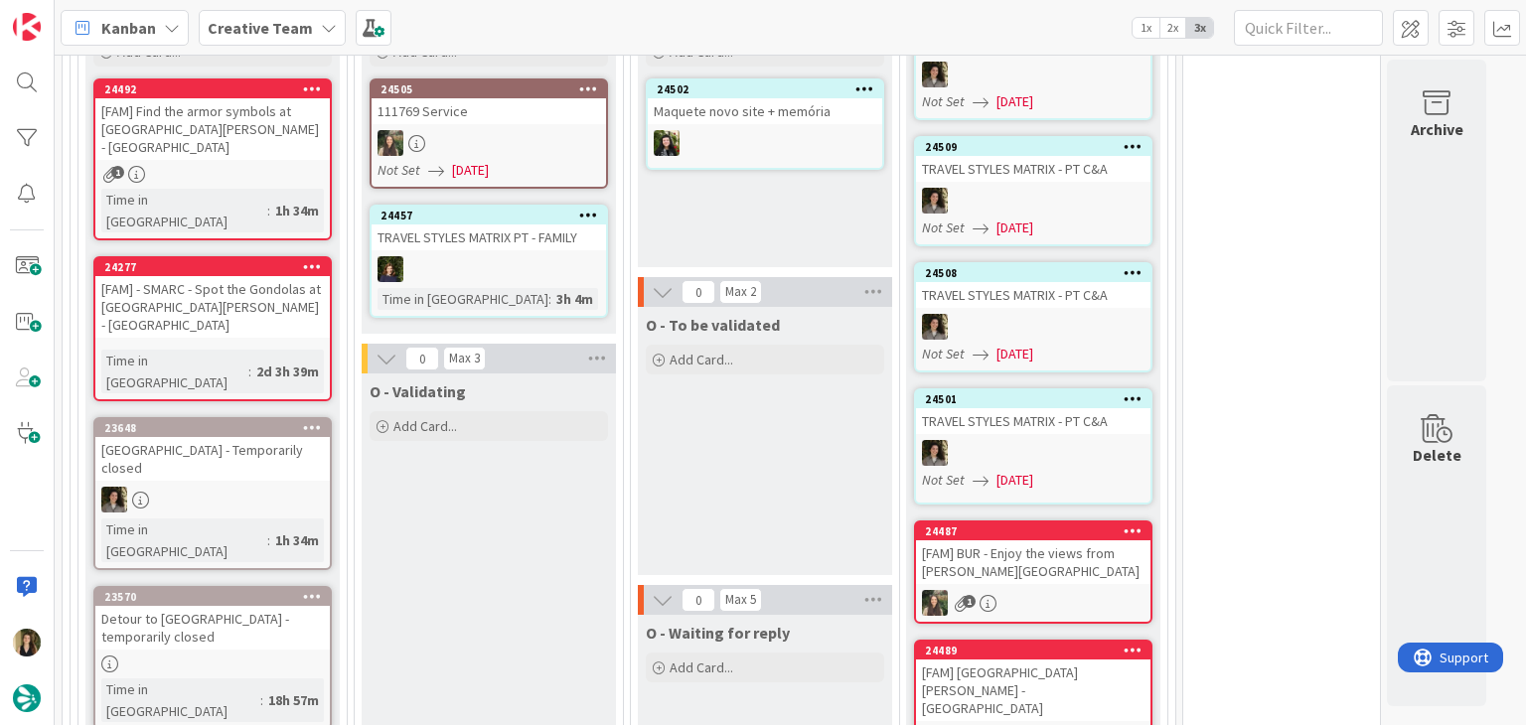
scroll to position [1999, 0]
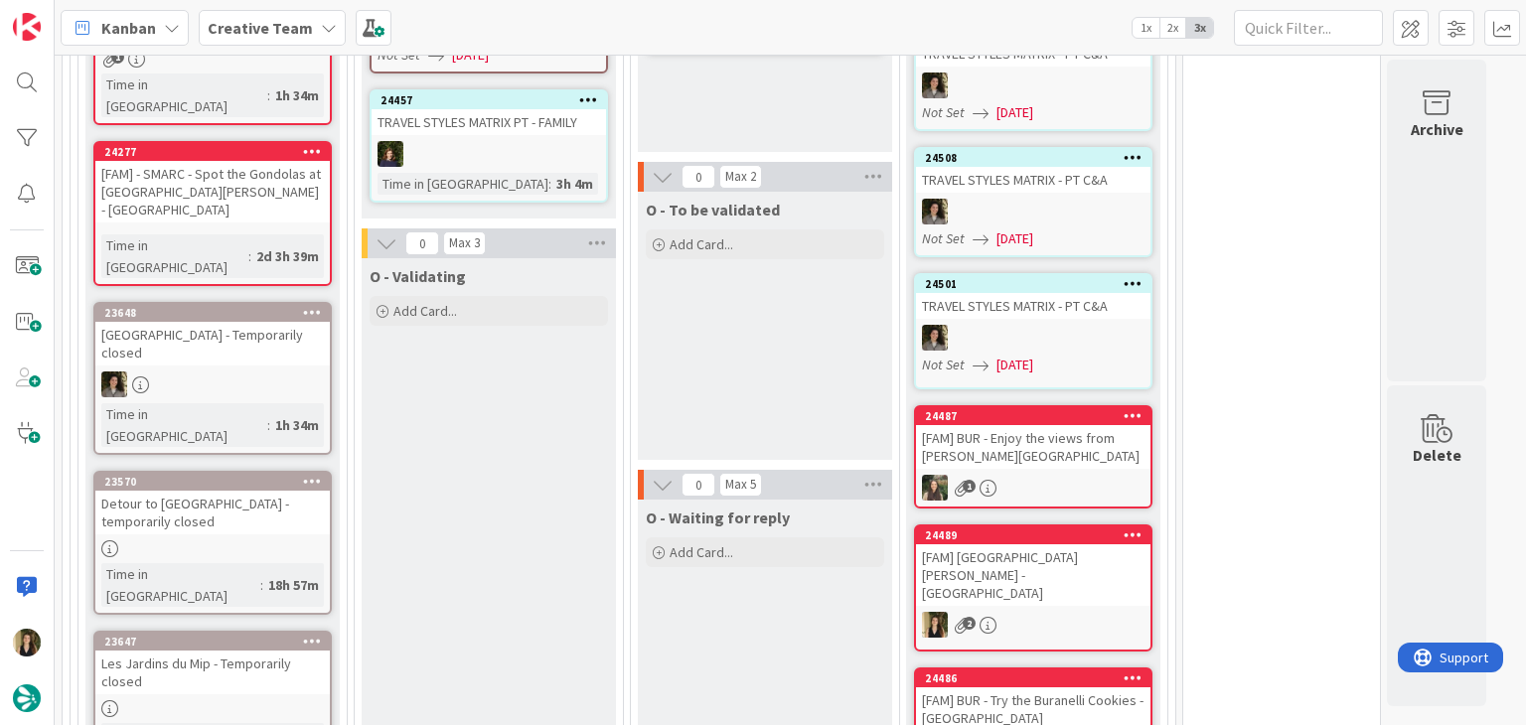
click at [295, 471] on div "23570 Detour to [GEOGRAPHIC_DATA] - temporarily closed Time in [GEOGRAPHIC_DATA…" at bounding box center [212, 543] width 238 height 144
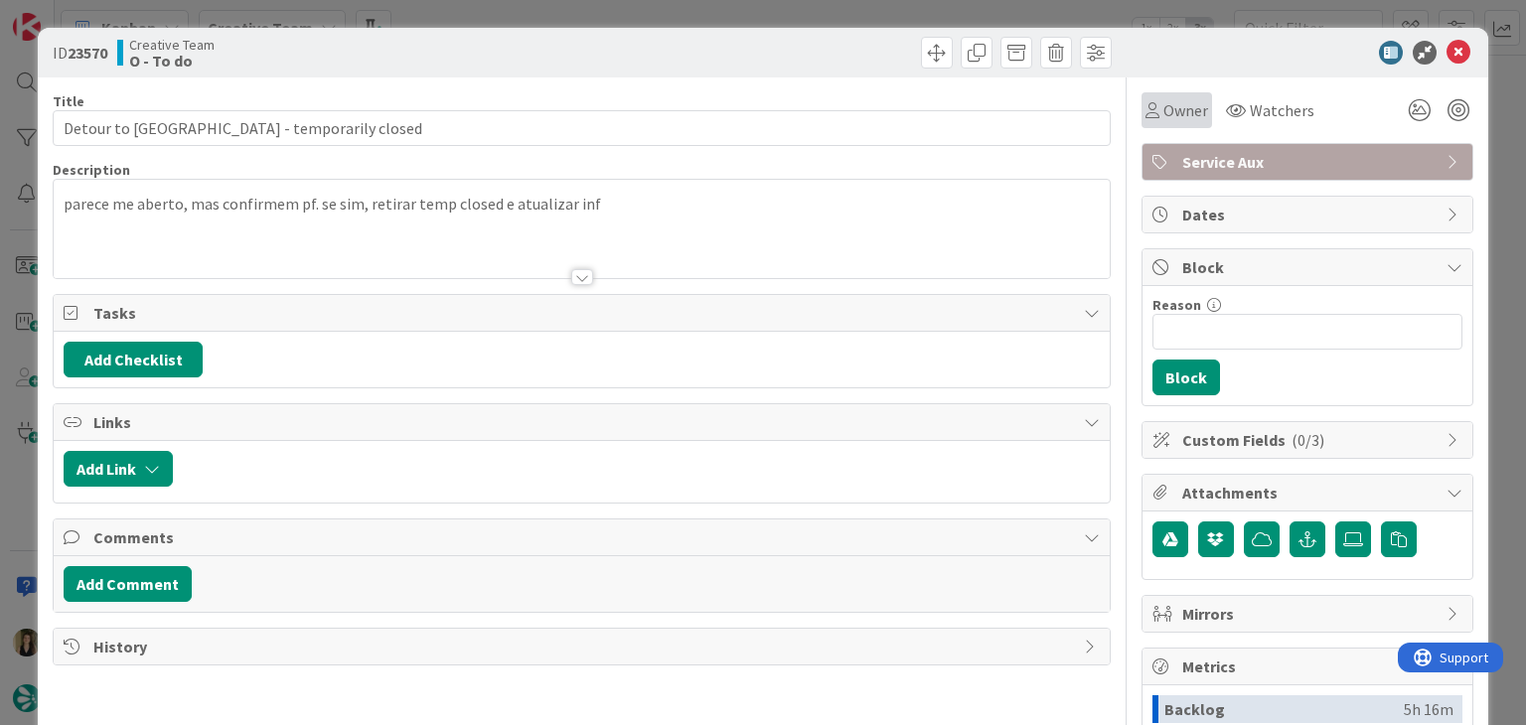
drag, startPoint x: 1183, startPoint y: 100, endPoint x: 1182, endPoint y: 116, distance: 15.9
click at [1182, 100] on span "Owner" at bounding box center [1185, 110] width 45 height 24
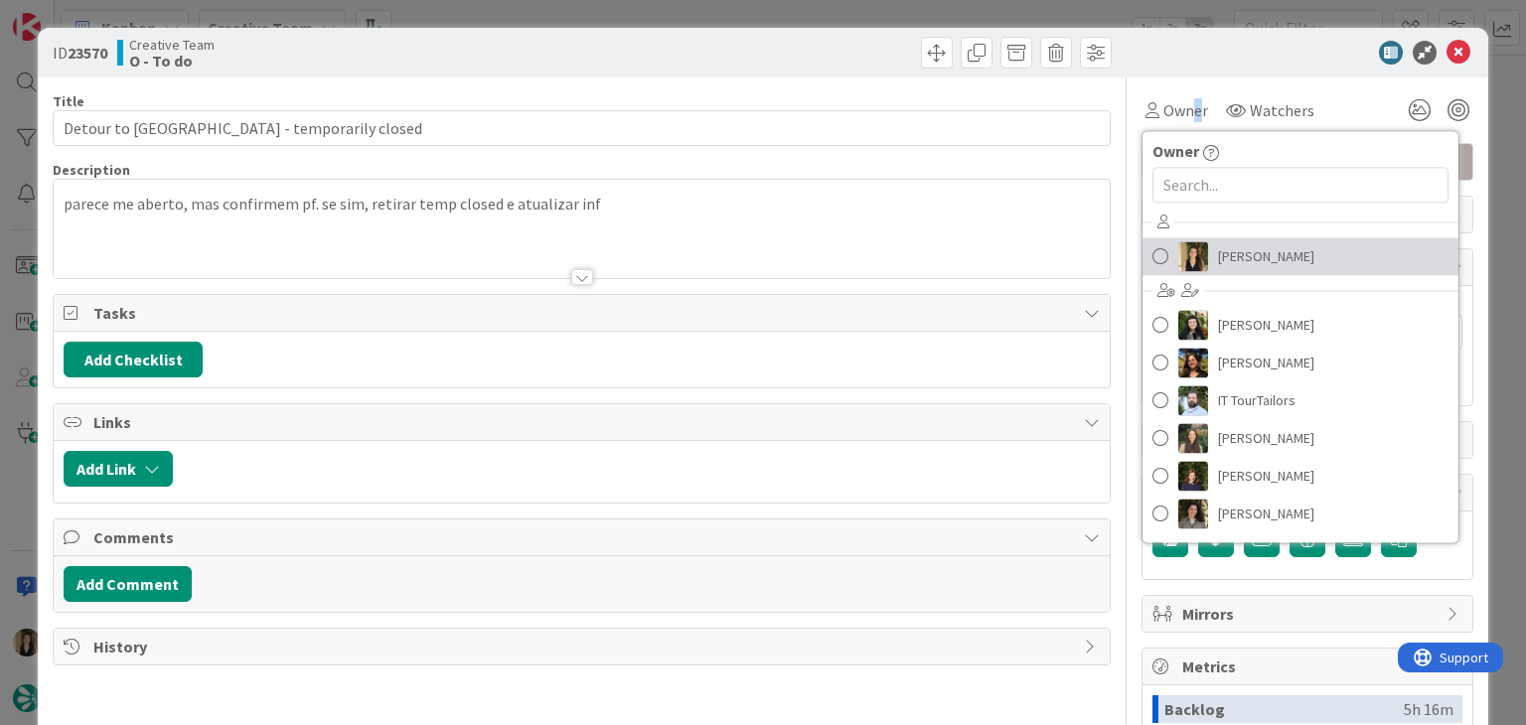
drag, startPoint x: 1264, startPoint y: 259, endPoint x: 1234, endPoint y: 248, distance: 31.7
click at [1264, 259] on span "[PERSON_NAME]" at bounding box center [1266, 256] width 96 height 30
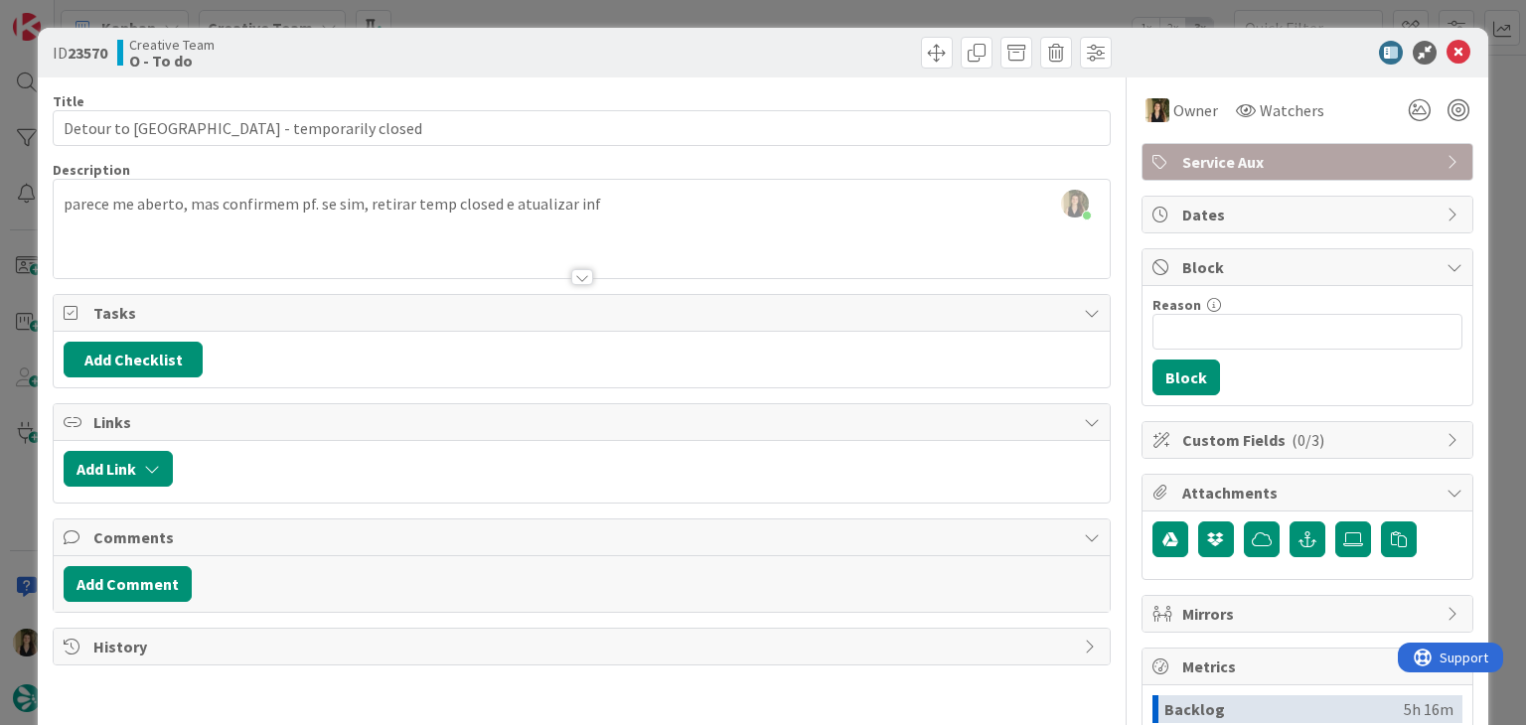
drag, startPoint x: 816, startPoint y: 46, endPoint x: 811, endPoint y: 24, distance: 22.4
click at [815, 45] on div at bounding box center [849, 53] width 524 height 32
click at [814, 14] on div "ID 23570 Creative Team O - To do Title 47 / 128 Detour to [GEOGRAPHIC_DATA] - t…" at bounding box center [763, 362] width 1526 height 725
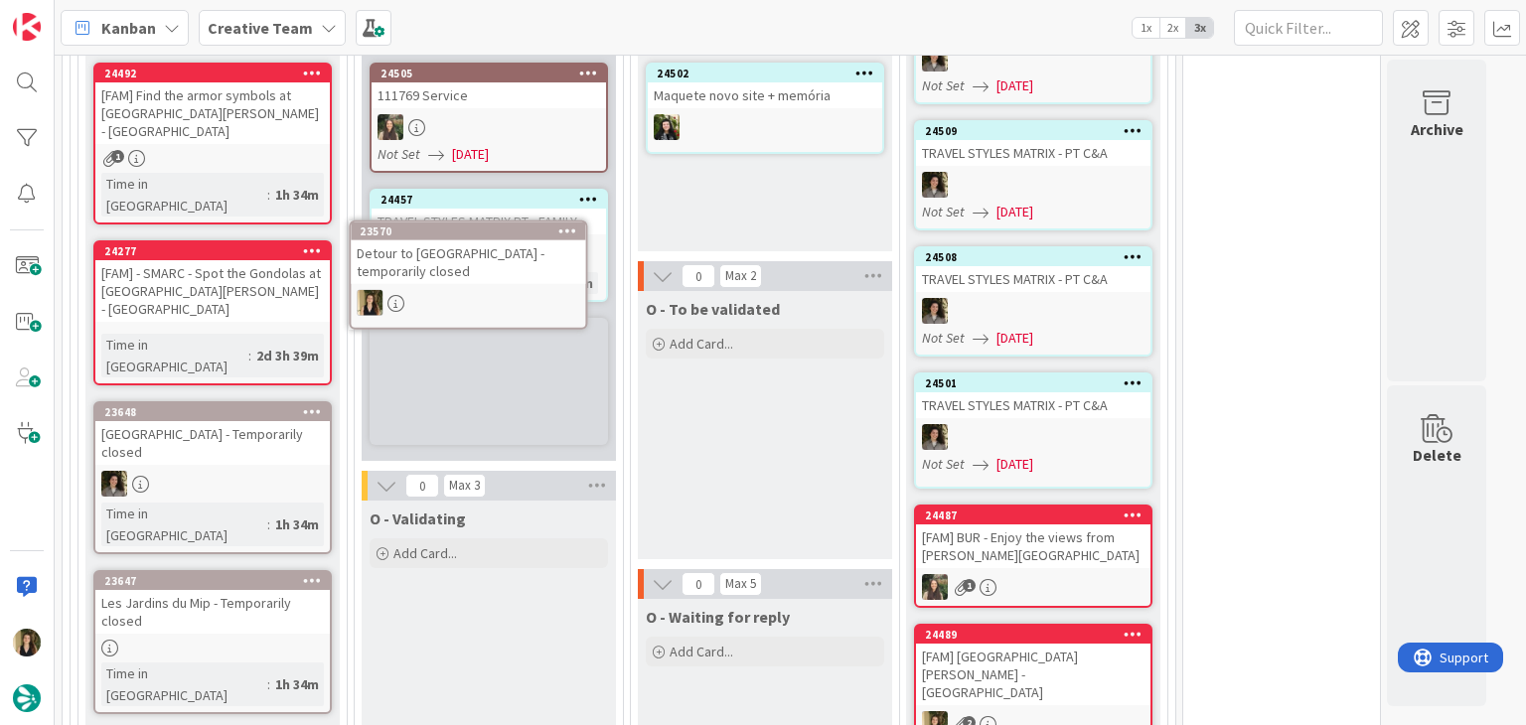
scroll to position [1867, 0]
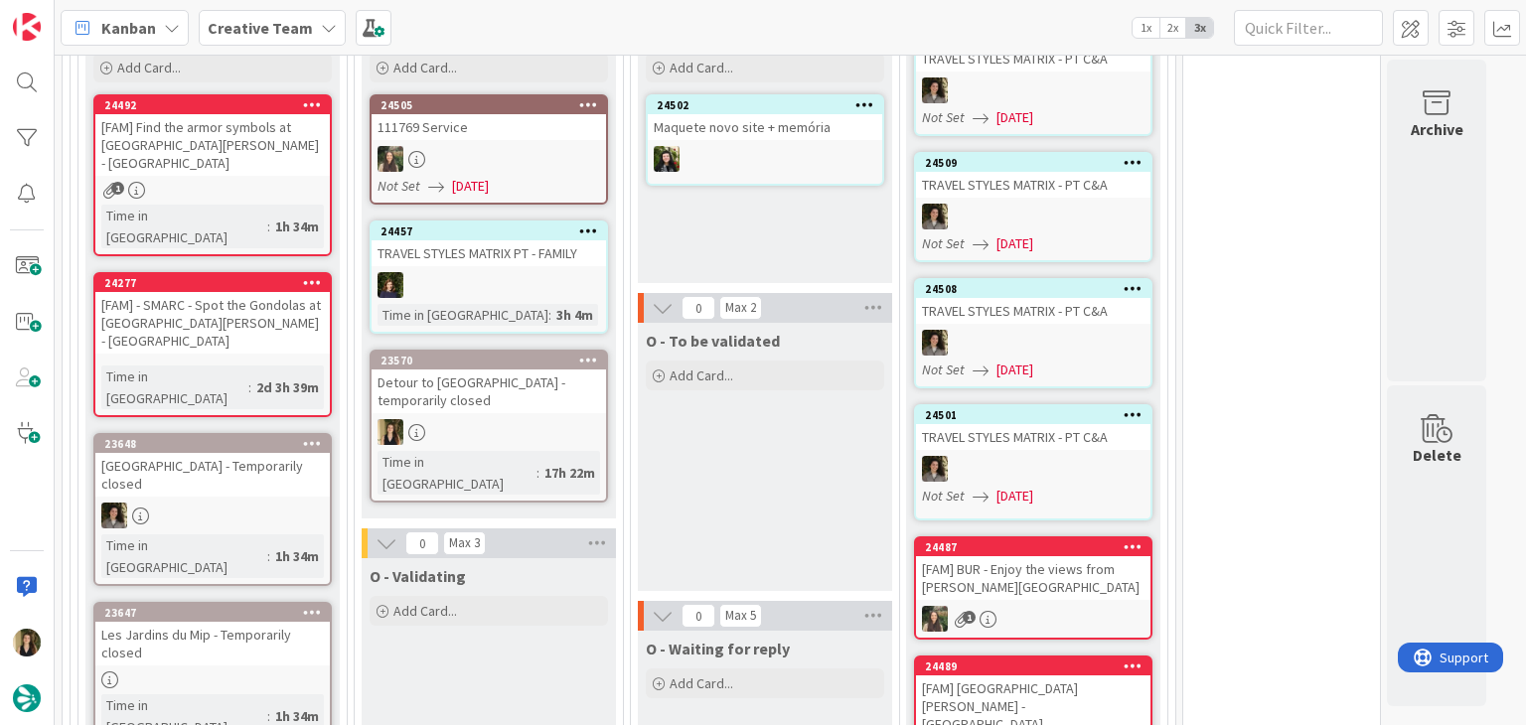
click at [540, 402] on div "23570 Detour to [GEOGRAPHIC_DATA] - temporarily closed Time in [GEOGRAPHIC_DATA…" at bounding box center [489, 426] width 238 height 153
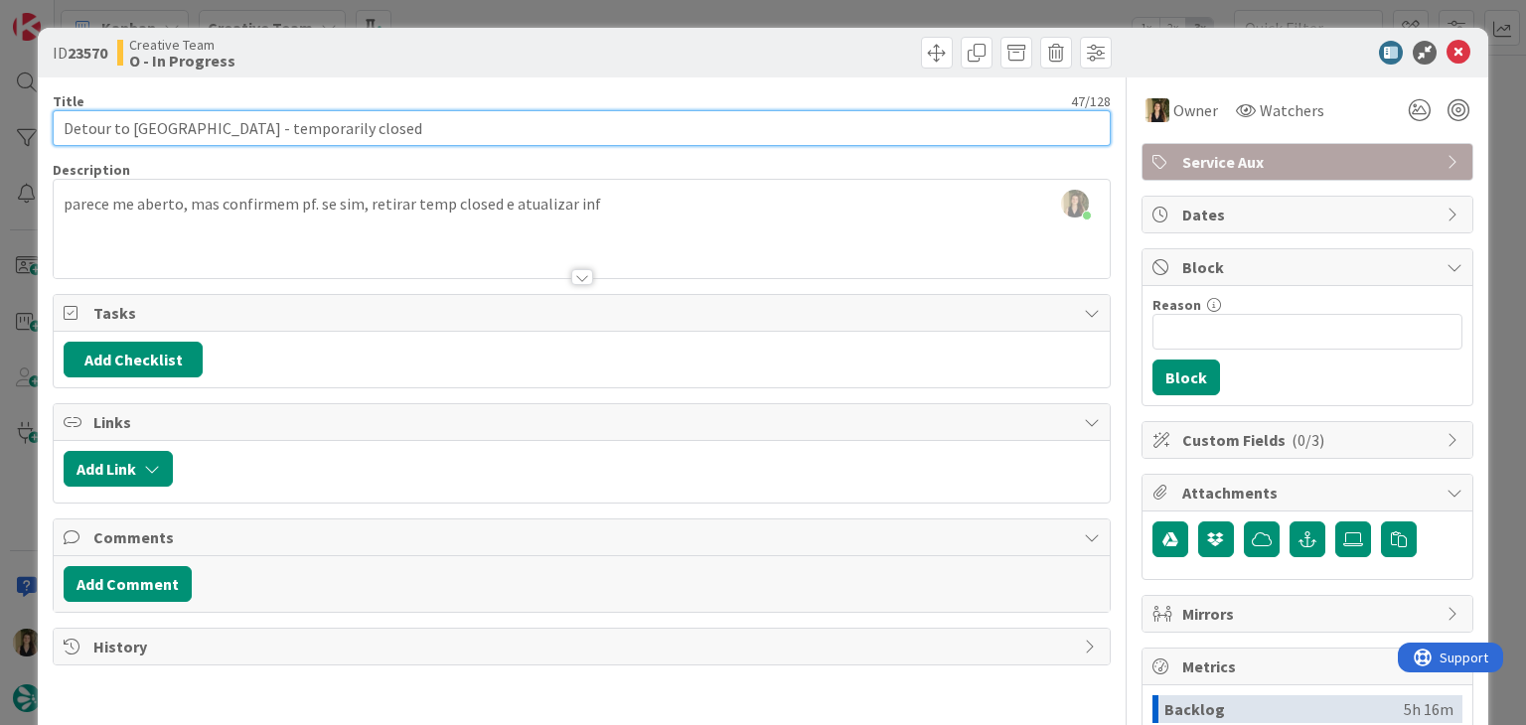
drag, startPoint x: 250, startPoint y: 130, endPoint x: 48, endPoint y: 145, distance: 203.2
click at [49, 145] on div "ID 23570 Creative Team O - In Progress Title 47 / 128 Detour to [GEOGRAPHIC_DAT…" at bounding box center [762, 533] width 1449 height 1011
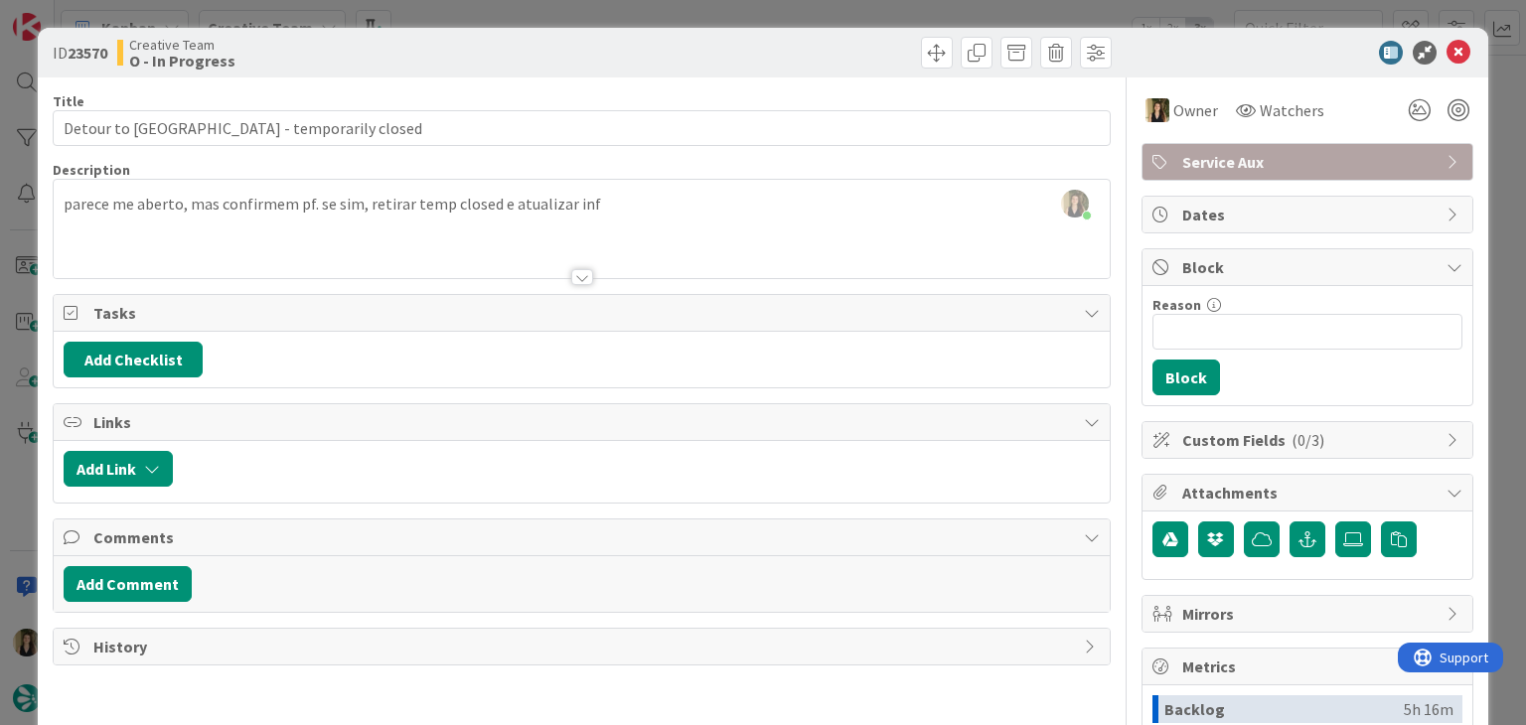
click at [278, 198] on div "[PERSON_NAME] just joined parece me aberto, mas confirmem pf. se sim, retirar t…" at bounding box center [581, 229] width 1055 height 98
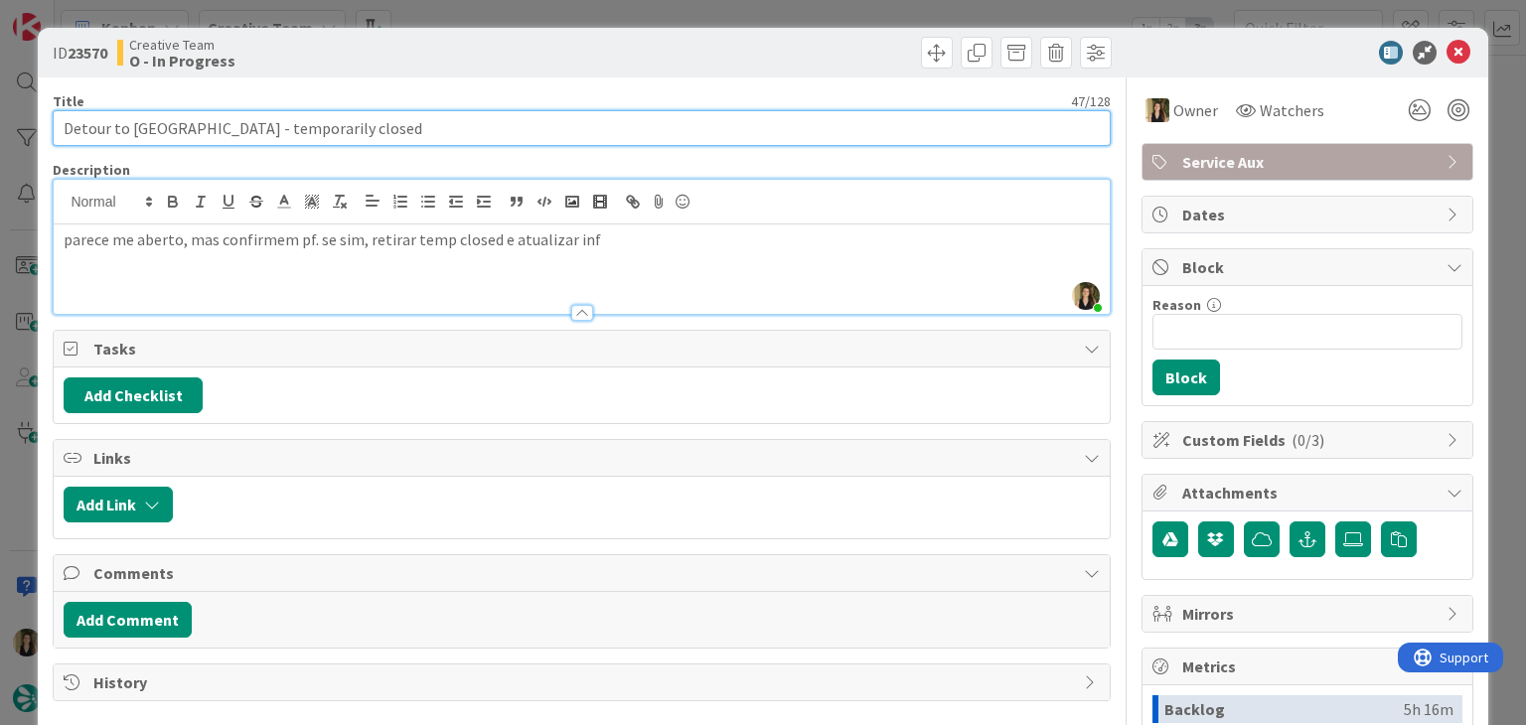
drag, startPoint x: 250, startPoint y: 128, endPoint x: 129, endPoint y: 130, distance: 121.2
click at [129, 130] on input "Detour to [GEOGRAPHIC_DATA] - temporarily closed" at bounding box center [581, 128] width 1057 height 36
drag, startPoint x: 389, startPoint y: 127, endPoint x: 52, endPoint y: 131, distance: 337.8
click at [55, 131] on input "Detour to [GEOGRAPHIC_DATA] - temporarily closed" at bounding box center [581, 128] width 1057 height 36
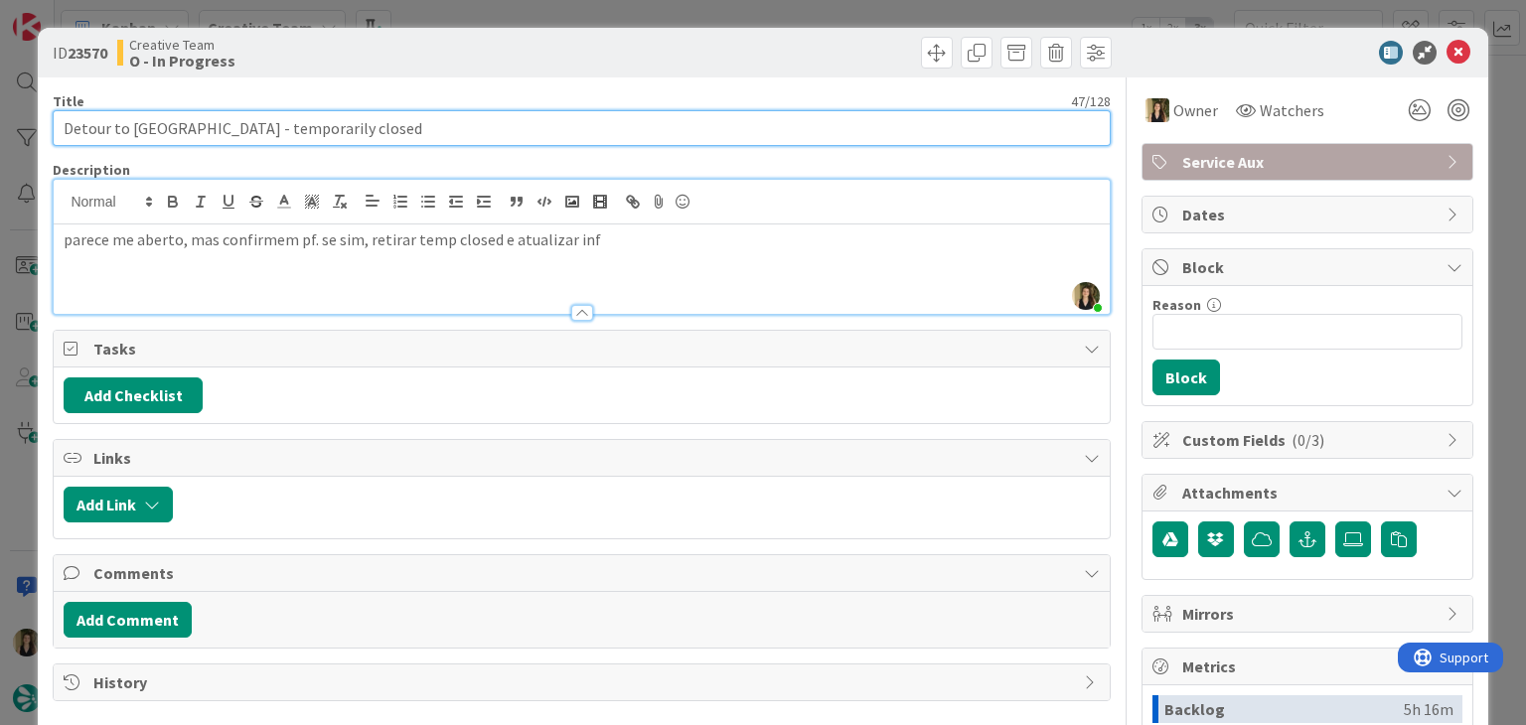
scroll to position [2404, 0]
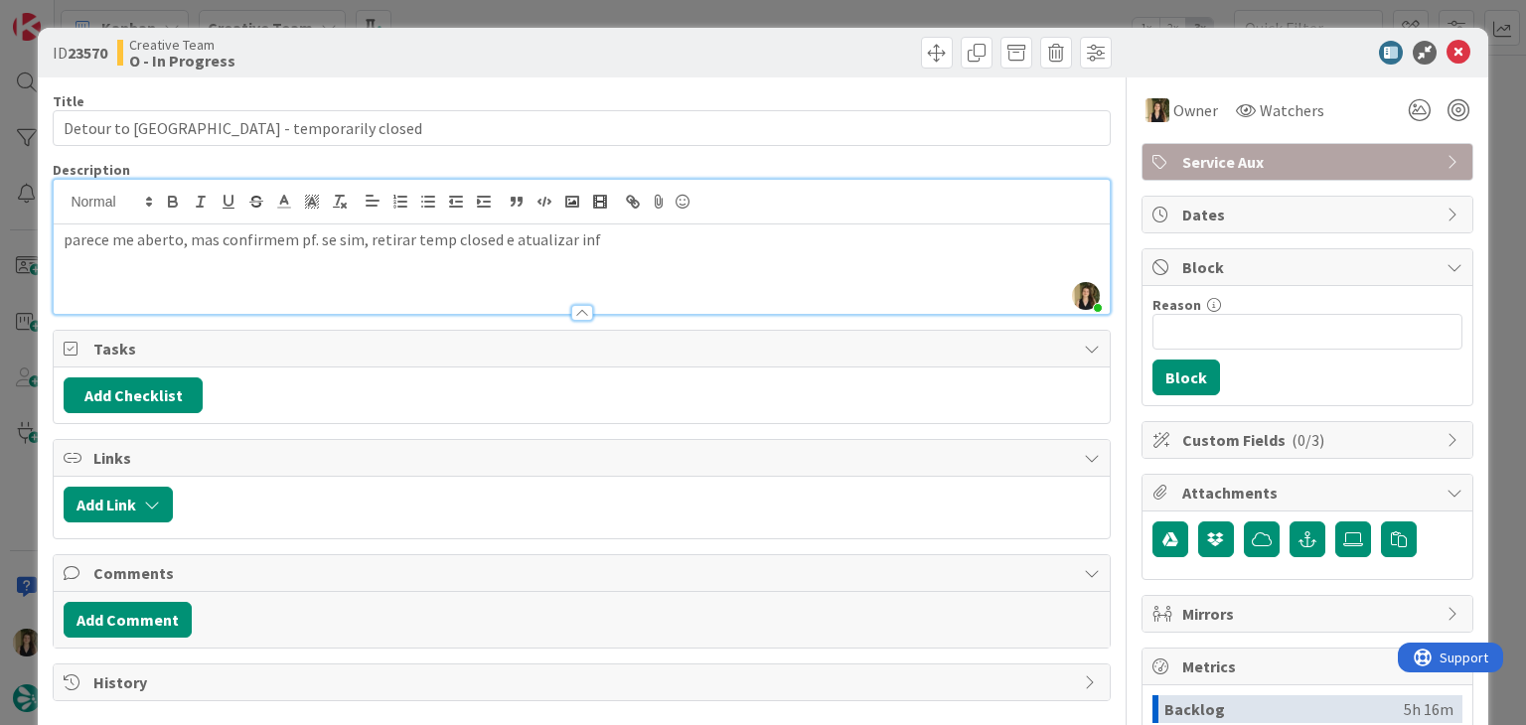
click at [496, 40] on div "Creative Team O - In Progress" at bounding box center [347, 53] width 460 height 32
click at [479, 13] on div "ID 23570 Creative Team O - In Progress Title 47 / 128 Detour to [GEOGRAPHIC_DAT…" at bounding box center [763, 362] width 1526 height 725
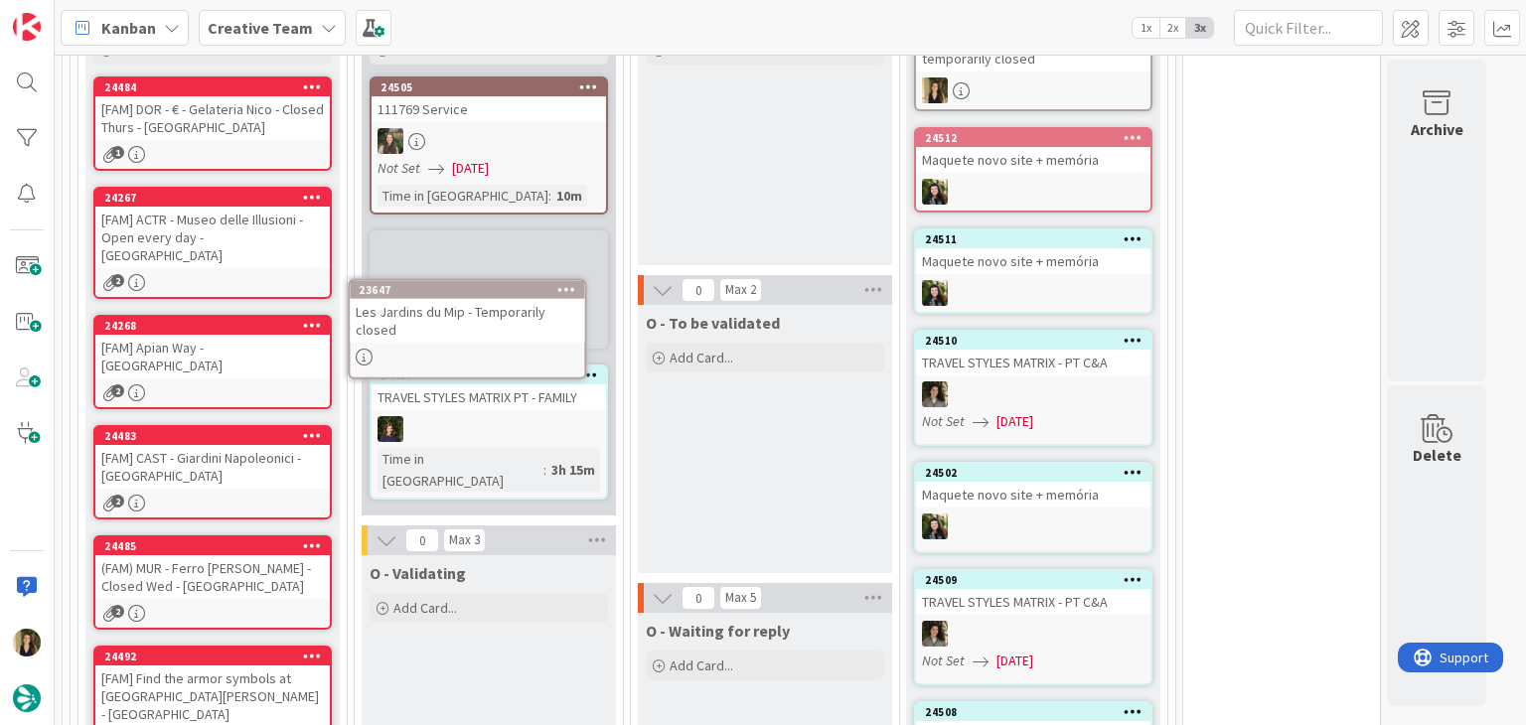
scroll to position [1891, 0]
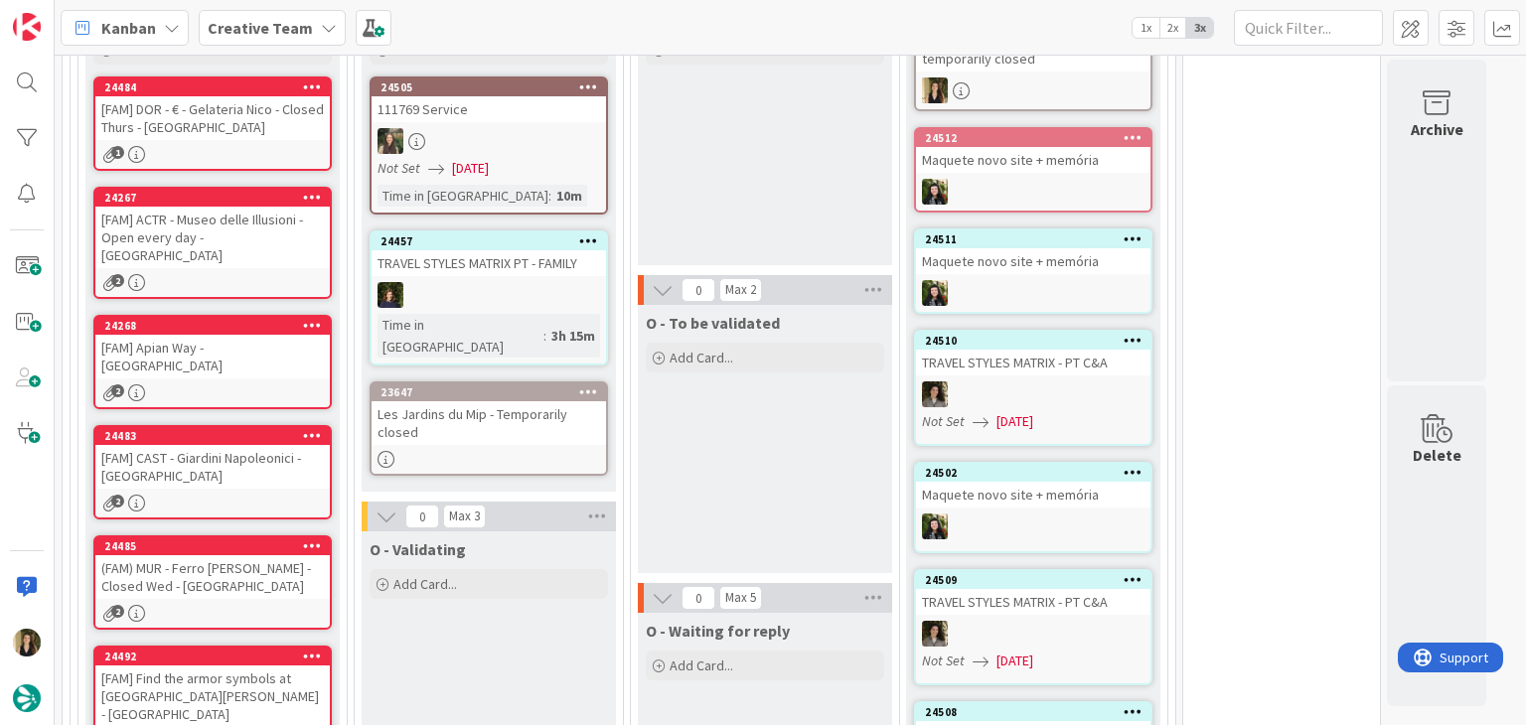
click at [542, 401] on div "Les Jardins du Mip - Temporarily closed" at bounding box center [489, 423] width 234 height 44
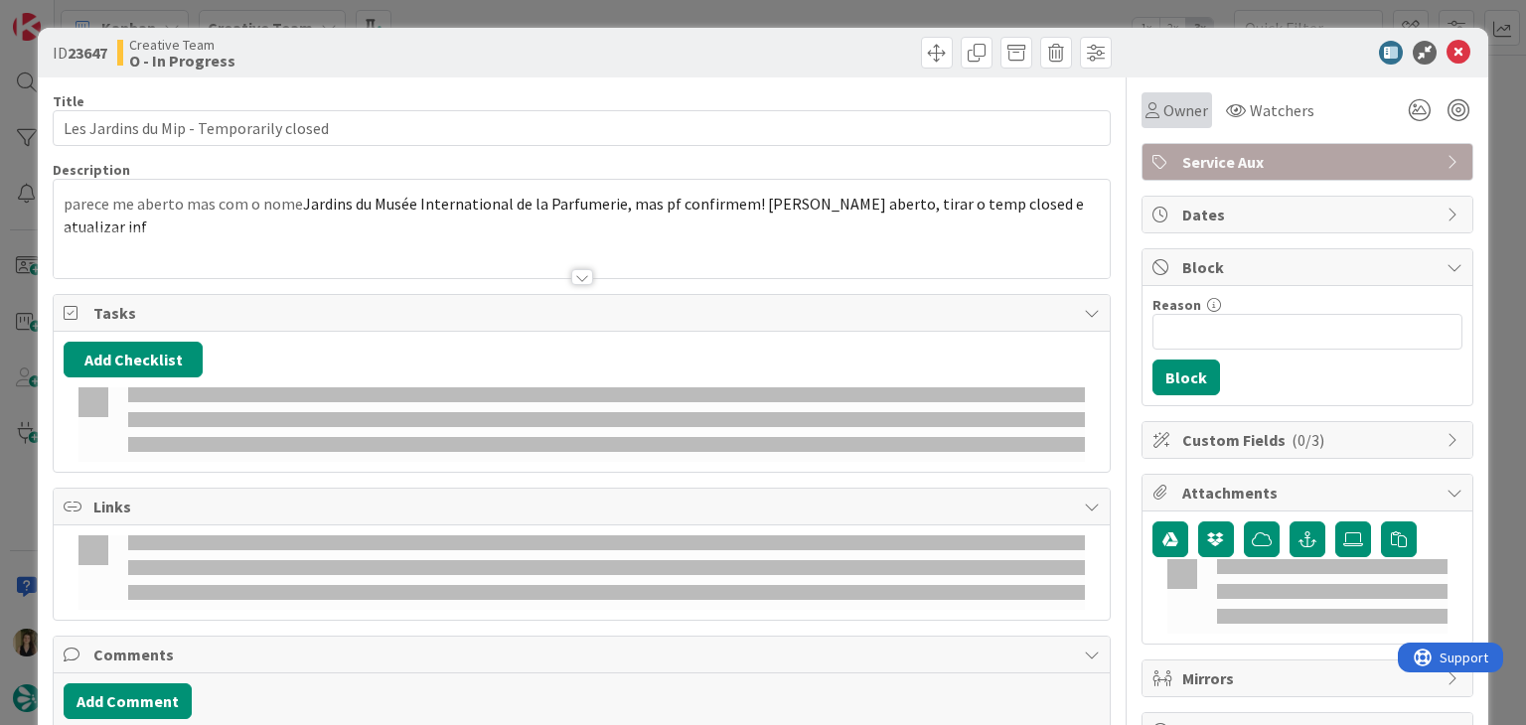
click at [1145, 121] on div "Owner" at bounding box center [1176, 110] width 63 height 24
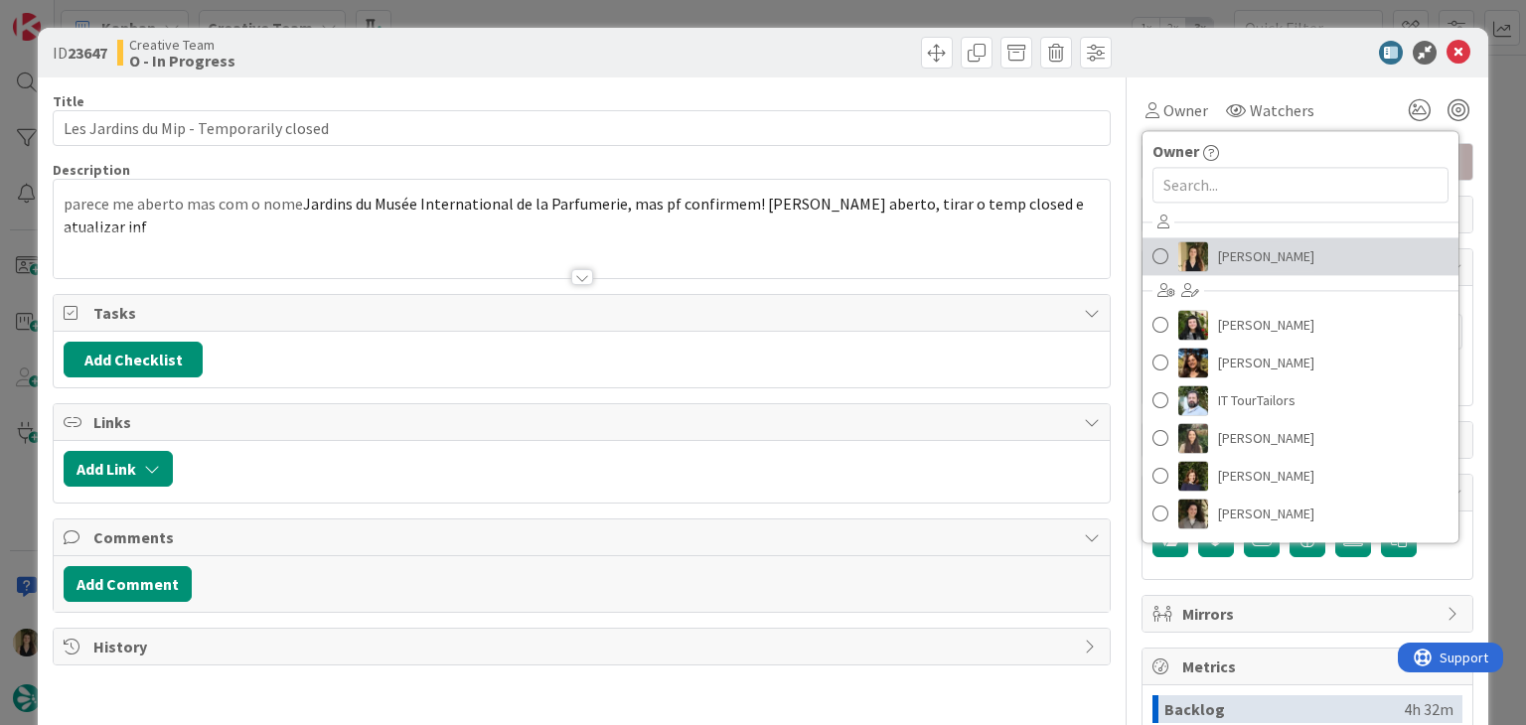
drag, startPoint x: 1237, startPoint y: 254, endPoint x: 1207, endPoint y: 241, distance: 32.5
click at [1237, 254] on span "[PERSON_NAME]" at bounding box center [1266, 256] width 96 height 30
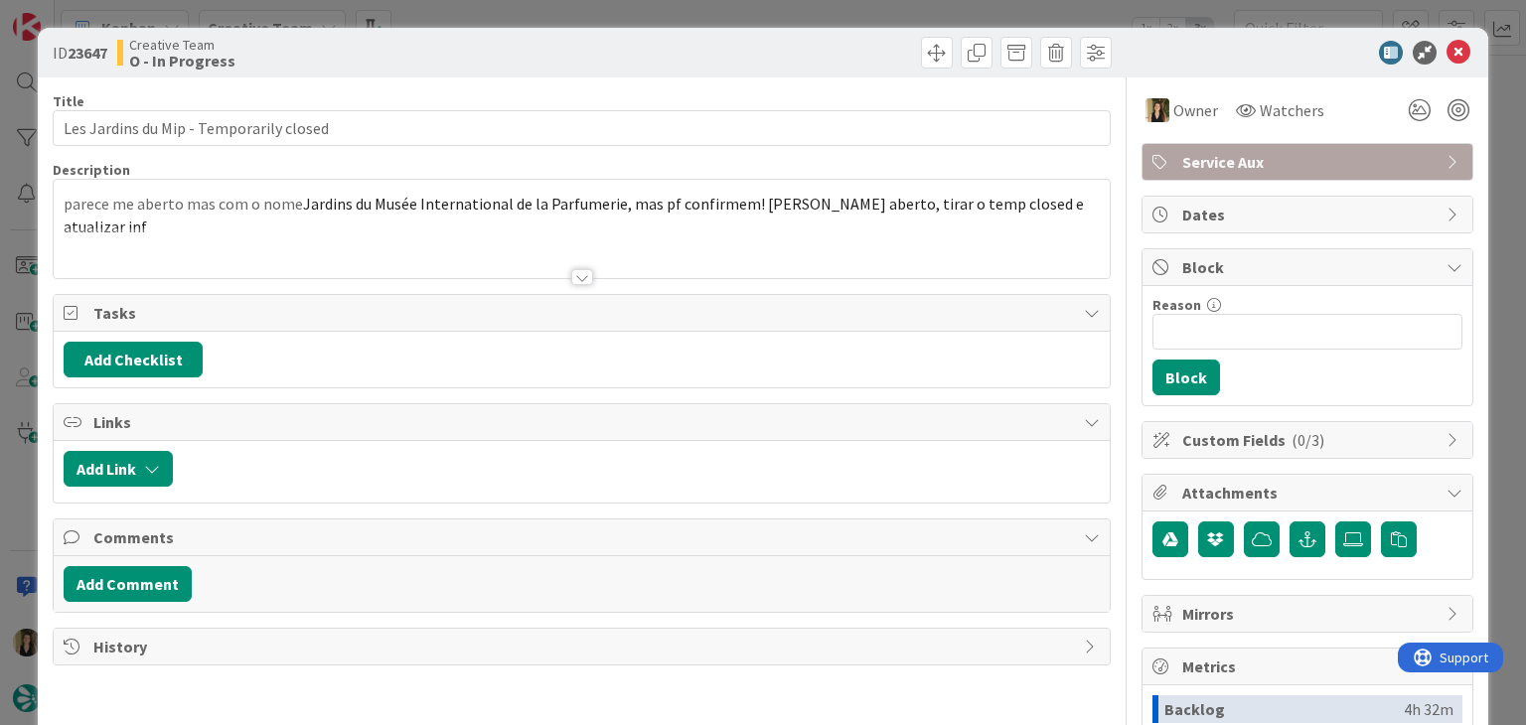
click at [626, 54] on div at bounding box center [849, 53] width 524 height 32
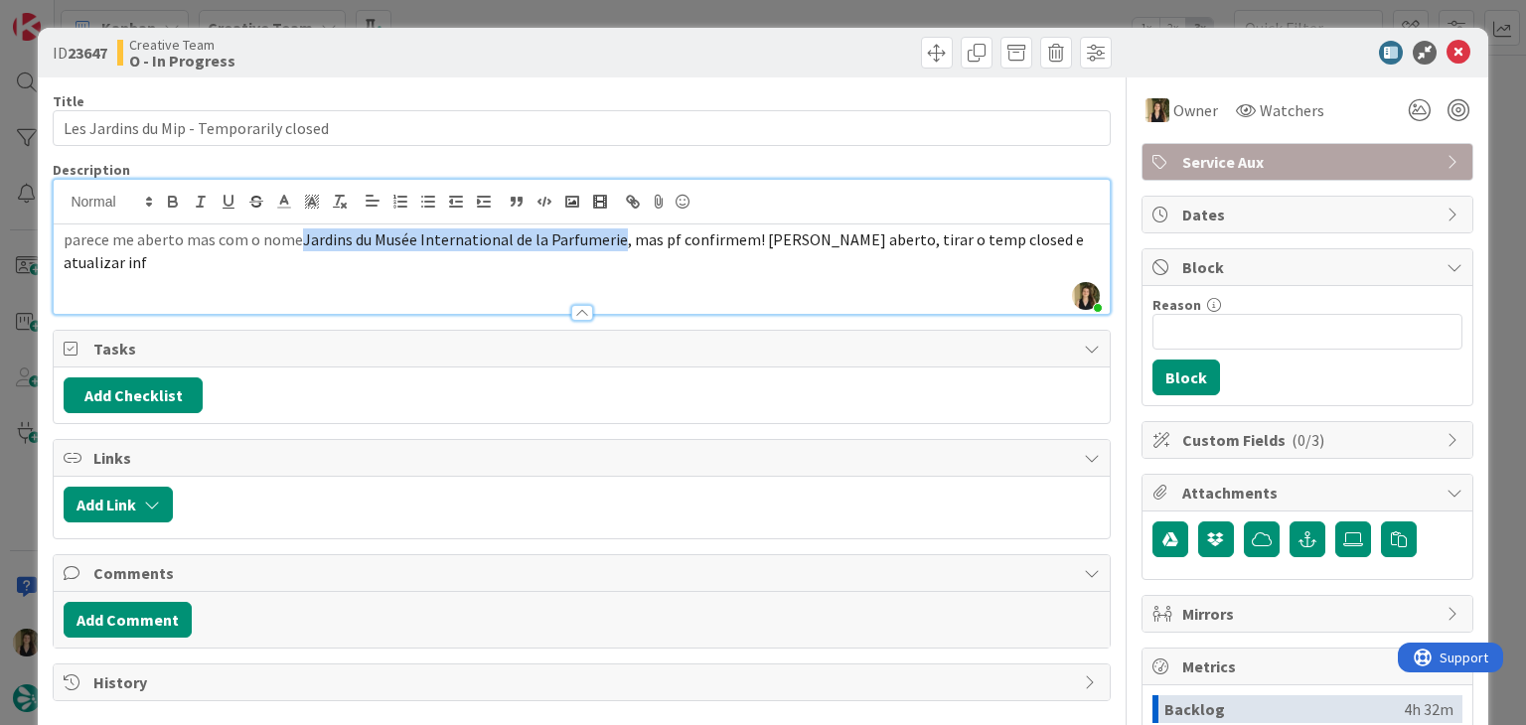
drag, startPoint x: 299, startPoint y: 200, endPoint x: 639, endPoint y: 227, distance: 340.9
click at [615, 240] on span "Jardins du Musée International de la Parfumerie, mas pf confirmem! [PERSON_NAME…" at bounding box center [575, 250] width 1023 height 43
copy span "Jardins du [GEOGRAPHIC_DATA]"
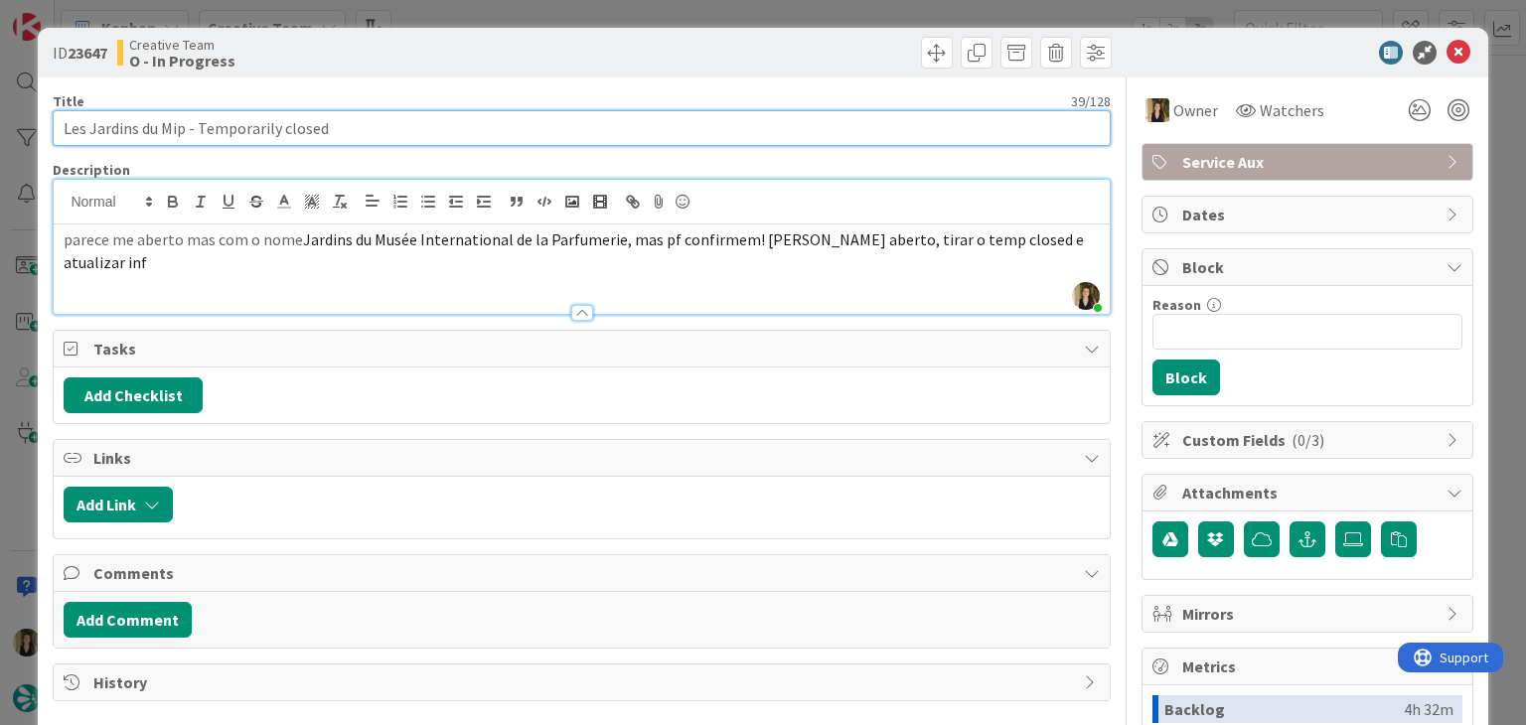
drag, startPoint x: 182, startPoint y: 128, endPoint x: 34, endPoint y: 126, distance: 148.0
click at [35, 127] on div "ID 23647 Creative Team O - In Progress Title 39 / 128 Les Jardins du Mip - Temp…" at bounding box center [763, 362] width 1526 height 725
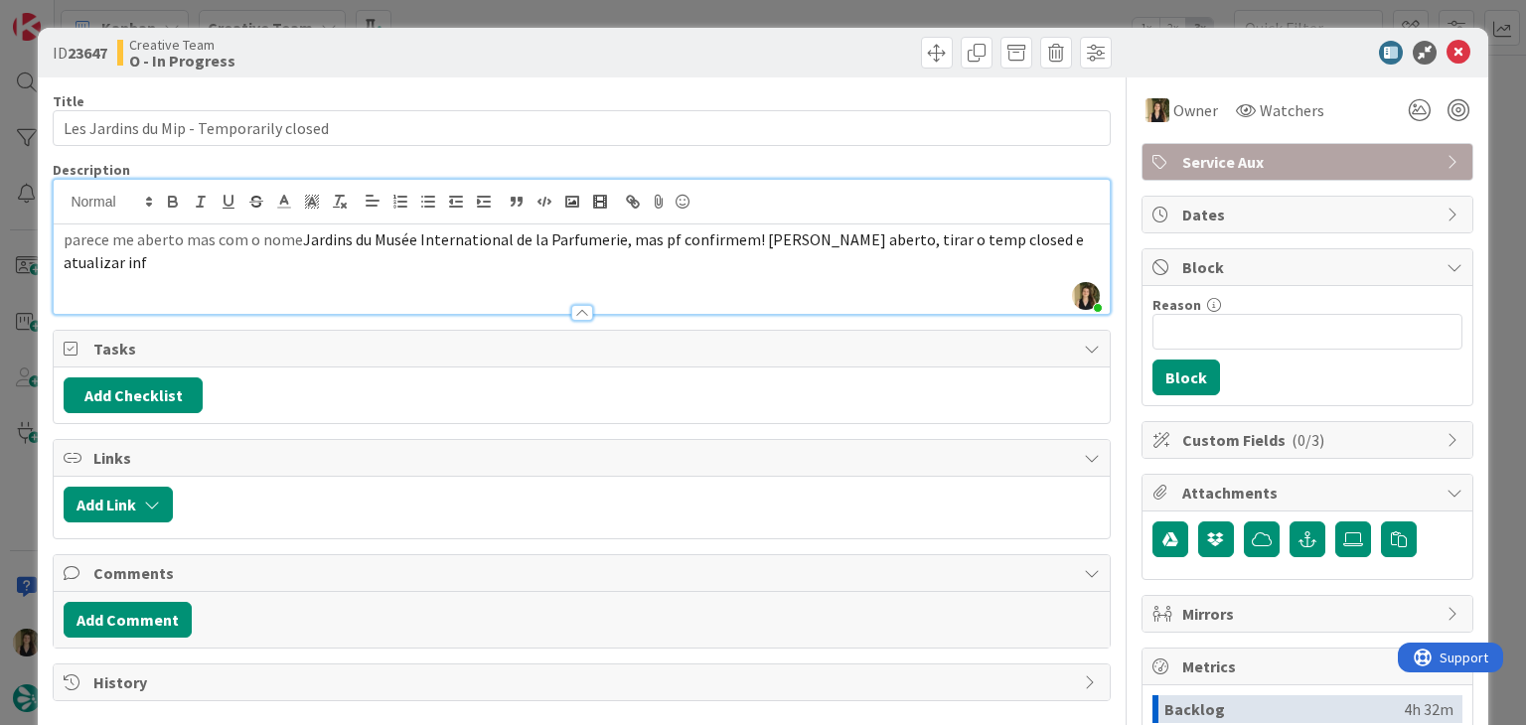
drag, startPoint x: 508, startPoint y: 64, endPoint x: 506, endPoint y: 40, distance: 23.9
click at [508, 60] on div "Creative Team O - In Progress" at bounding box center [347, 53] width 460 height 32
click at [506, 22] on div "ID 23647 Creative Team O - In Progress Title 39 / 128 Les Jardins du Mip - Temp…" at bounding box center [763, 362] width 1526 height 725
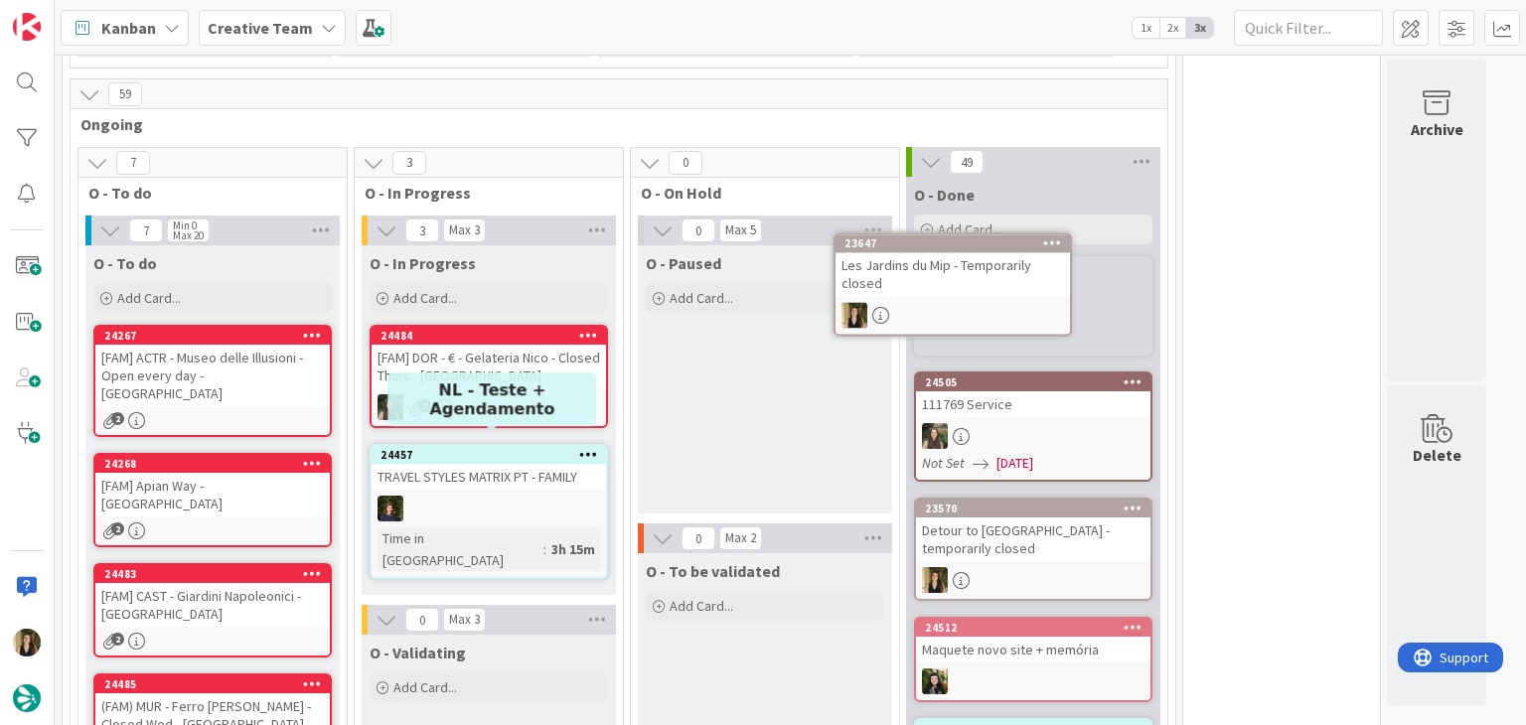
scroll to position [1589, 0]
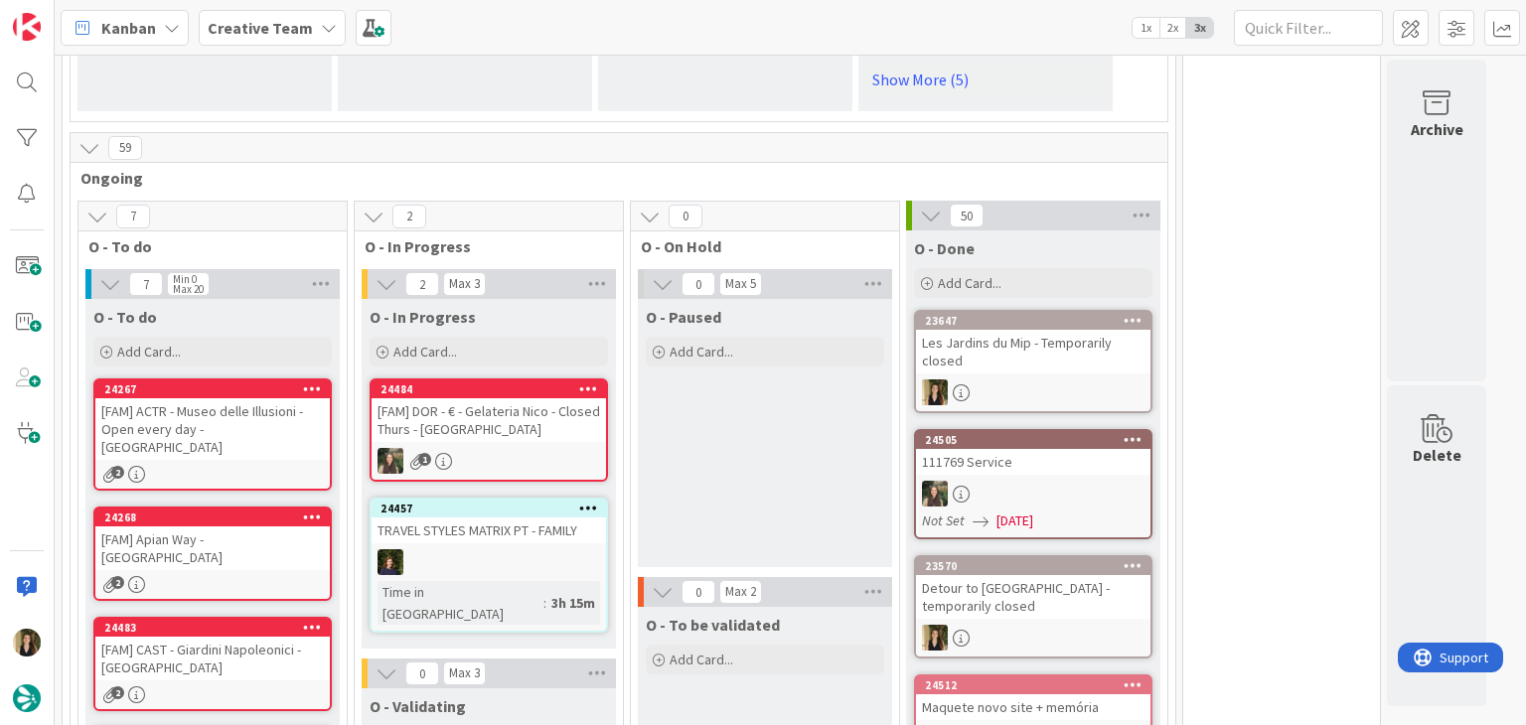
click at [833, 390] on div "O - Paused Add Card..." at bounding box center [765, 433] width 254 height 268
click at [760, 468] on div "O - Paused Add Card..." at bounding box center [765, 433] width 254 height 268
click at [737, 393] on div "O - Paused Add Card..." at bounding box center [765, 433] width 254 height 268
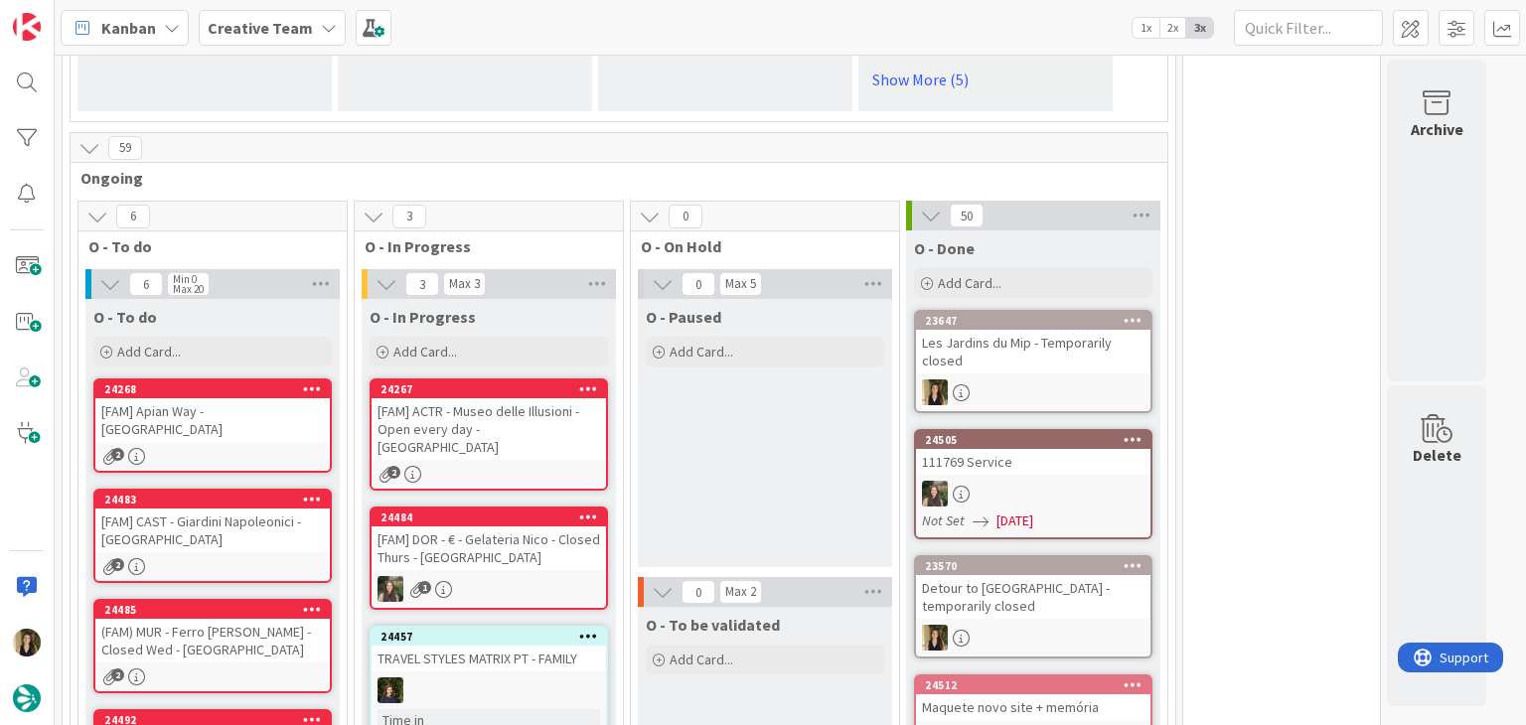
click at [549, 398] on div "[FAM] ACTR - Museo delle Illusioni - Open every day - [GEOGRAPHIC_DATA]" at bounding box center [489, 429] width 234 height 62
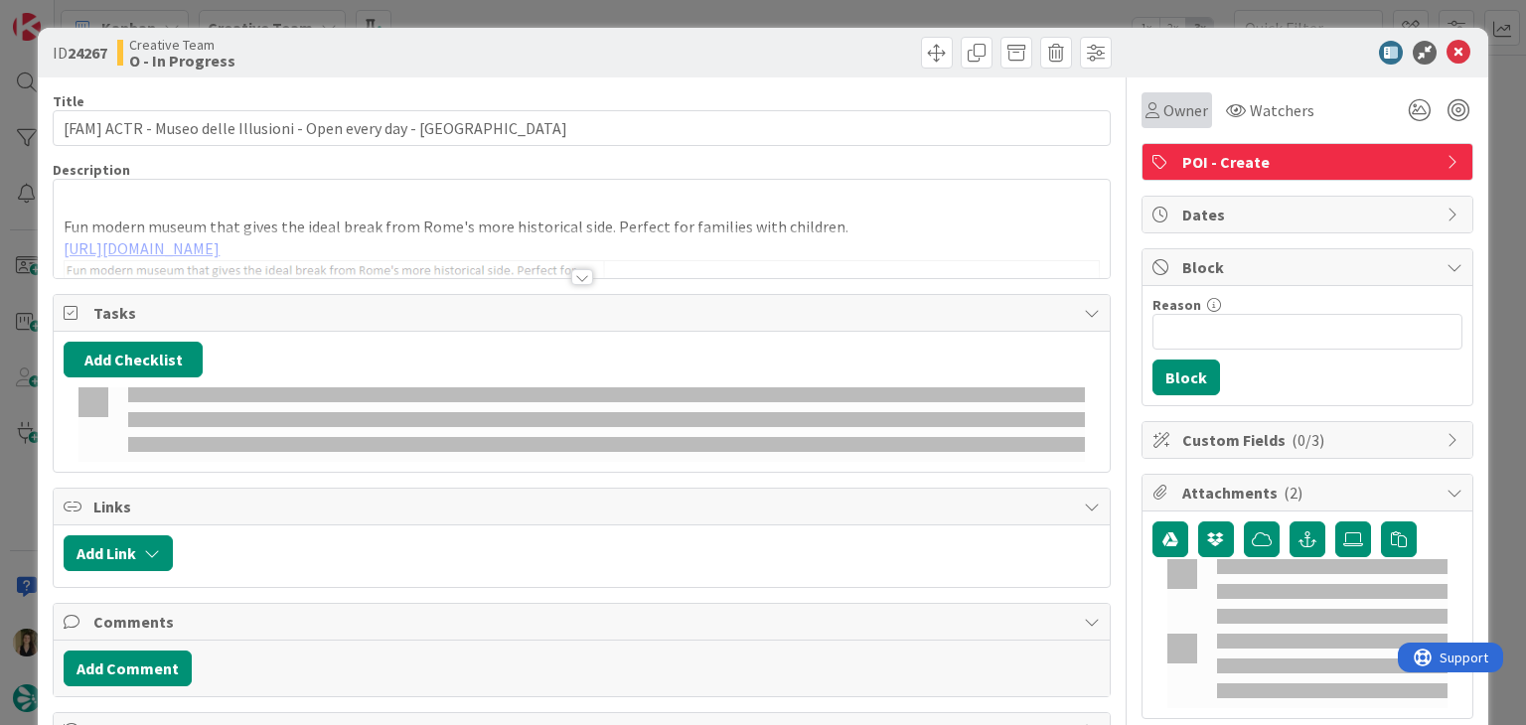
click at [1172, 106] on span "Owner" at bounding box center [1185, 110] width 45 height 24
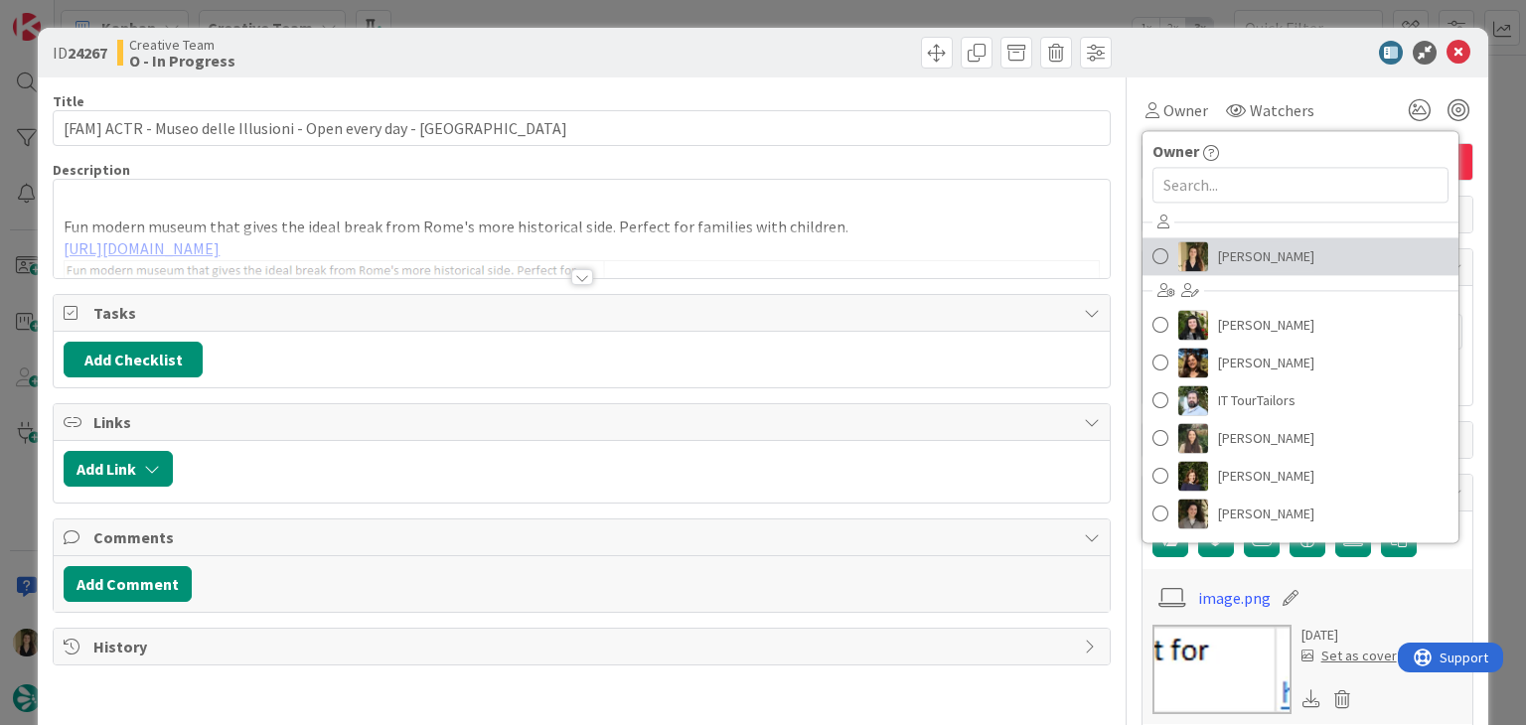
click at [1248, 251] on span "[PERSON_NAME]" at bounding box center [1266, 256] width 96 height 30
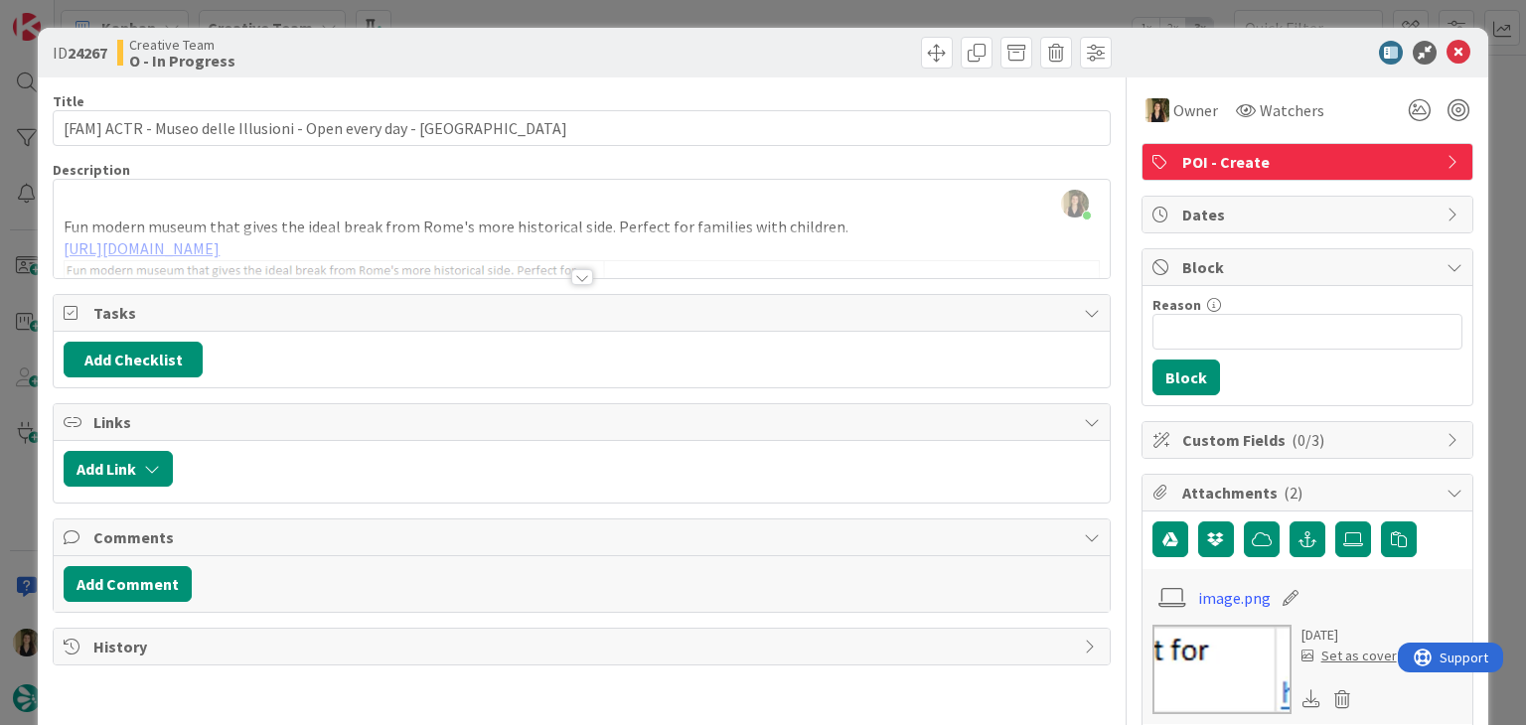
click at [493, 10] on div "ID 24267 Creative Team O - In Progress Title 58 / 128 [FAM] ACTR - Museo delle …" at bounding box center [763, 362] width 1526 height 725
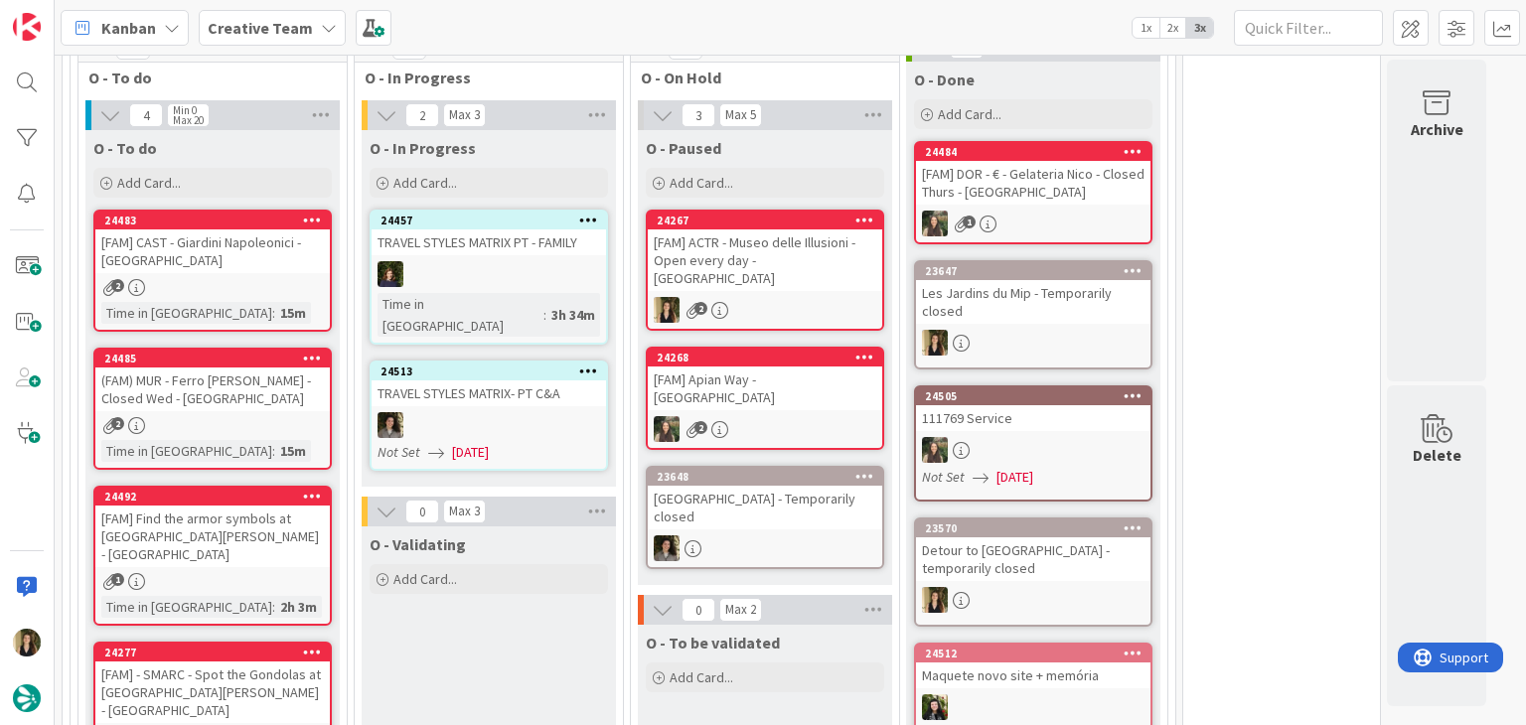
scroll to position [1887, 0]
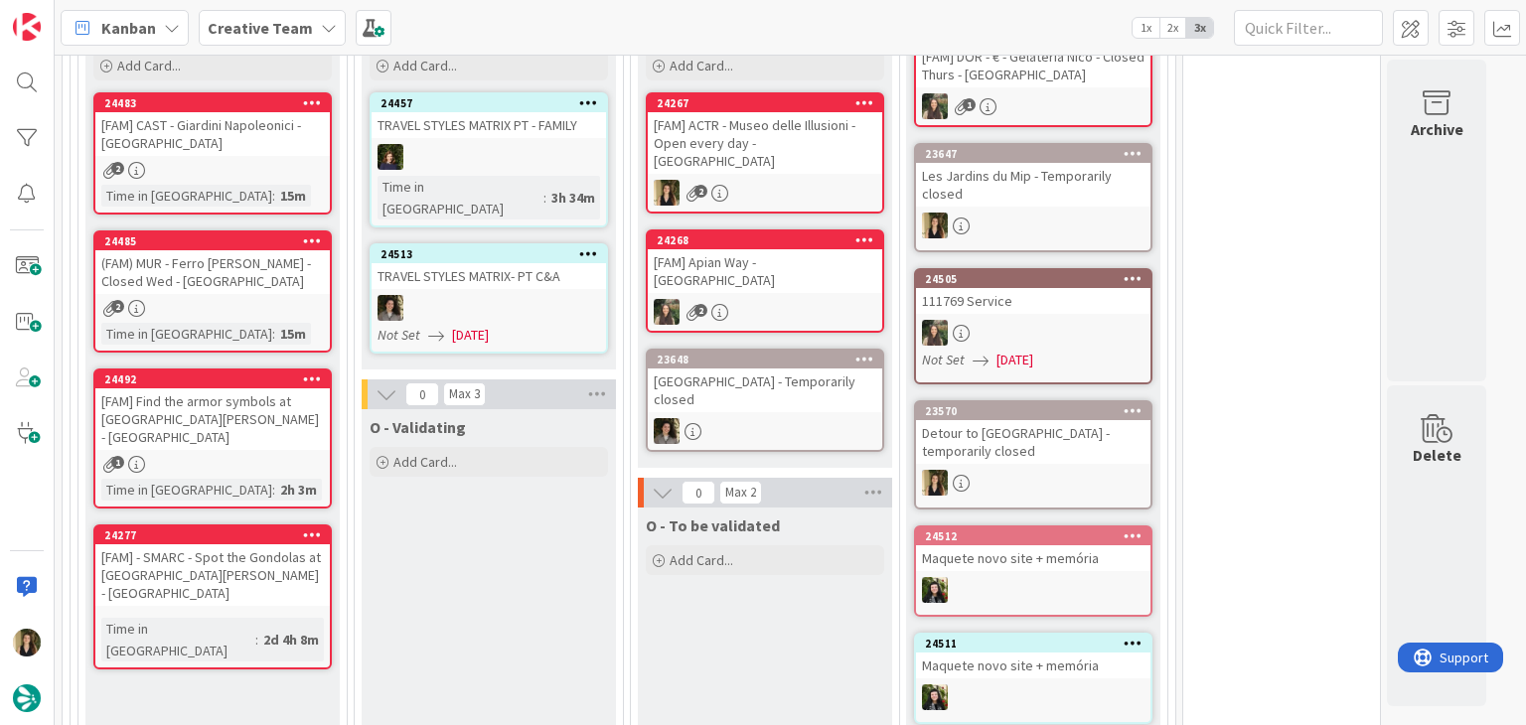
click at [825, 563] on div "O - To be validated Add Card..." at bounding box center [765, 642] width 254 height 268
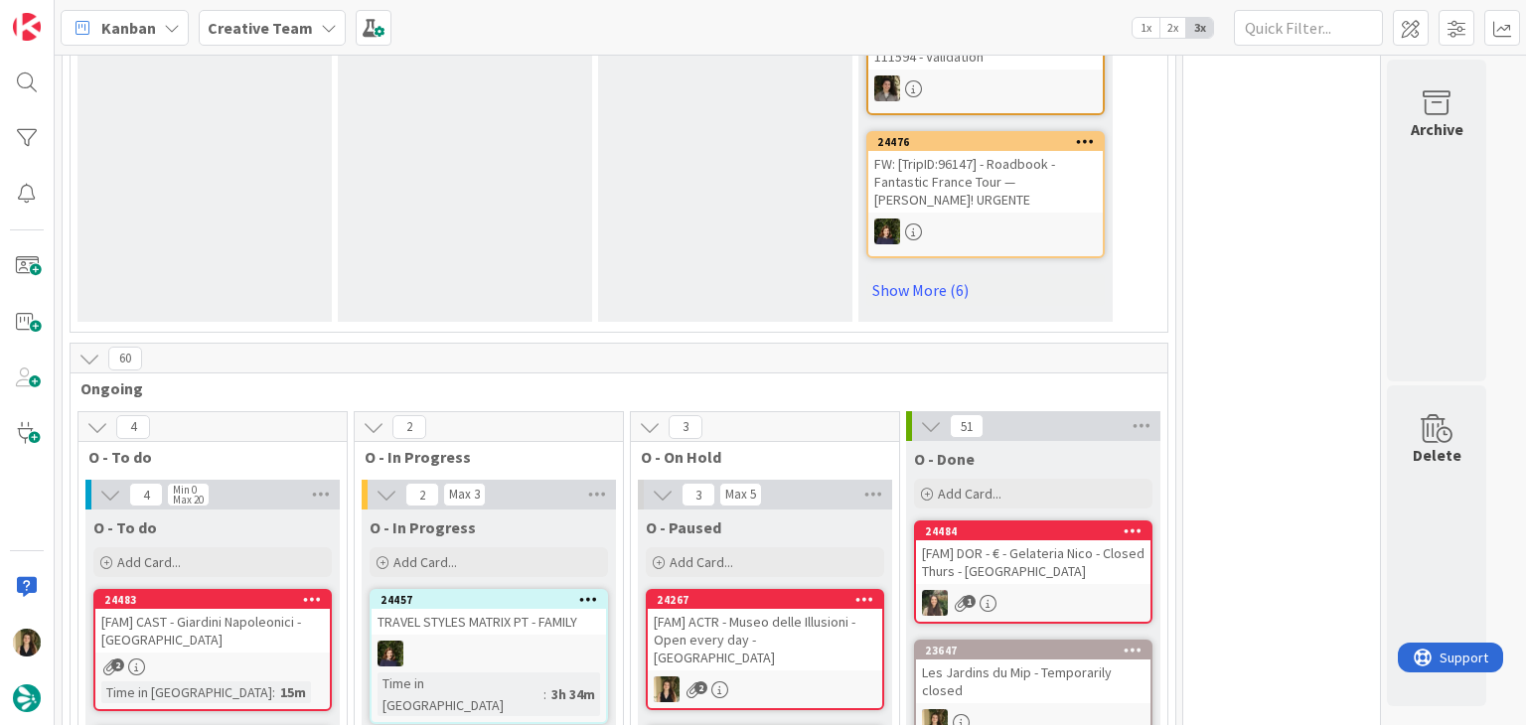
scroll to position [1788, 0]
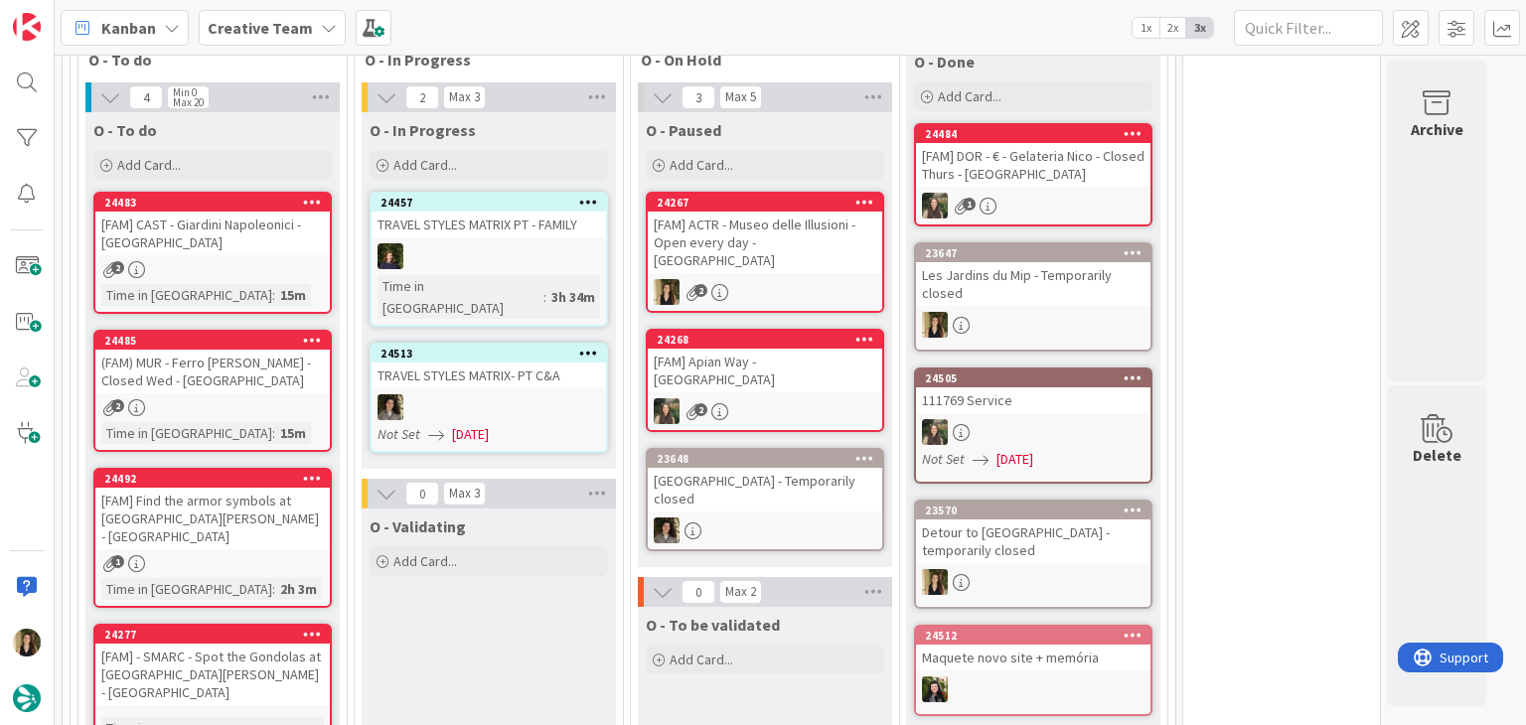
drag, startPoint x: 410, startPoint y: 613, endPoint x: 443, endPoint y: 570, distance: 53.8
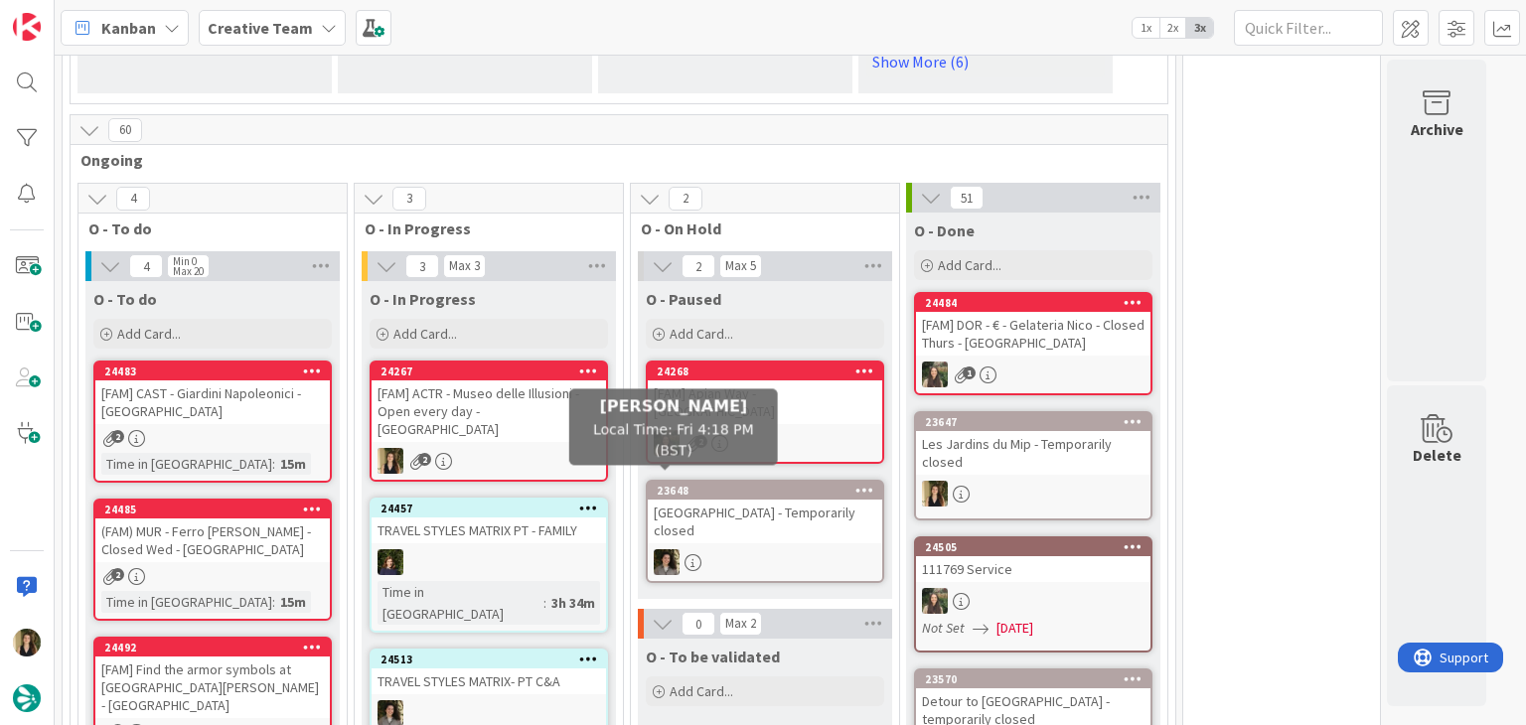
scroll to position [1818, 0]
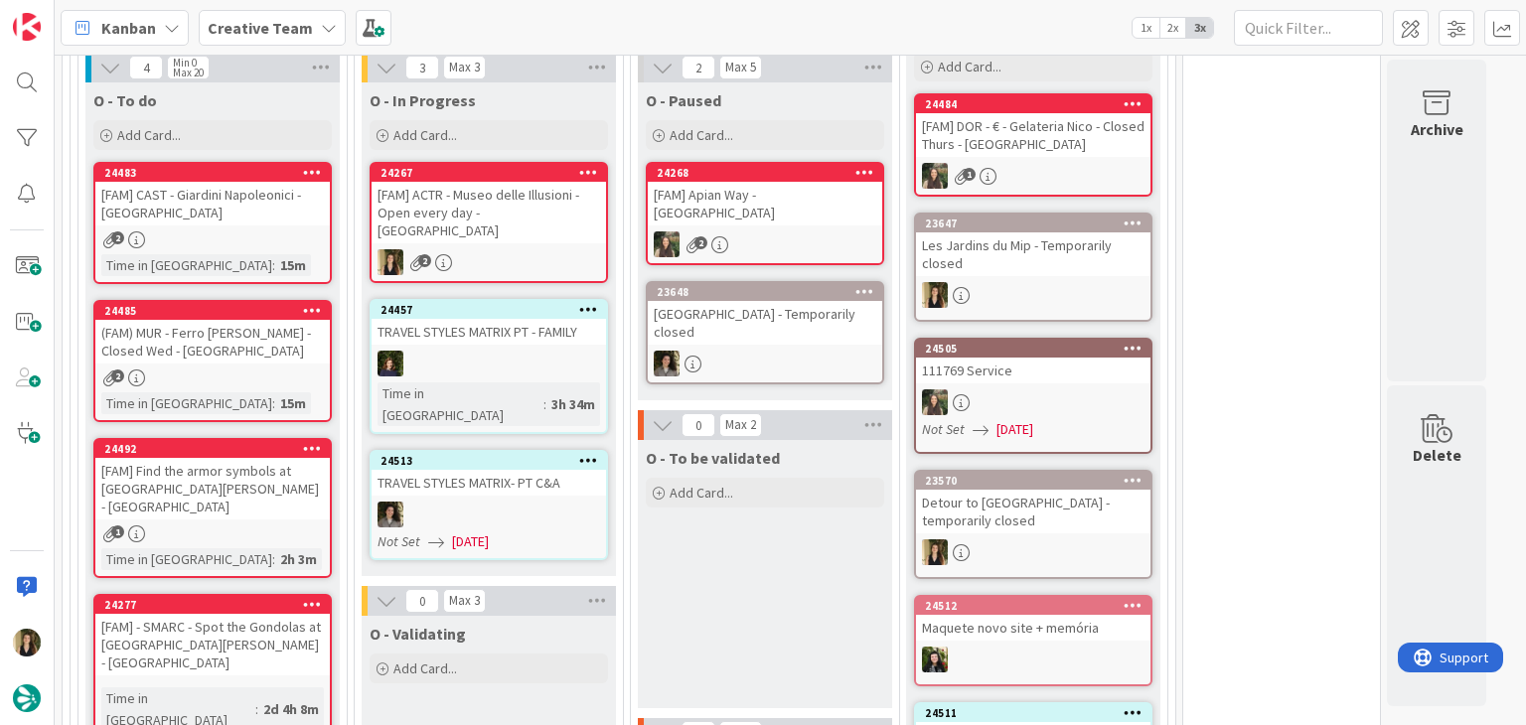
click at [771, 506] on div "O - To be validated Add Card..." at bounding box center [765, 574] width 254 height 268
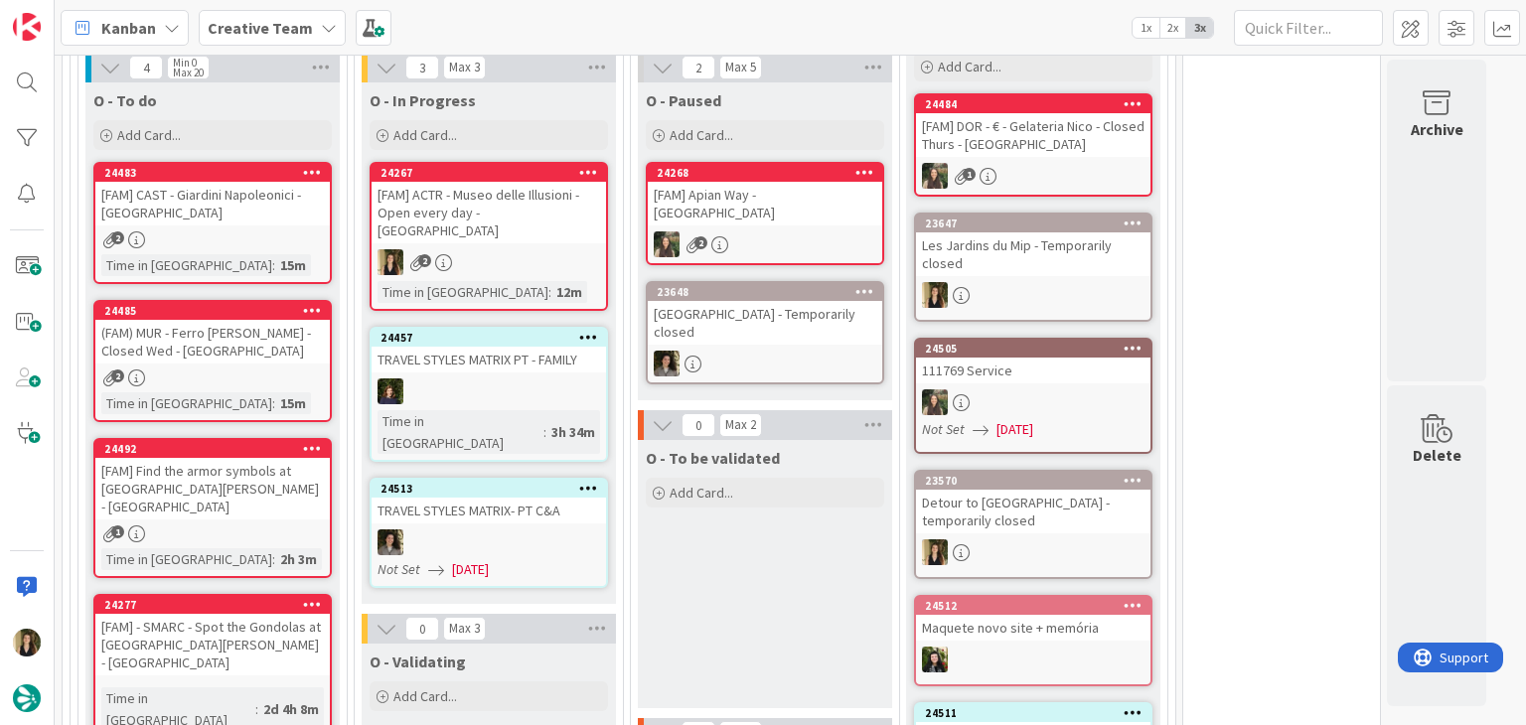
click at [756, 506] on div "O - To be validated Add Card..." at bounding box center [765, 574] width 254 height 268
click at [562, 249] on div "2" at bounding box center [489, 262] width 234 height 26
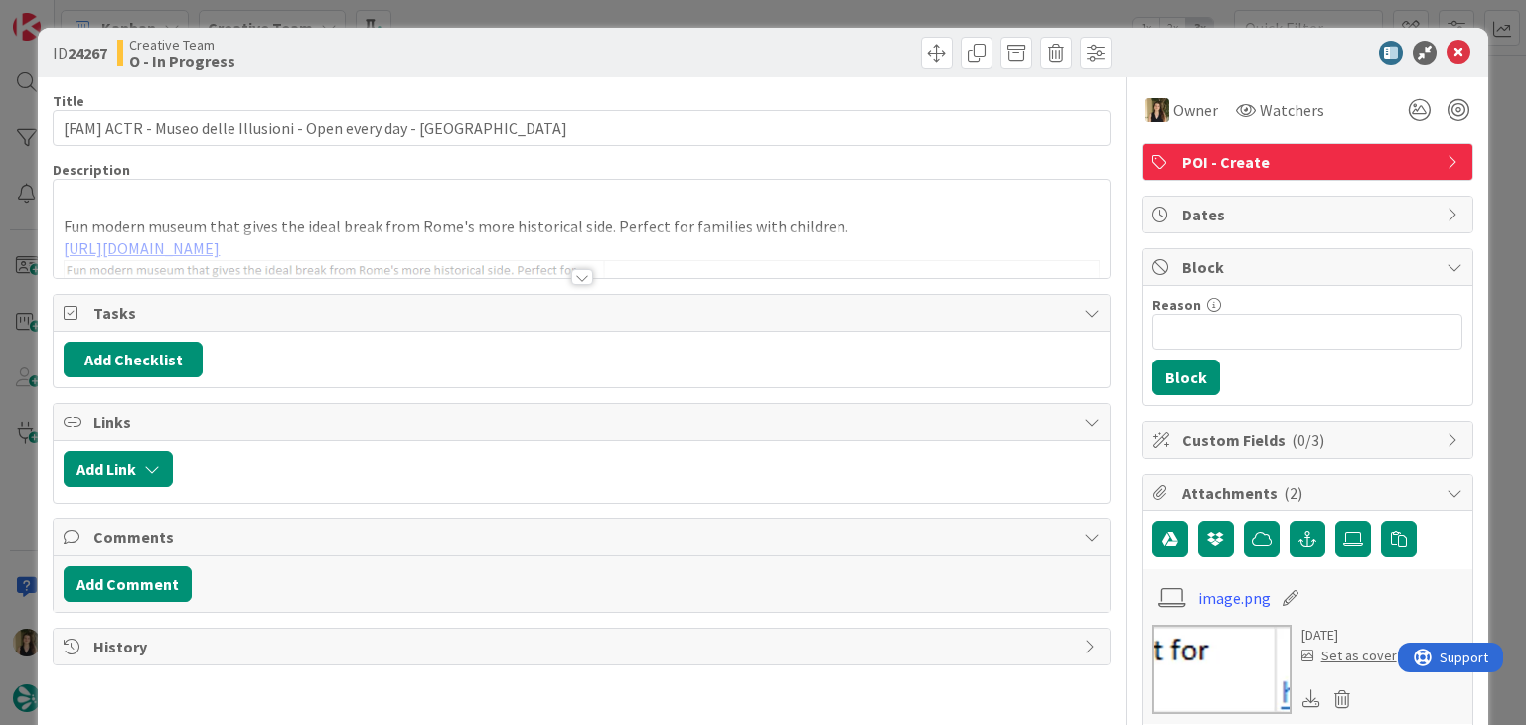
click at [573, 278] on div at bounding box center [582, 277] width 22 height 16
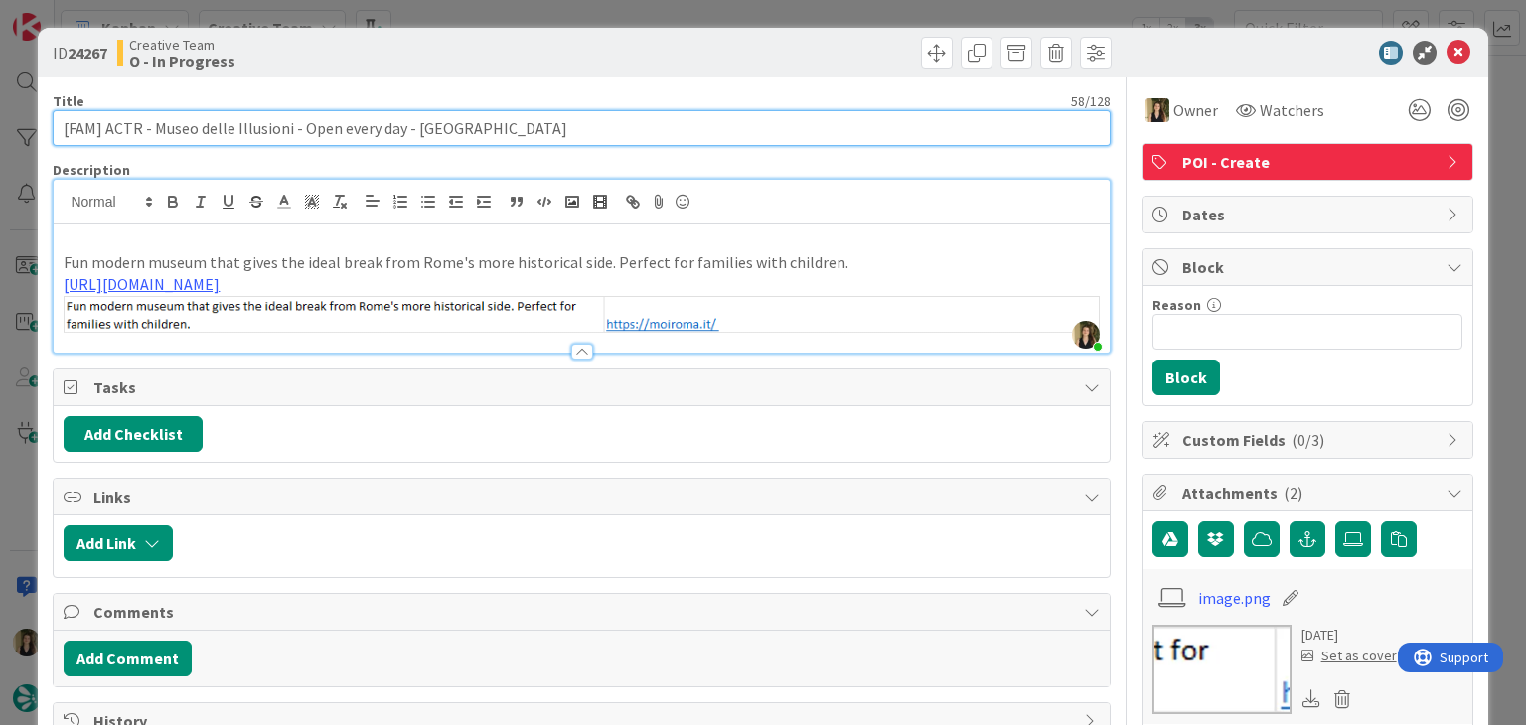
drag, startPoint x: 400, startPoint y: 131, endPoint x: 49, endPoint y: 131, distance: 351.6
click at [49, 131] on div "ID 24267 Creative Team O - In Progress Title 58 / 128 [FAM] ACTR - Museo delle …" at bounding box center [762, 693] width 1449 height 1331
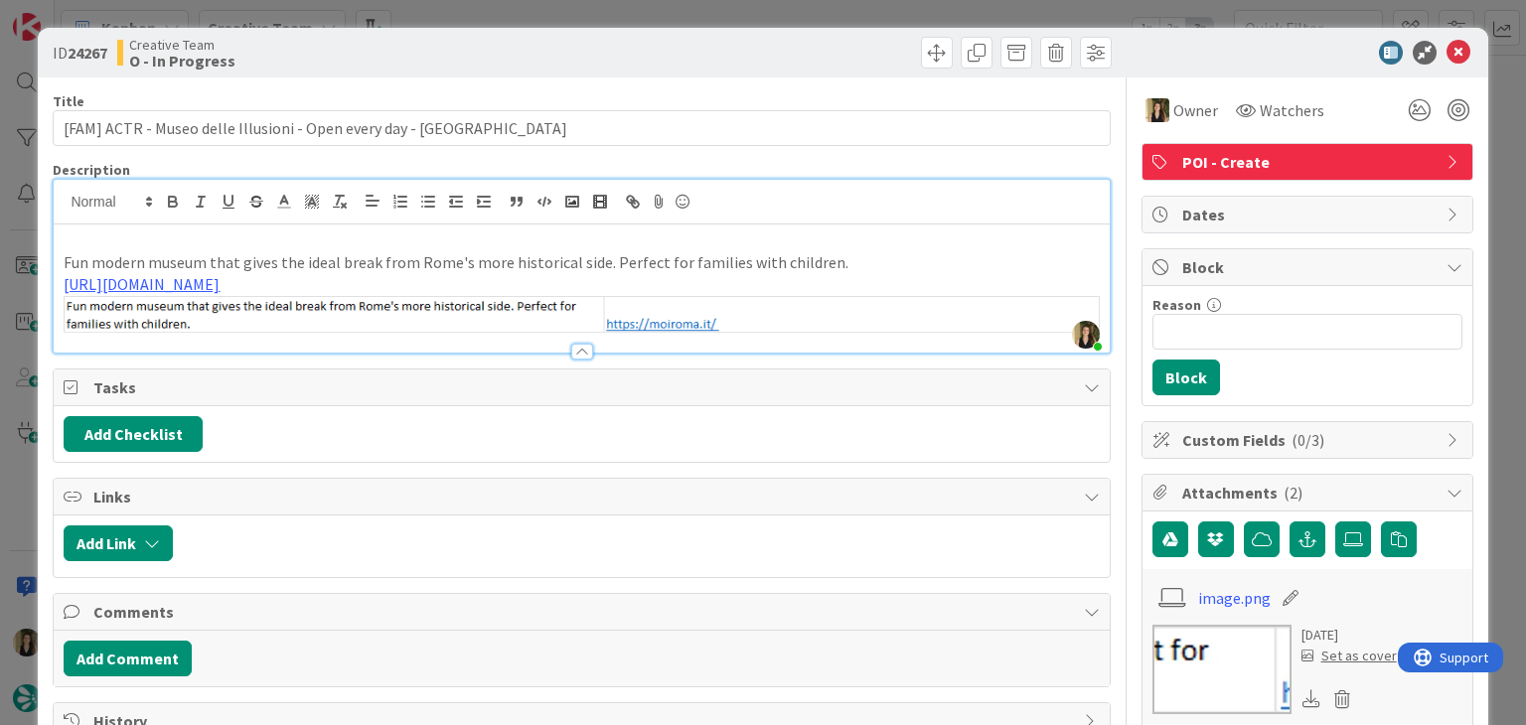
click at [614, 263] on p "Fun modern museum that gives the ideal break from Rome's more historical side. …" at bounding box center [581, 262] width 1035 height 23
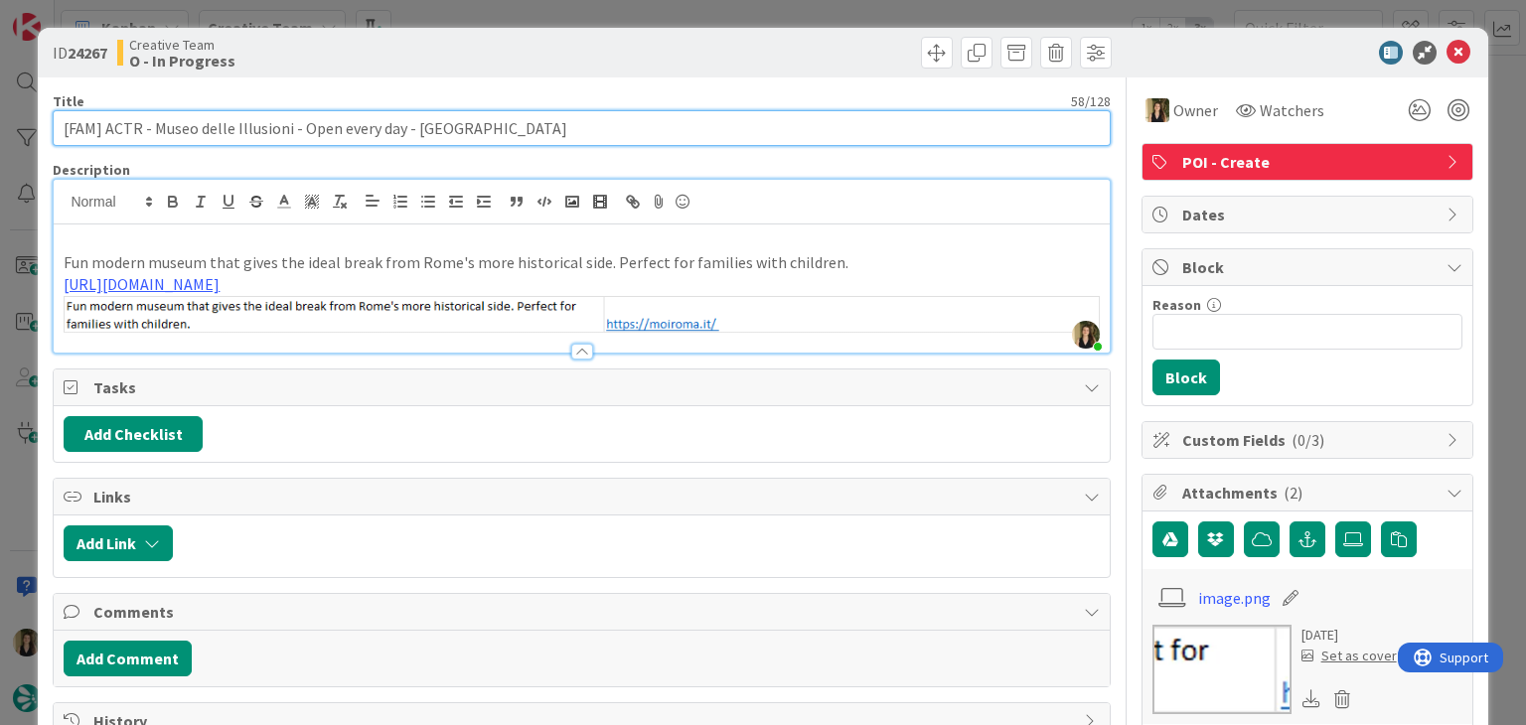
drag, startPoint x: 287, startPoint y: 125, endPoint x: 153, endPoint y: 125, distance: 134.1
click at [153, 125] on input "[FAM] ACTR - Museo delle Illusioni - Open every day - [GEOGRAPHIC_DATA]" at bounding box center [581, 128] width 1057 height 36
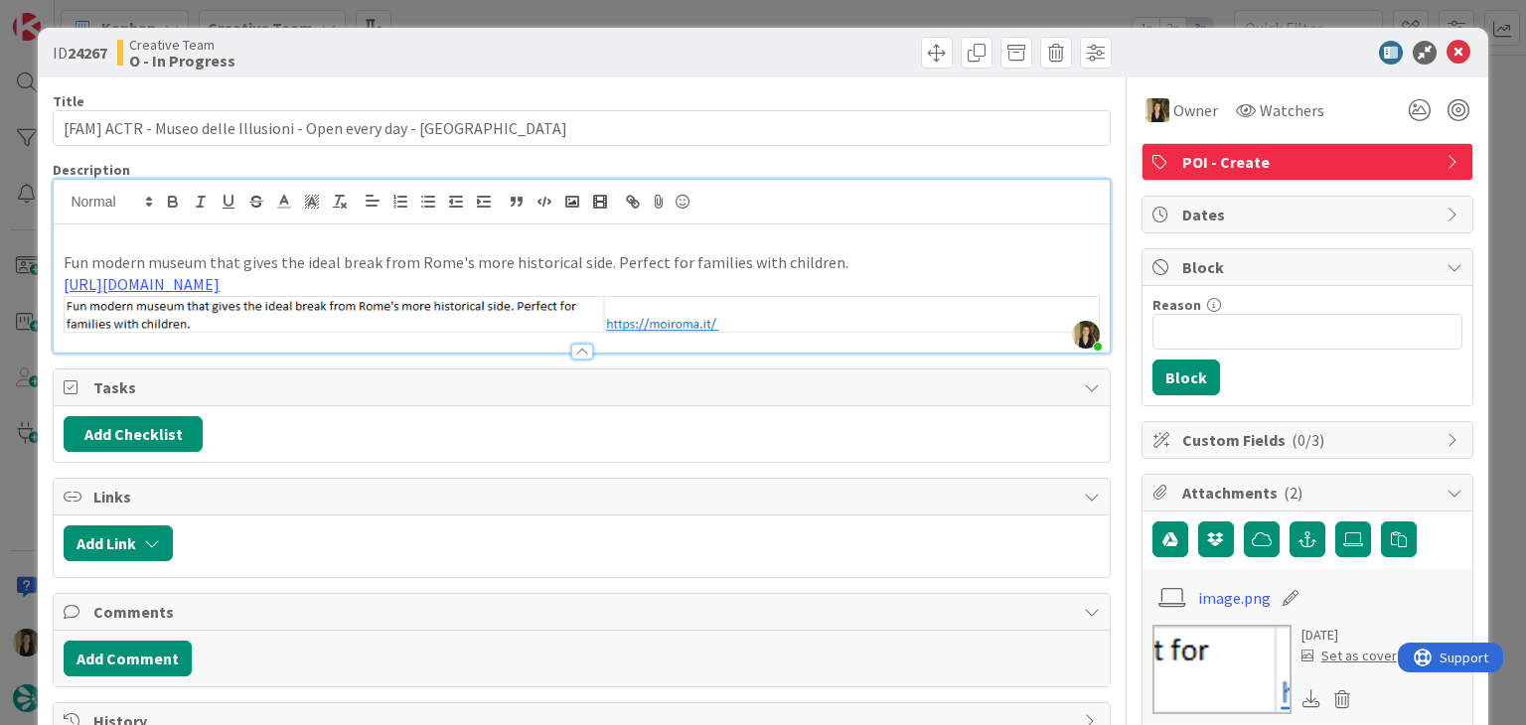
drag, startPoint x: 535, startPoint y: 54, endPoint x: 532, endPoint y: 31, distance: 23.0
click at [533, 53] on div "Creative Team O - In Progress" at bounding box center [347, 53] width 460 height 32
click at [529, 17] on div "ID 24267 Creative Team O - In Progress Title 58 / 128 [FAM] ACTR - Museo delle …" at bounding box center [763, 362] width 1526 height 725
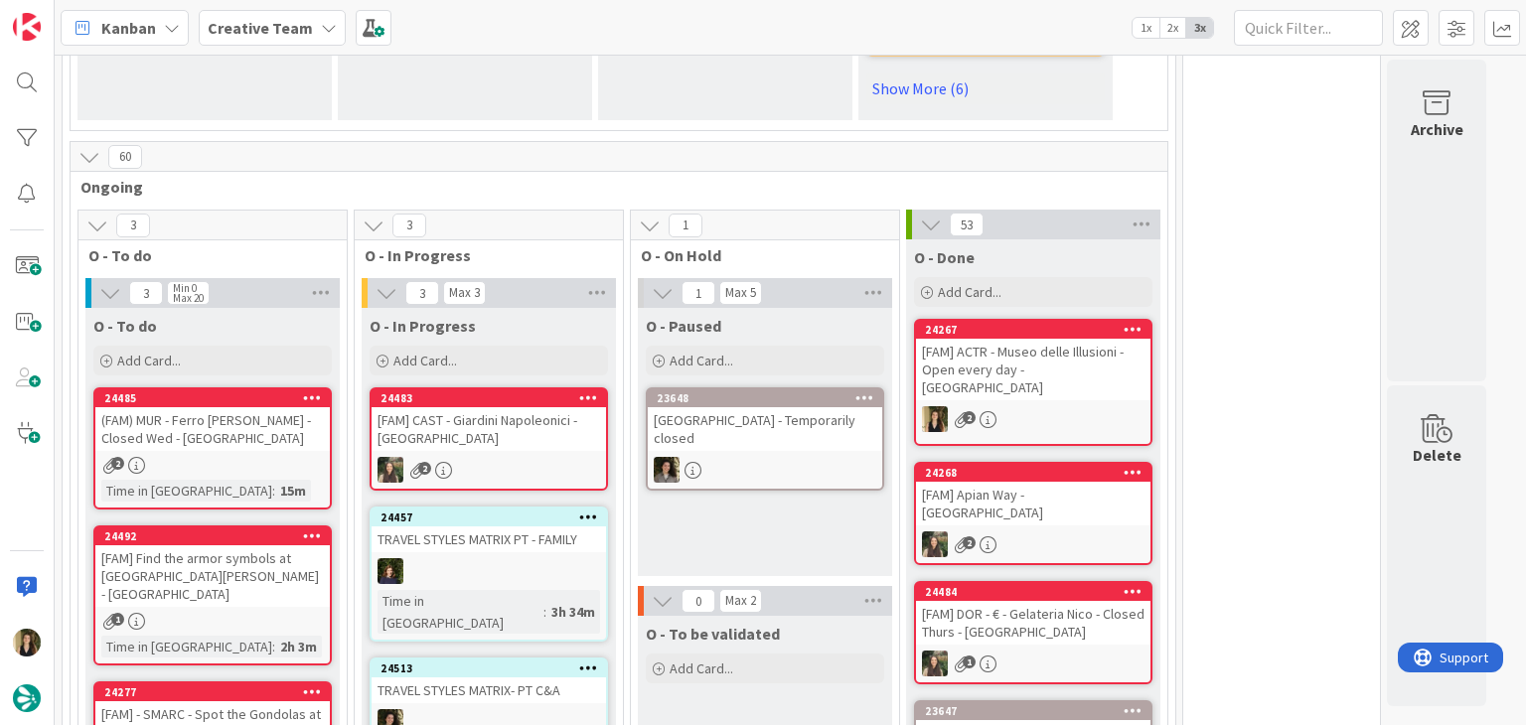
click at [802, 474] on div "O - Paused Add Card... 23648 [GEOGRAPHIC_DATA] - Temporarily closed" at bounding box center [765, 442] width 254 height 268
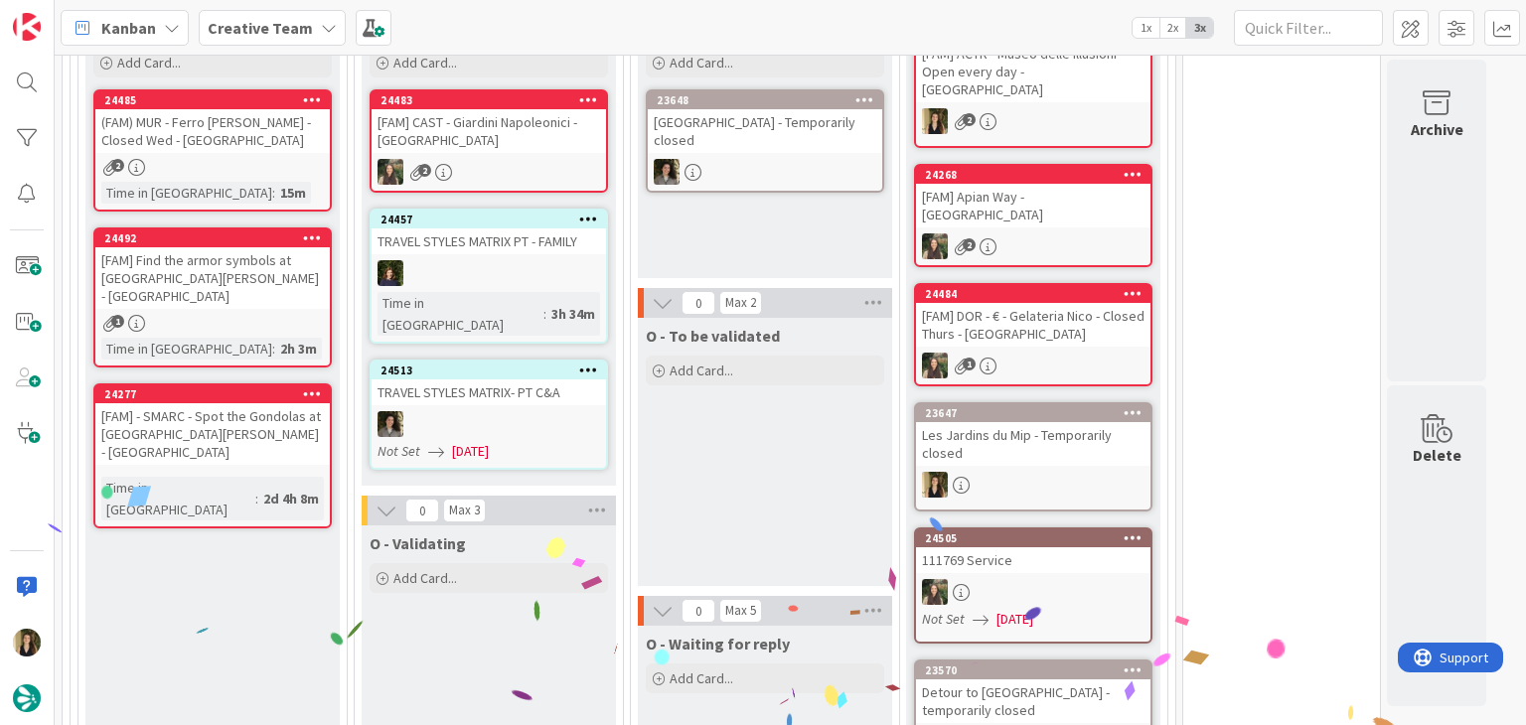
click at [750, 458] on div "O - To be validated Add Card..." at bounding box center [765, 452] width 254 height 268
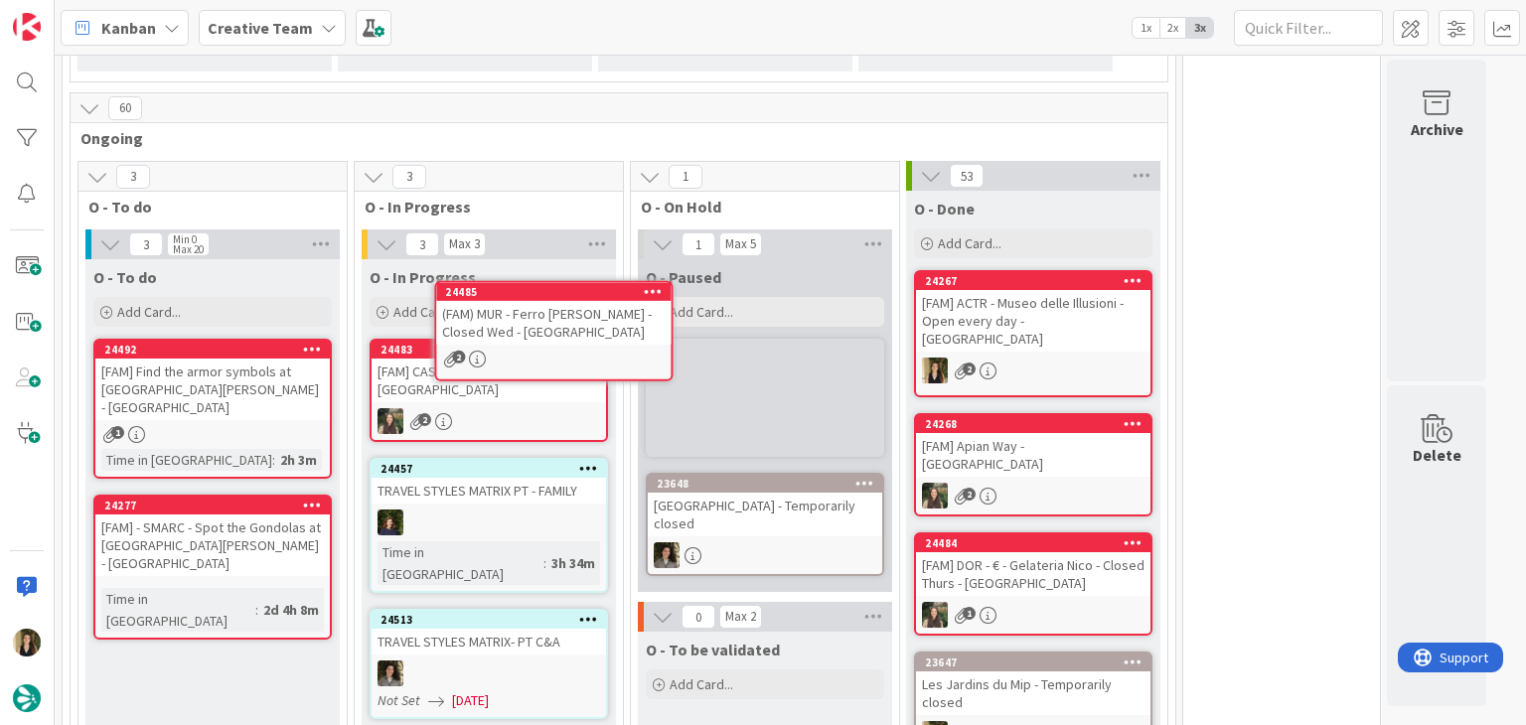
scroll to position [1640, 0]
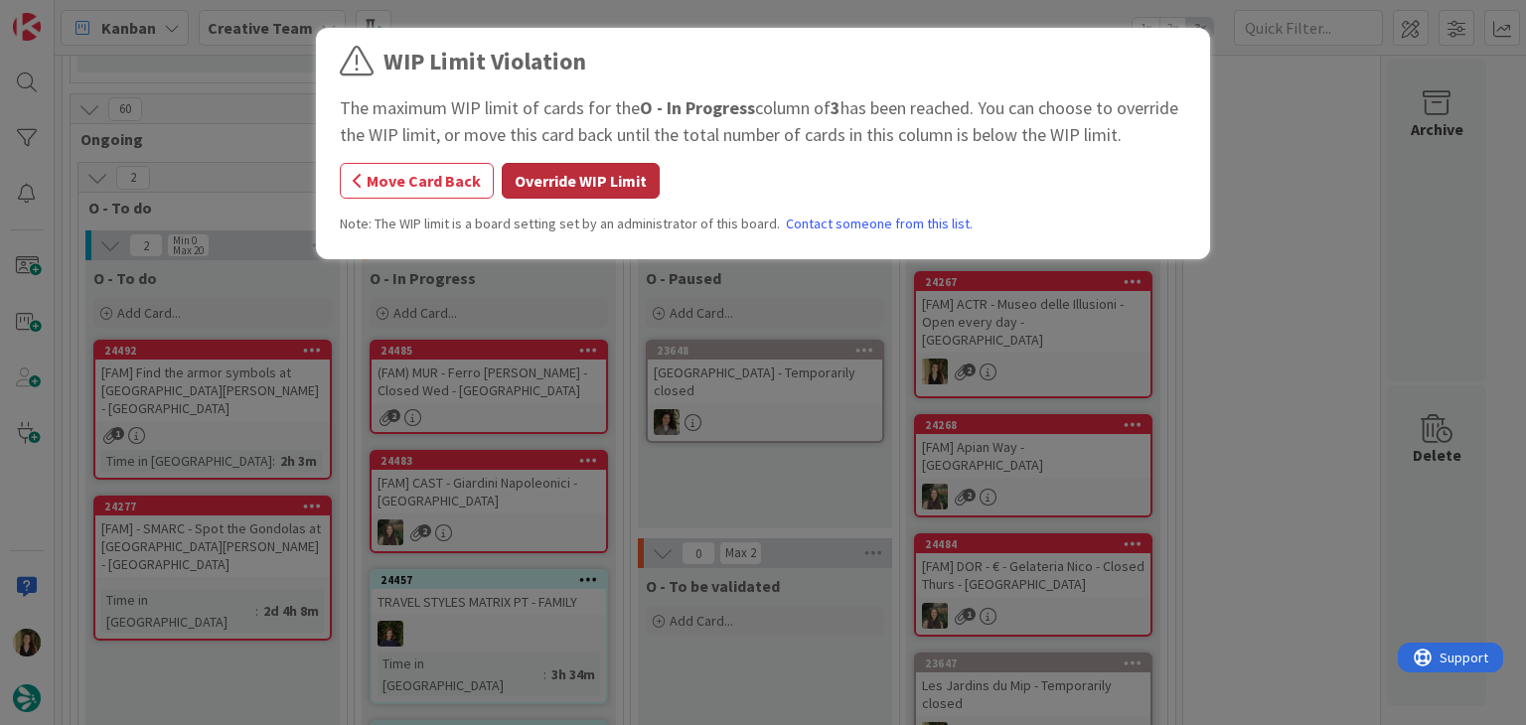
click at [581, 178] on button "Override WIP Limit" at bounding box center [581, 181] width 158 height 36
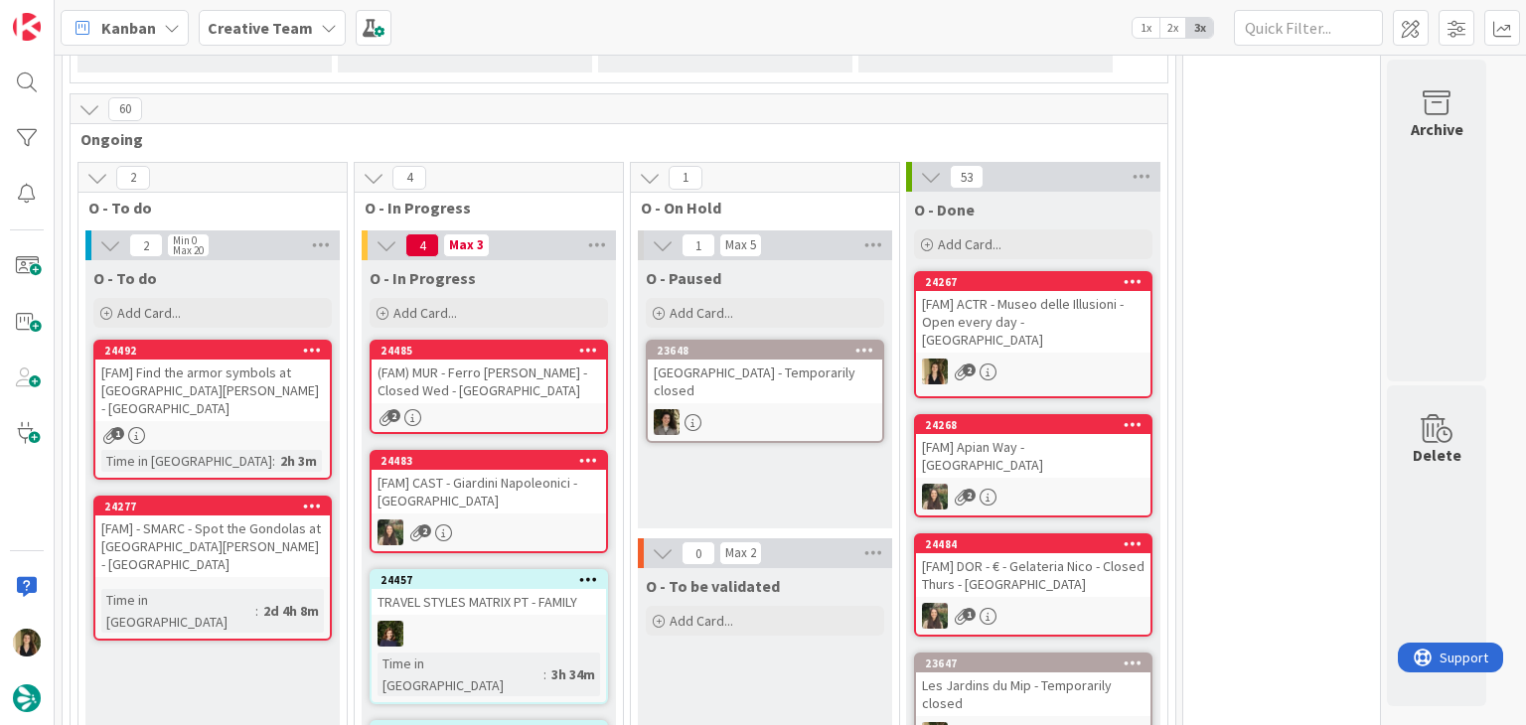
click at [528, 360] on div "(FAM) MUR - Ferro [PERSON_NAME] - Closed Wed - [GEOGRAPHIC_DATA]" at bounding box center [489, 382] width 234 height 44
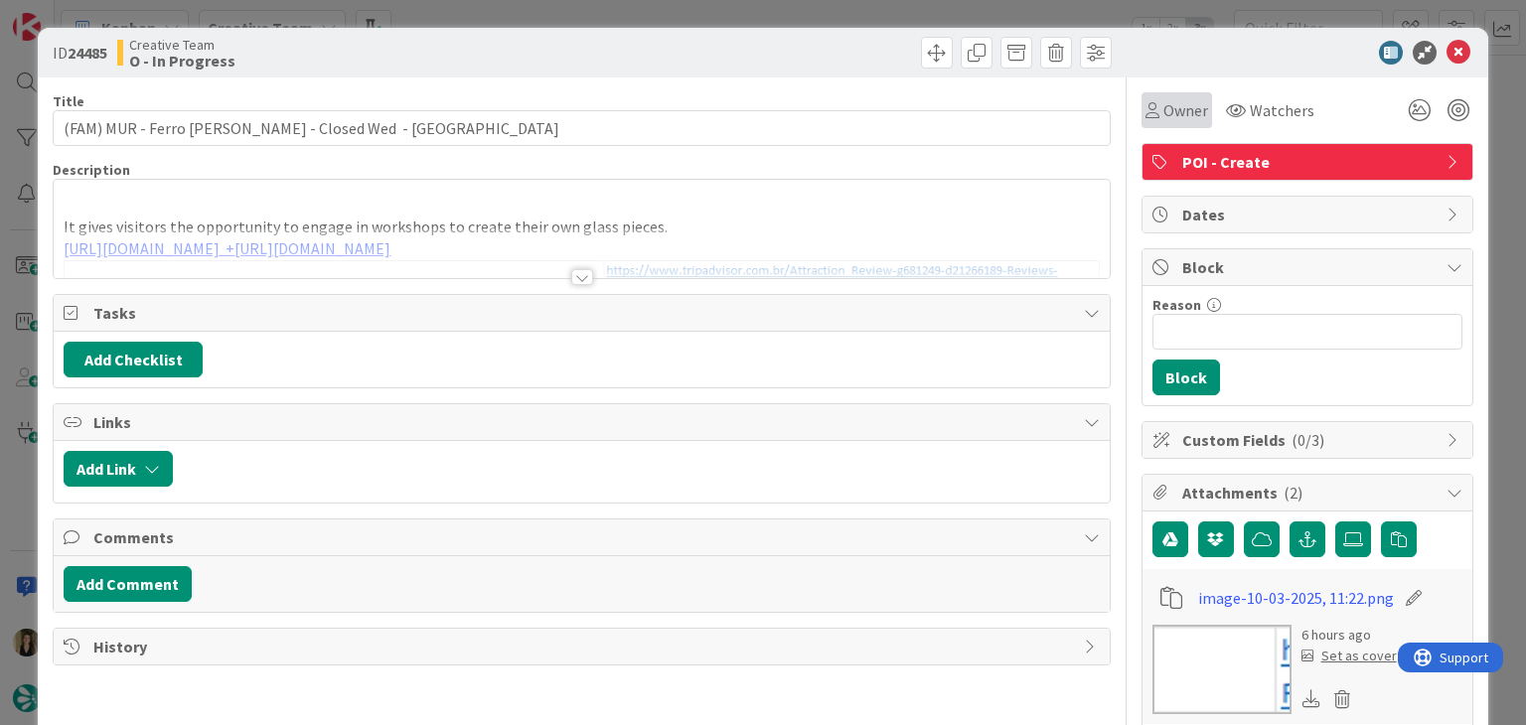
click at [1163, 108] on span "Owner" at bounding box center [1185, 110] width 45 height 24
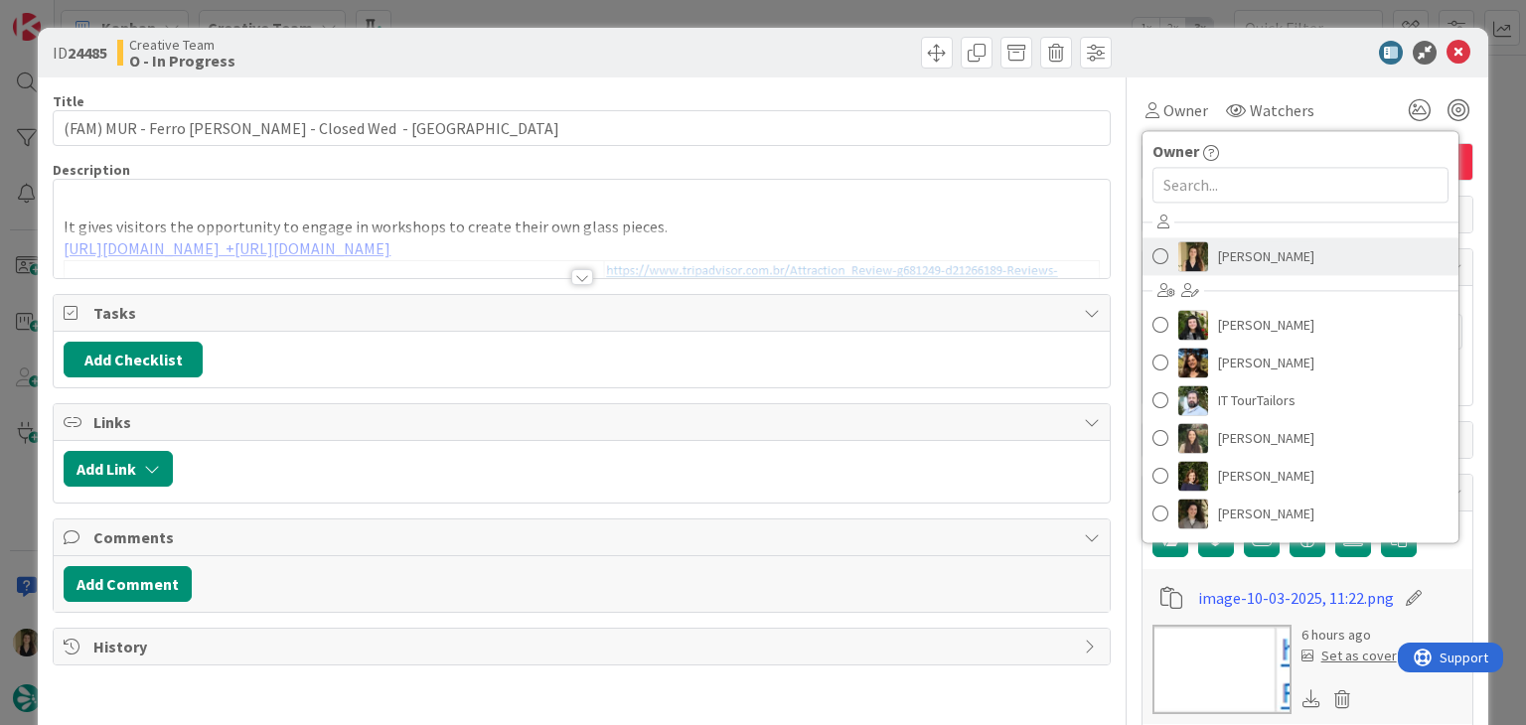
click at [1248, 235] on div "[PERSON_NAME] [PERSON_NAME] [PERSON_NAME] IT TourTailors [PERSON_NAME] [PERSON_…" at bounding box center [1300, 371] width 316 height 328
click at [1248, 243] on span "[PERSON_NAME]" at bounding box center [1266, 256] width 96 height 30
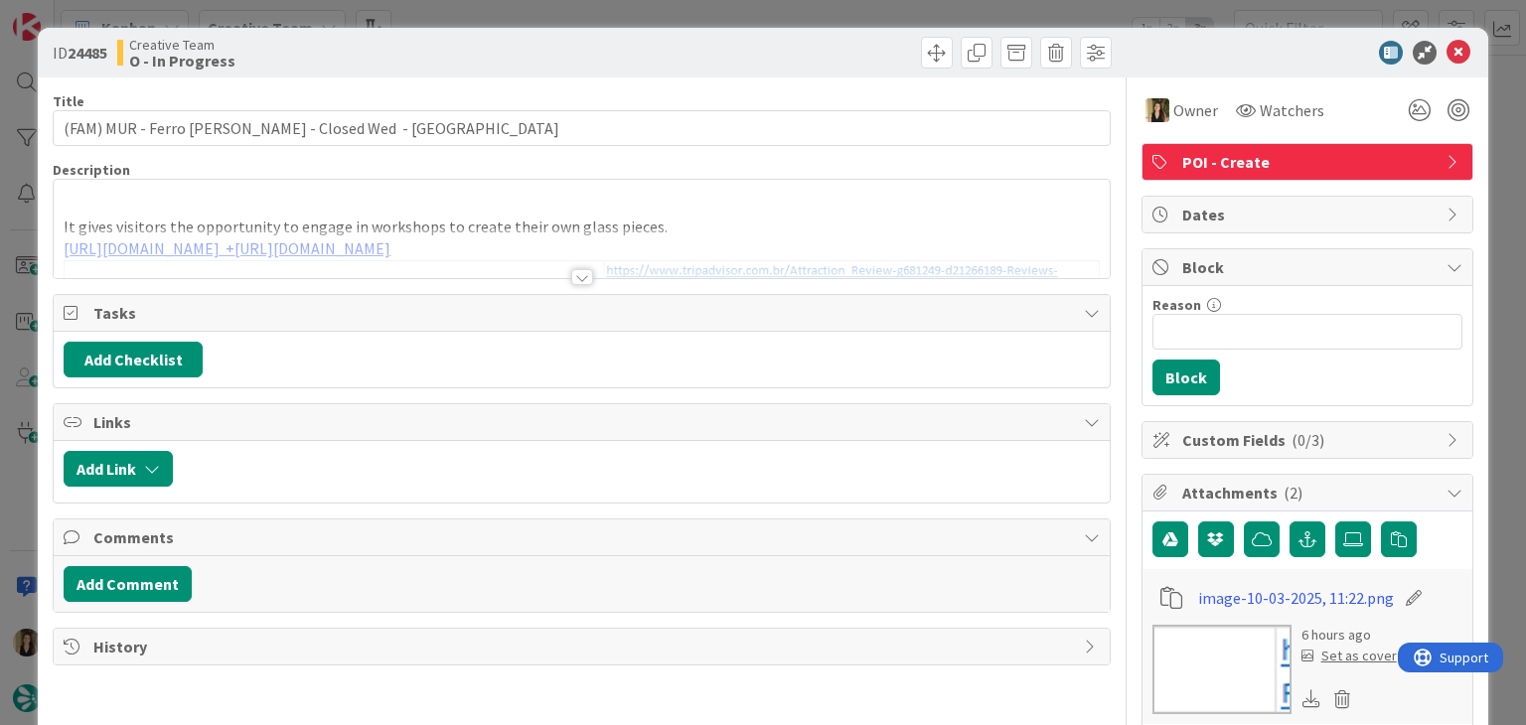
click at [810, 21] on div "ID 24485 Creative Team O - In Progress Title 45 / 128 (FAM) MUR - Ferro [PERSON…" at bounding box center [763, 362] width 1526 height 725
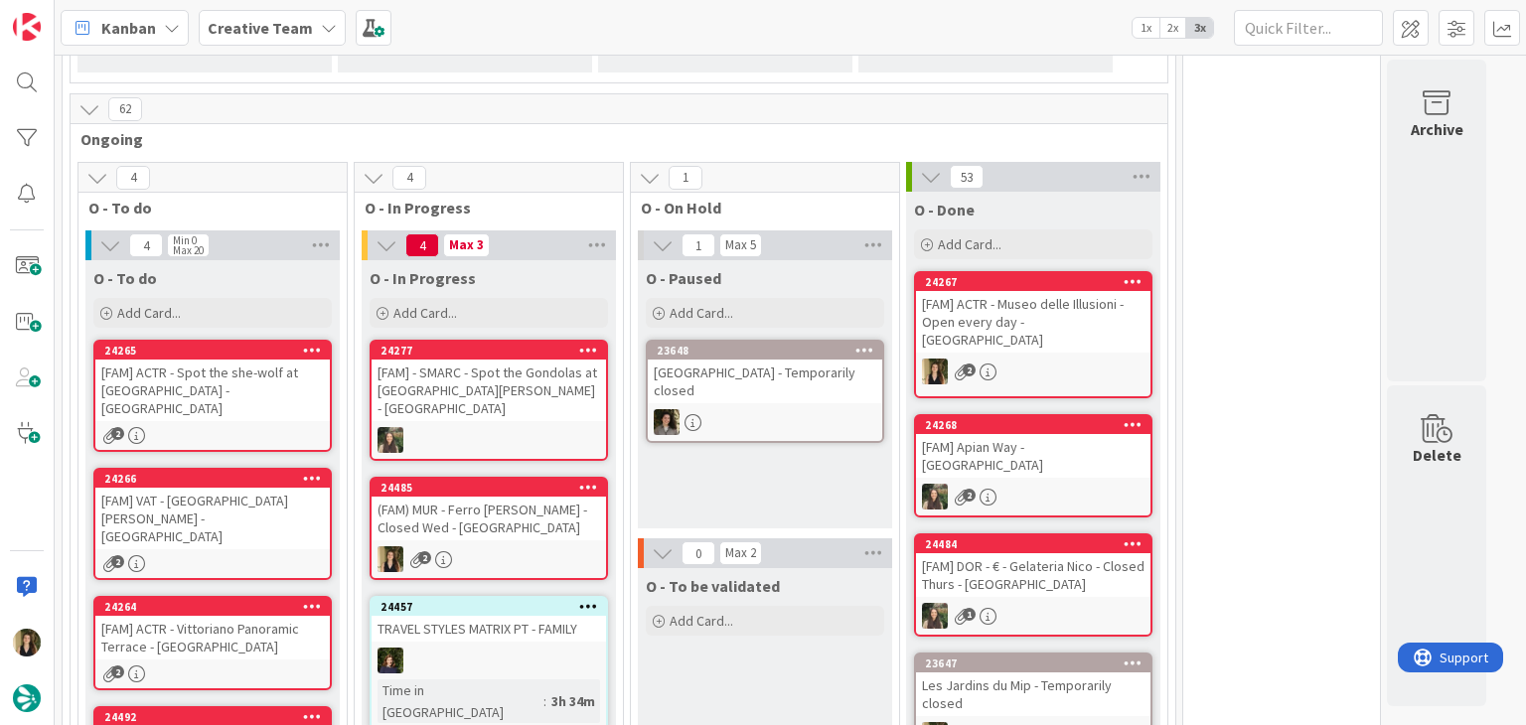
click at [714, 437] on div "O - Paused Add Card... 23648 [GEOGRAPHIC_DATA] - Temporarily closed" at bounding box center [765, 394] width 254 height 268
click at [270, 363] on div "24265 [FAM] ACTR - Spot the she-wolf at [GEOGRAPHIC_DATA] - [GEOGRAPHIC_DATA] 2" at bounding box center [212, 396] width 238 height 112
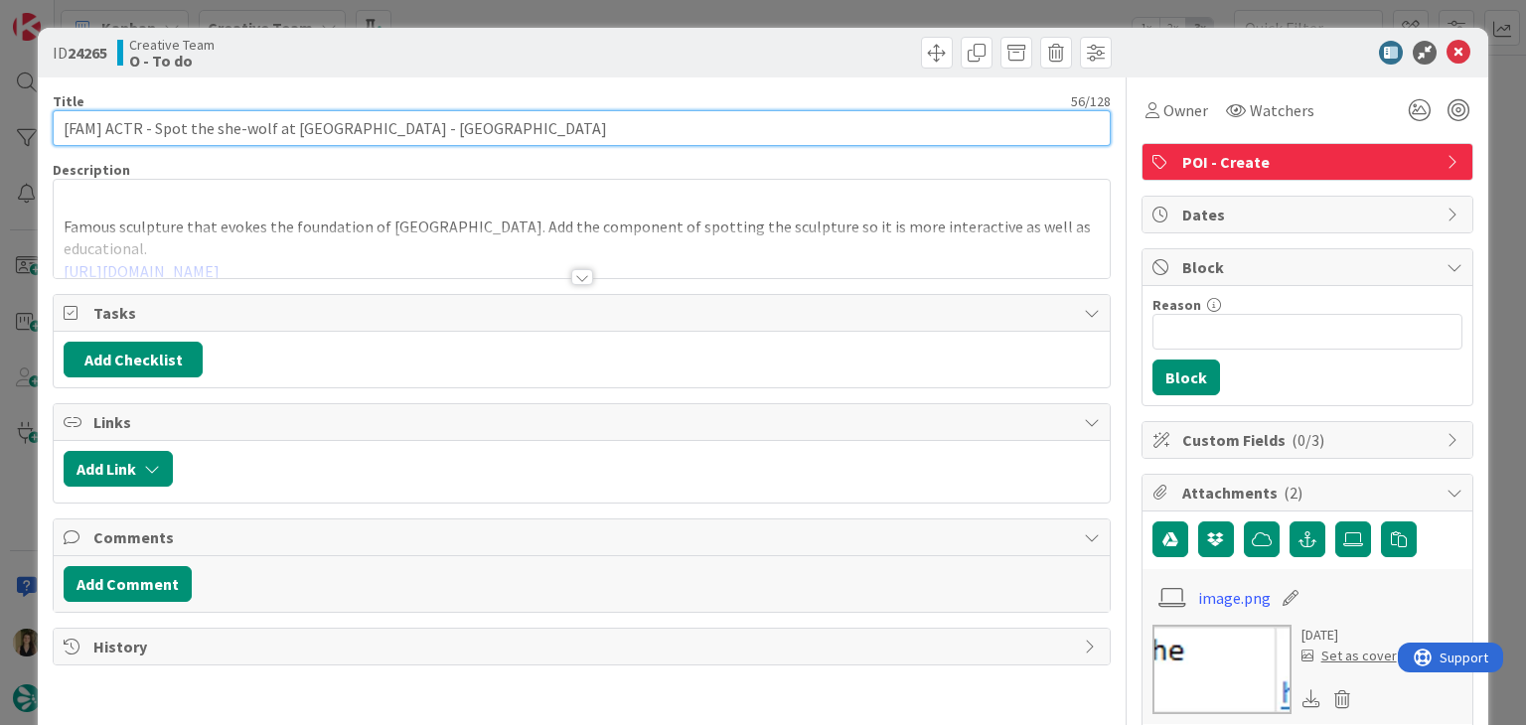
drag, startPoint x: 100, startPoint y: 123, endPoint x: 37, endPoint y: 124, distance: 63.6
click at [38, 124] on div "ID 24265 Creative Team O - To do Title 56 / 128 [FAM] ACTR - Spot the she-wolf …" at bounding box center [762, 693] width 1449 height 1331
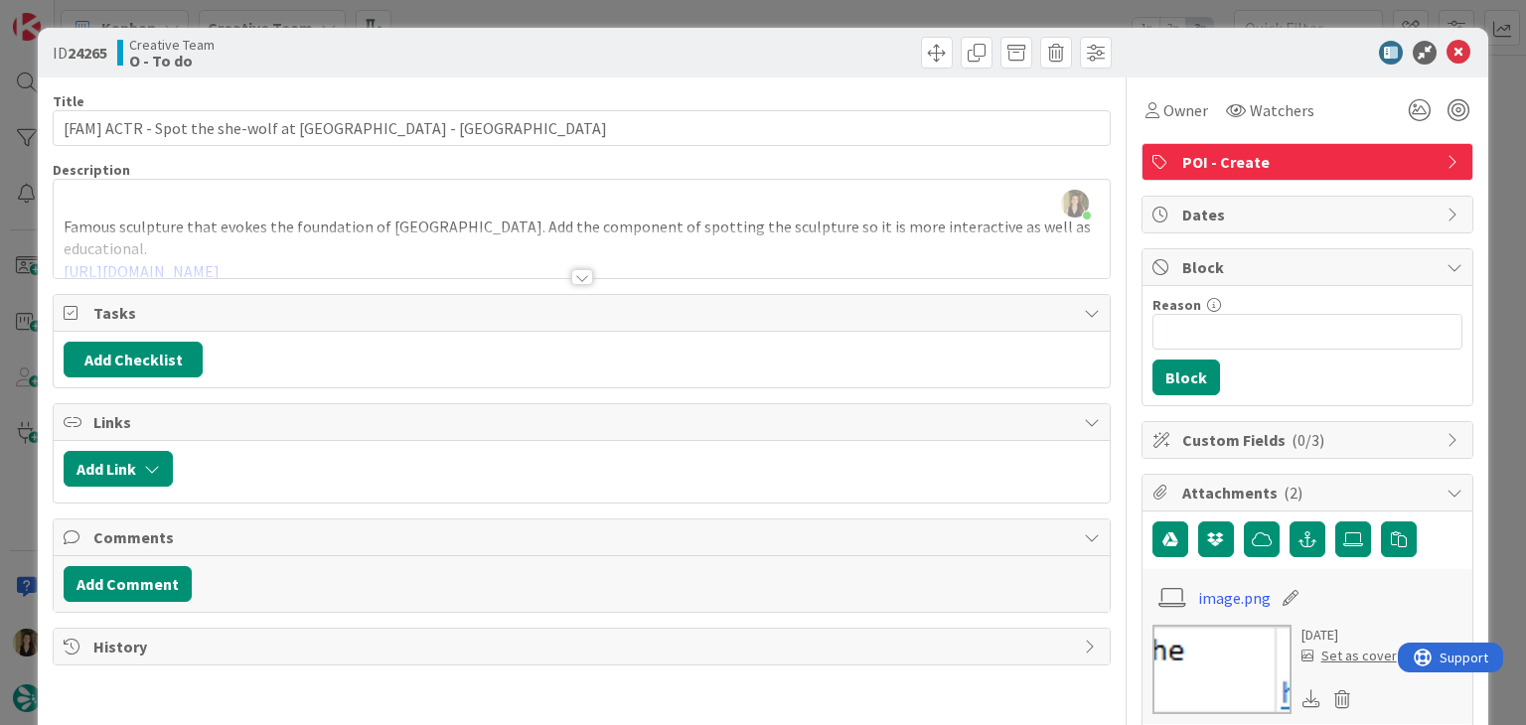
click at [492, 36] on div "ID 24265 Creative Team O - To do" at bounding box center [762, 53] width 1449 height 50
click at [492, 10] on div "ID 24265 Creative Team O - To do Title 56 / 128 [FAM] ACTR - Spot the she-wolf …" at bounding box center [763, 362] width 1526 height 725
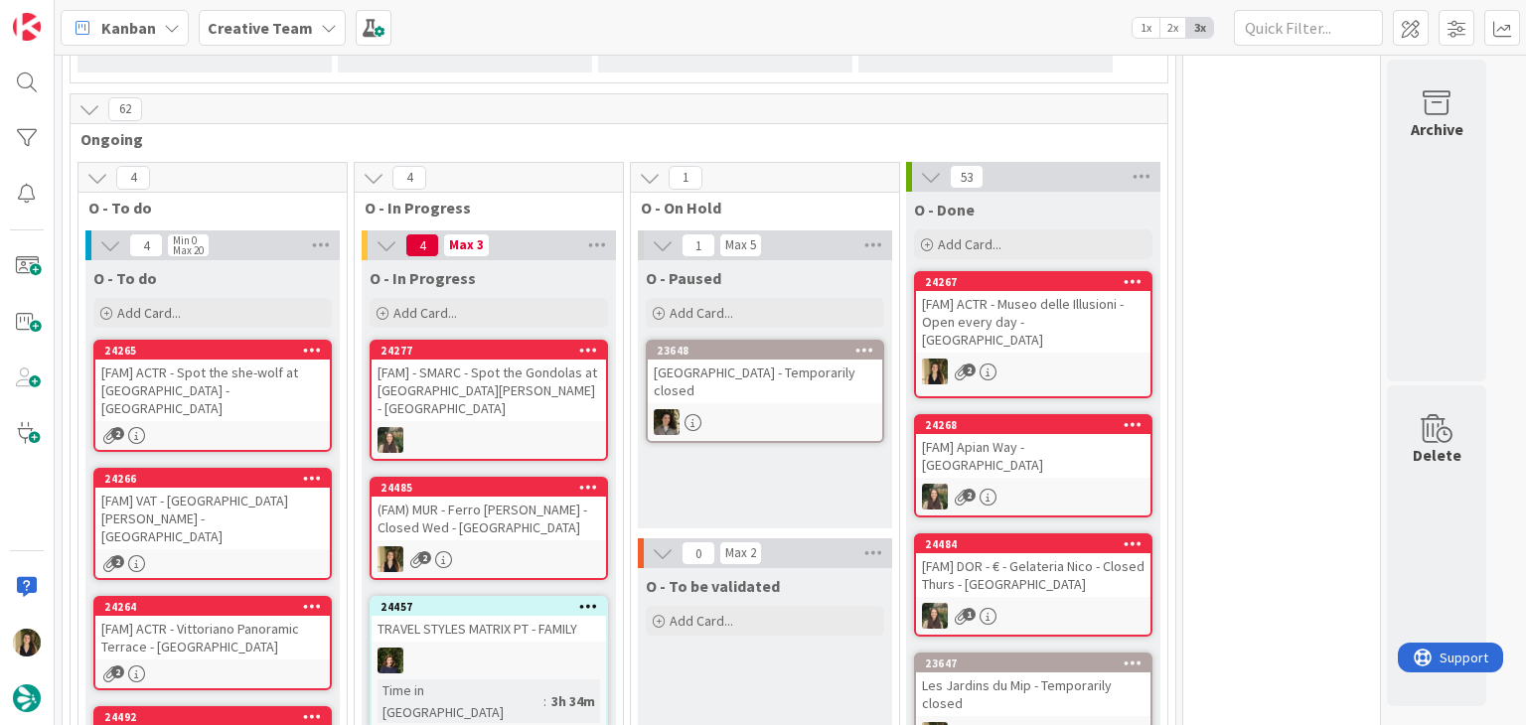
click at [527, 497] on div "(FAM) MUR - Ferro [PERSON_NAME] - Closed Wed - [GEOGRAPHIC_DATA]" at bounding box center [489, 519] width 234 height 44
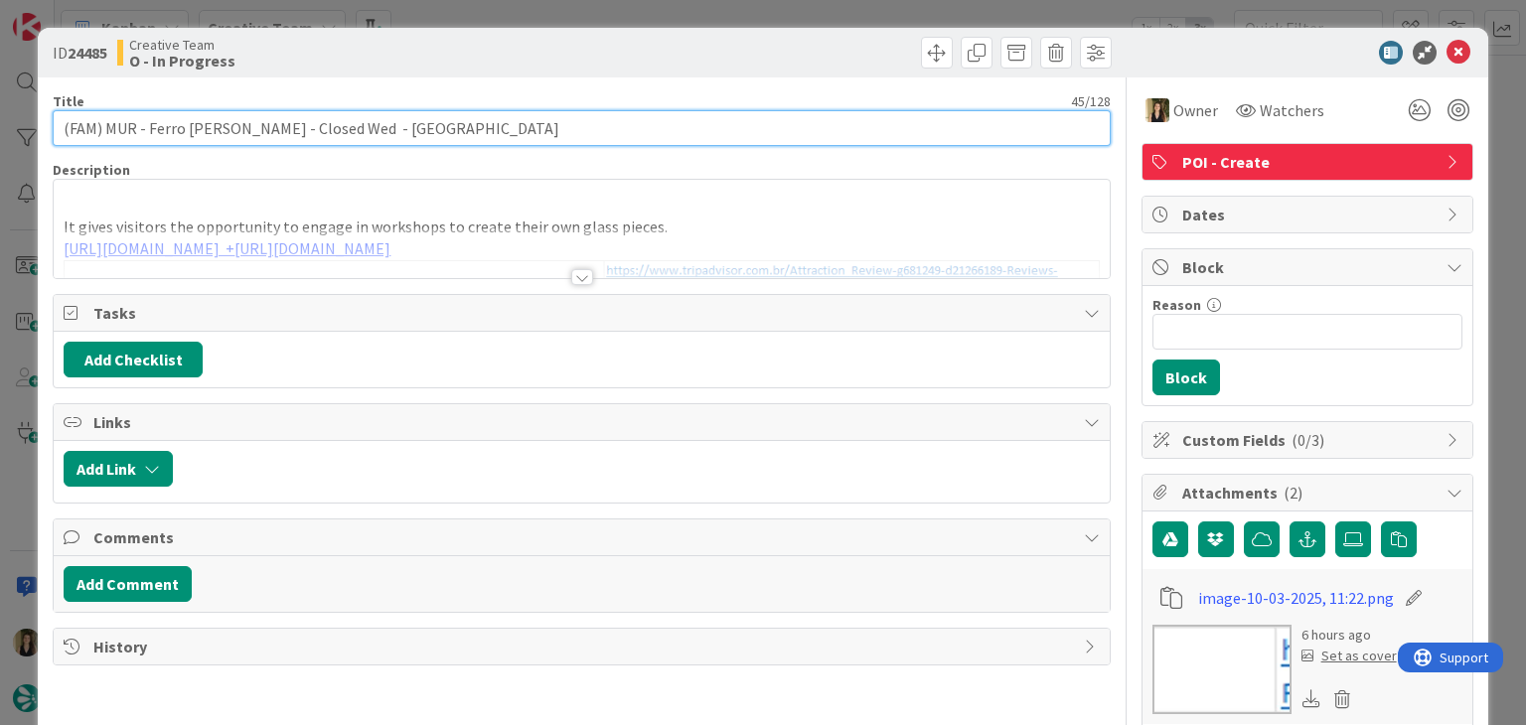
drag, startPoint x: 96, startPoint y: 127, endPoint x: 27, endPoint y: 126, distance: 69.5
click at [28, 126] on div "ID 24485 Creative Team O - In Progress Title 45 / 128 (FAM) MUR - Ferro [PERSON…" at bounding box center [763, 362] width 1526 height 725
paste input "[FAM]"
type input "[FAM] MUR - Ferro [PERSON_NAME] - Closed Wed - [GEOGRAPHIC_DATA]"
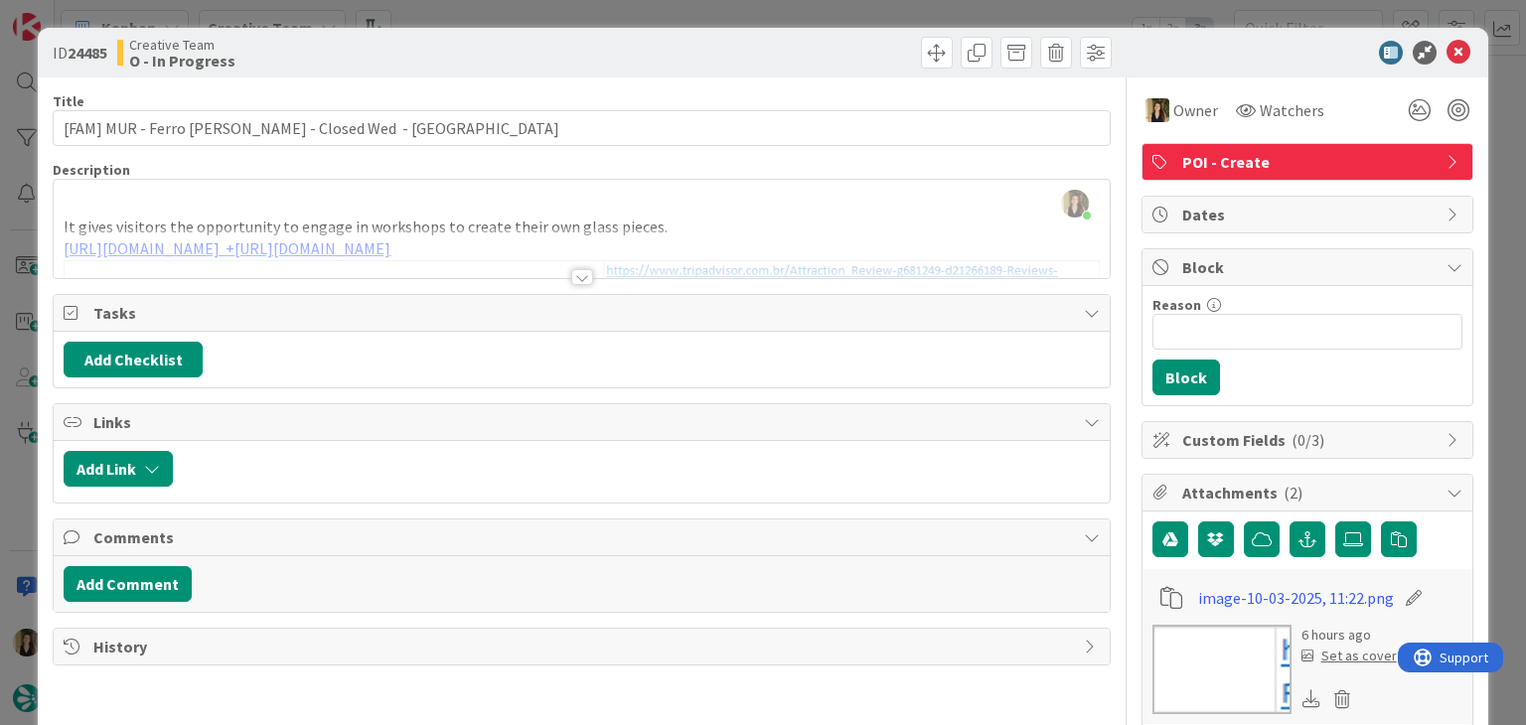
click at [450, 49] on div "Creative Team O - In Progress" at bounding box center [347, 53] width 460 height 32
click at [577, 278] on div at bounding box center [582, 277] width 22 height 16
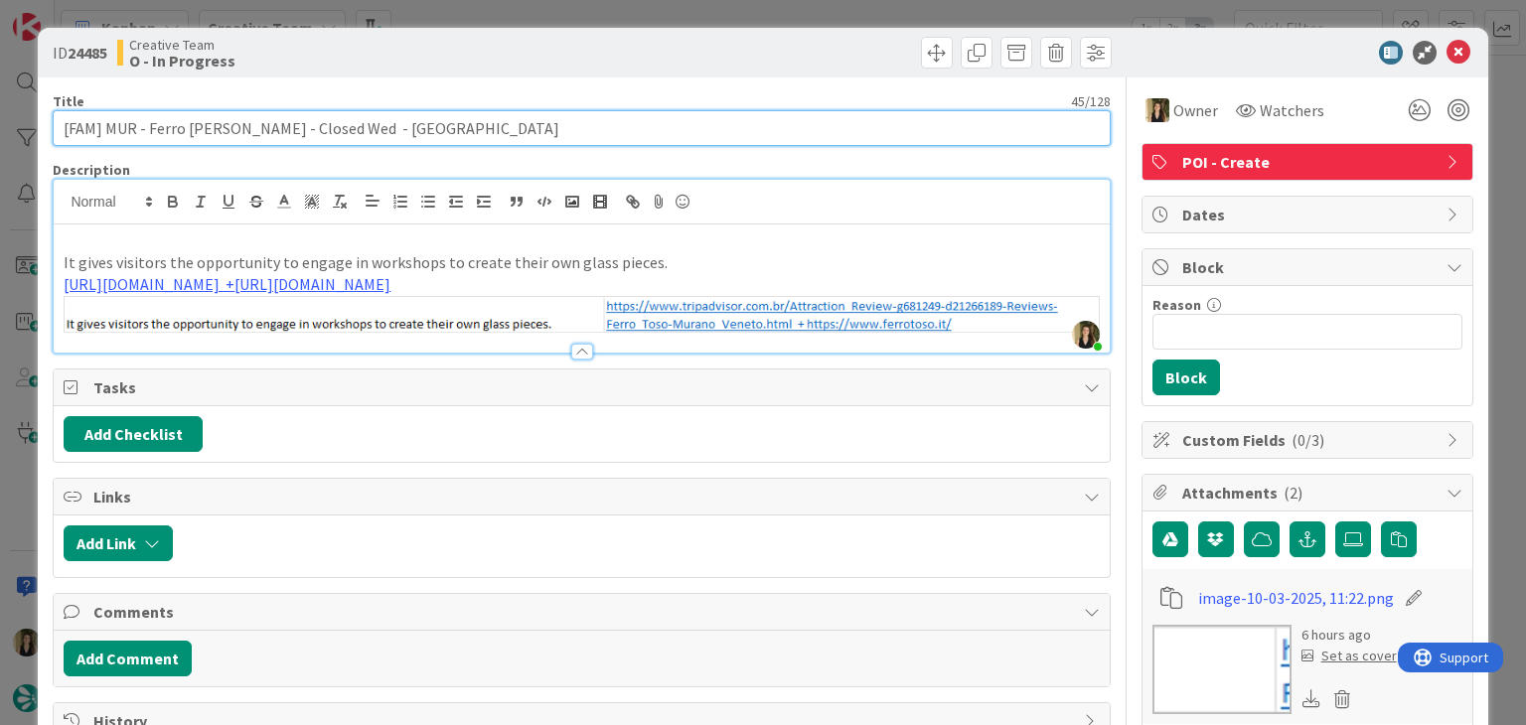
drag, startPoint x: 211, startPoint y: 128, endPoint x: 149, endPoint y: 129, distance: 61.6
click at [147, 132] on input "[FAM] MUR - Ferro [PERSON_NAME] - Closed Wed - [GEOGRAPHIC_DATA]" at bounding box center [581, 128] width 1057 height 36
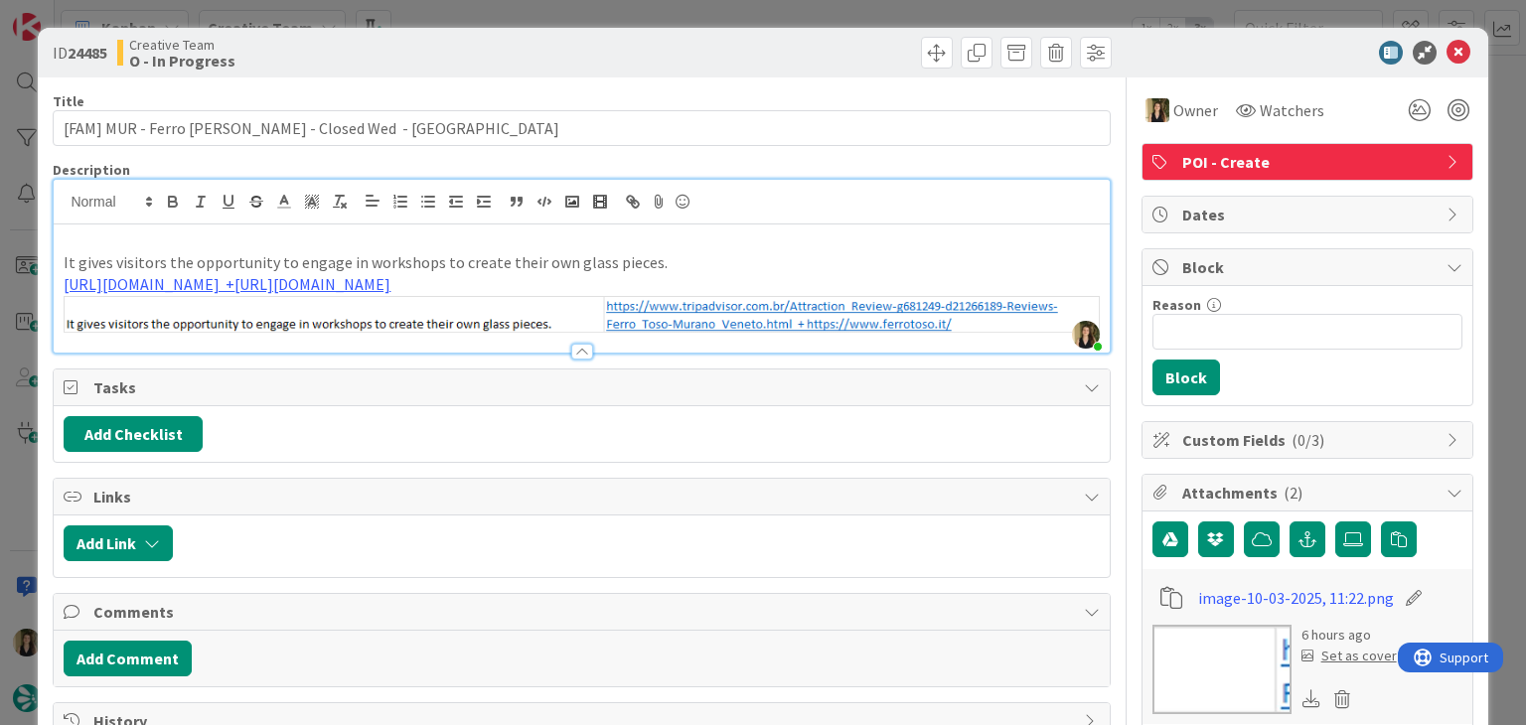
drag, startPoint x: 594, startPoint y: 61, endPoint x: 596, endPoint y: 38, distance: 22.9
click at [593, 59] on div at bounding box center [849, 53] width 524 height 32
click at [598, 16] on div "ID 24485 Creative Team O - In Progress Title 45 / 128 [FAM] MUR - Ferro [PERSON…" at bounding box center [763, 362] width 1526 height 725
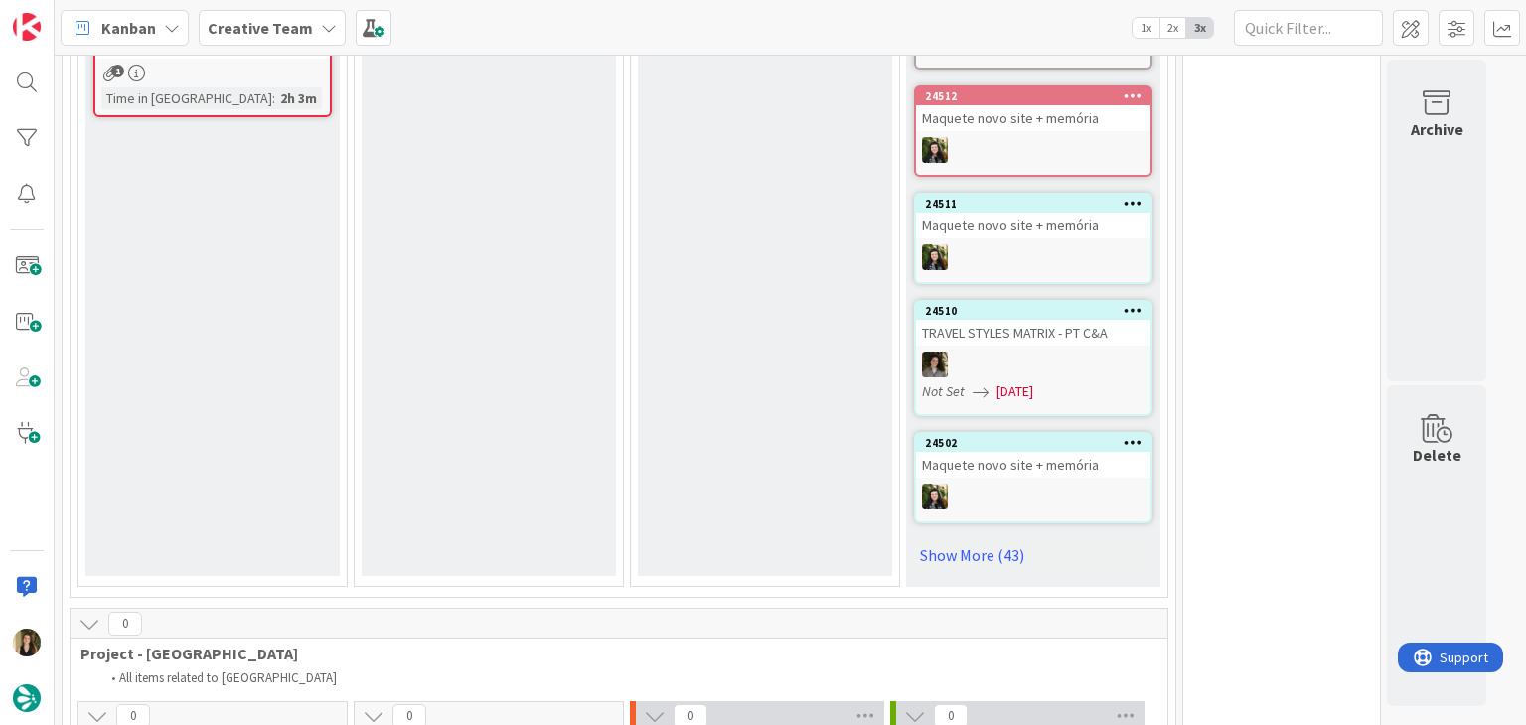
scroll to position [2658, 0]
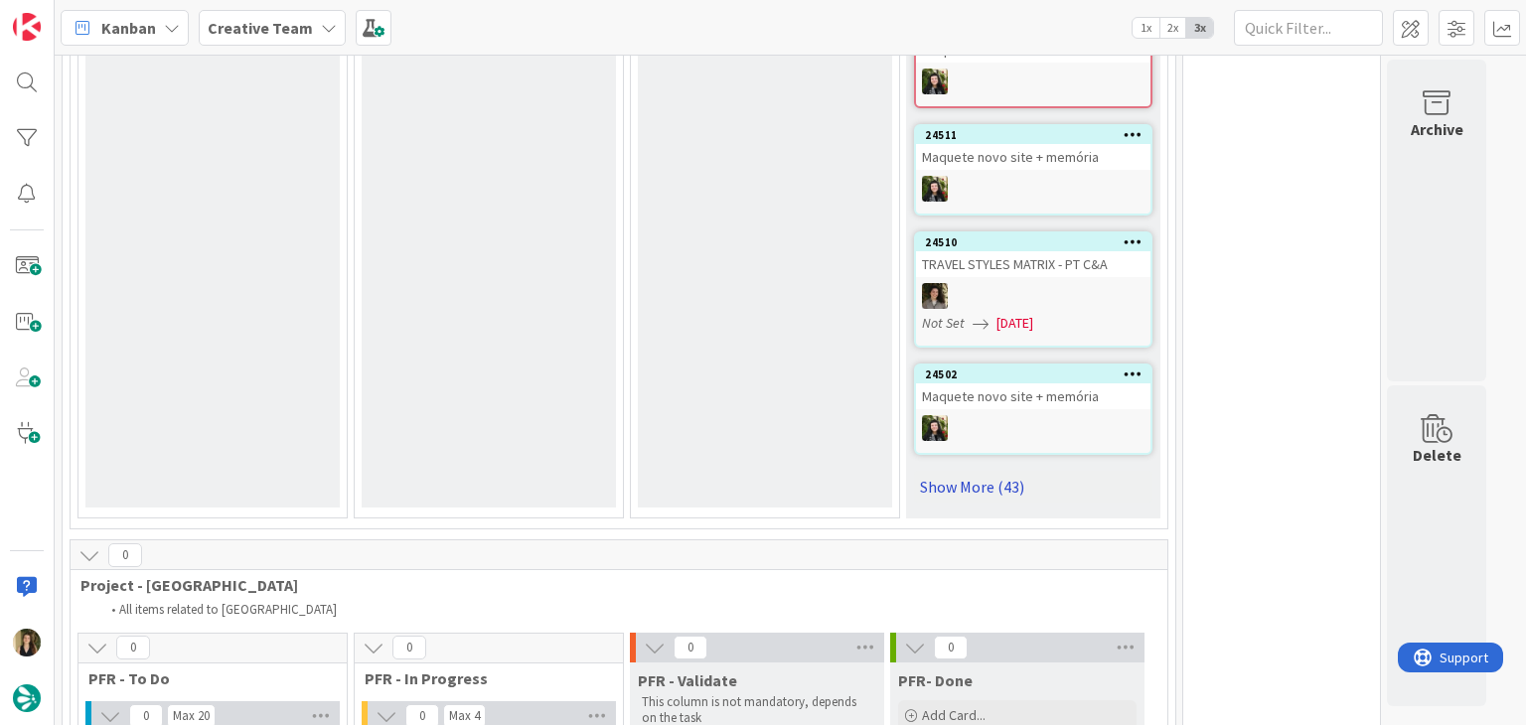
click at [994, 471] on link "Show More (43)" at bounding box center [1033, 487] width 238 height 32
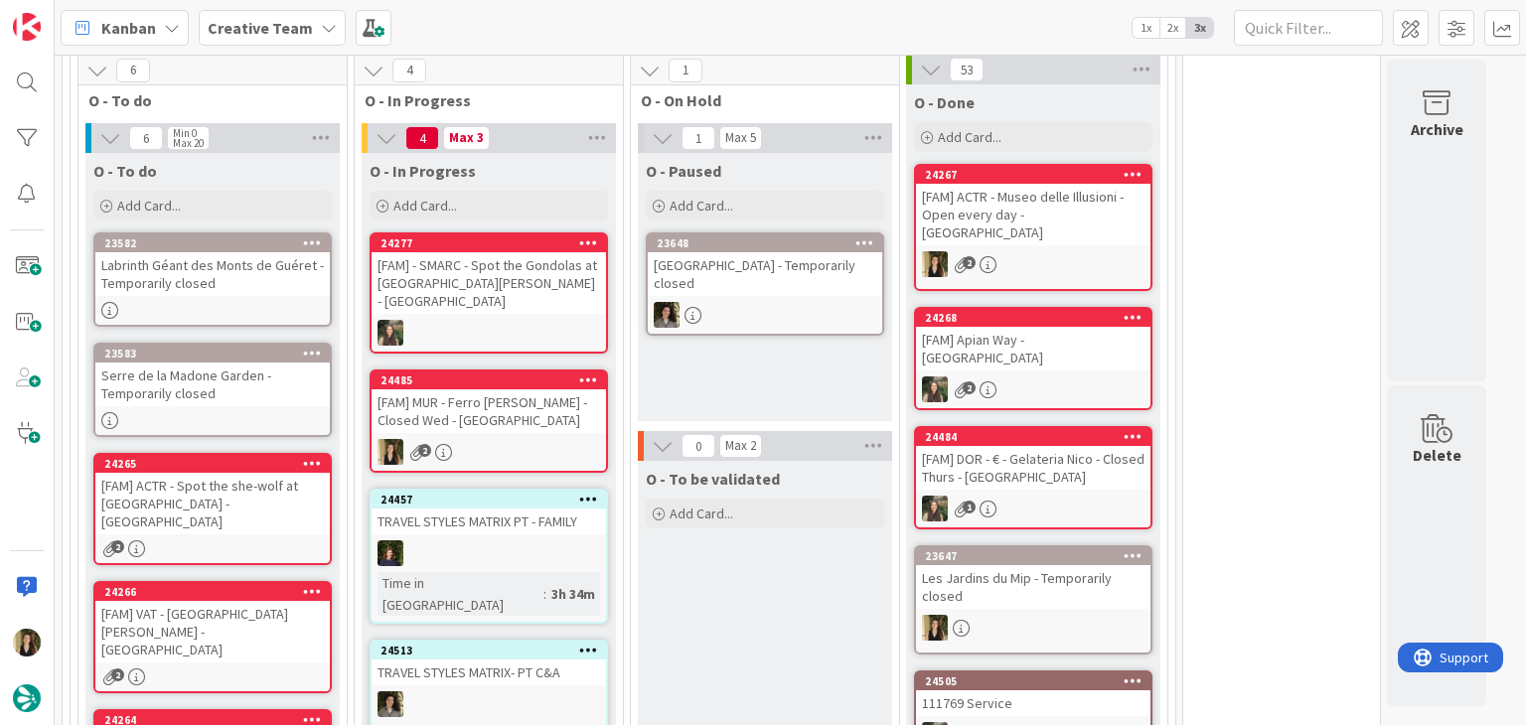
scroll to position [1665, 0]
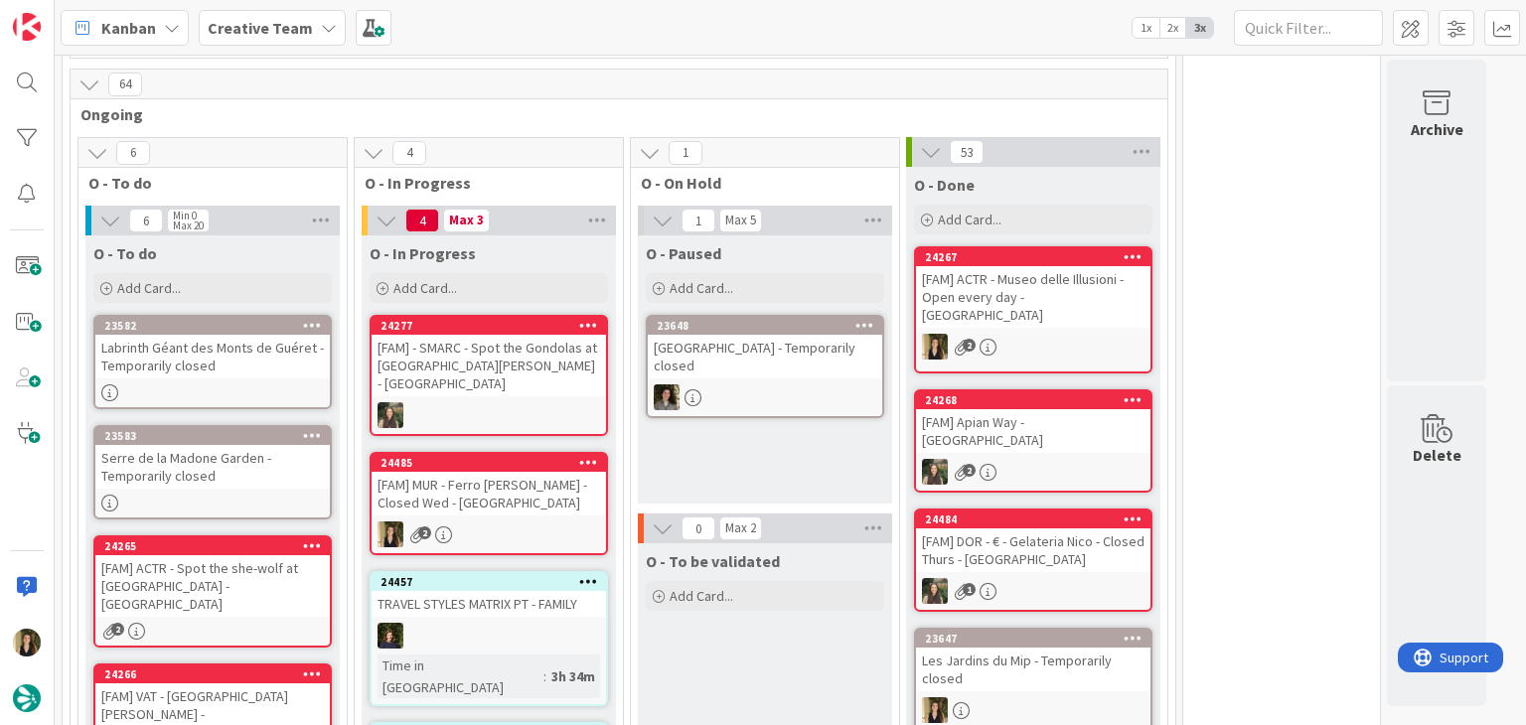
click at [743, 395] on div "O - Paused Add Card... 23648 [GEOGRAPHIC_DATA] - Temporarily closed" at bounding box center [765, 369] width 254 height 268
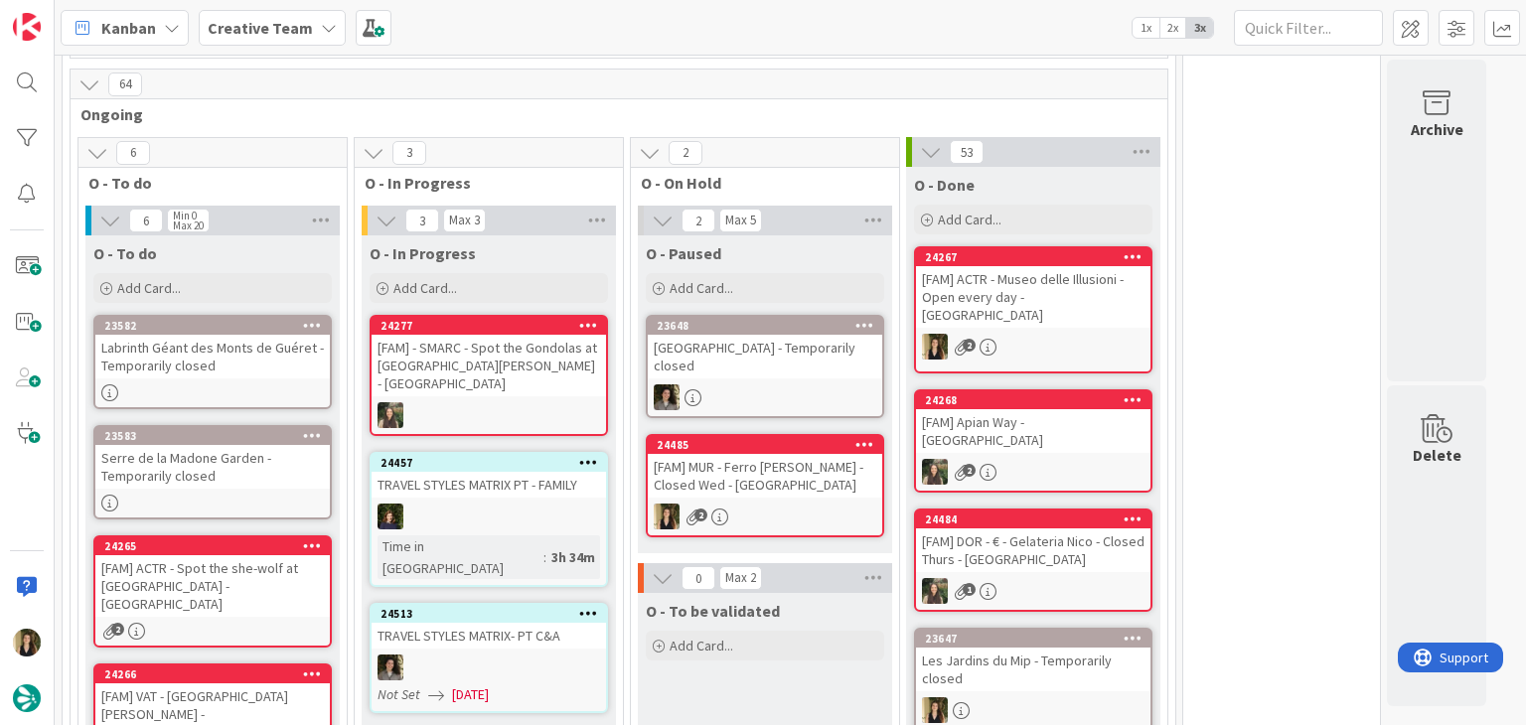
click at [267, 445] on div "Serre de la Madone Garden - Temporarily closed" at bounding box center [212, 467] width 234 height 44
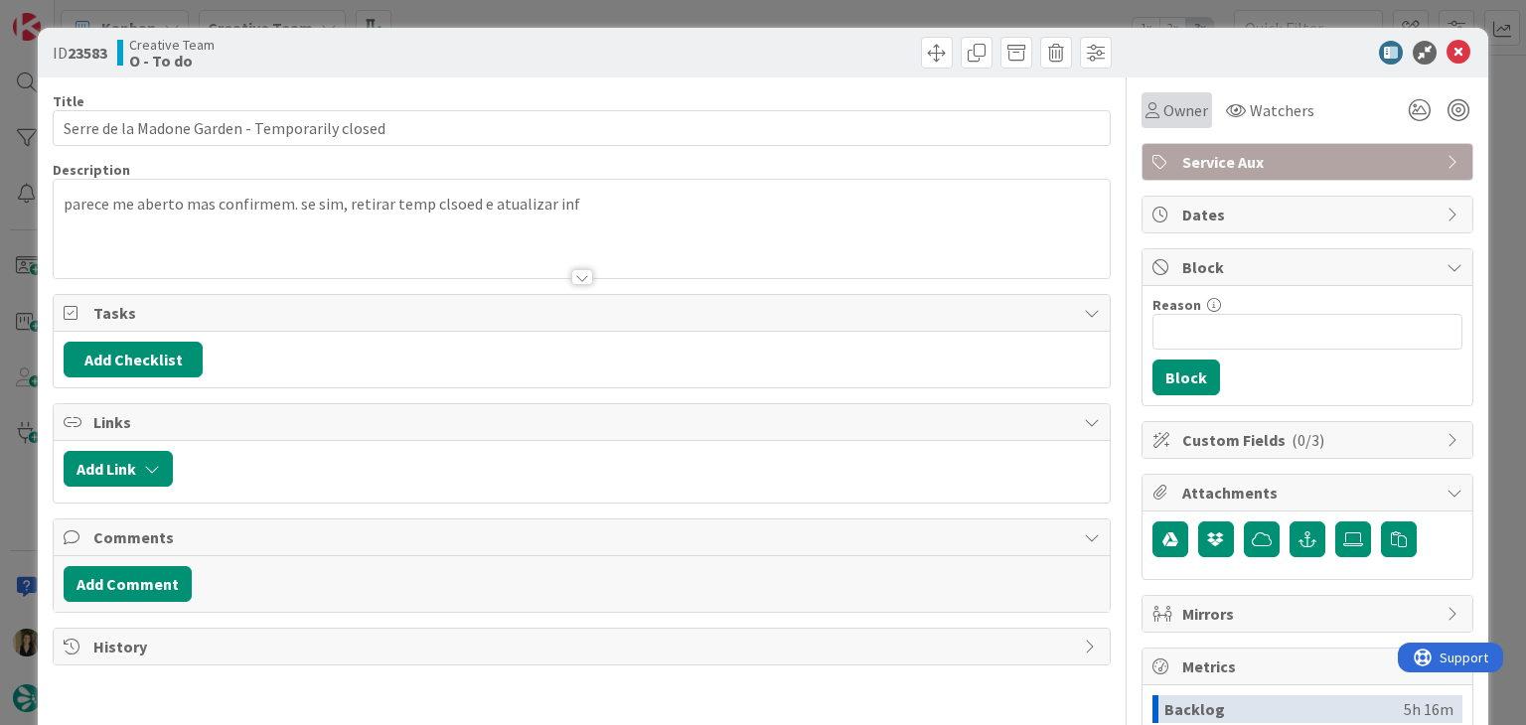
click at [1163, 99] on span "Owner" at bounding box center [1185, 110] width 45 height 24
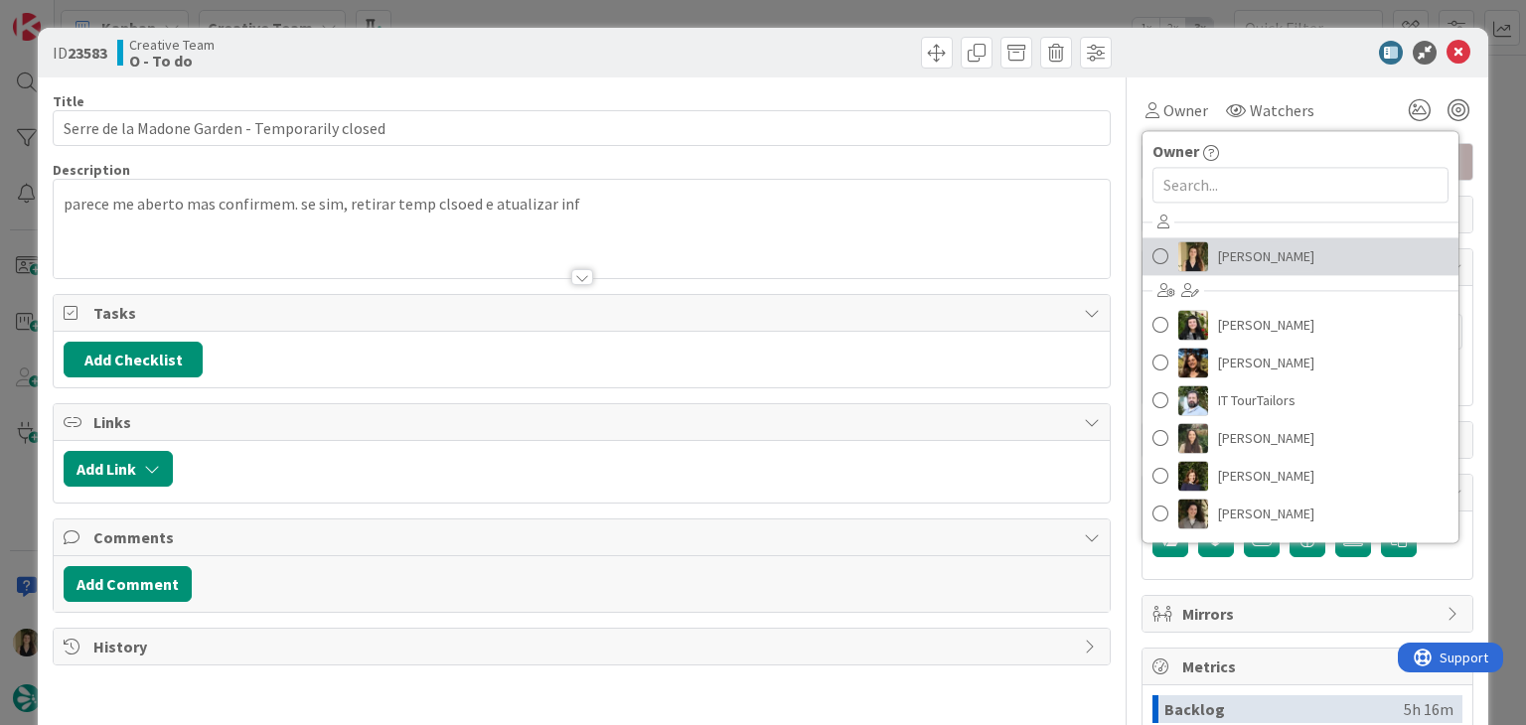
click at [1255, 257] on span "[PERSON_NAME]" at bounding box center [1266, 256] width 96 height 30
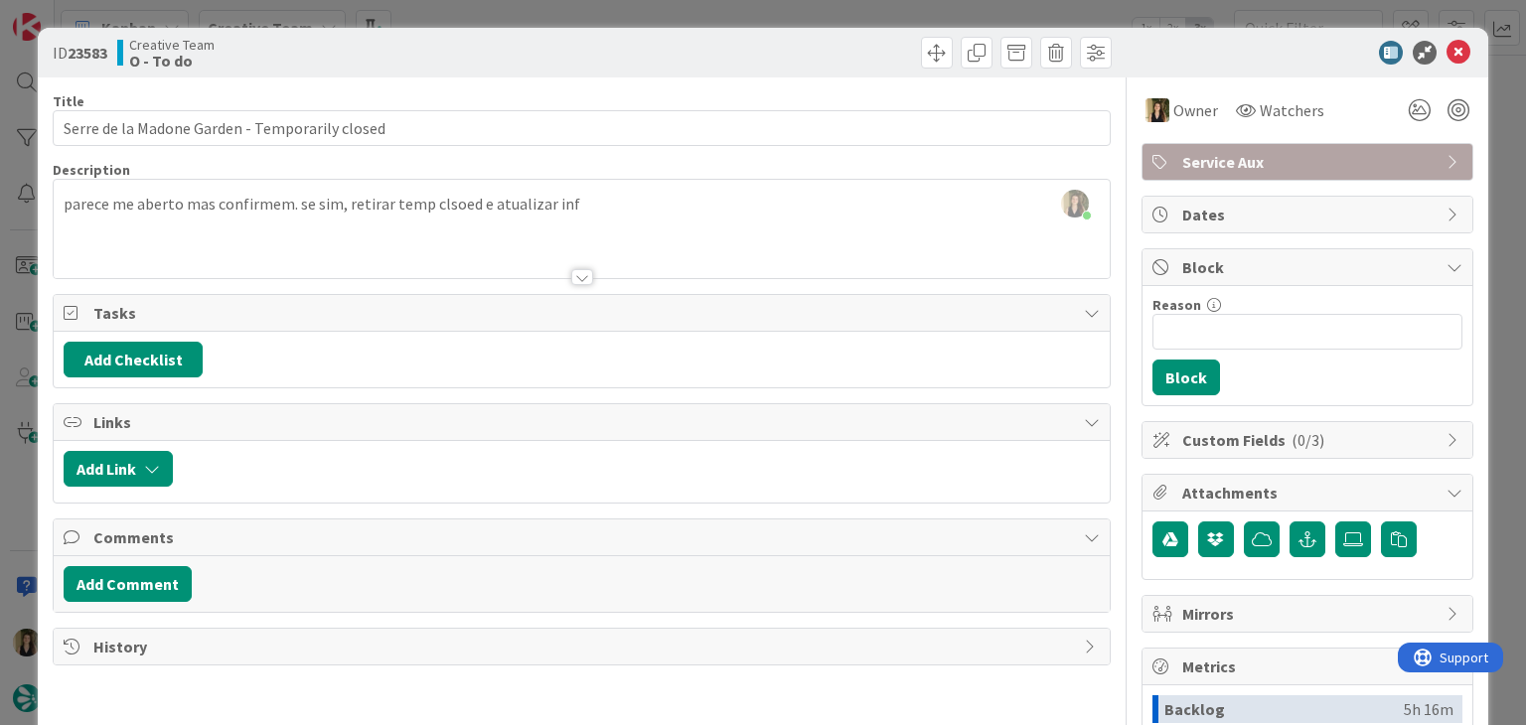
drag, startPoint x: 741, startPoint y: 32, endPoint x: 734, endPoint y: 23, distance: 11.3
click at [736, 32] on div "ID 23583 Creative Team O - To do" at bounding box center [762, 53] width 1449 height 50
click at [733, 17] on div "ID 23583 Creative Team O - To do Title 46 / 128 Serre de la Madone Garden - Tem…" at bounding box center [763, 362] width 1526 height 725
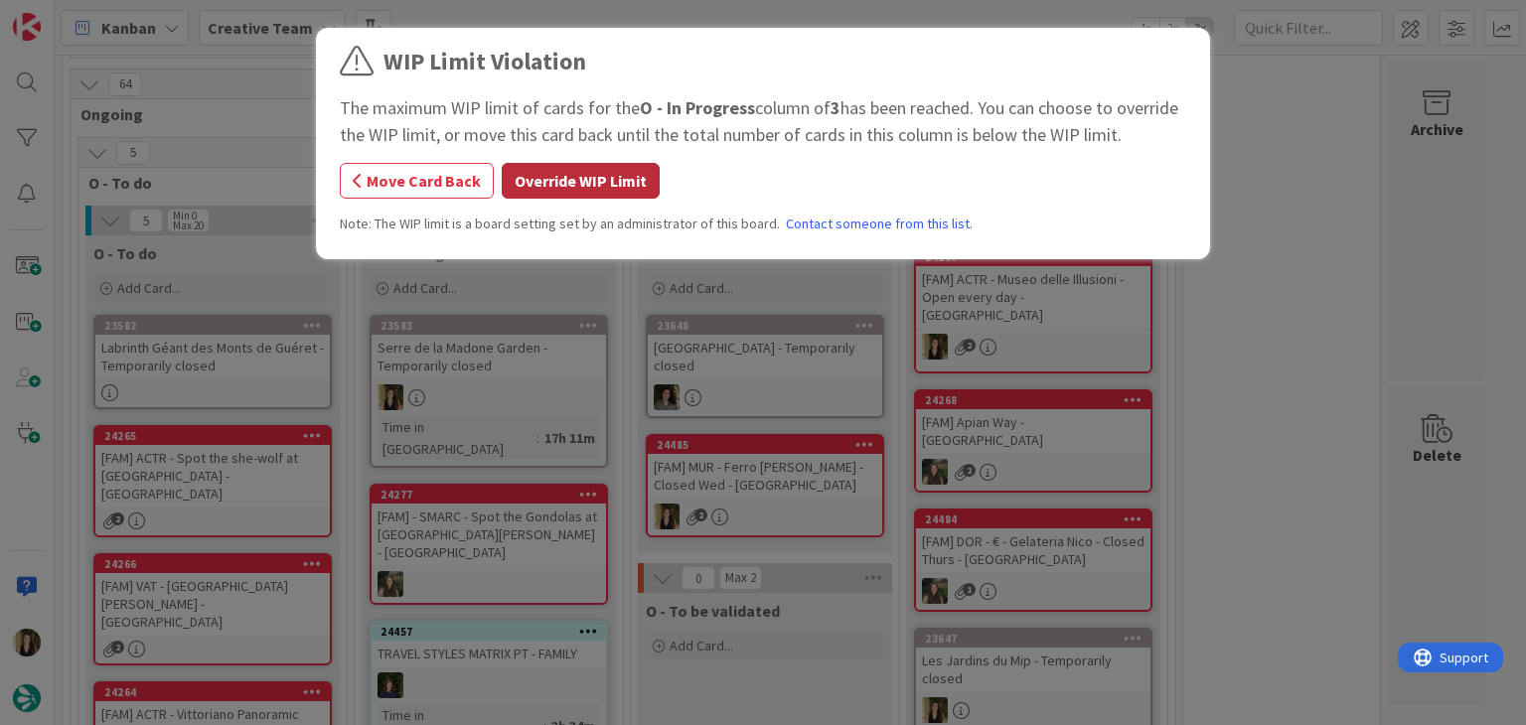
click at [636, 182] on button "Override WIP Limit" at bounding box center [581, 181] width 158 height 36
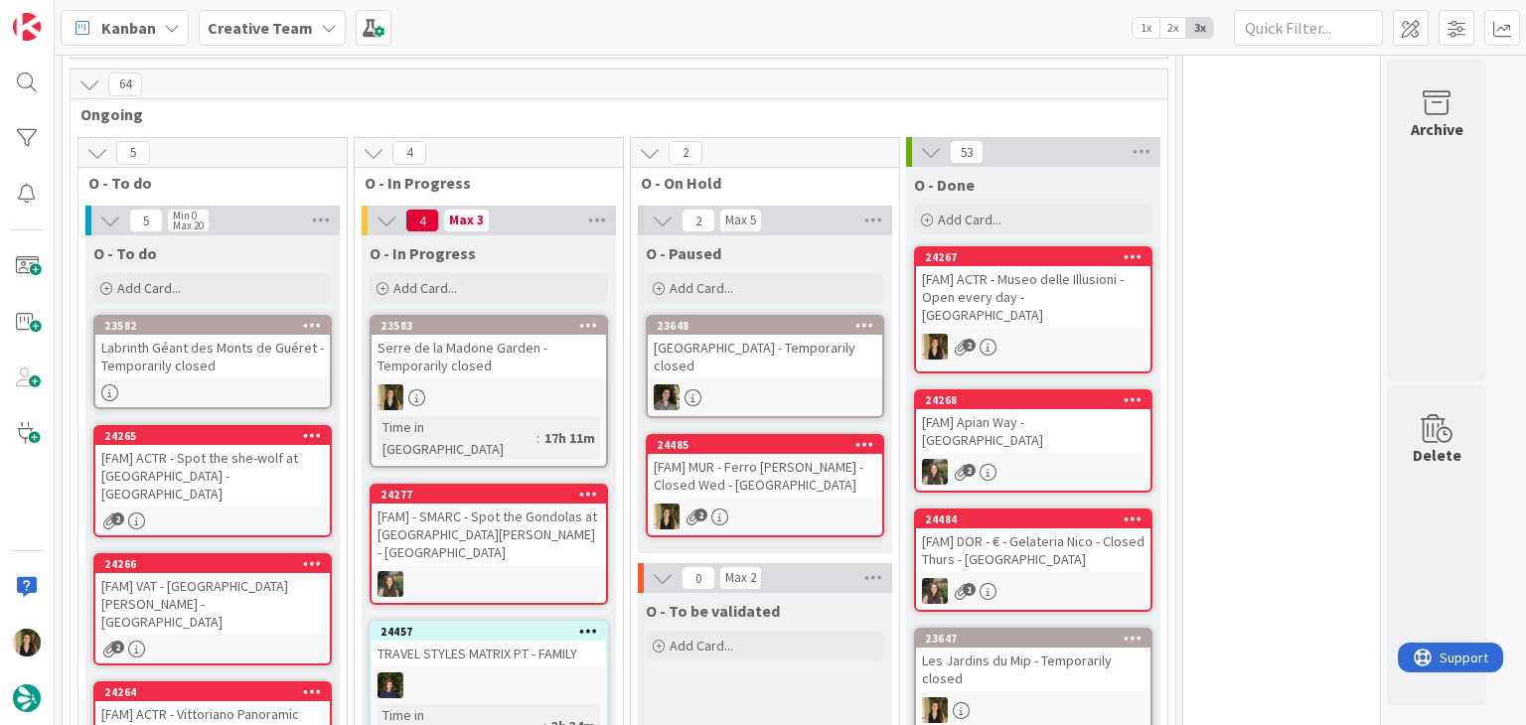
click at [569, 384] on div at bounding box center [489, 397] width 234 height 26
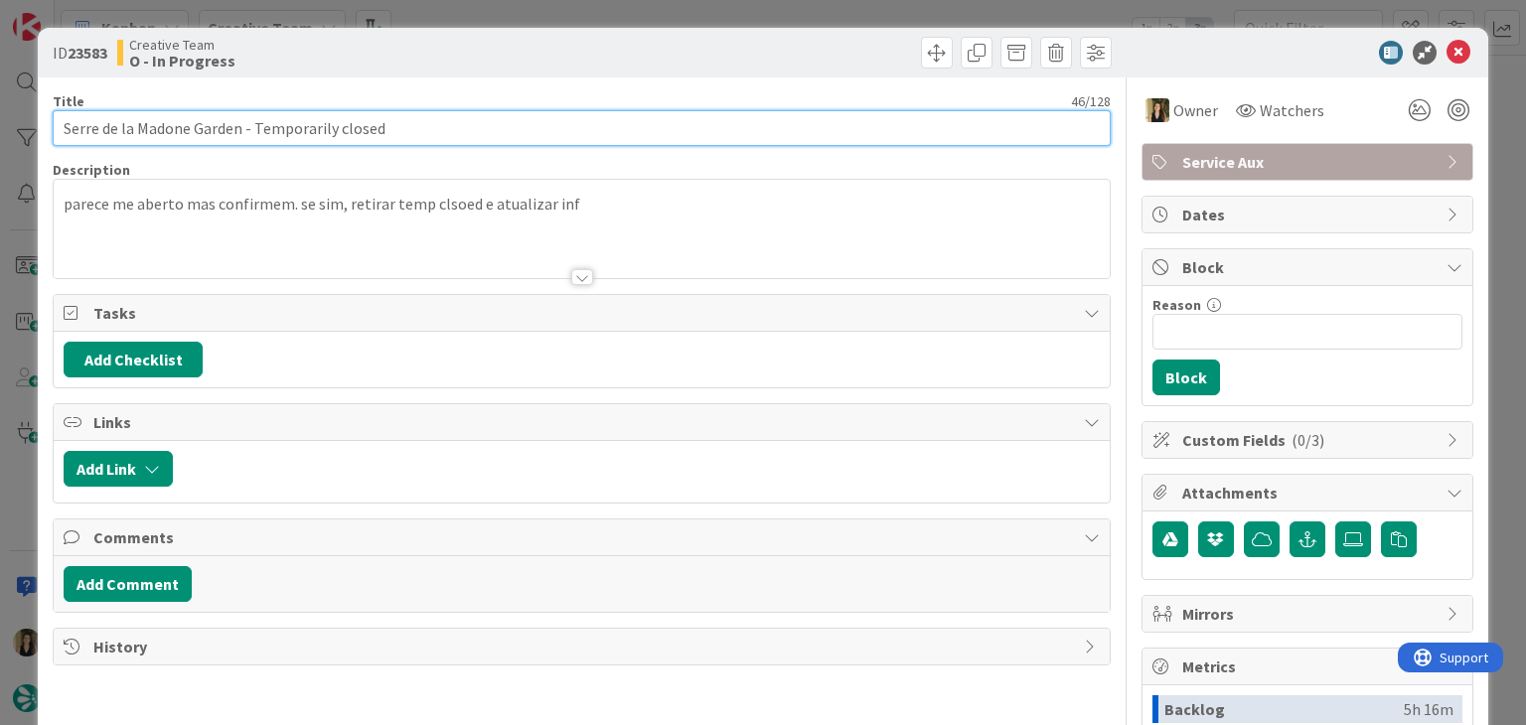
drag, startPoint x: 428, startPoint y: 135, endPoint x: 24, endPoint y: 132, distance: 404.3
click at [21, 139] on div "ID 23583 Creative Team O - In Progress Title 46 / 128 Serre de la Madone Garden…" at bounding box center [763, 362] width 1526 height 725
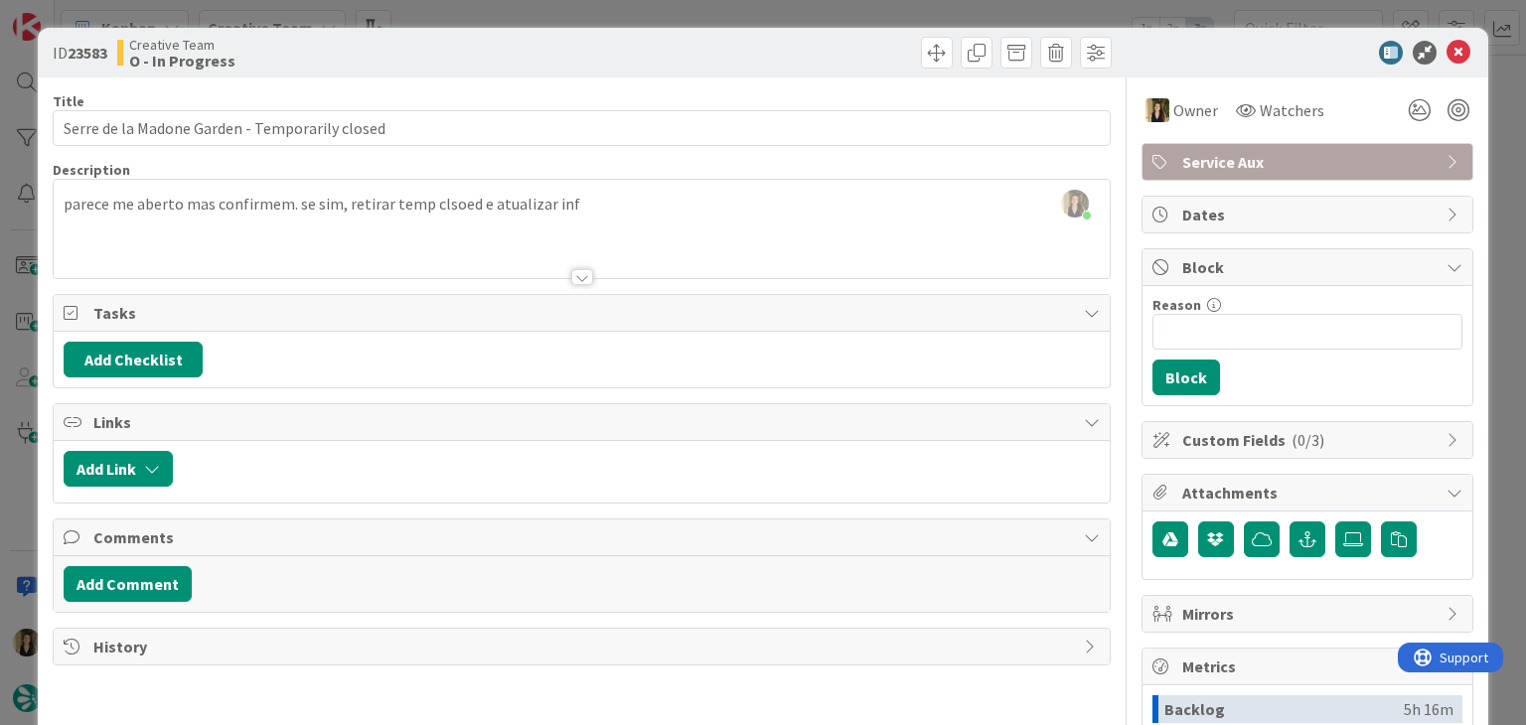
drag, startPoint x: 487, startPoint y: 53, endPoint x: 496, endPoint y: 1, distance: 52.4
click at [487, 49] on div "Creative Team O - In Progress" at bounding box center [347, 53] width 460 height 32
click at [505, 10] on div "ID 23583 Creative Team O - In Progress Title 46 / 128 Serre de la Madone Garden…" at bounding box center [763, 362] width 1526 height 725
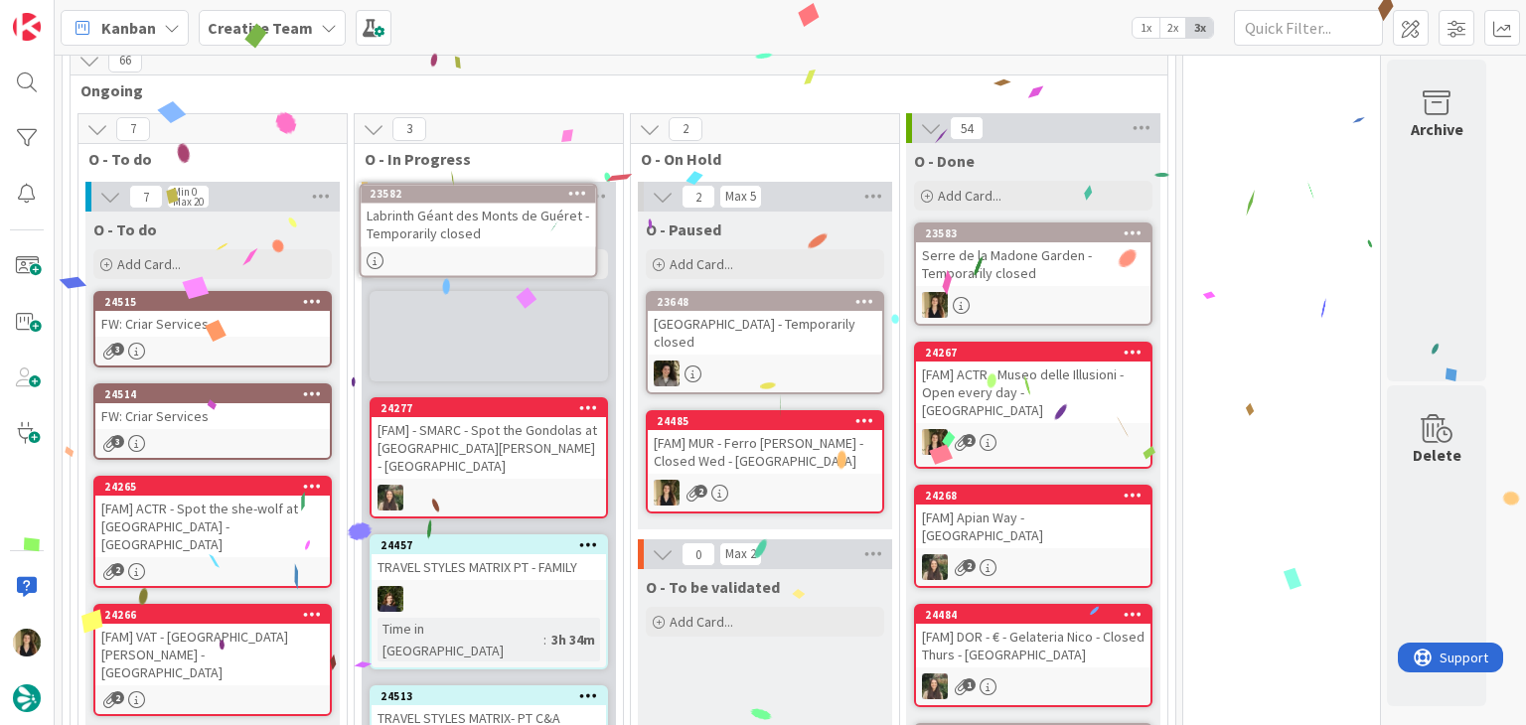
scroll to position [1633, 0]
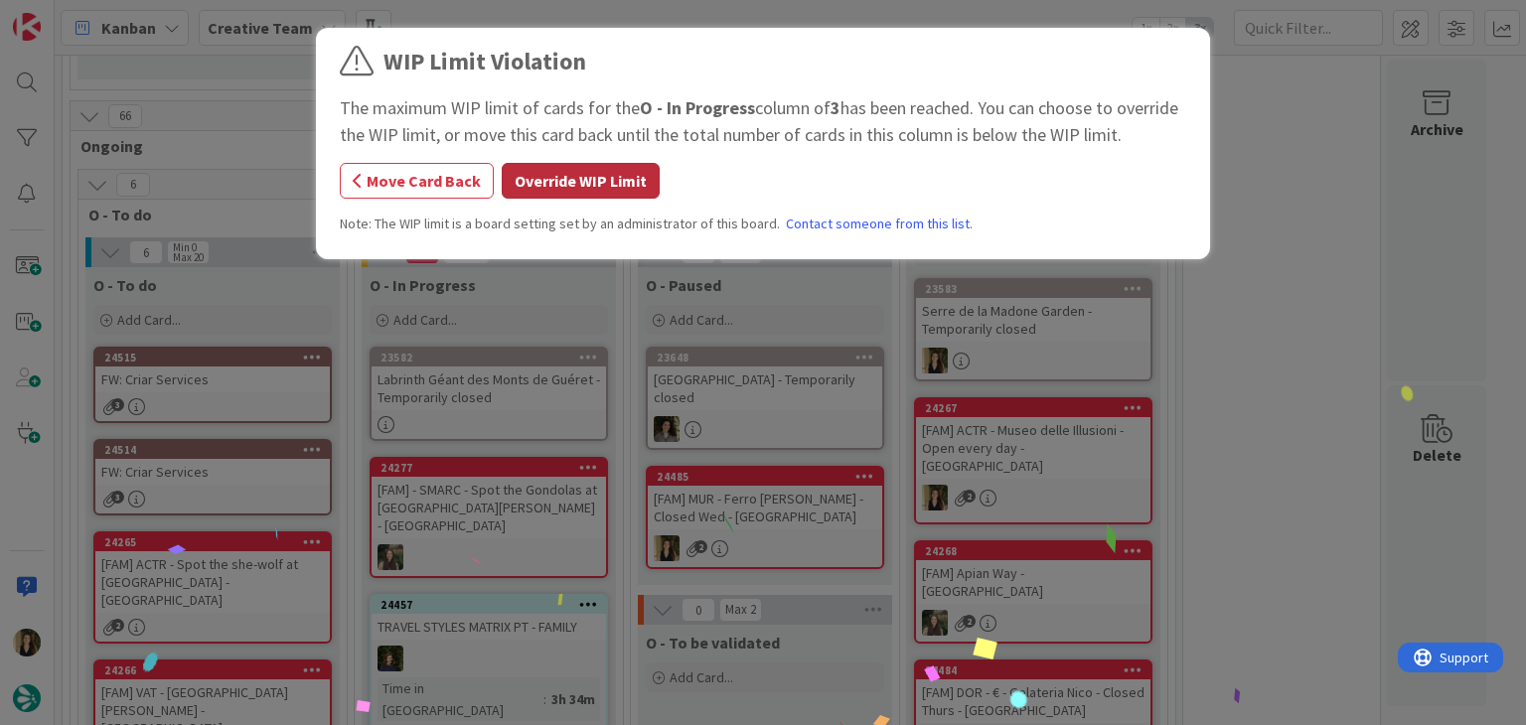
drag, startPoint x: 629, startPoint y: 192, endPoint x: 591, endPoint y: 196, distance: 38.0
click at [626, 192] on button "Override WIP Limit" at bounding box center [581, 181] width 158 height 36
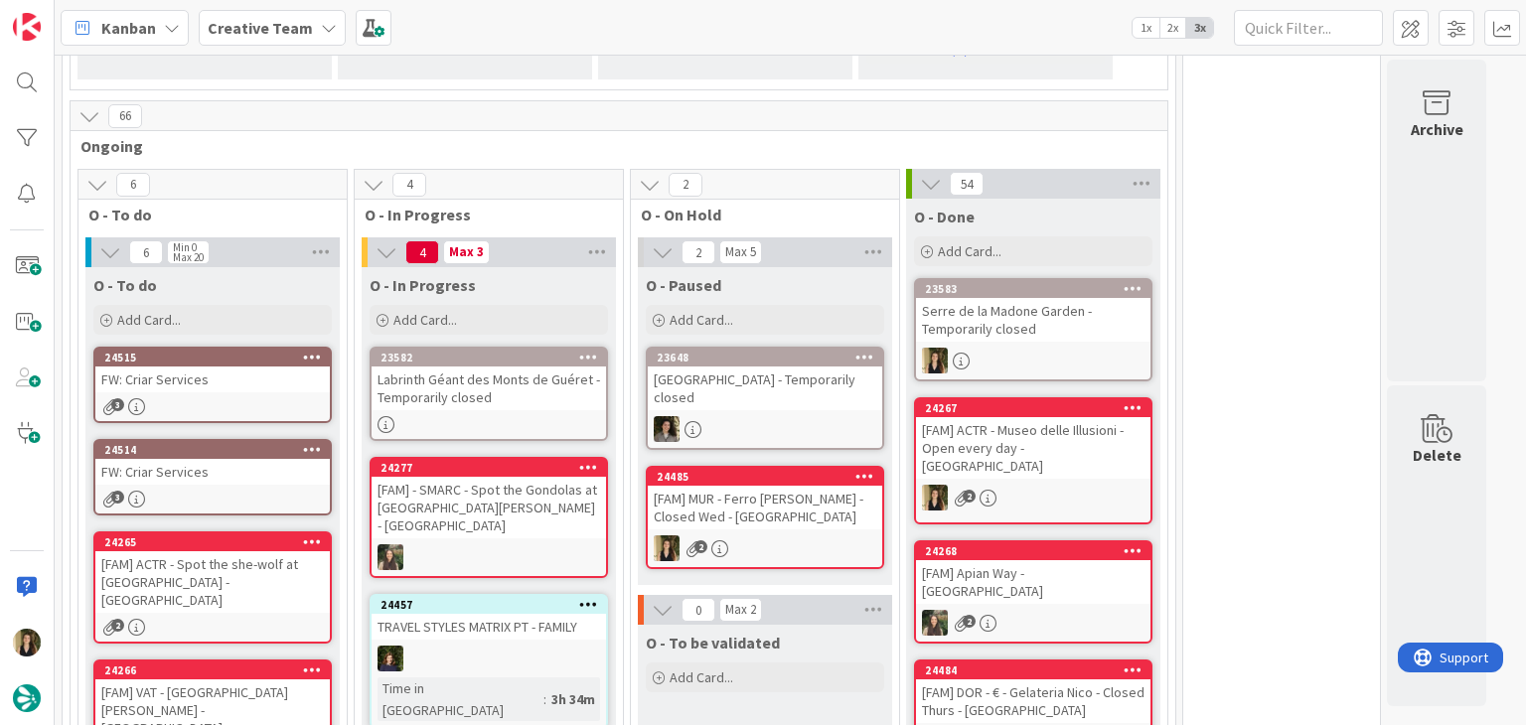
click at [290, 367] on div "FW: Criar Services" at bounding box center [212, 380] width 234 height 26
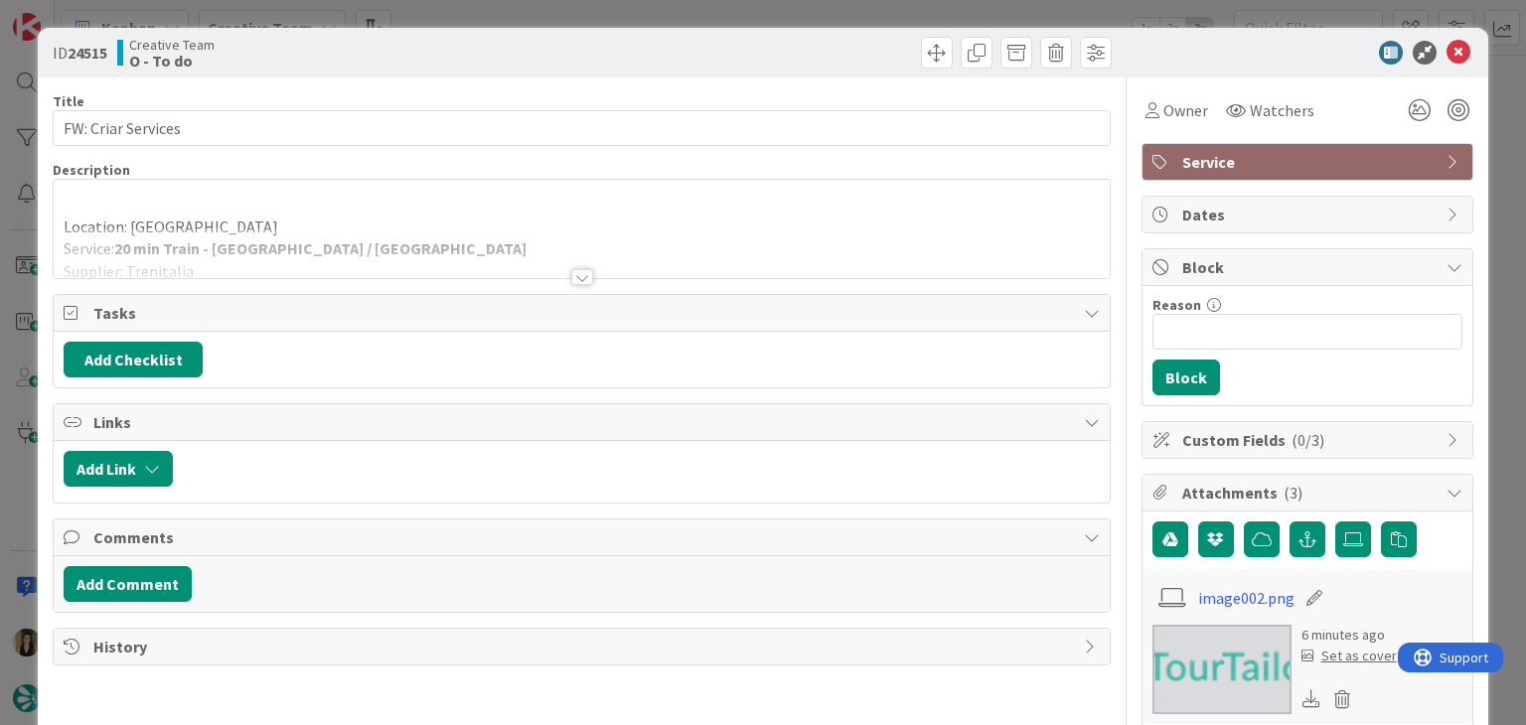
click at [652, 7] on div "ID 24515 Creative Team O - To do Title 18 / 128 FW: Criar Services Description …" at bounding box center [763, 362] width 1526 height 725
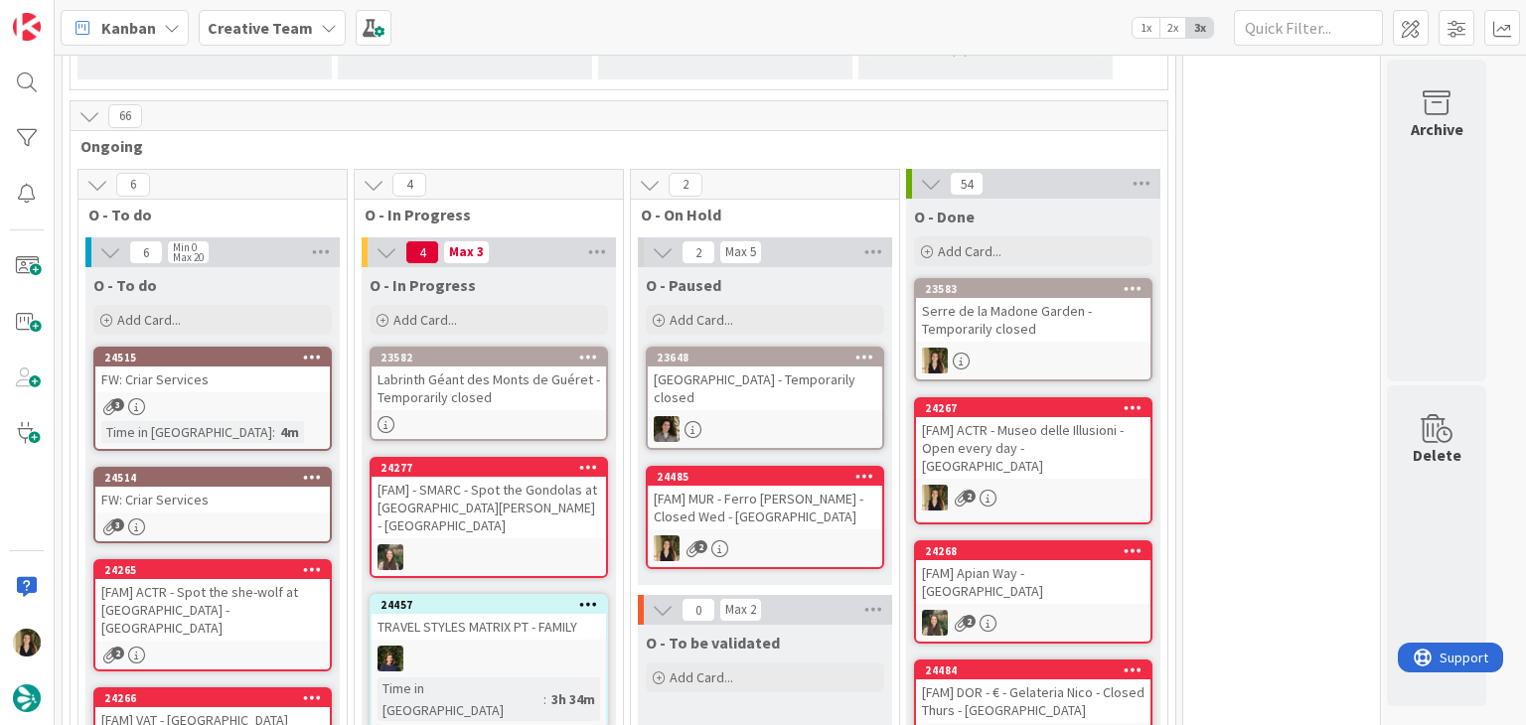
click at [507, 367] on div "Labrinth Géant des Monts de Guéret - Temporarily closed" at bounding box center [489, 389] width 234 height 44
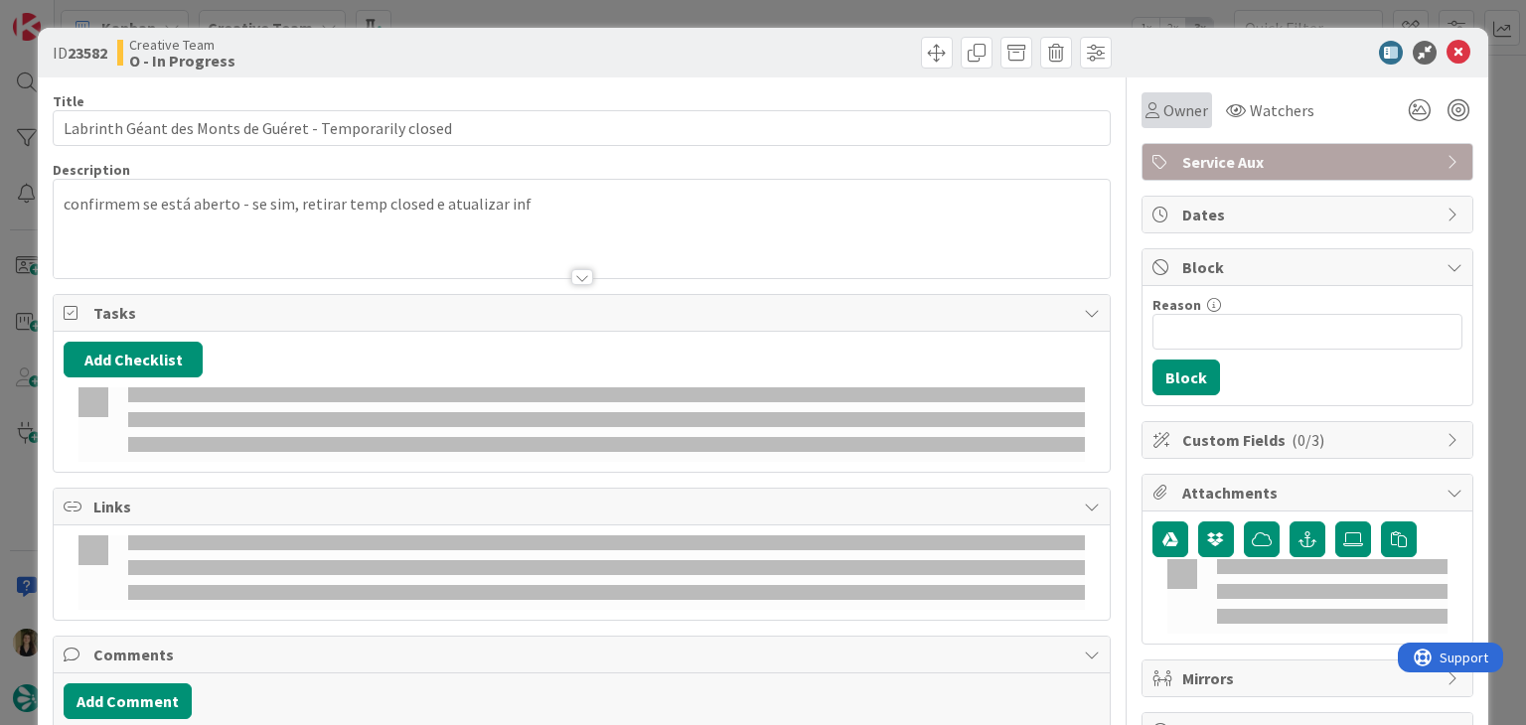
click at [1168, 100] on span "Owner" at bounding box center [1185, 110] width 45 height 24
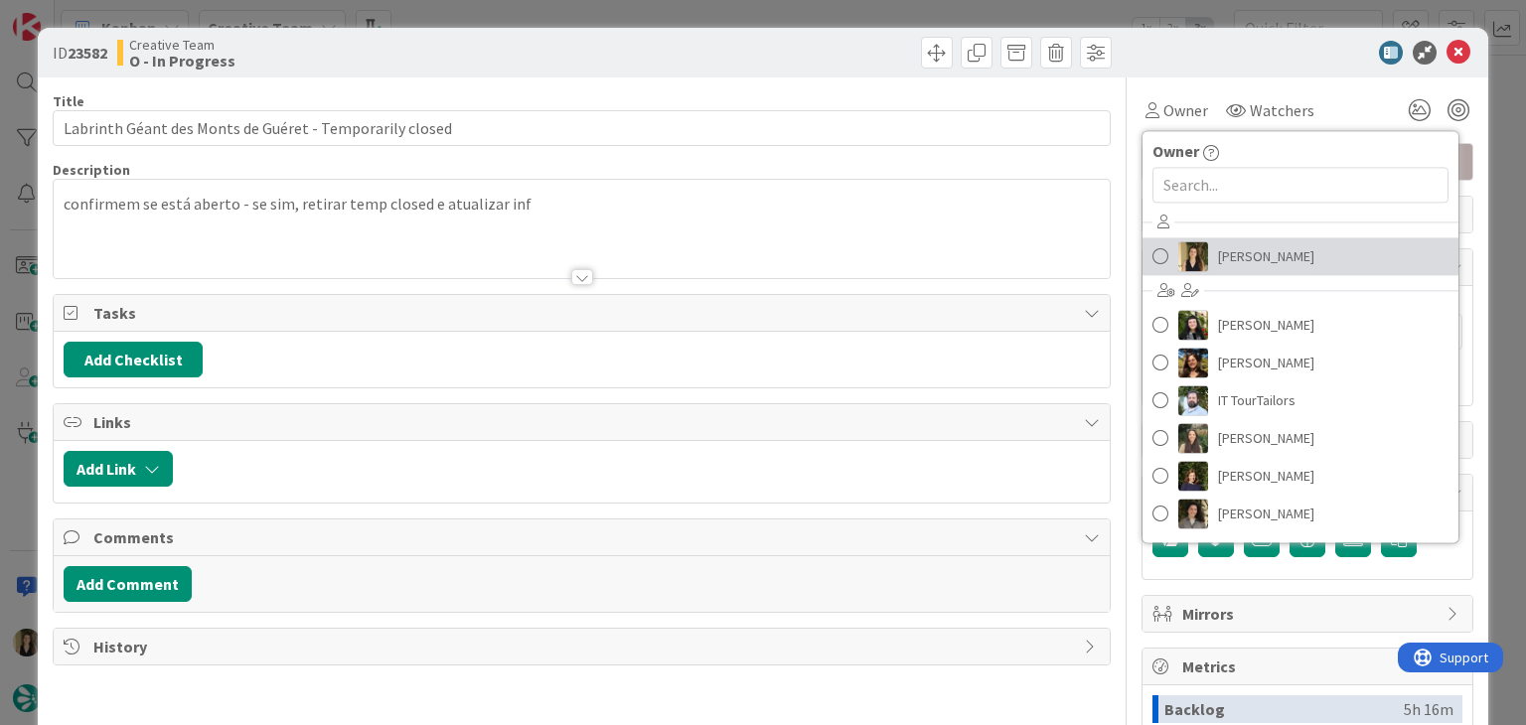
drag, startPoint x: 1227, startPoint y: 255, endPoint x: 1144, endPoint y: 225, distance: 87.7
click at [1226, 255] on span "[PERSON_NAME]" at bounding box center [1266, 256] width 96 height 30
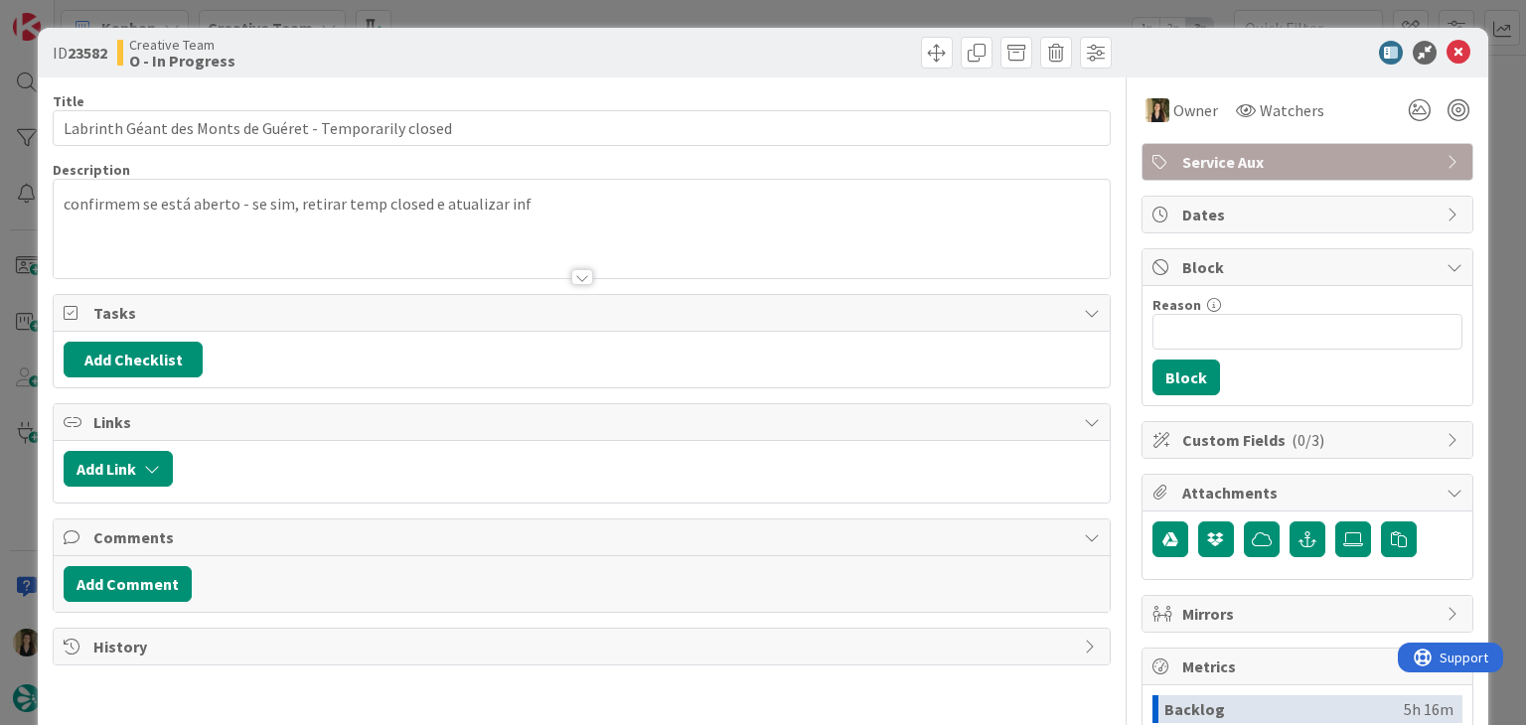
click at [806, 44] on div at bounding box center [849, 53] width 524 height 32
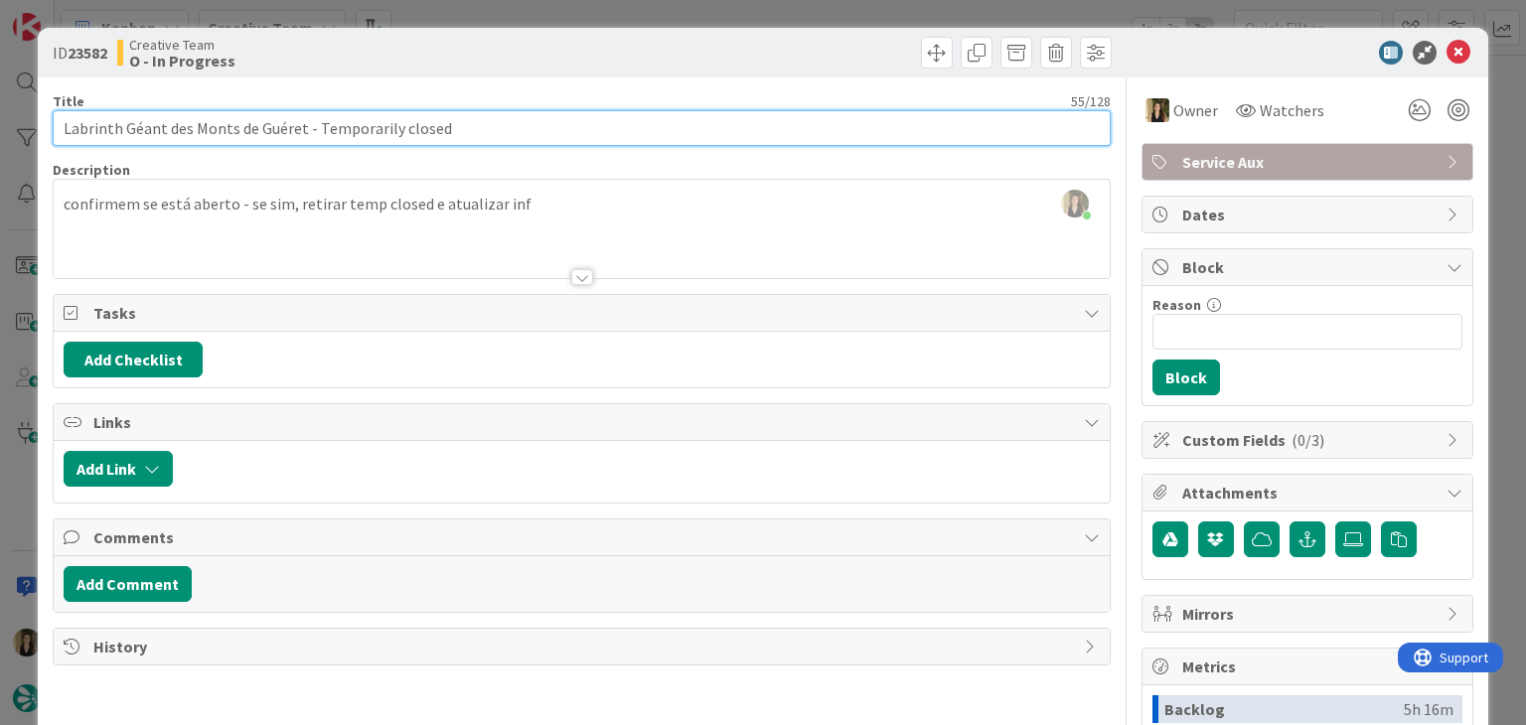
drag, startPoint x: 301, startPoint y: 131, endPoint x: 28, endPoint y: 128, distance: 273.2
click at [28, 128] on div "ID 23582 Creative Team O - In Progress Title 55 / 128 Labrinth Géant des Monts …" at bounding box center [763, 362] width 1526 height 725
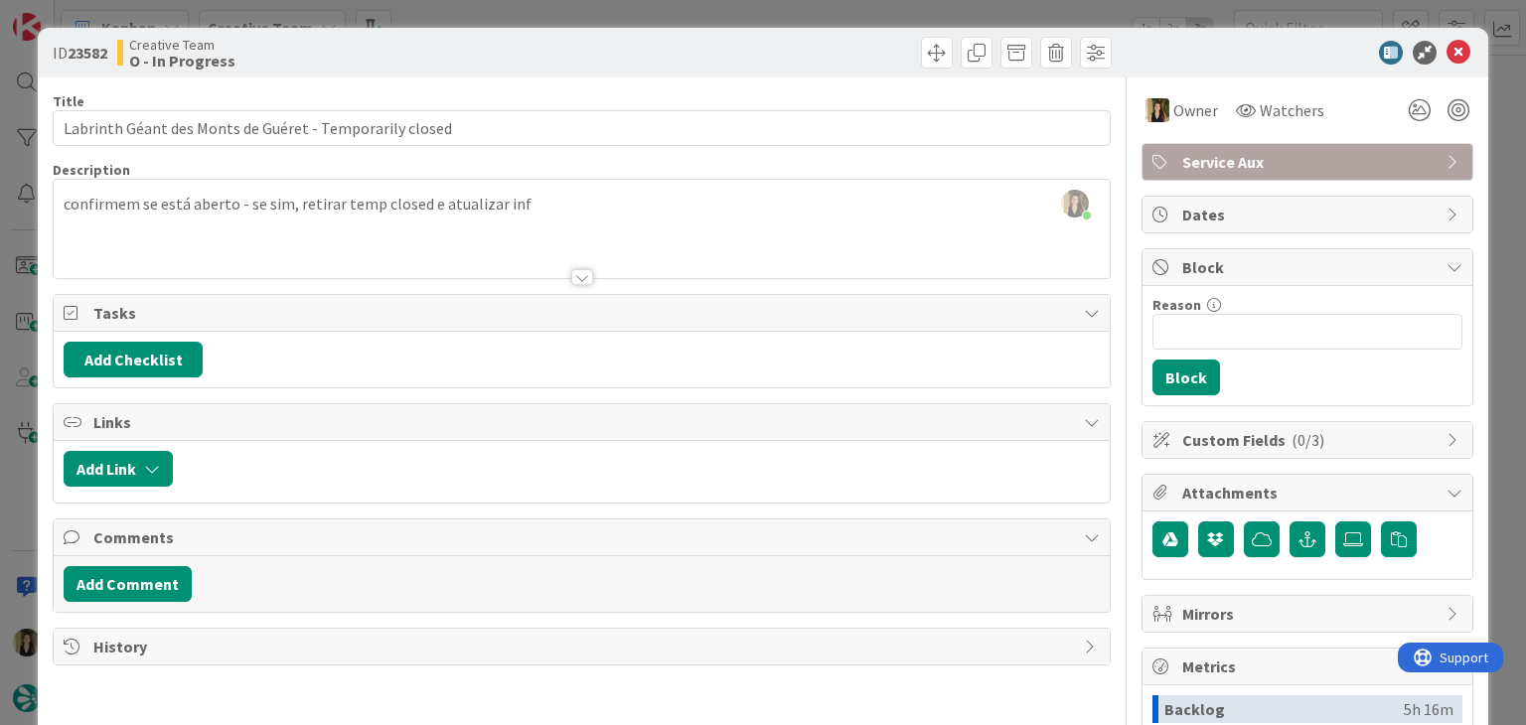
click at [542, 50] on div "Creative Team O - In Progress" at bounding box center [347, 53] width 460 height 32
click at [544, 13] on div "ID 23582 Creative Team O - In Progress Title 55 / 128 Labrinth Géant des Monts …" at bounding box center [763, 362] width 1526 height 725
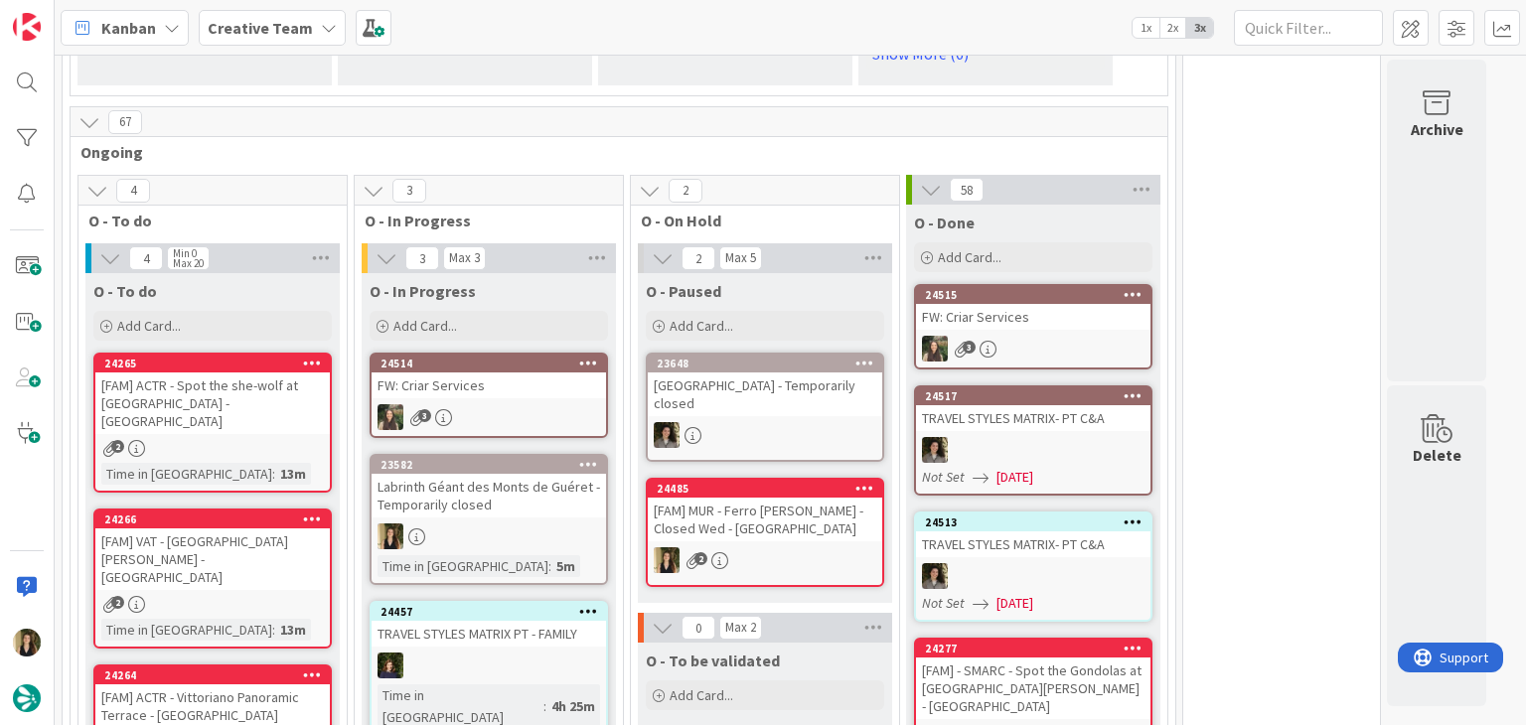
click at [548, 474] on div "Labrinth Géant des Monts de Guéret - Temporarily closed" at bounding box center [489, 496] width 234 height 44
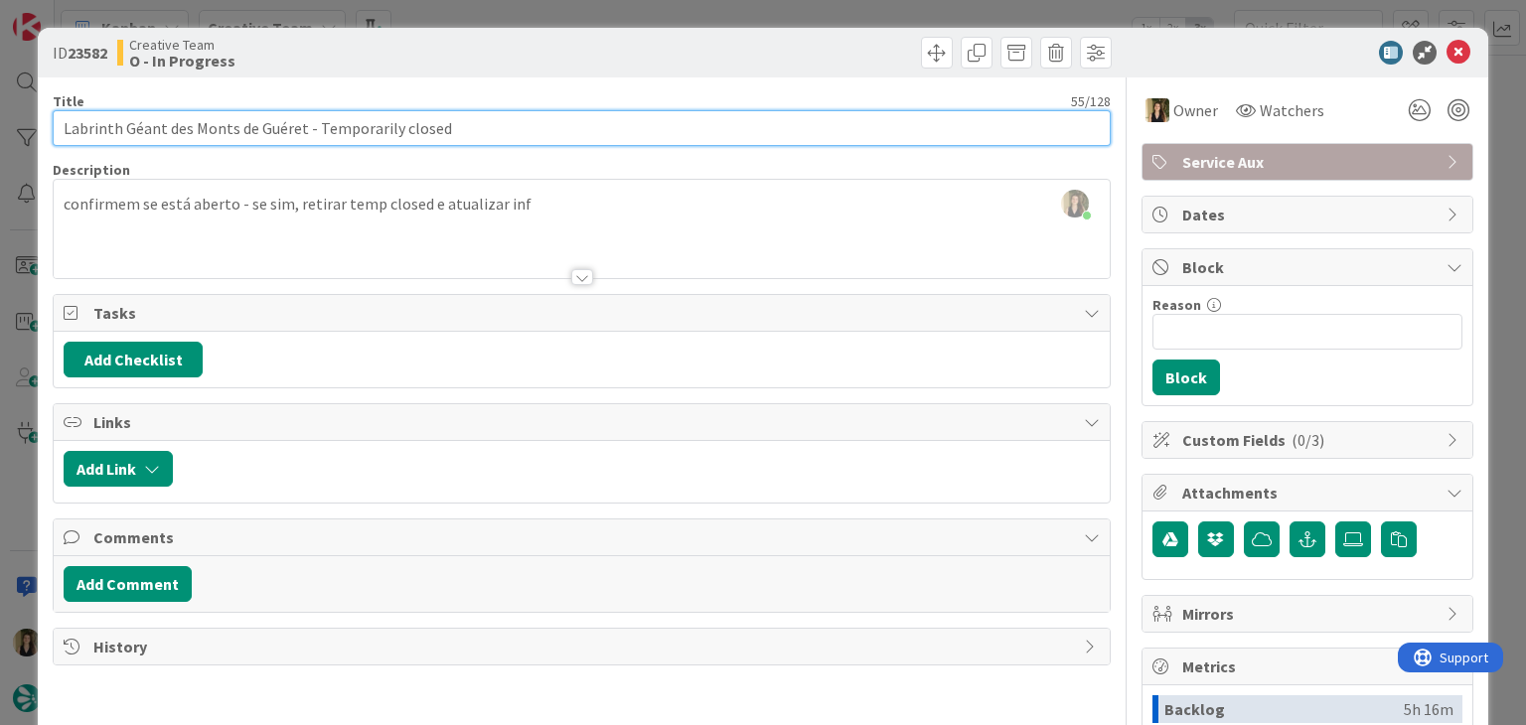
drag, startPoint x: 501, startPoint y: 131, endPoint x: 24, endPoint y: 137, distance: 476.8
click at [26, 137] on div "ID 23582 Creative Team O - In Progress Title 55 / 128 Labrinth Géant des Monts …" at bounding box center [763, 362] width 1526 height 725
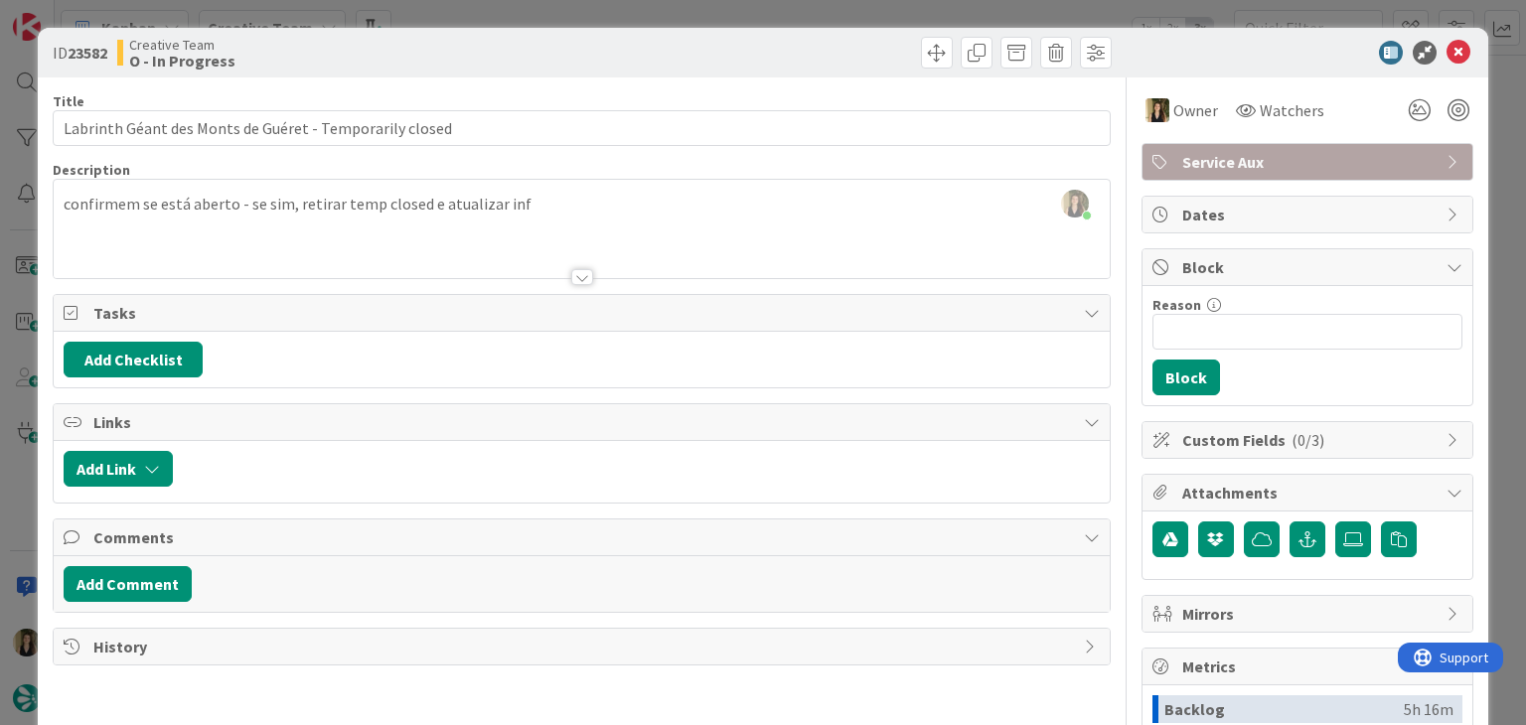
click at [443, 43] on div "Creative Team O - In Progress" at bounding box center [347, 53] width 460 height 32
click at [484, 6] on div "ID 23582 Creative Team O - In Progress Title 55 / 128 Labrinth Géant des Monts …" at bounding box center [763, 362] width 1526 height 725
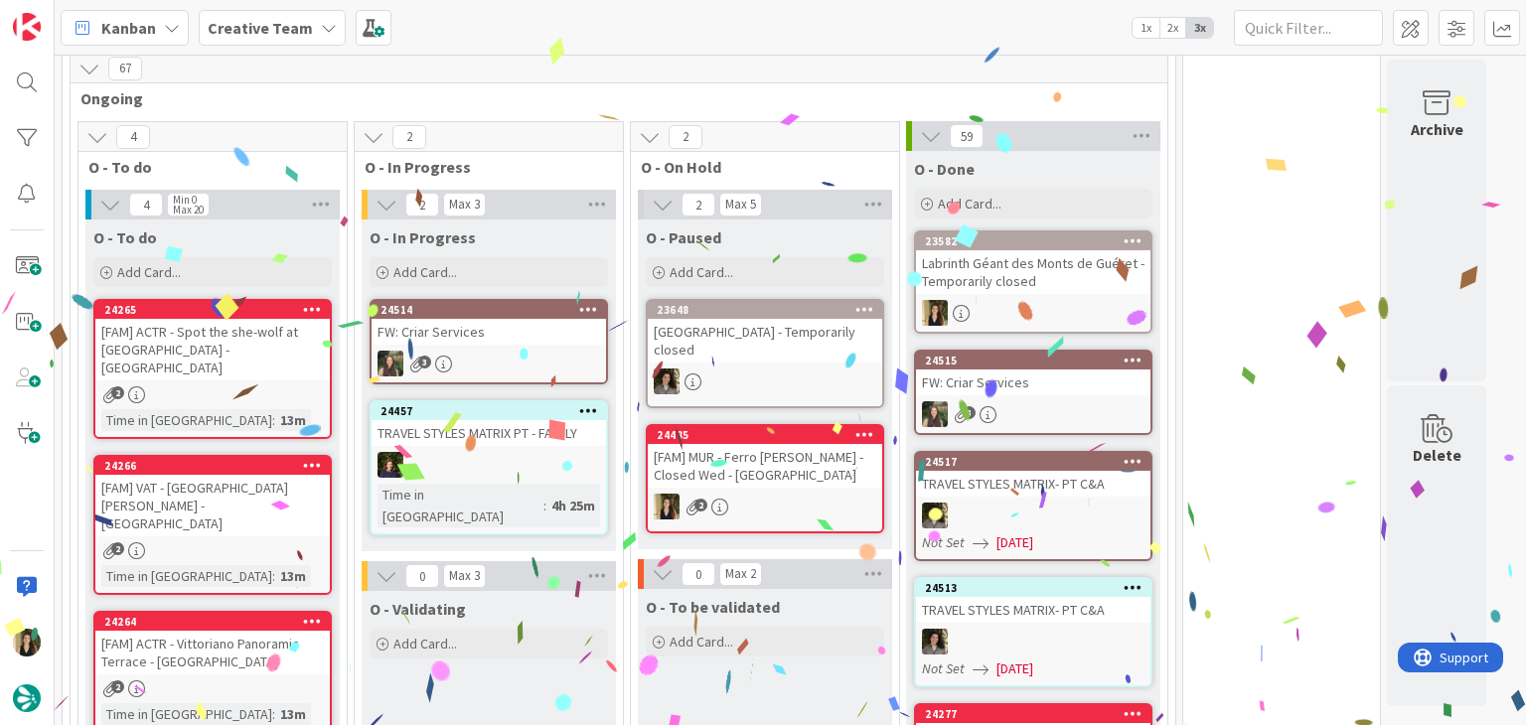
scroll to position [1696, 0]
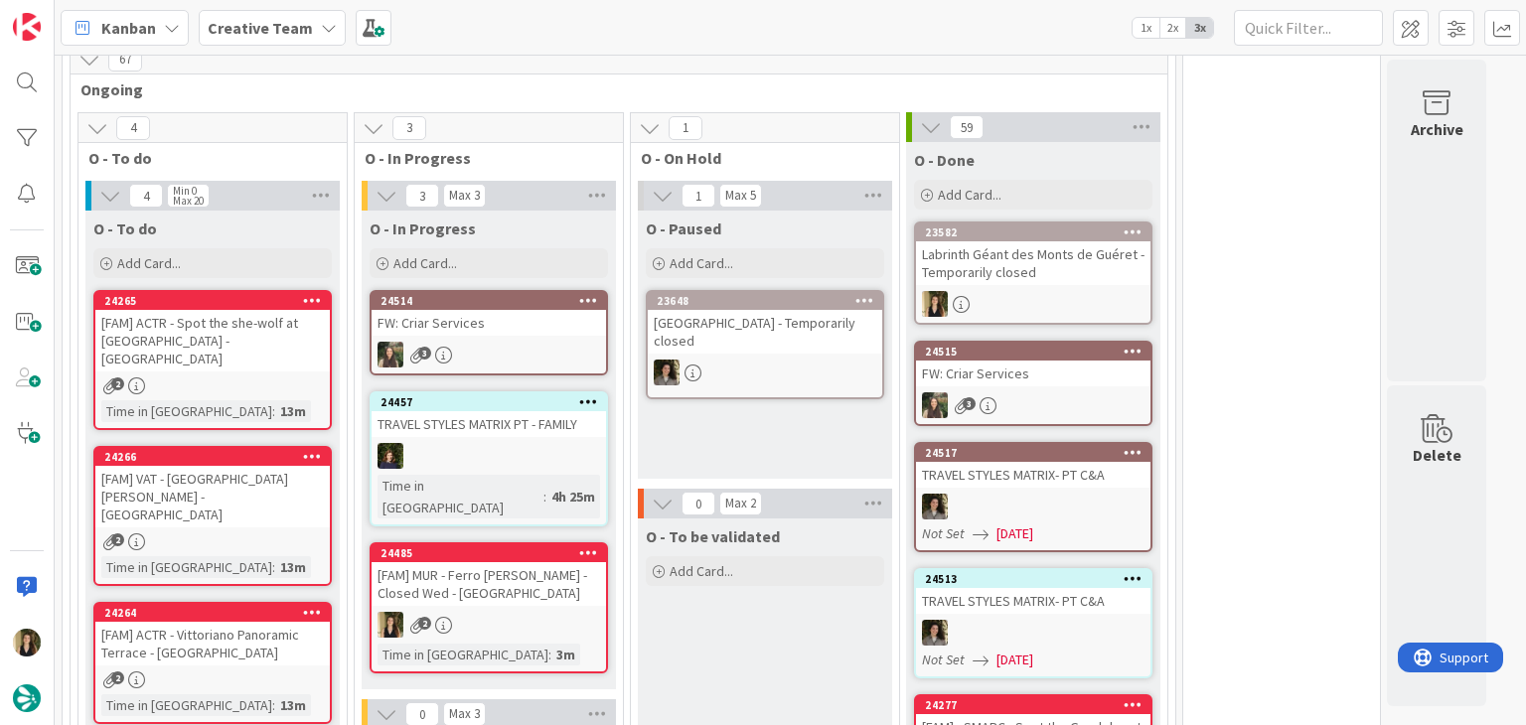
click at [743, 386] on div "O - Paused Add Card... 23648 [GEOGRAPHIC_DATA] - Temporarily closed" at bounding box center [765, 345] width 254 height 268
click at [293, 533] on div "2" at bounding box center [212, 541] width 234 height 17
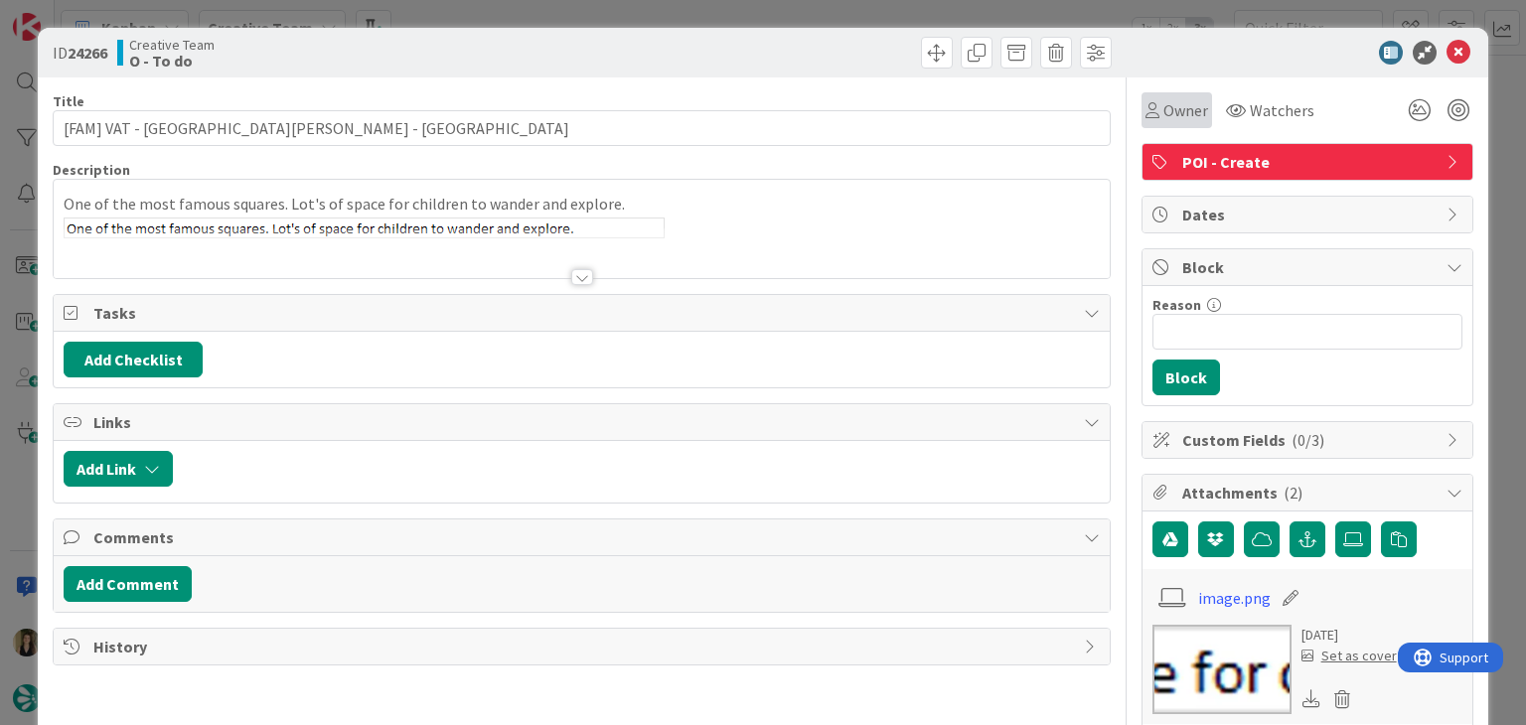
drag, startPoint x: 1162, startPoint y: 104, endPoint x: 1095, endPoint y: 95, distance: 68.1
click at [1163, 104] on span "Owner" at bounding box center [1185, 110] width 45 height 24
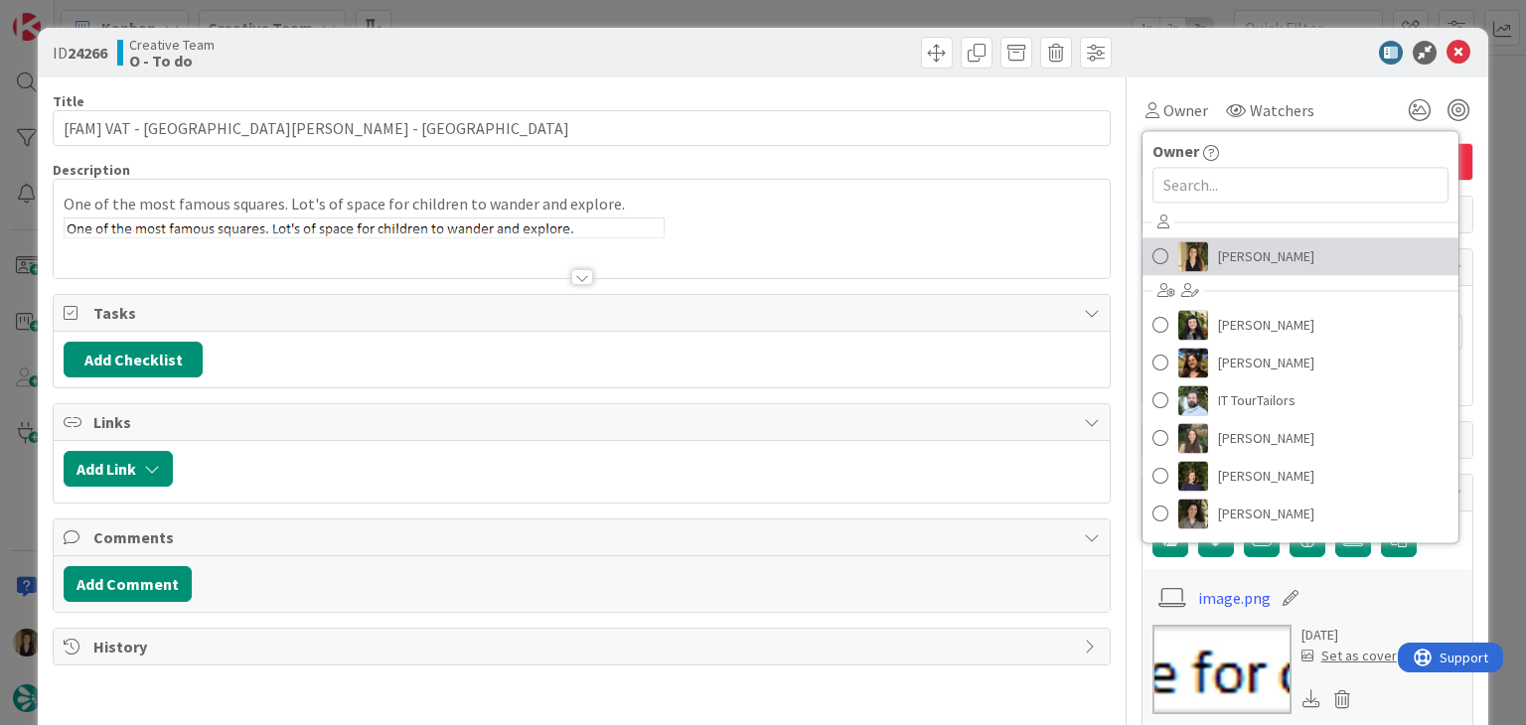
drag, startPoint x: 1238, startPoint y: 259, endPoint x: 1184, endPoint y: 222, distance: 65.6
click at [1238, 260] on span "[PERSON_NAME]" at bounding box center [1266, 256] width 96 height 30
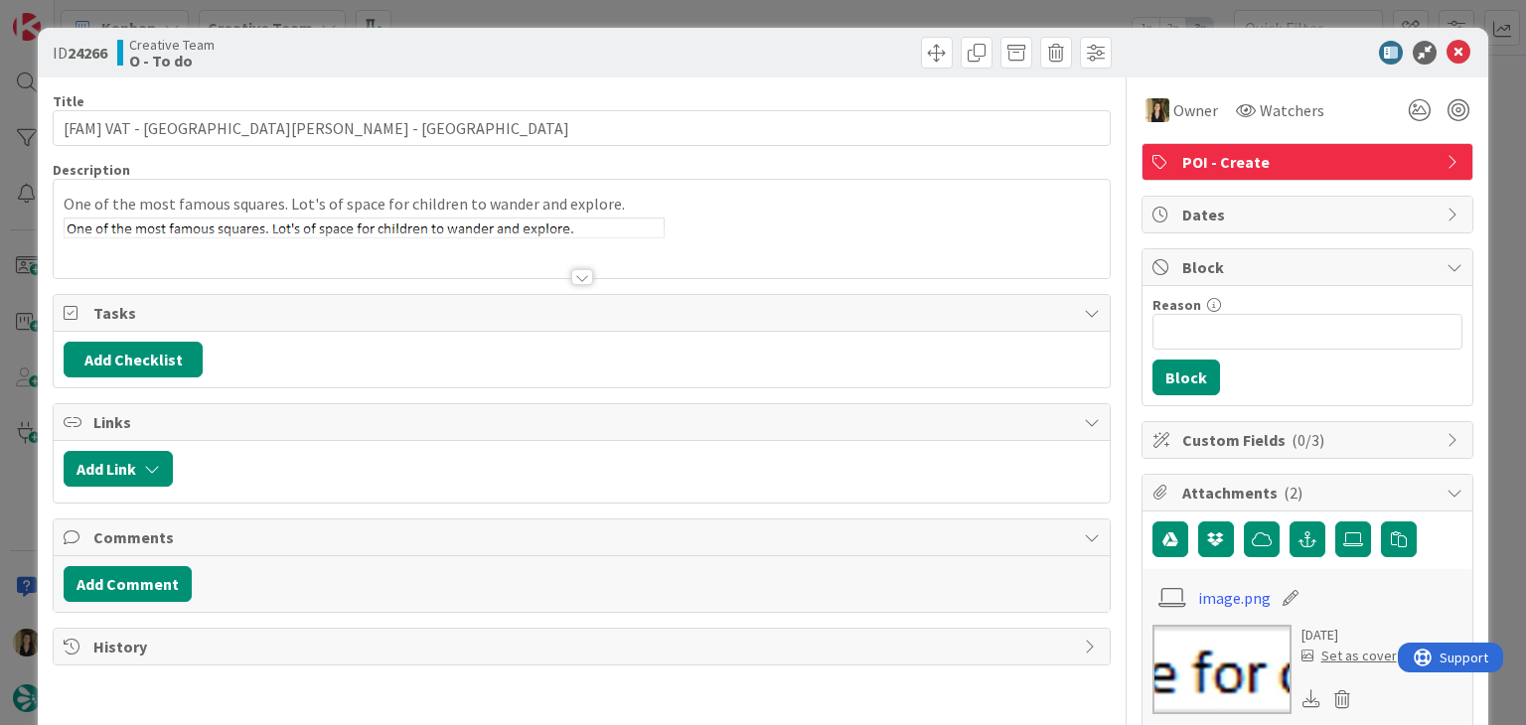
drag, startPoint x: 793, startPoint y: 43, endPoint x: 790, endPoint y: 5, distance: 37.9
click at [792, 42] on div at bounding box center [849, 53] width 524 height 32
click at [791, 3] on div "ID 24266 Creative Team O - To do Title 37 / 128 [FAM] VAT - [GEOGRAPHIC_DATA][P…" at bounding box center [763, 362] width 1526 height 725
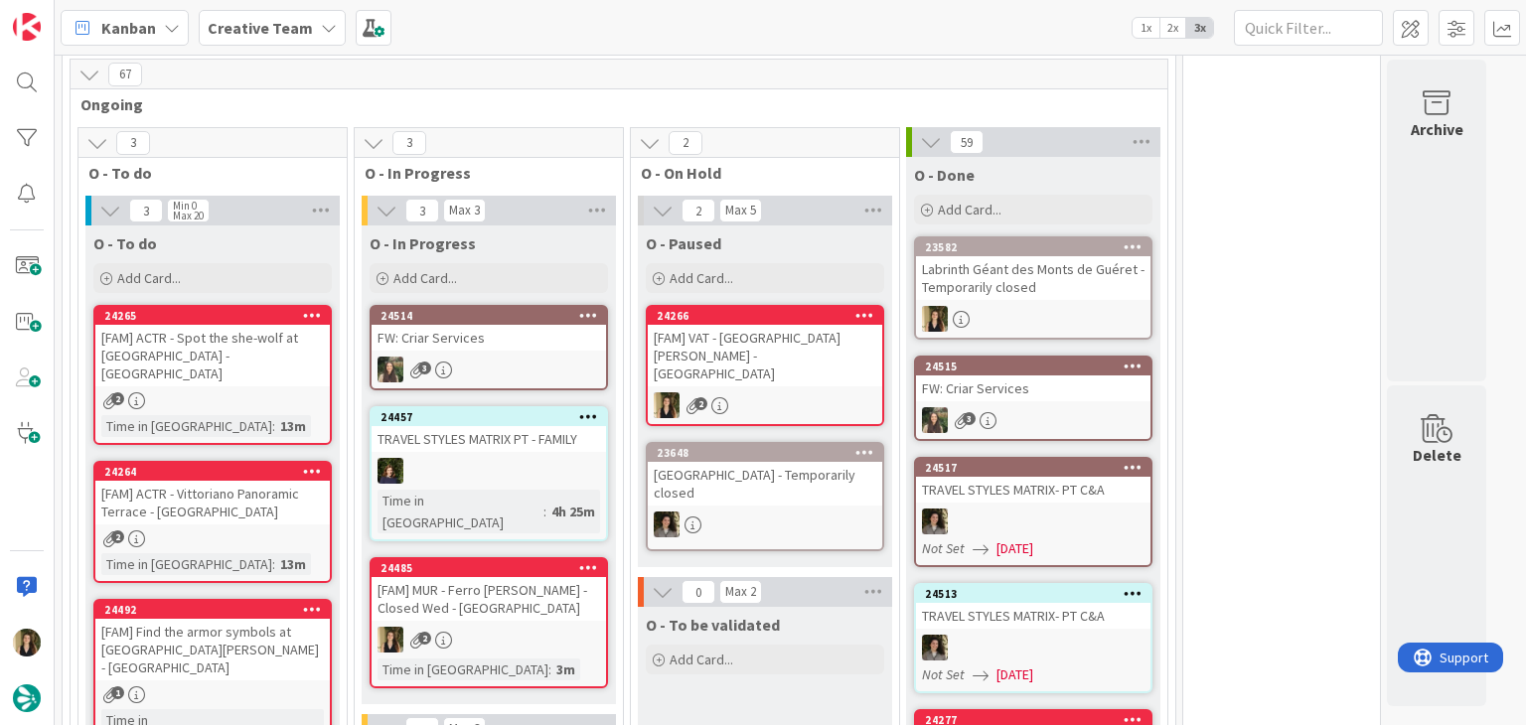
click at [531, 627] on div "2" at bounding box center [489, 640] width 234 height 26
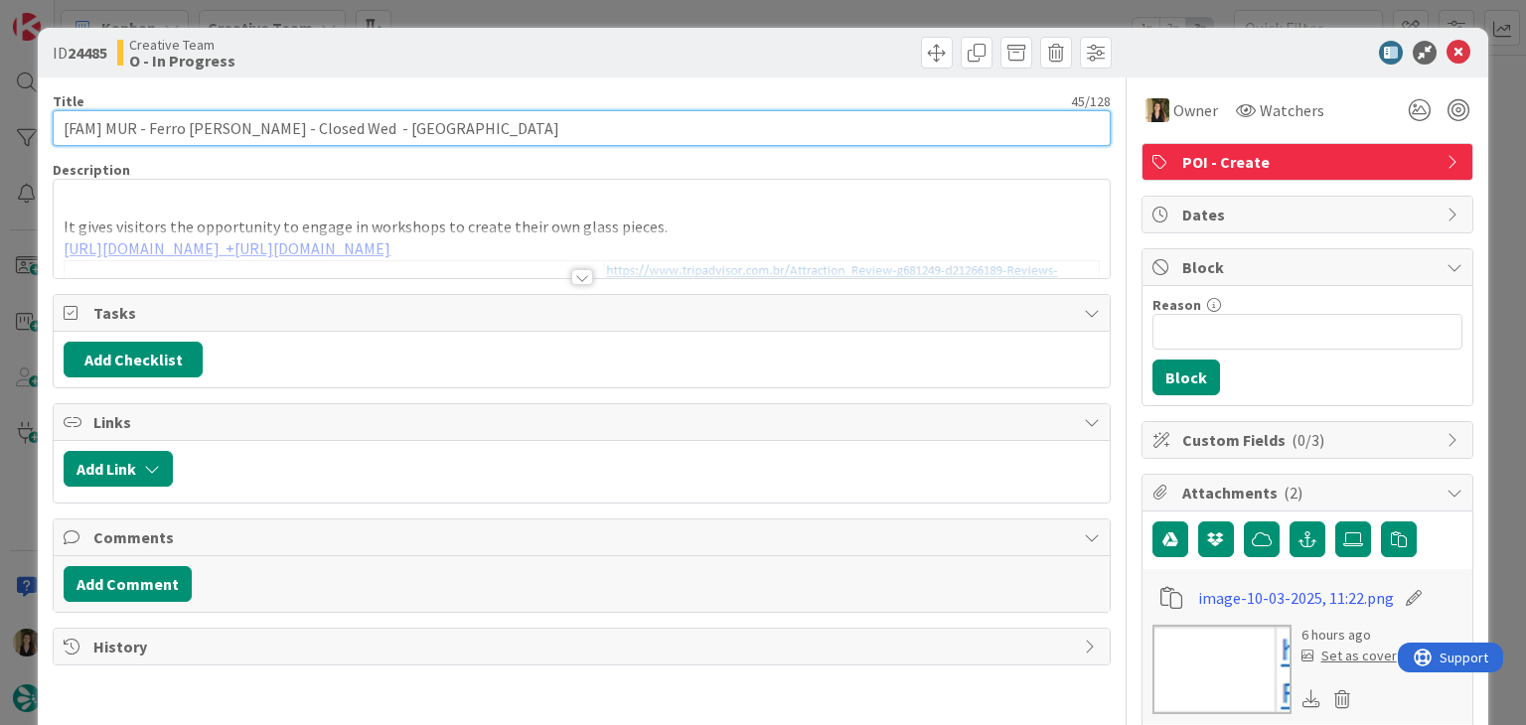
drag, startPoint x: 218, startPoint y: 127, endPoint x: 32, endPoint y: 126, distance: 185.8
click at [33, 126] on div "ID 24485 Creative Team O - In Progress Title 45 / 128 [FAM] MUR - Ferro [PERSON…" at bounding box center [763, 362] width 1526 height 725
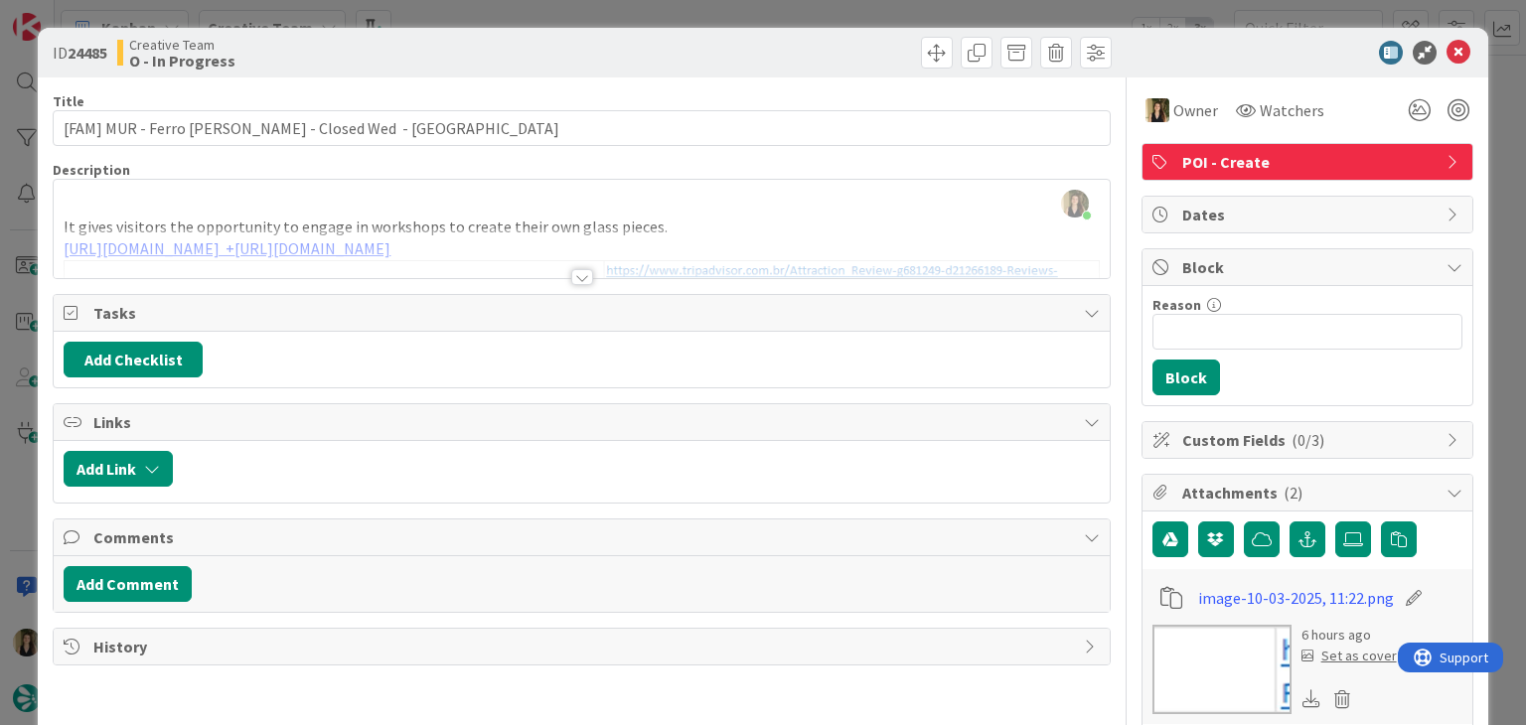
click at [583, 278] on div at bounding box center [582, 277] width 22 height 16
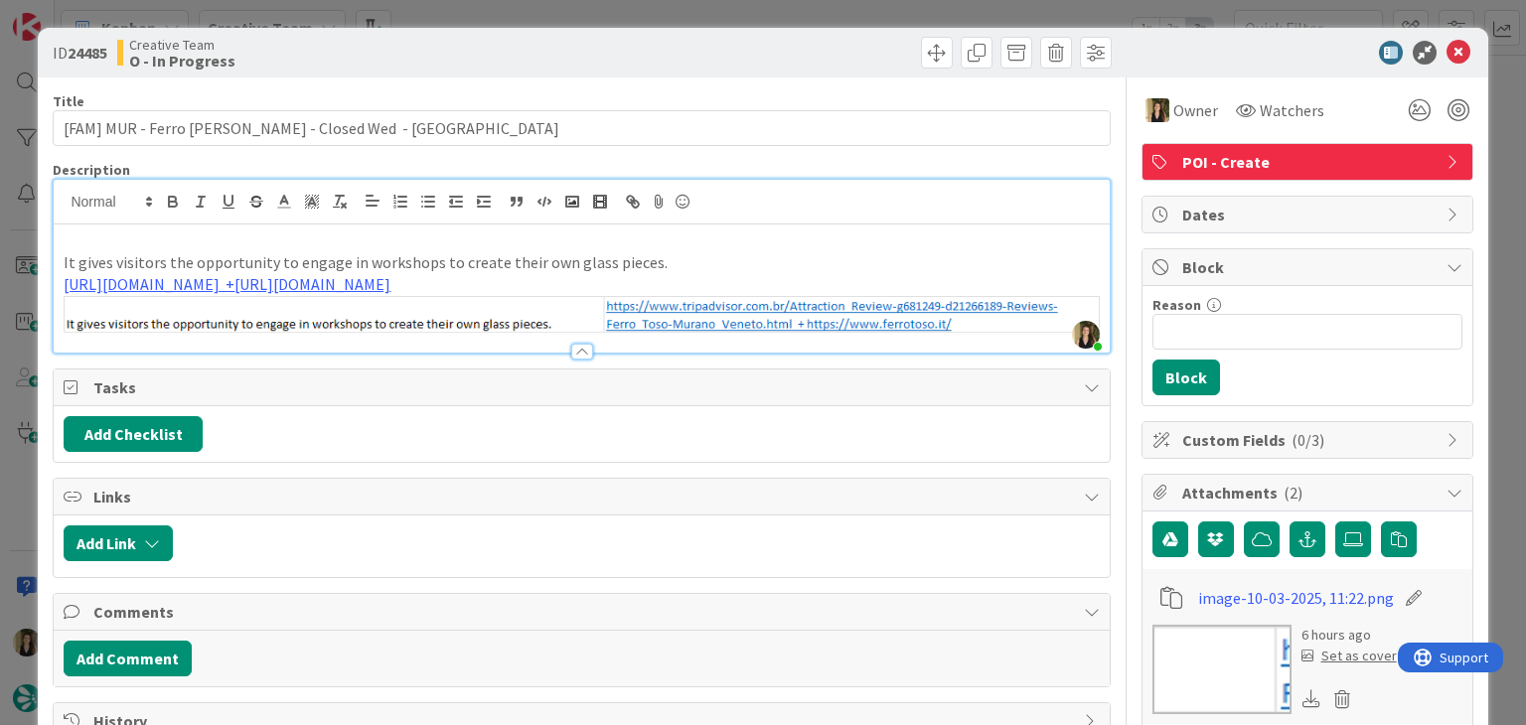
click at [592, 55] on div at bounding box center [849, 53] width 524 height 32
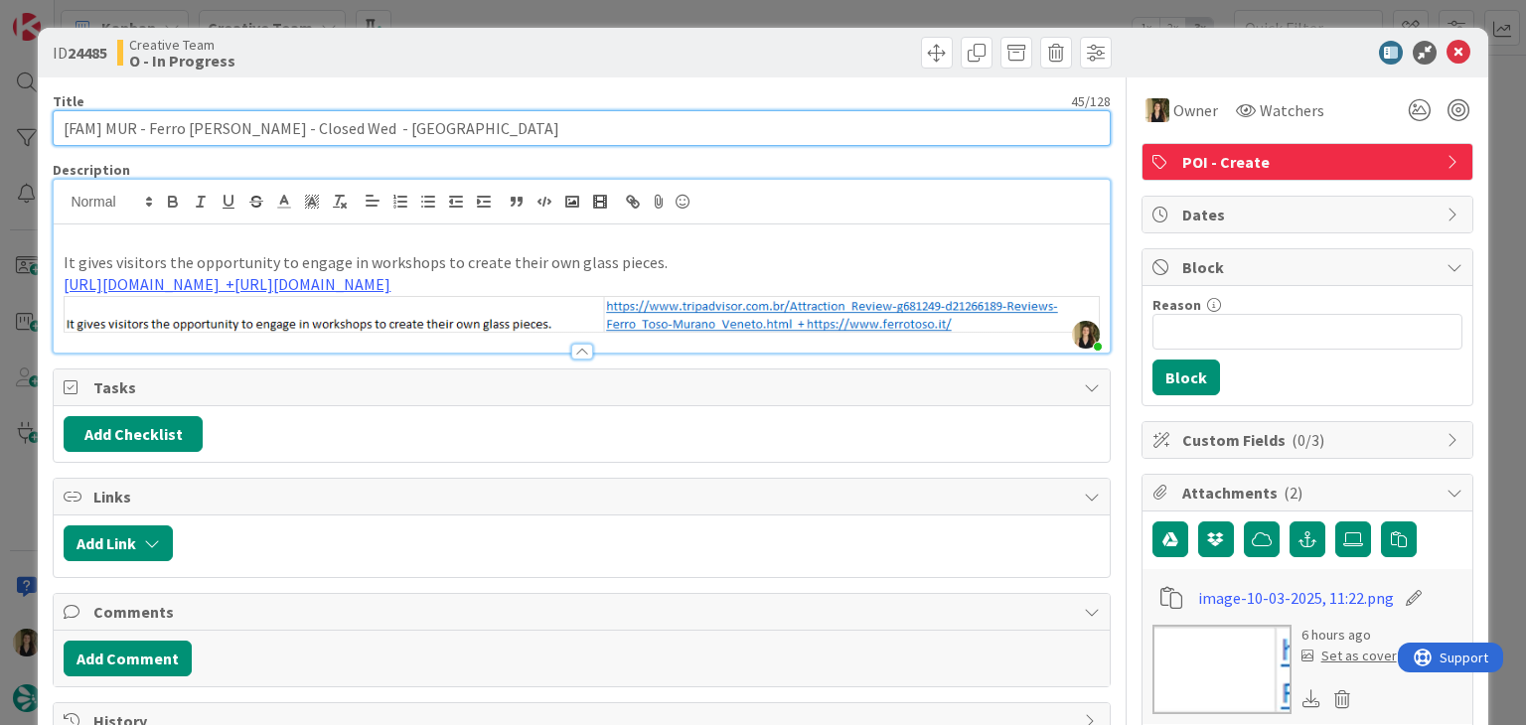
click at [299, 121] on input "[FAM] MUR - Ferro [PERSON_NAME] - Closed Wed - [GEOGRAPHIC_DATA]" at bounding box center [581, 128] width 1057 height 36
type input "[FAM] MUR - Ferro [PERSON_NAME] - Closed Sun - [GEOGRAPHIC_DATA]"
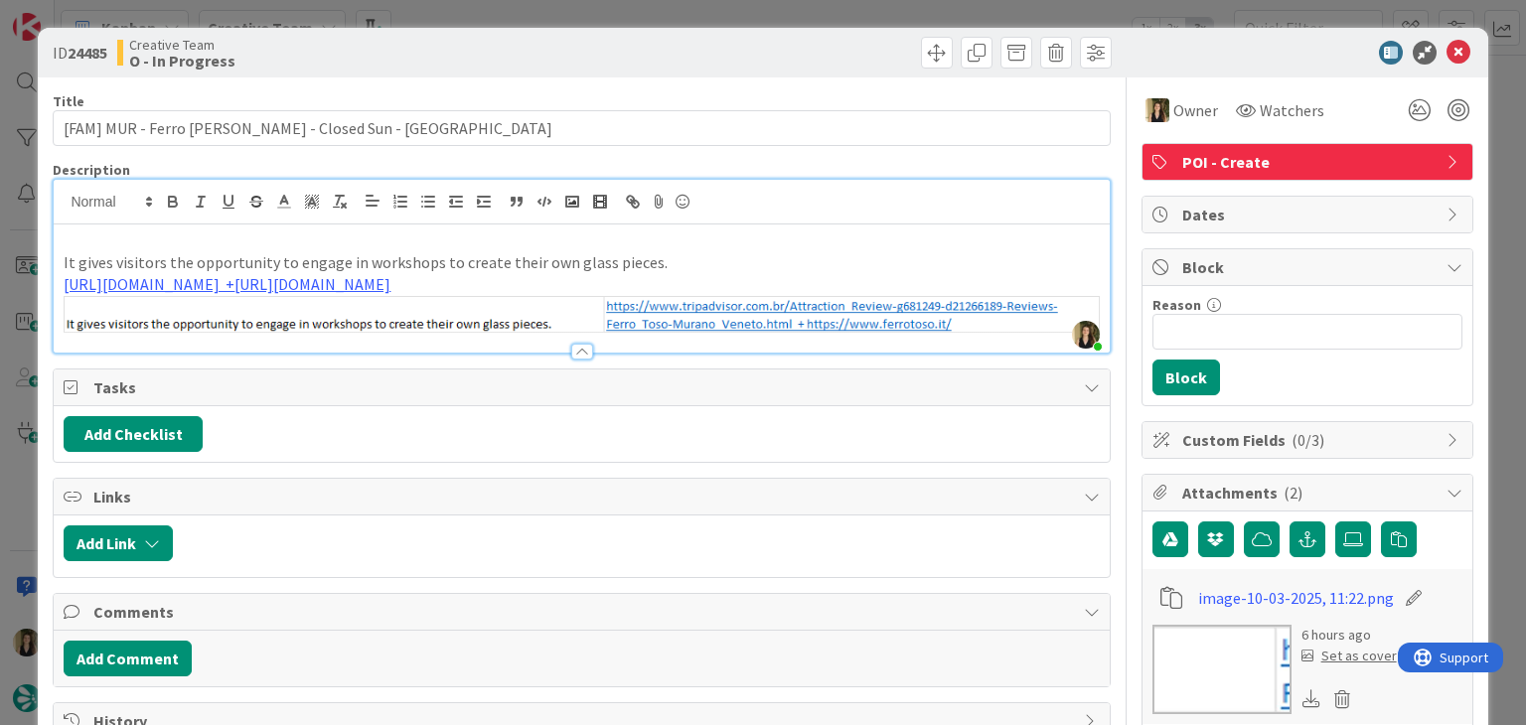
drag, startPoint x: 454, startPoint y: 52, endPoint x: 552, endPoint y: 4, distance: 109.3
click at [458, 52] on div "Creative Team O - In Progress" at bounding box center [347, 53] width 460 height 32
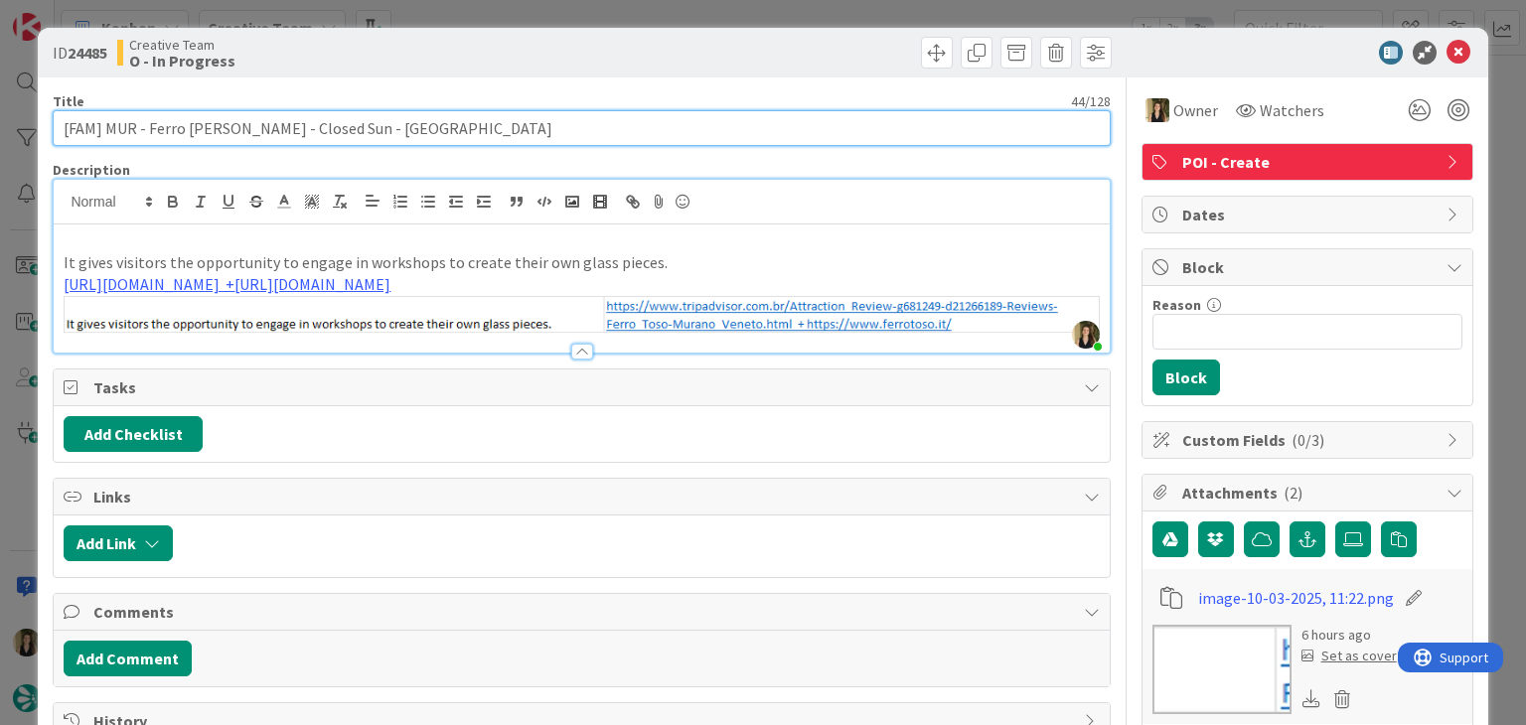
drag, startPoint x: 217, startPoint y: 121, endPoint x: 144, endPoint y: 125, distance: 72.6
click at [144, 125] on input "[FAM] MUR - Ferro [PERSON_NAME] - Closed Sun - [GEOGRAPHIC_DATA]" at bounding box center [581, 128] width 1057 height 36
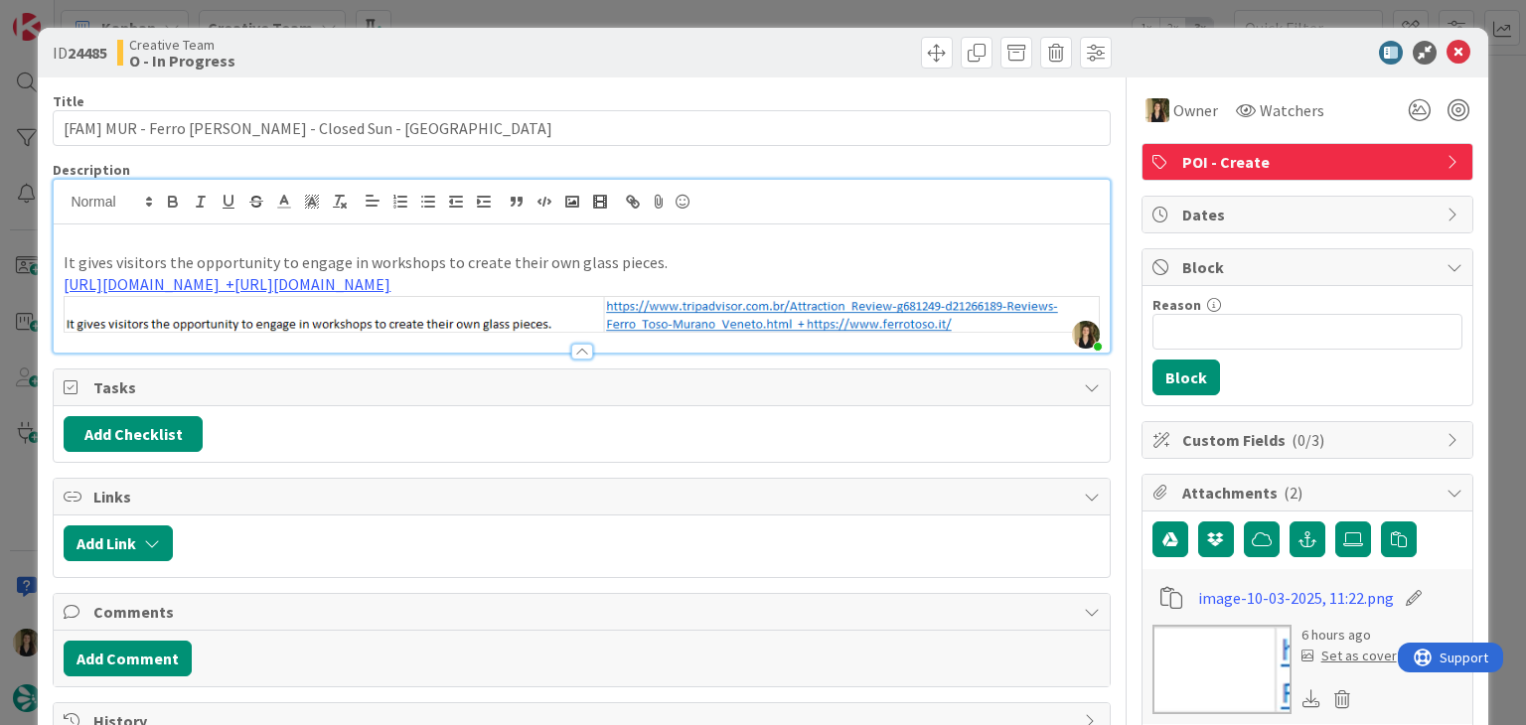
click at [485, 46] on div "Creative Team O - In Progress" at bounding box center [347, 53] width 460 height 32
click at [477, 17] on div "ID 24485 Creative Team O - In Progress Title 44 / 128 [FAM] MUR - Ferro [PERSON…" at bounding box center [763, 362] width 1526 height 725
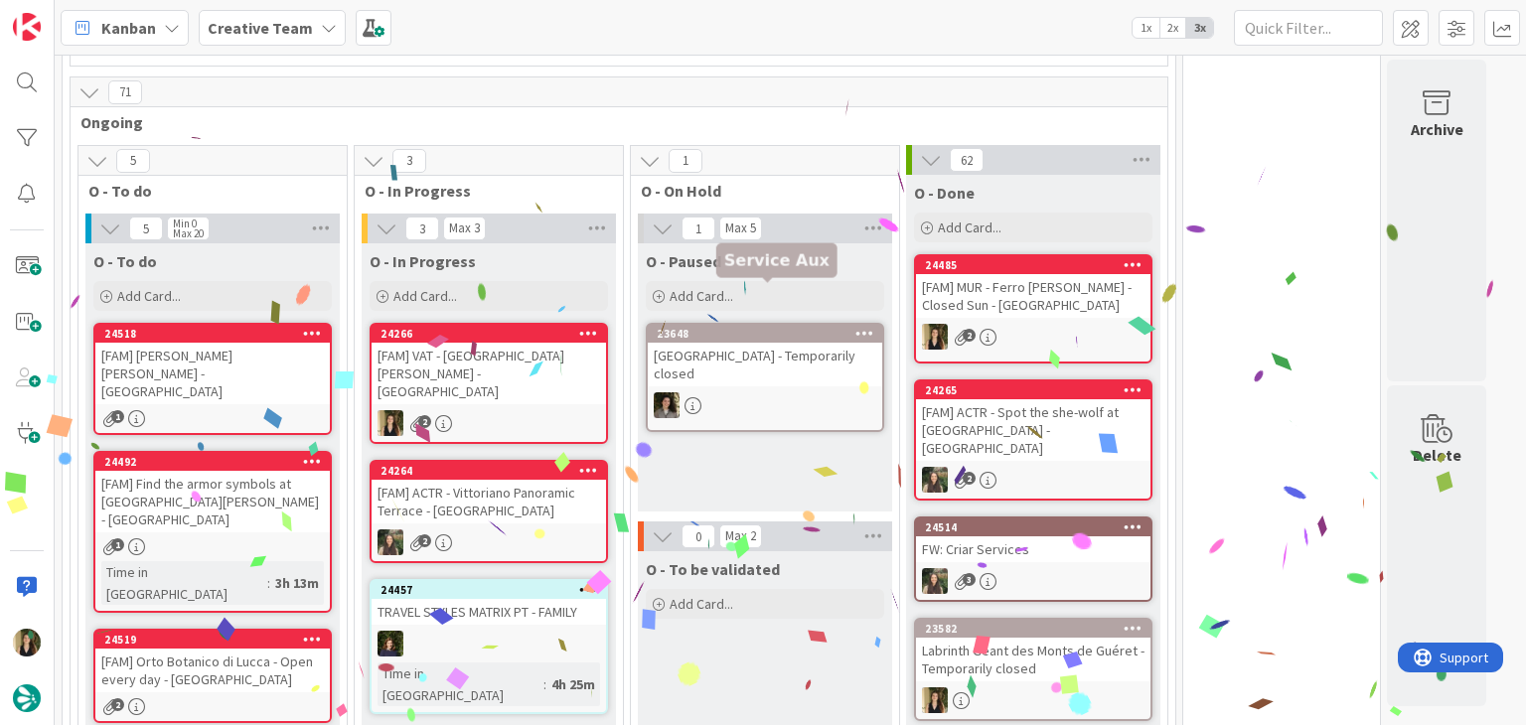
scroll to position [1661, 0]
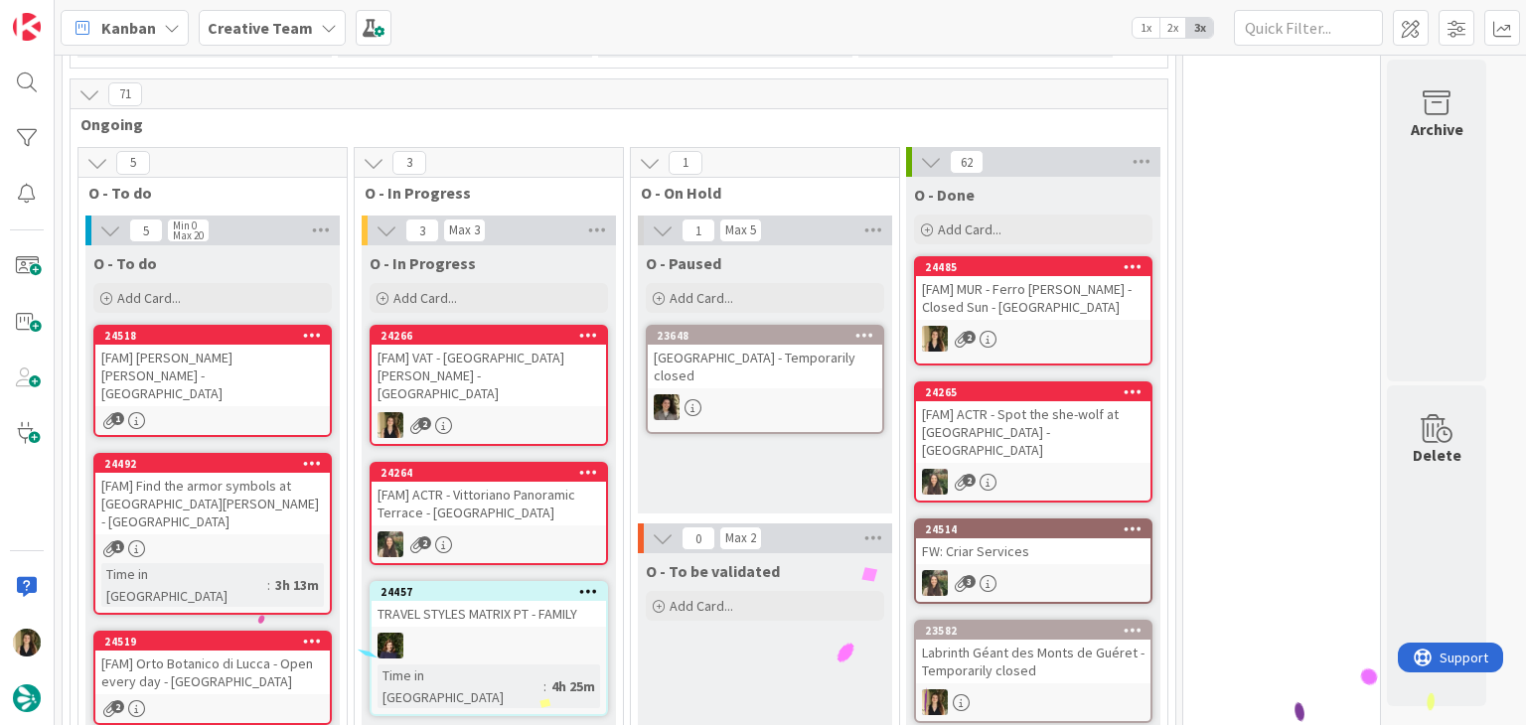
click at [720, 416] on div "O - Paused Add Card... 23648 [GEOGRAPHIC_DATA] - Temporarily closed" at bounding box center [765, 379] width 254 height 268
click at [546, 345] on div "[FAM] VAT - [GEOGRAPHIC_DATA][PERSON_NAME] - [GEOGRAPHIC_DATA]" at bounding box center [489, 376] width 234 height 62
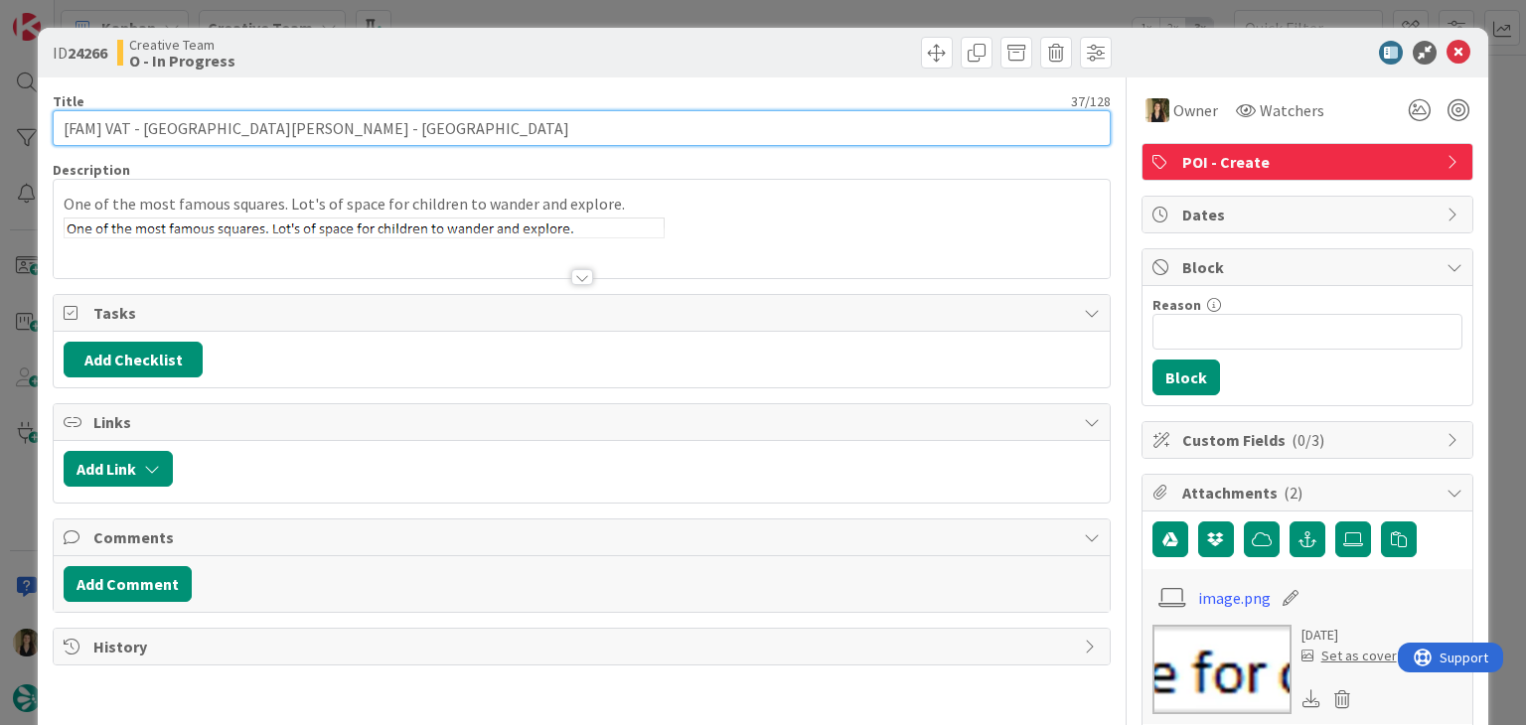
drag, startPoint x: 251, startPoint y: 124, endPoint x: 20, endPoint y: 149, distance: 232.8
click at [20, 149] on div "ID 24266 Creative Team O - In Progress Title 37 / 128 [FAM] VAT - [GEOGRAPHIC_D…" at bounding box center [763, 362] width 1526 height 725
click at [274, 124] on input "[FAM] VAT - [GEOGRAPHIC_DATA][PERSON_NAME] - [GEOGRAPHIC_DATA]" at bounding box center [581, 128] width 1057 height 36
drag, startPoint x: 254, startPoint y: 126, endPoint x: 139, endPoint y: 122, distance: 115.3
click at [139, 122] on input "[FAM] VAT - [GEOGRAPHIC_DATA][PERSON_NAME] - [GEOGRAPHIC_DATA]" at bounding box center [581, 128] width 1057 height 36
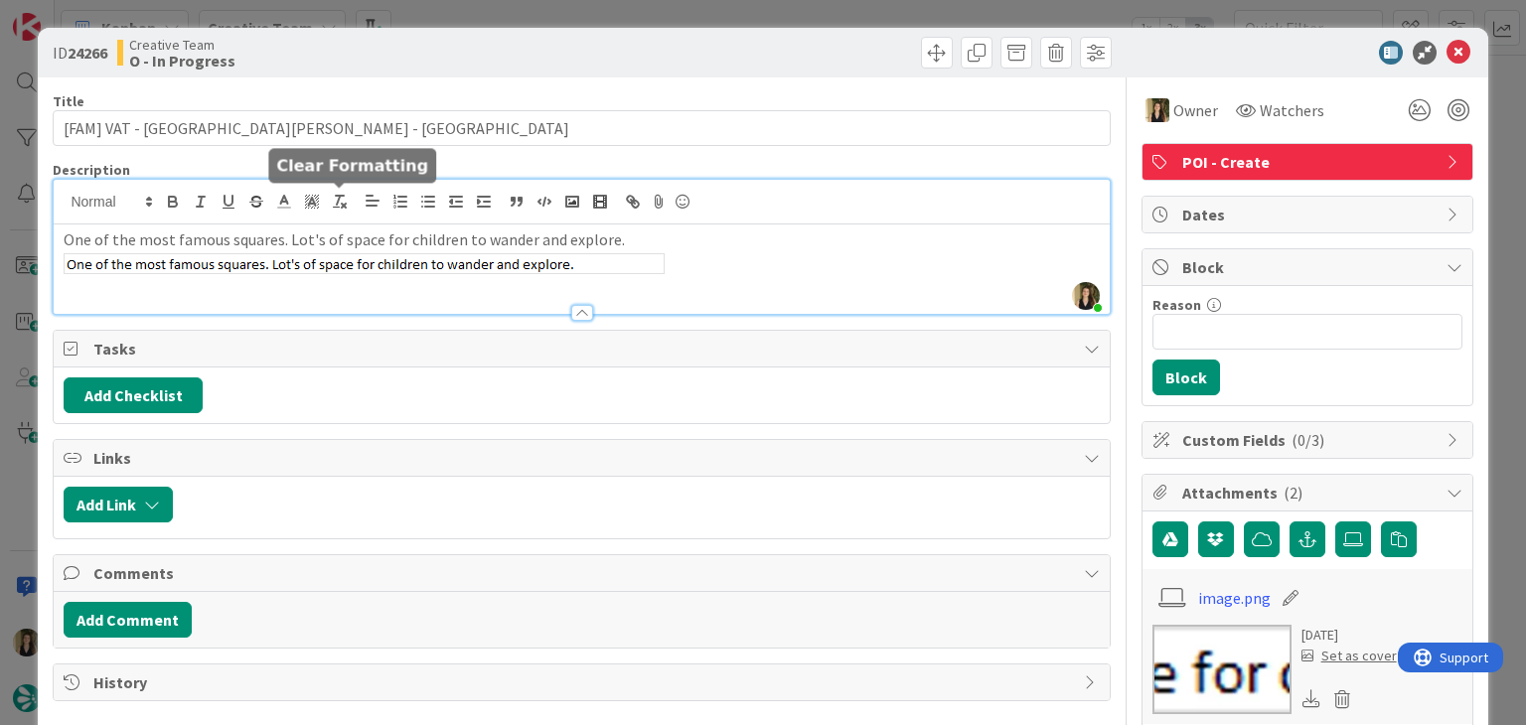
click at [342, 204] on div "[PERSON_NAME] joined 4 m ago One of the most famous squares. Lot's of space for…" at bounding box center [581, 247] width 1055 height 134
drag, startPoint x: 631, startPoint y: 236, endPoint x: 42, endPoint y: 237, distance: 589.0
click at [42, 237] on div "ID 24266 Creative Team O - In Progress Title 37 / 128 [FAM] VAT - [GEOGRAPHIC_D…" at bounding box center [762, 693] width 1449 height 1331
copy p "One of the most famous squares. Lot's of space for children to wander and explo…"
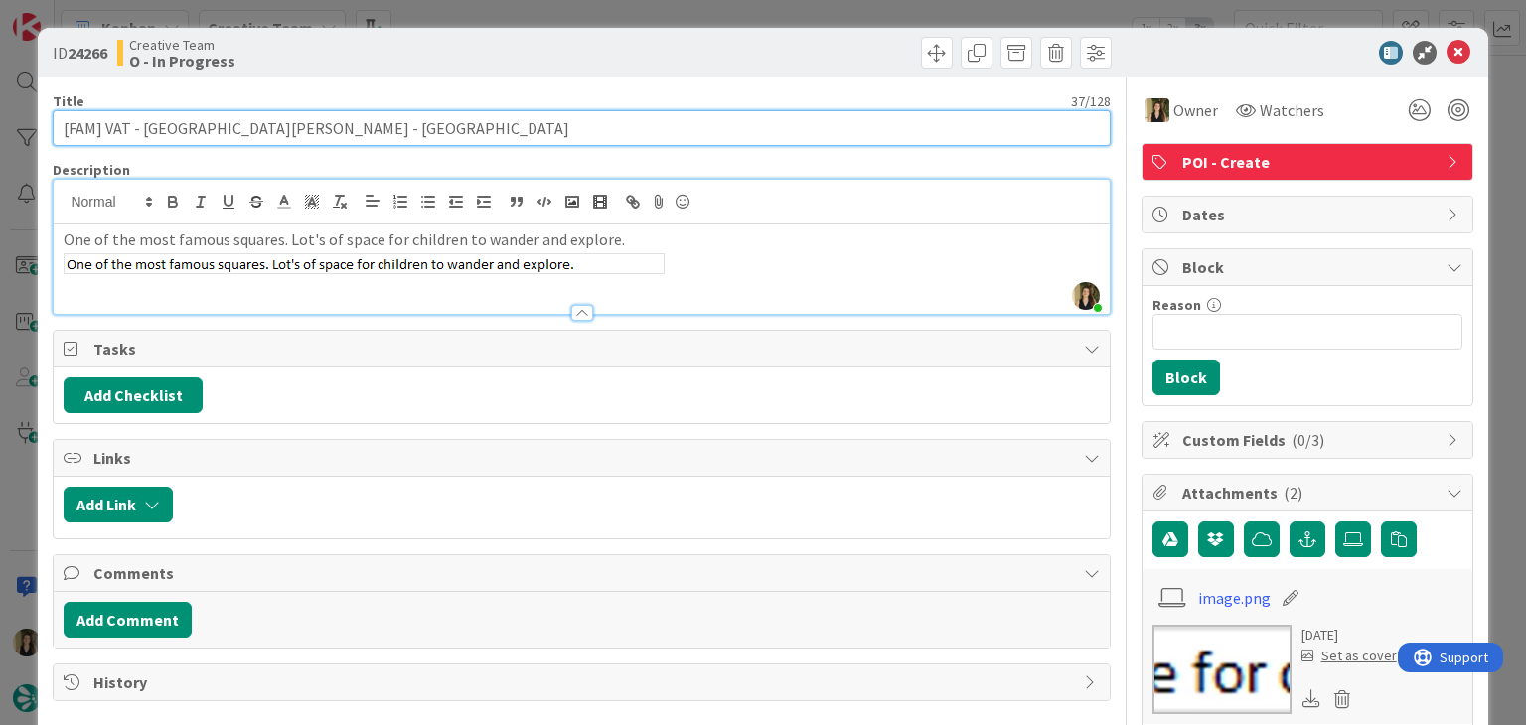
drag, startPoint x: 256, startPoint y: 128, endPoint x: 138, endPoint y: 123, distance: 118.3
click at [138, 123] on input "[FAM] VAT - [GEOGRAPHIC_DATA][PERSON_NAME] - [GEOGRAPHIC_DATA]" at bounding box center [581, 128] width 1057 height 36
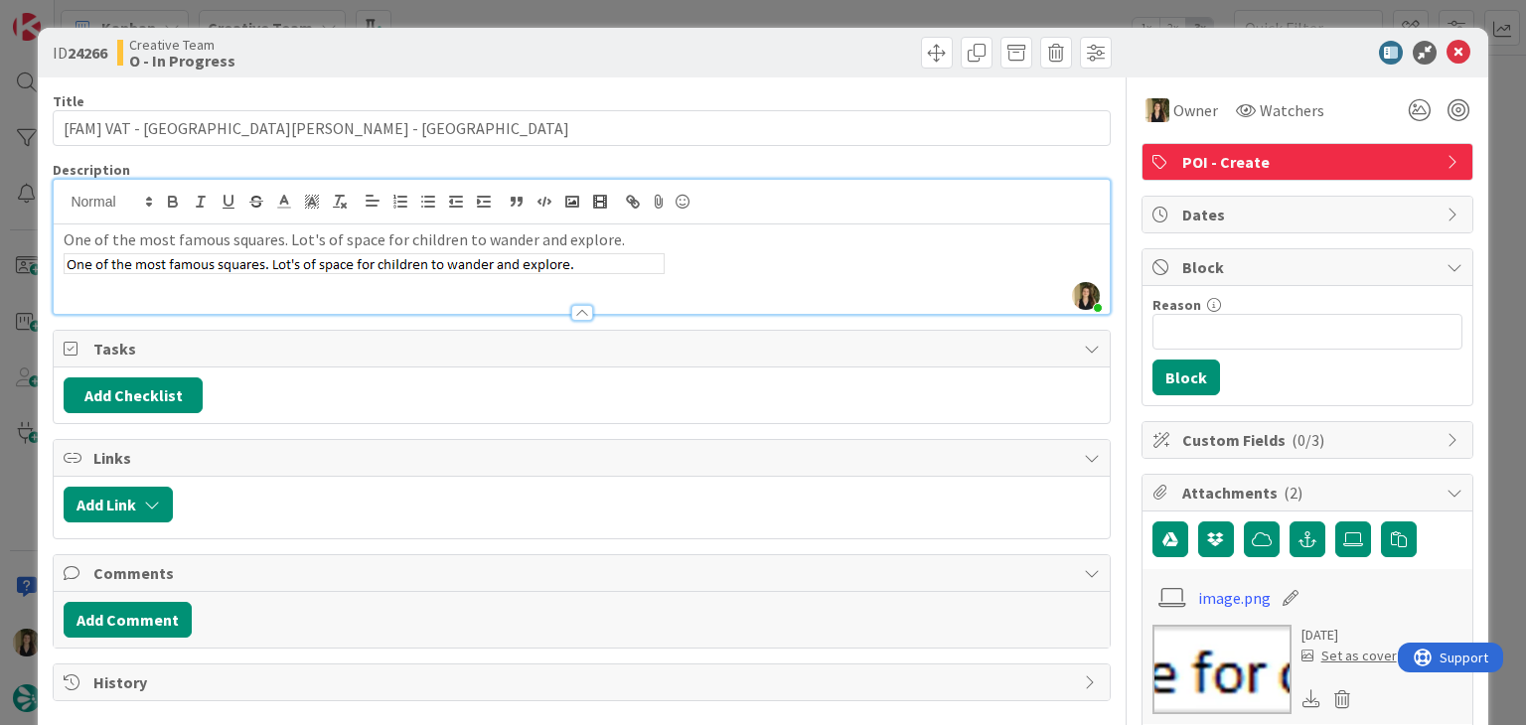
drag, startPoint x: 457, startPoint y: 50, endPoint x: 490, endPoint y: 3, distance: 57.0
click at [459, 47] on div "Creative Team O - In Progress" at bounding box center [347, 53] width 460 height 32
click at [504, 17] on div "ID 24266 Creative Team O - In Progress Title 37 / 128 [FAM] VAT - [GEOGRAPHIC_D…" at bounding box center [763, 362] width 1526 height 725
